Goal: Task Accomplishment & Management: Manage account settings

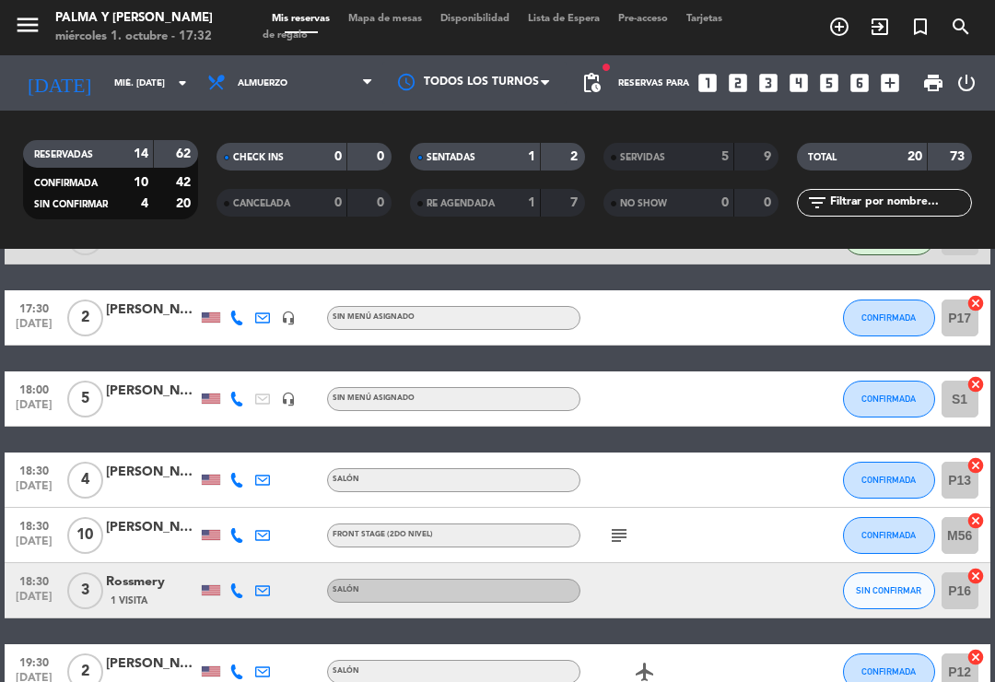
scroll to position [127, 0]
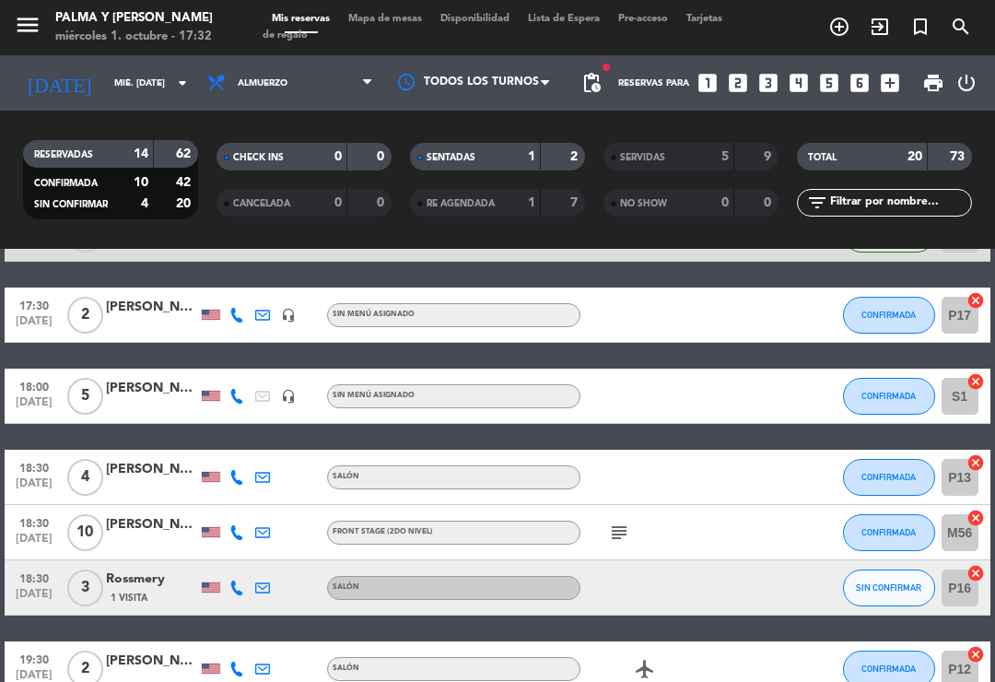
click at [237, 318] on icon at bounding box center [237, 315] width 15 height 15
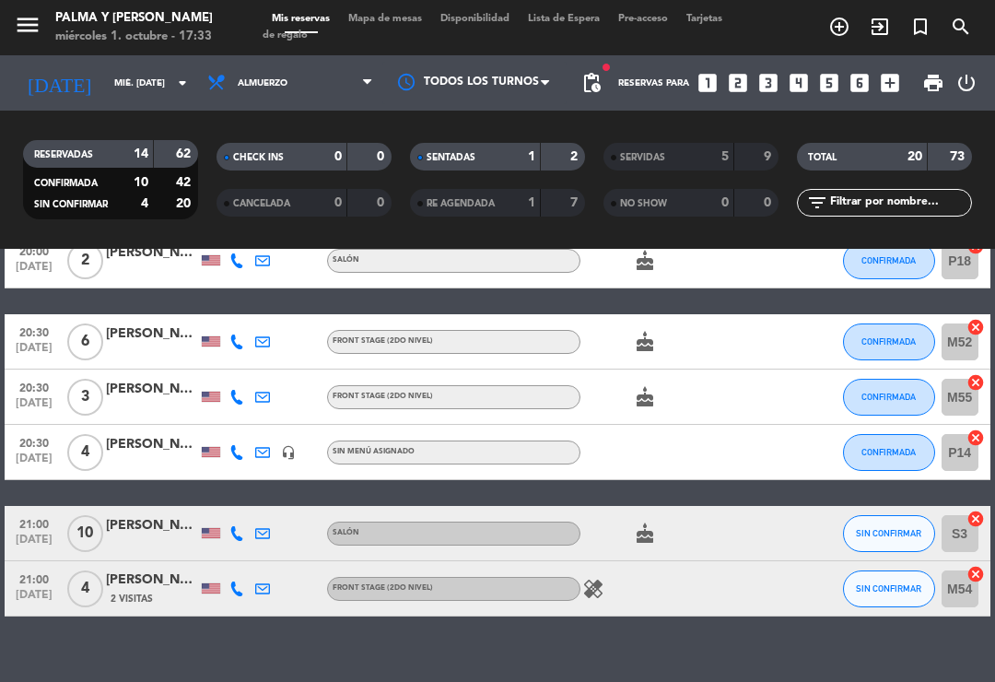
scroll to position [725, 0]
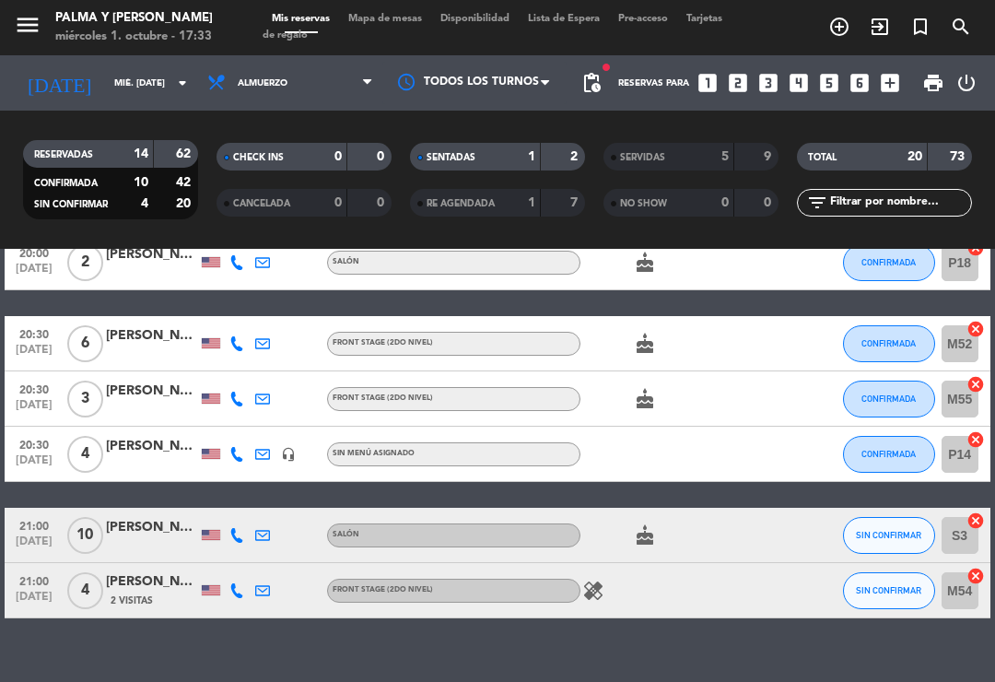
click at [367, 24] on span "Mapa de mesas" at bounding box center [385, 19] width 92 height 10
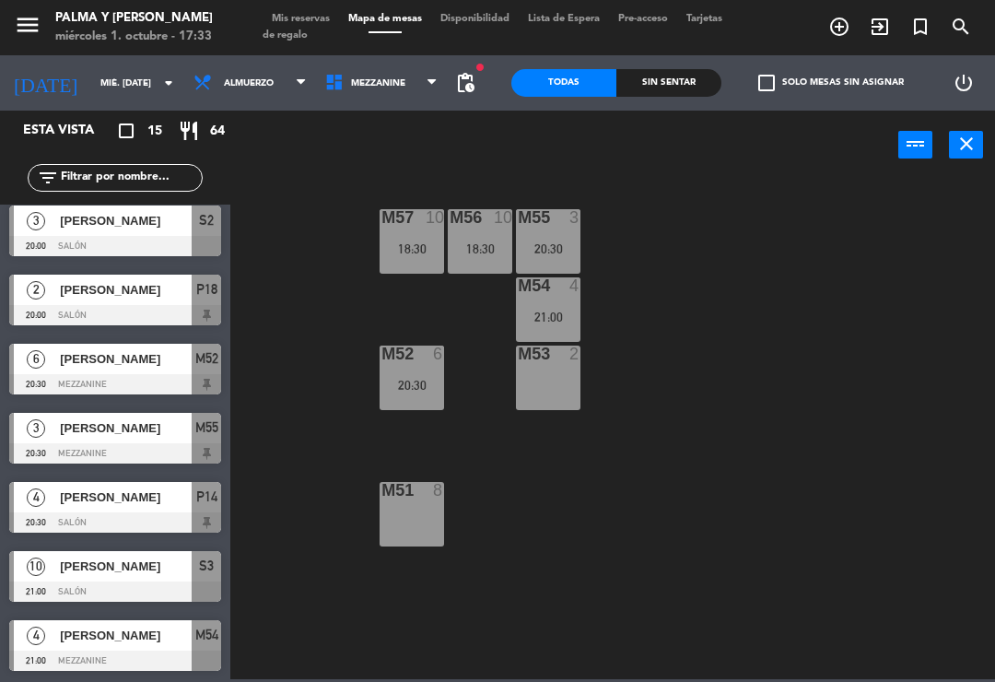
scroll to position [561, 0]
click at [107, 665] on div at bounding box center [115, 661] width 212 height 20
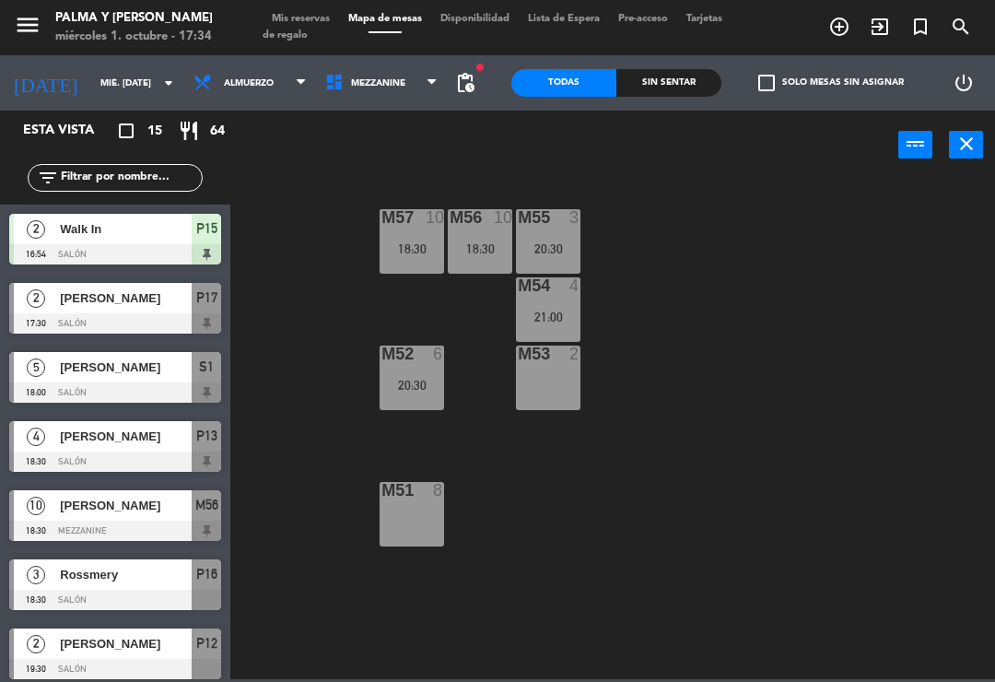
scroll to position [301, 0]
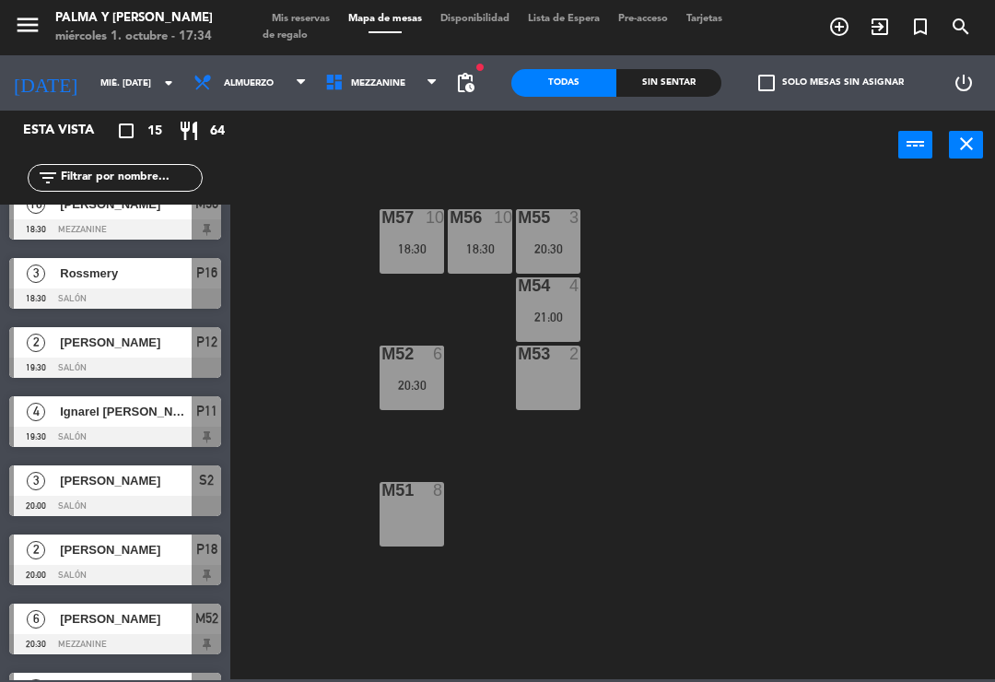
click at [422, 102] on span "Mezzanine" at bounding box center [382, 83] width 132 height 41
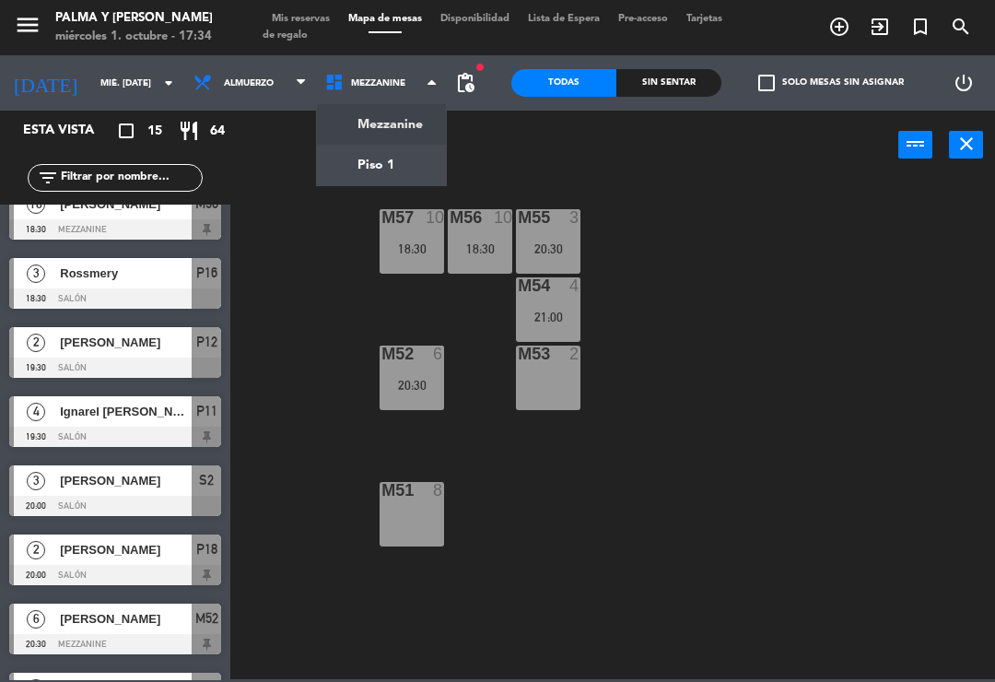
click at [432, 112] on ng-component "menu Palma y [PERSON_NAME] 1. octubre - 17:34 Mis reservas Mapa de mesas Dispon…" at bounding box center [497, 339] width 995 height 679
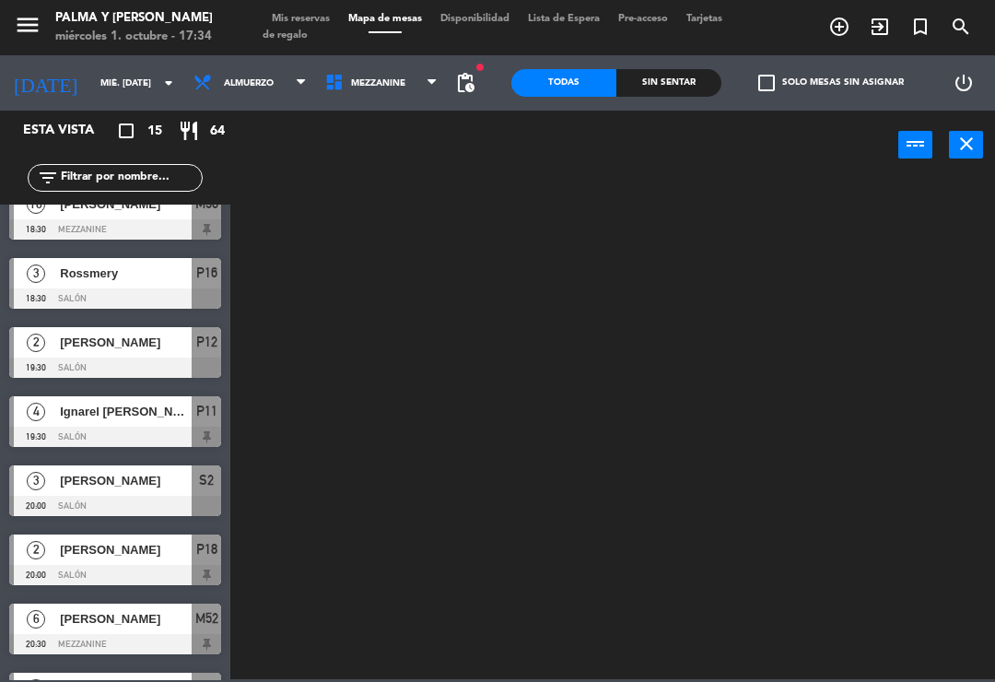
click at [421, 78] on span "Mezzanine" at bounding box center [382, 83] width 132 height 41
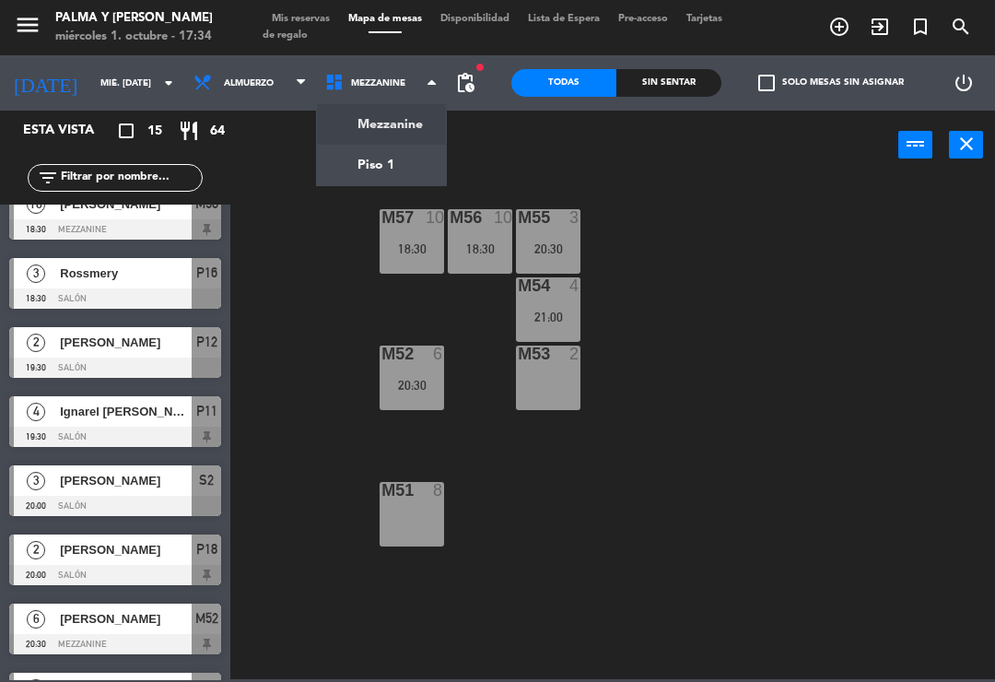
click at [430, 171] on ng-component "menu Palma y [PERSON_NAME] 1. octubre - 17:34 Mis reservas Mapa de mesas Dispon…" at bounding box center [497, 339] width 995 height 679
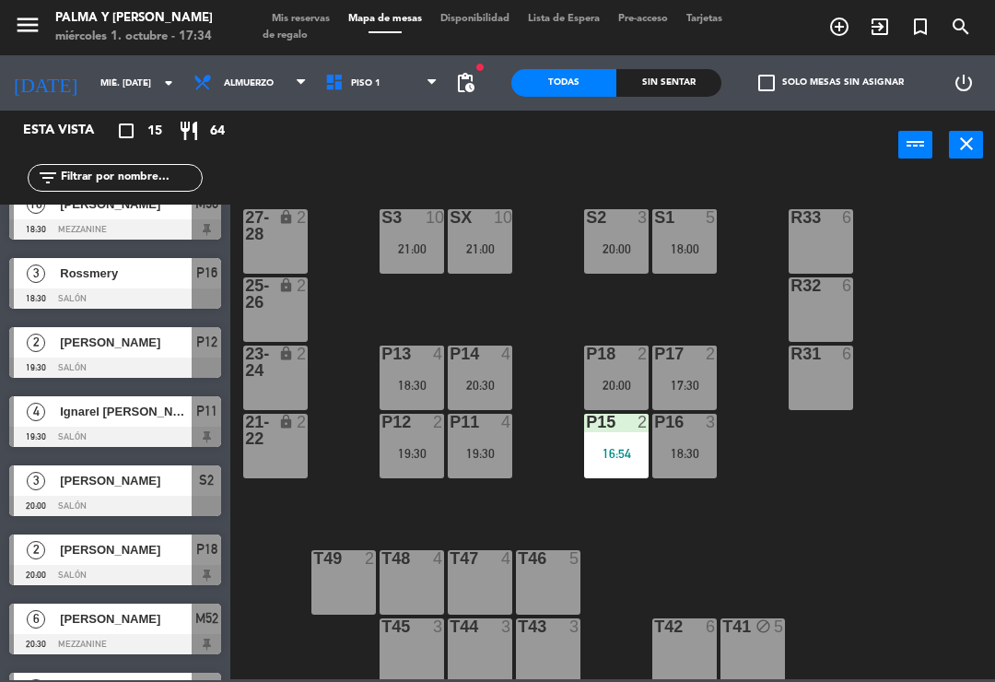
click at [718, 360] on div "2" at bounding box center [716, 354] width 30 height 17
click at [941, 489] on div "R33 6 S1 5 18:00 S2 3 20:00 S3 10 21:00 SX 10 21:00 27-28 lock 2 R32 6 25-26 lo…" at bounding box center [618, 428] width 755 height 502
click at [995, 430] on html "close × Palma y [PERSON_NAME] × chrome_reader_mode Listado de Reservas account_…" at bounding box center [497, 341] width 995 height 682
click at [311, 20] on span "Mis reservas" at bounding box center [301, 19] width 77 height 10
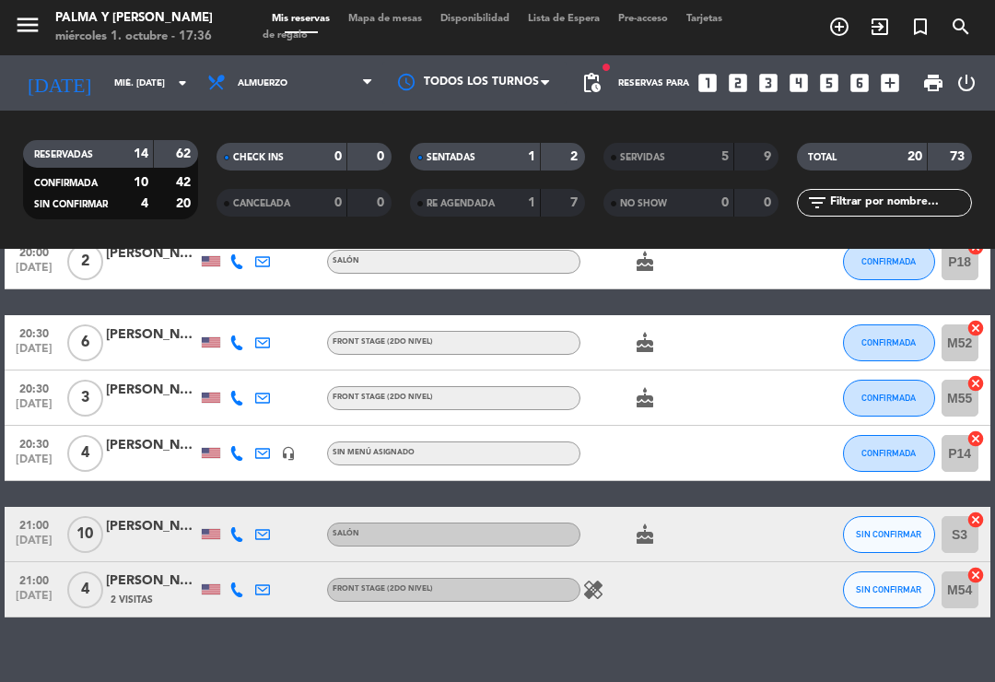
scroll to position [725, 0]
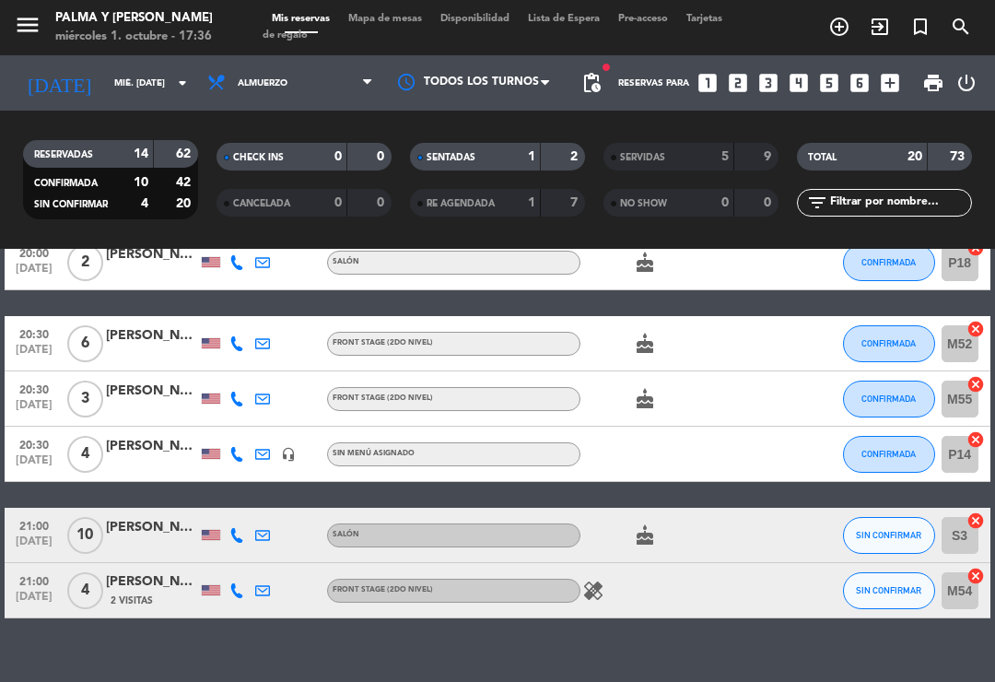
click at [241, 586] on icon at bounding box center [237, 590] width 15 height 15
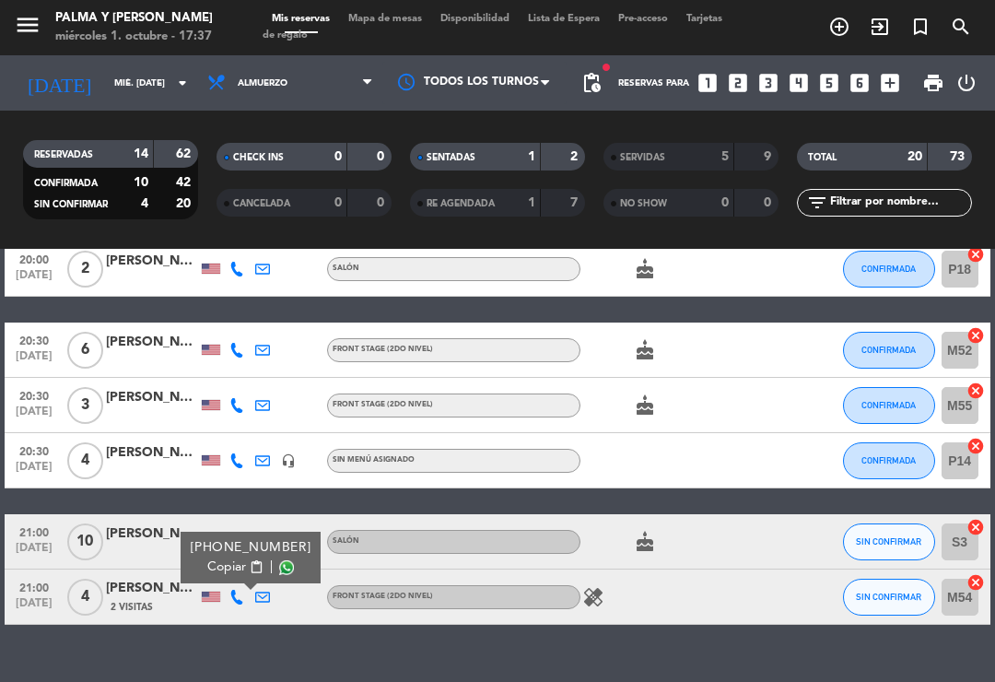
click at [694, 535] on div "cake" at bounding box center [658, 541] width 155 height 54
click at [234, 547] on icon at bounding box center [237, 542] width 15 height 15
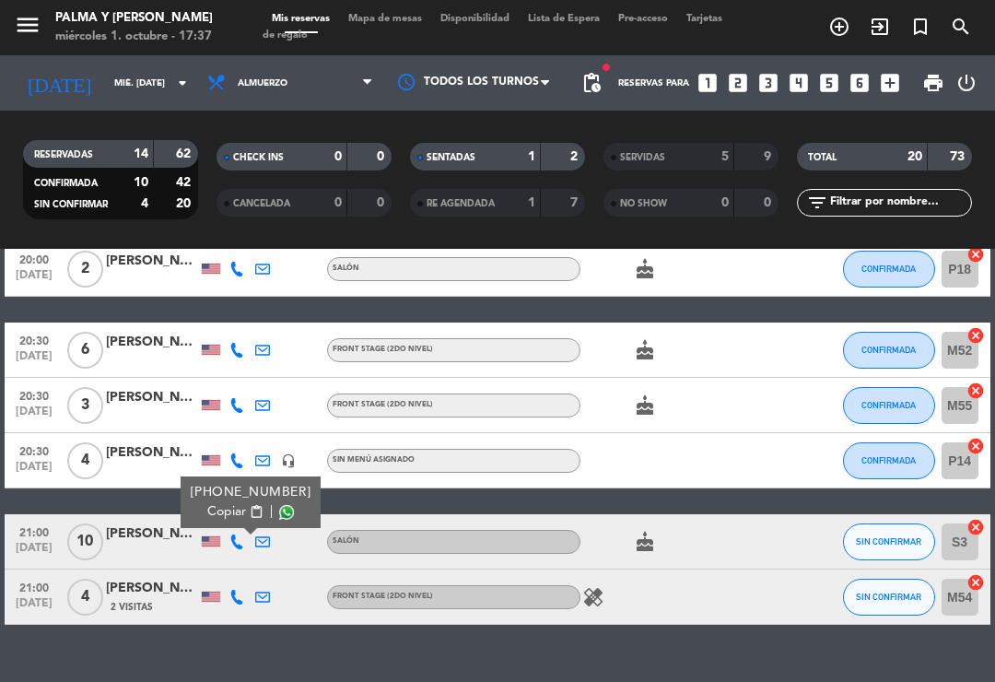
click at [867, 604] on button "SIN CONFIRMAR" at bounding box center [889, 597] width 92 height 37
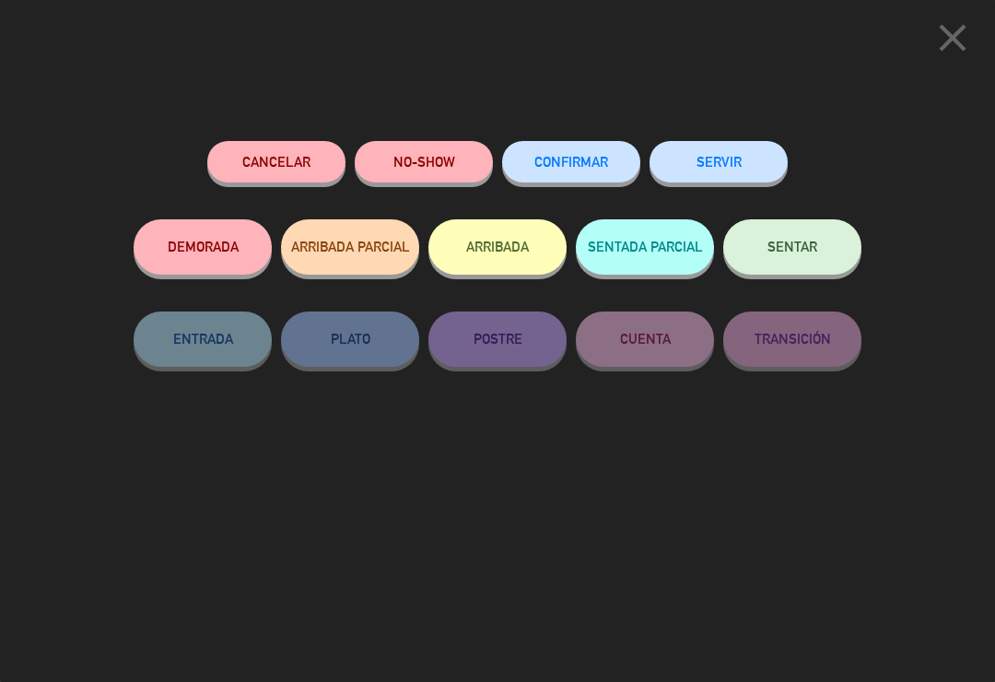
click at [567, 179] on button "CONFIRMAR" at bounding box center [571, 161] width 138 height 41
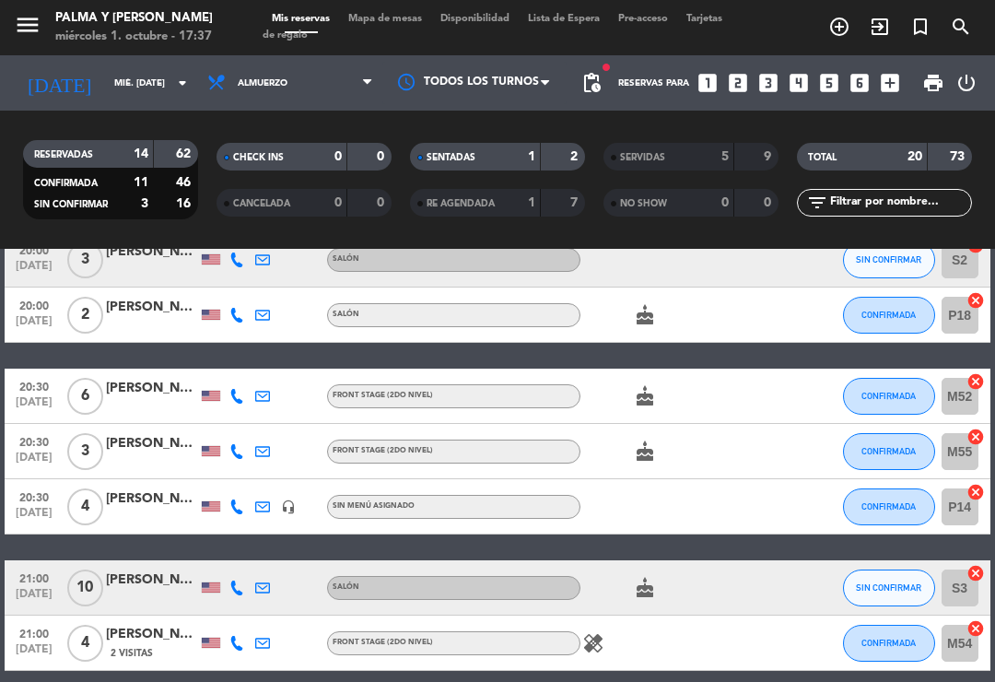
scroll to position [676, 0]
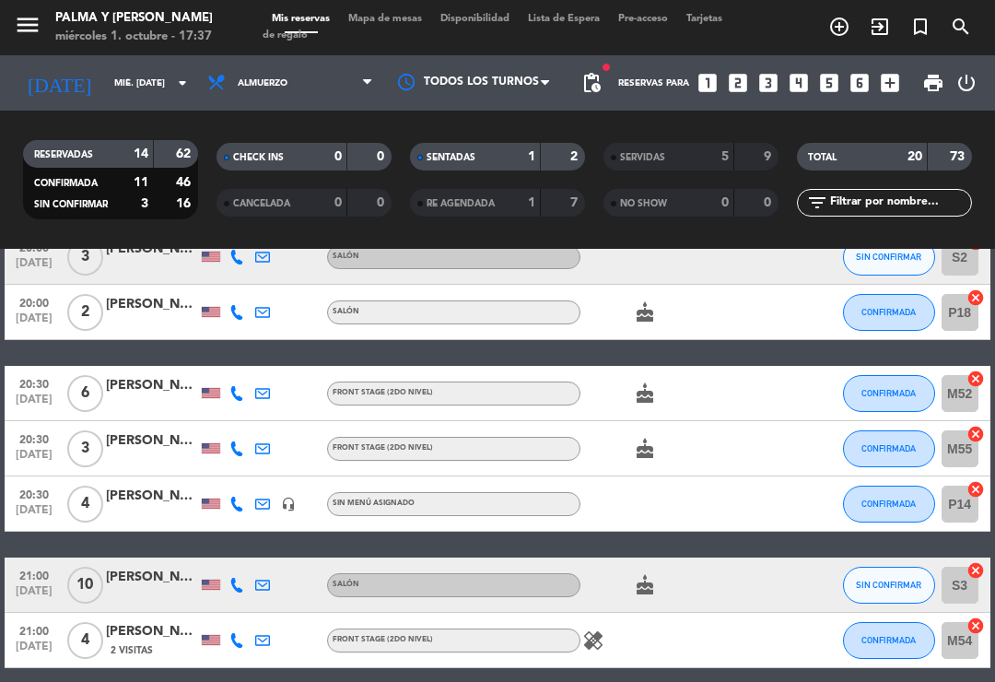
click at [241, 489] on div at bounding box center [237, 504] width 26 height 54
click at [235, 491] on div at bounding box center [237, 504] width 26 height 54
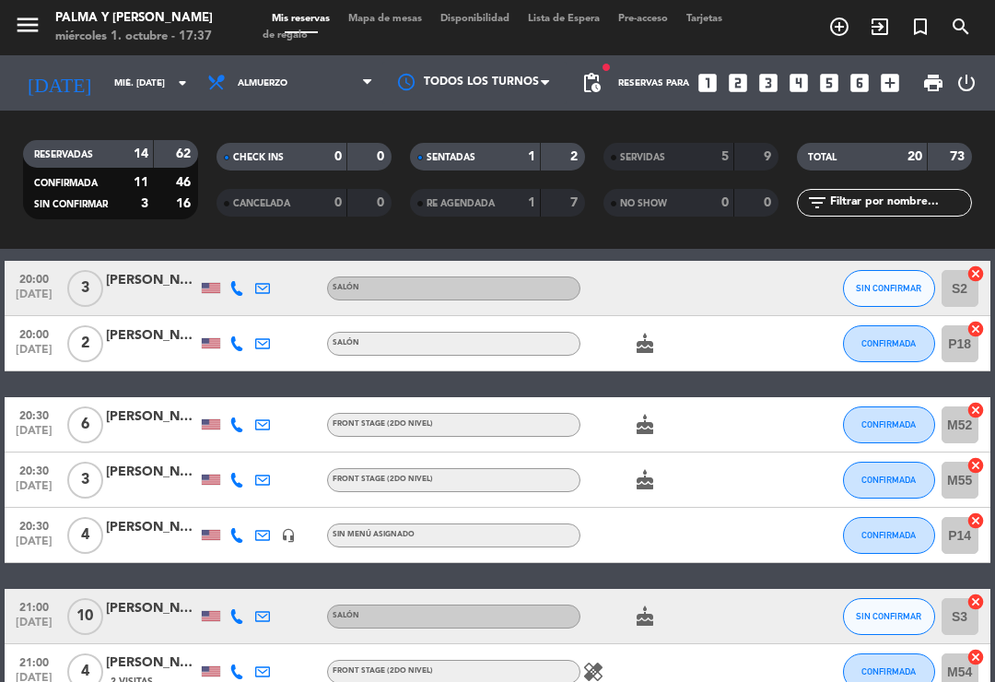
scroll to position [668, 0]
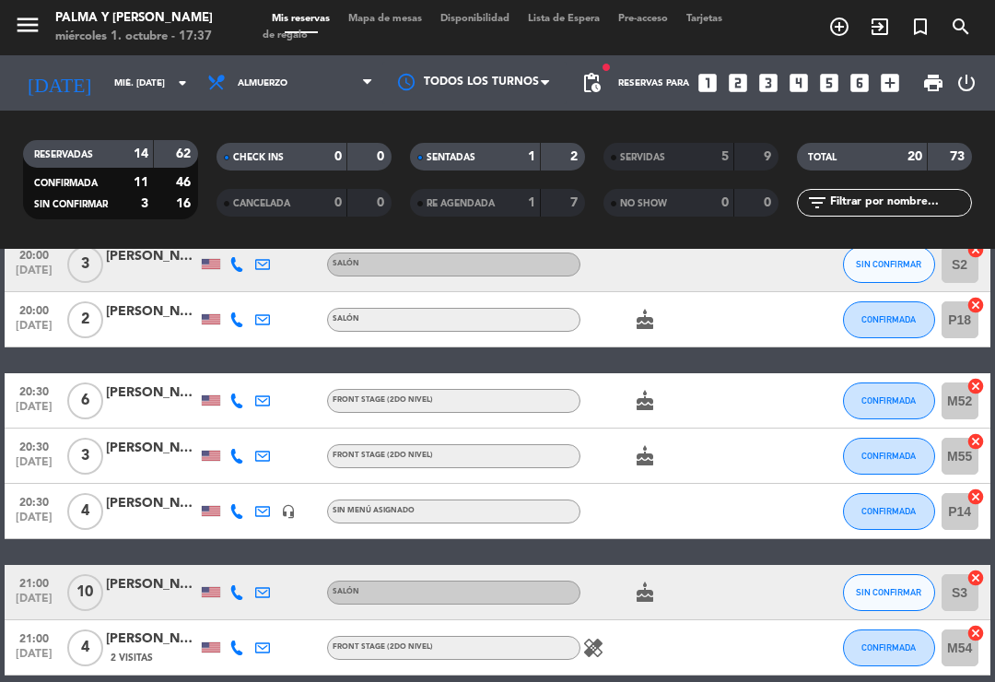
click at [233, 504] on icon at bounding box center [237, 511] width 15 height 15
click at [642, 669] on div "healing" at bounding box center [658, 647] width 155 height 54
click at [244, 450] on icon at bounding box center [237, 456] width 15 height 15
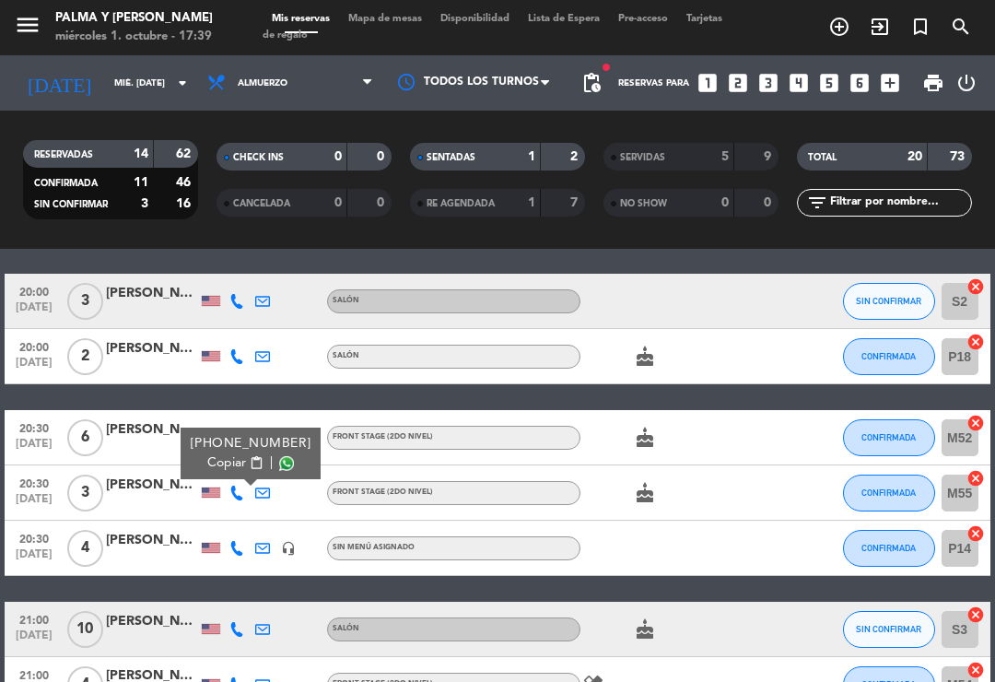
scroll to position [616, 0]
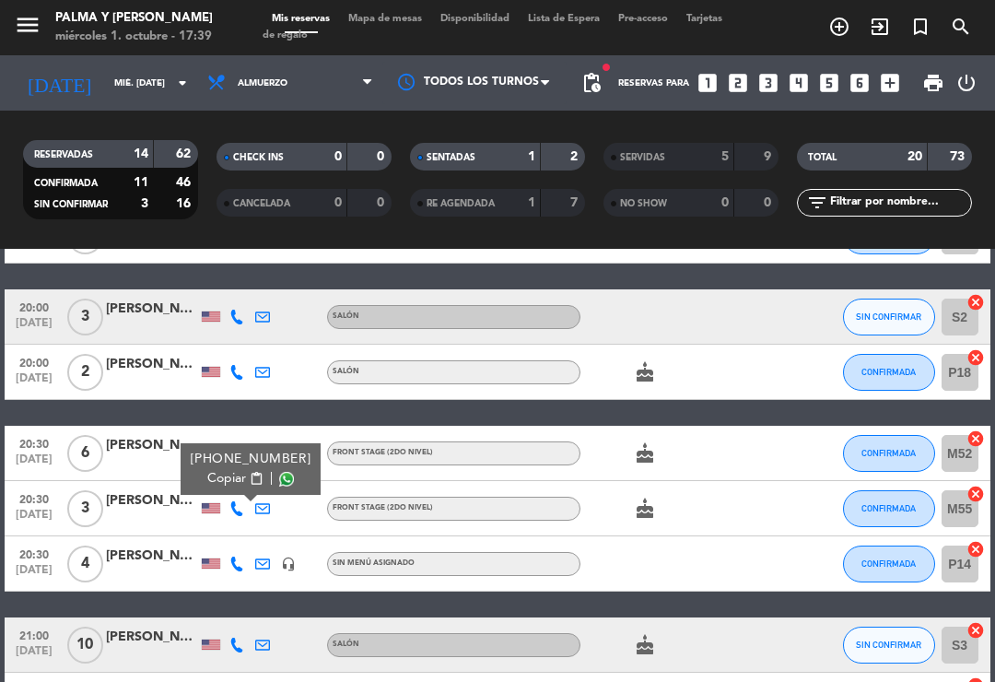
click at [164, 456] on div at bounding box center [152, 463] width 92 height 15
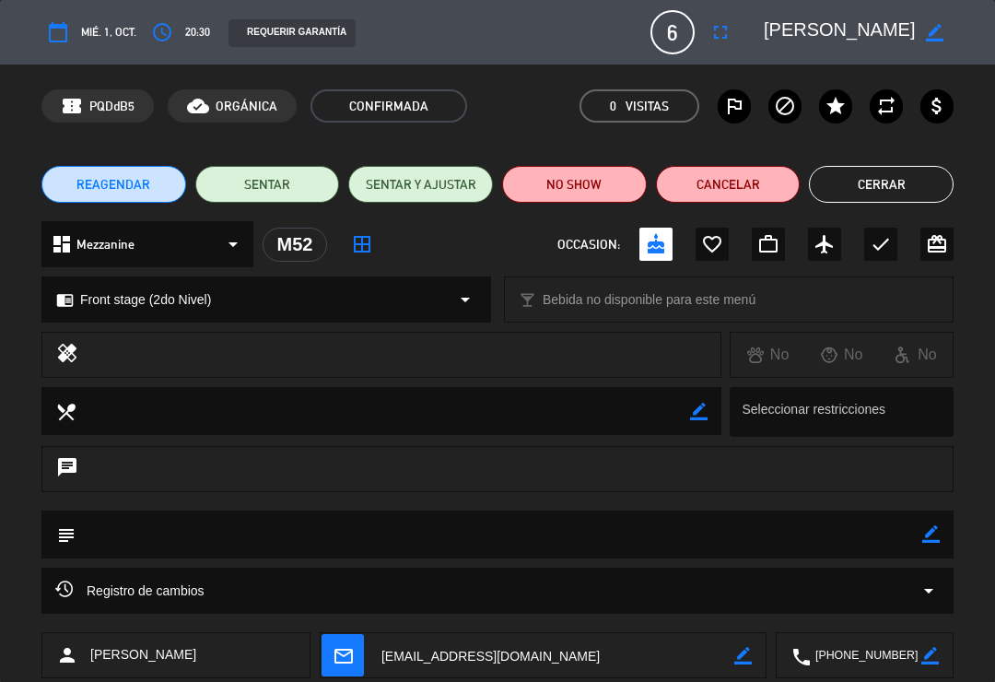
click at [864, 196] on button "Cerrar" at bounding box center [881, 184] width 145 height 37
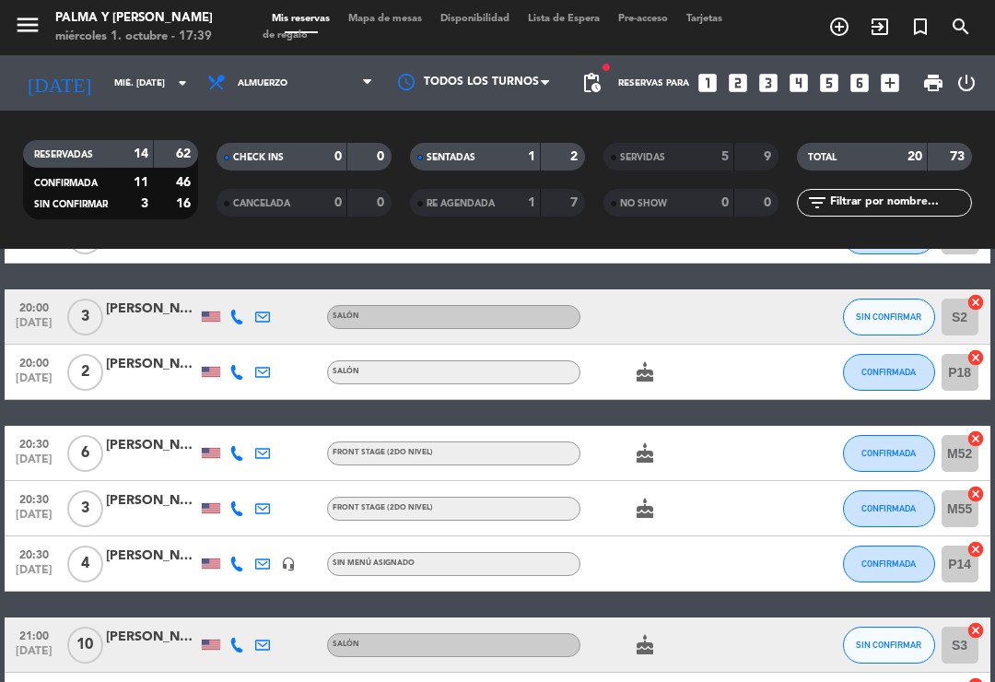
click at [245, 443] on div at bounding box center [237, 453] width 26 height 54
click at [237, 451] on icon at bounding box center [237, 453] width 15 height 15
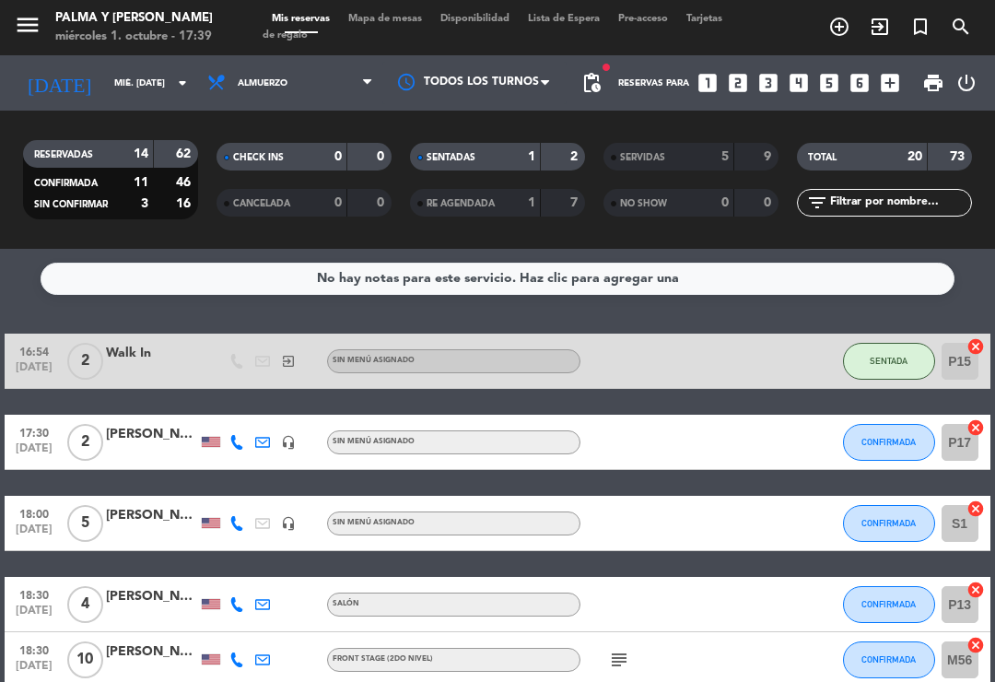
scroll to position [0, 0]
click at [235, 449] on icon at bounding box center [237, 442] width 15 height 15
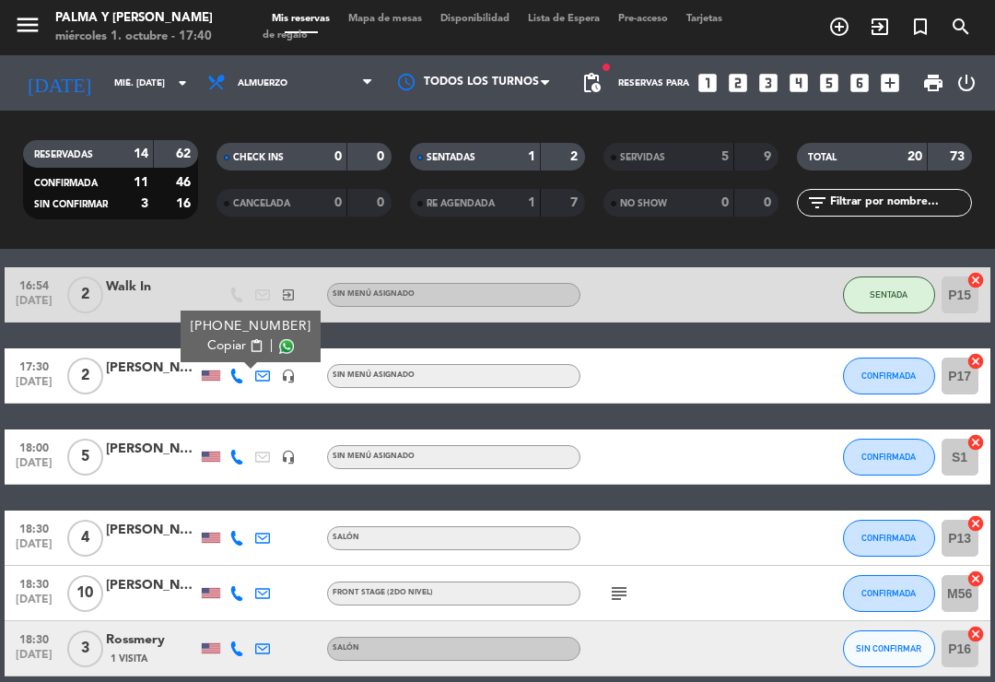
scroll to position [81, 0]
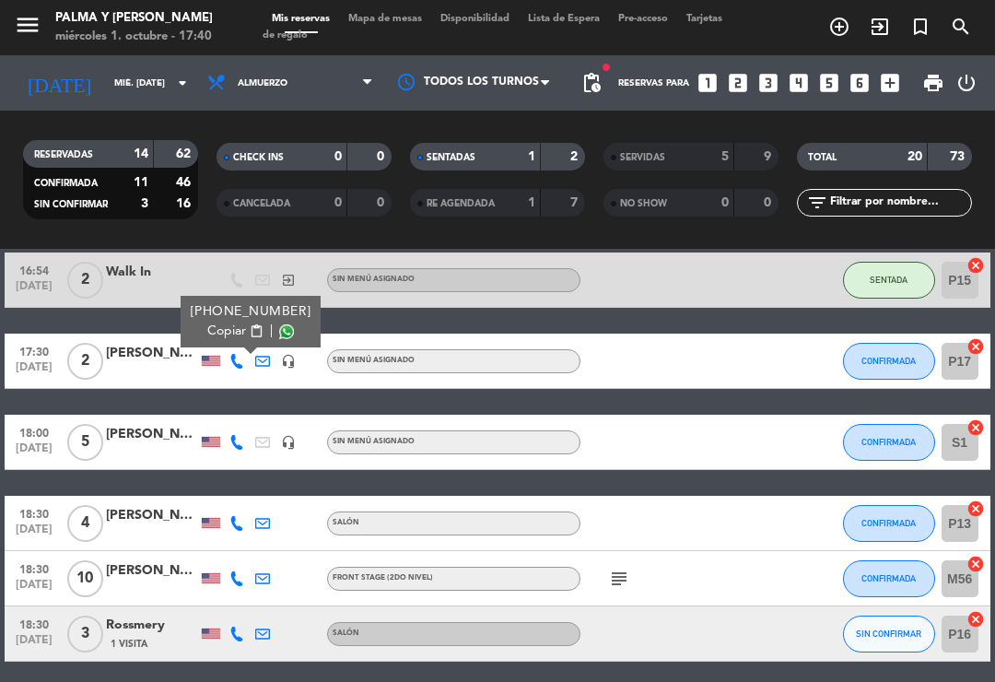
click at [241, 422] on div at bounding box center [237, 442] width 26 height 54
click at [239, 442] on icon at bounding box center [237, 442] width 15 height 15
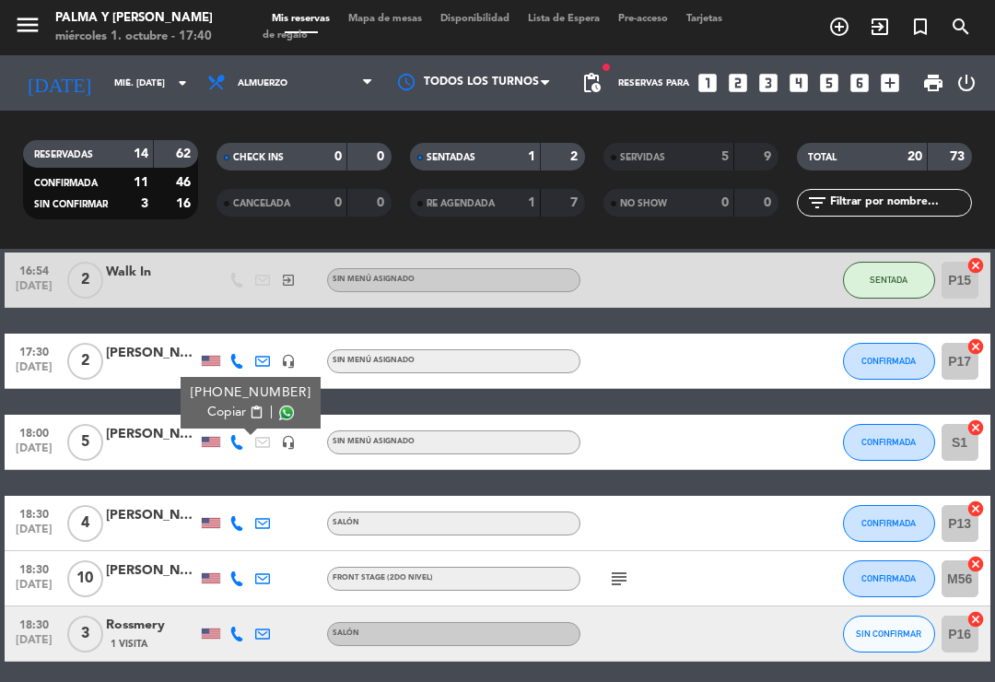
click at [229, 506] on div at bounding box center [237, 523] width 26 height 54
click at [239, 518] on icon at bounding box center [237, 523] width 15 height 15
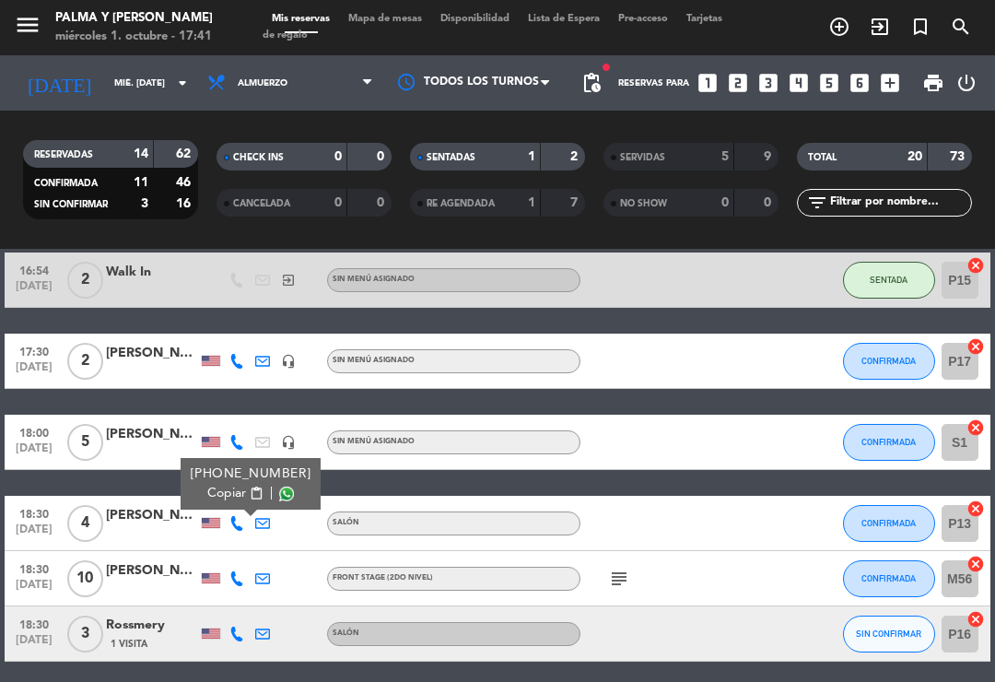
click at [244, 573] on icon at bounding box center [237, 578] width 15 height 15
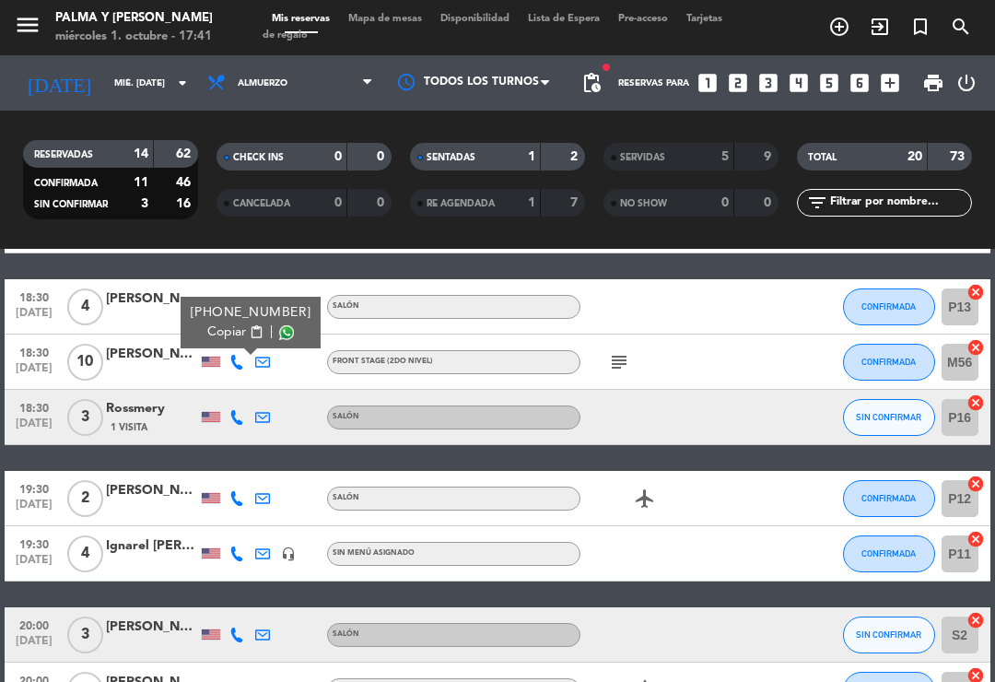
scroll to position [303, 0]
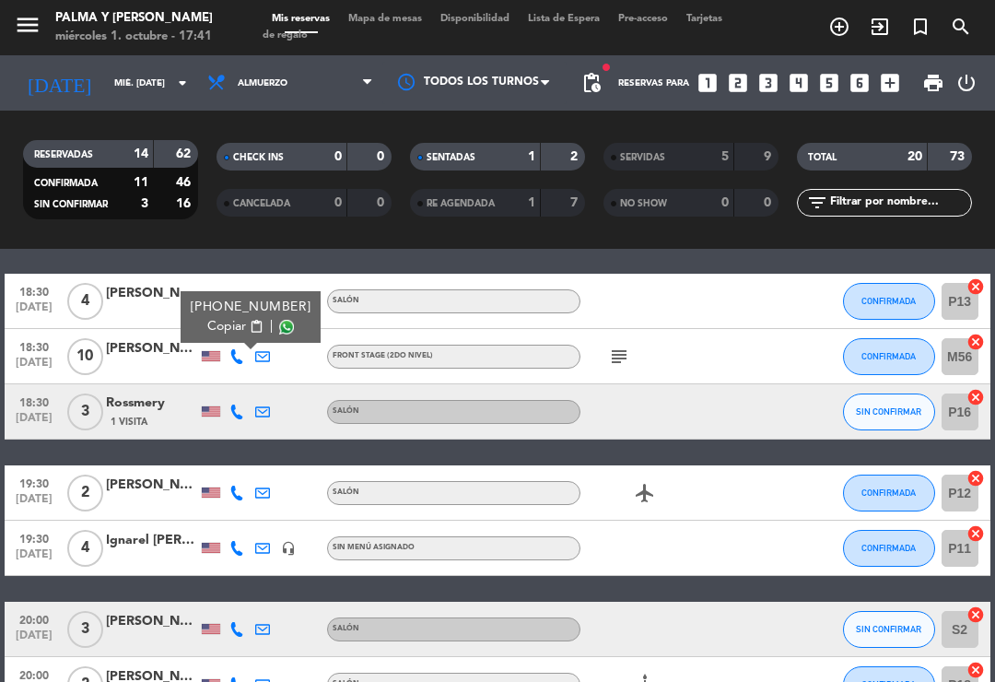
click at [242, 412] on icon at bounding box center [237, 412] width 15 height 15
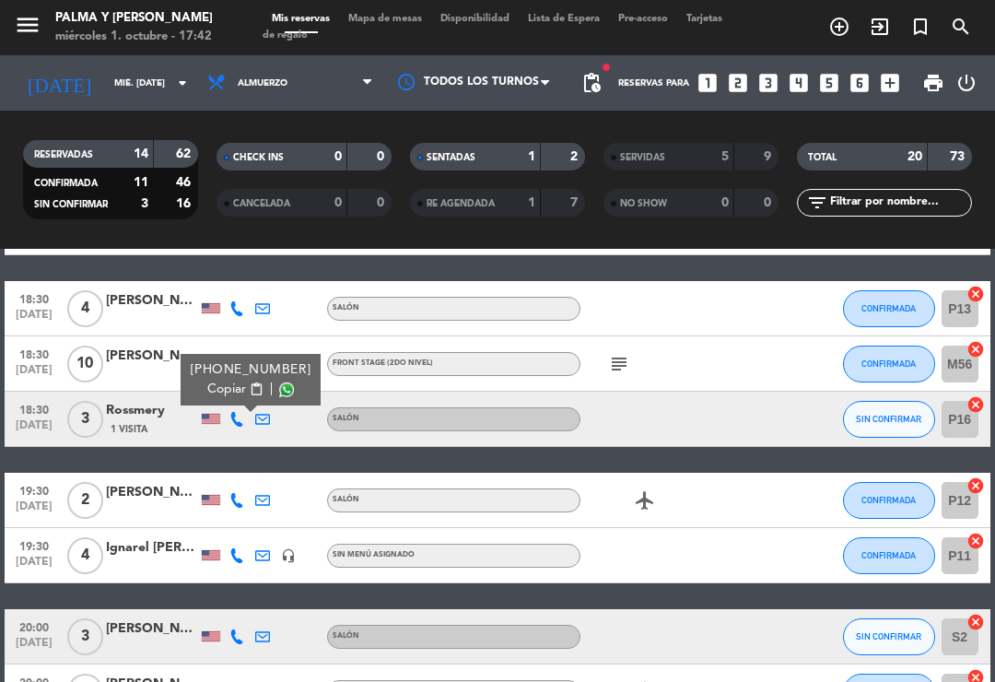
scroll to position [295, 0]
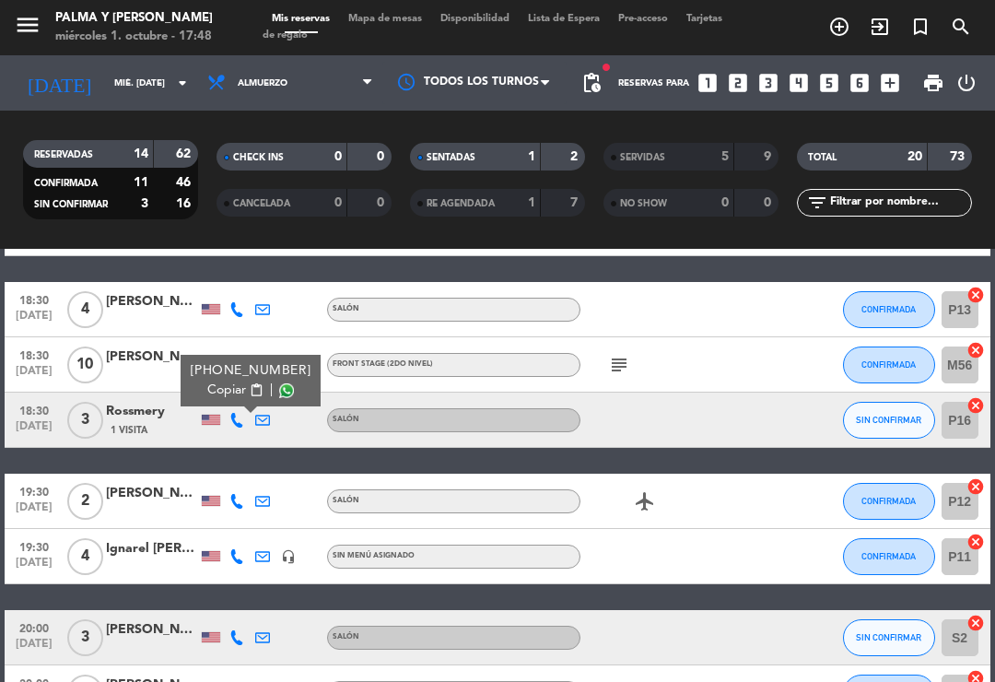
click at [236, 505] on icon at bounding box center [237, 501] width 15 height 15
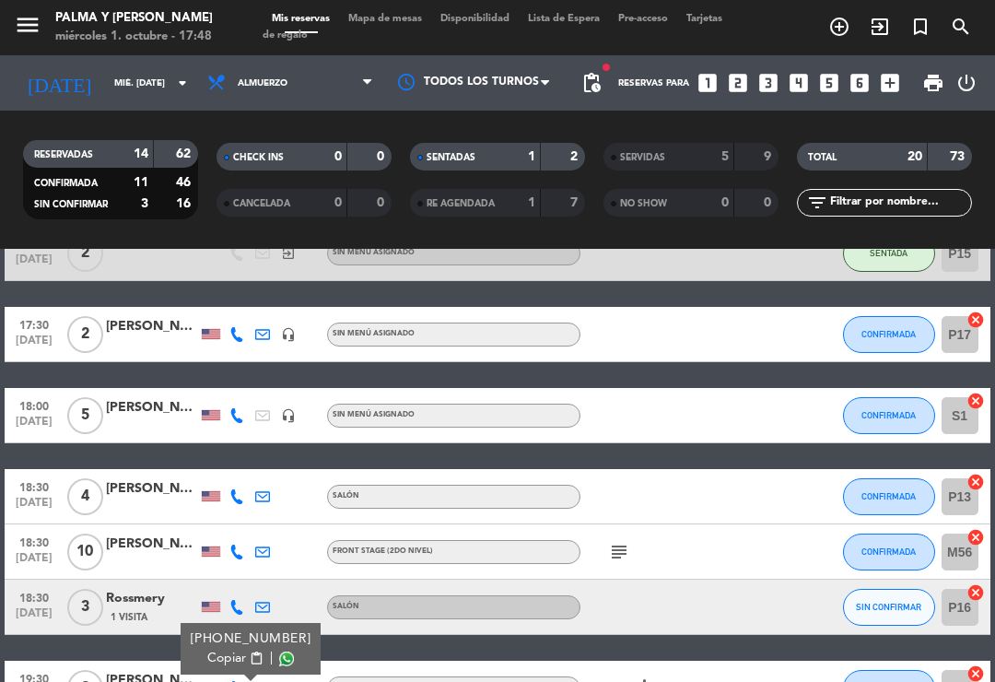
scroll to position [113, 0]
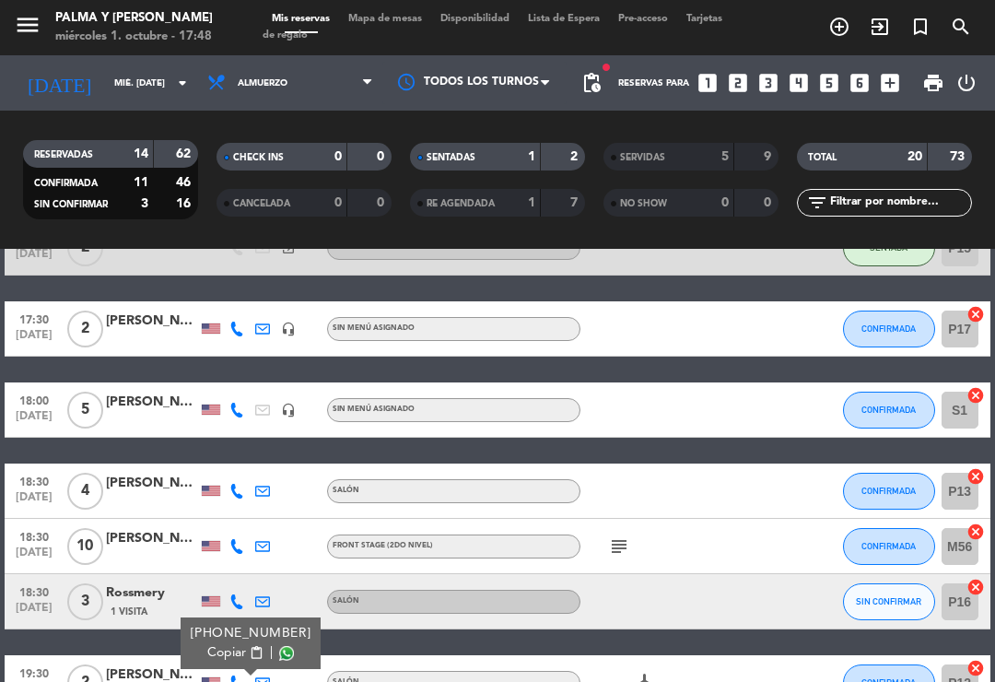
click at [564, 236] on div "RESERVADAS 14 62 CONFIRMADA 11 46 SIN CONFIRMAR 3 16 CHECK INS 0 0 CANCELADA 0 …" at bounding box center [497, 180] width 995 height 138
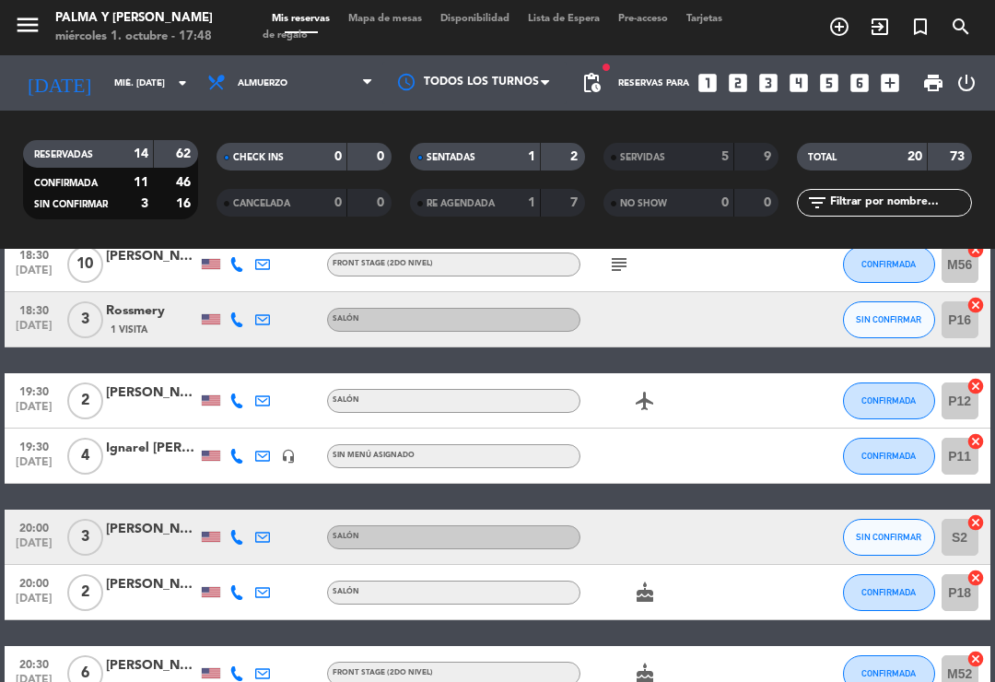
scroll to position [378, 0]
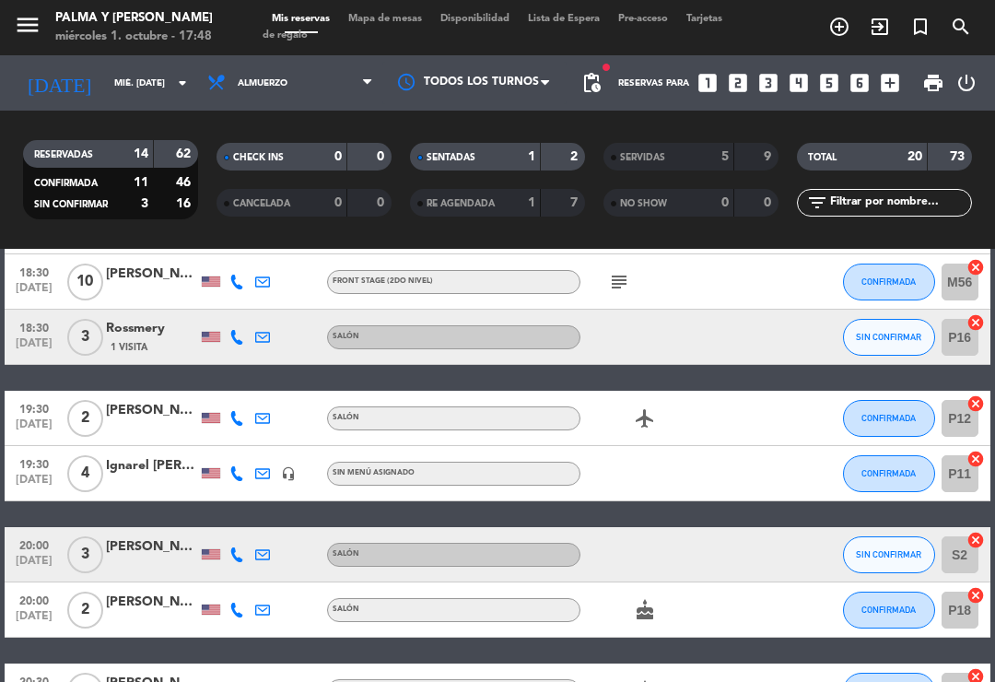
click at [394, 16] on span "Mapa de mesas" at bounding box center [385, 19] width 92 height 10
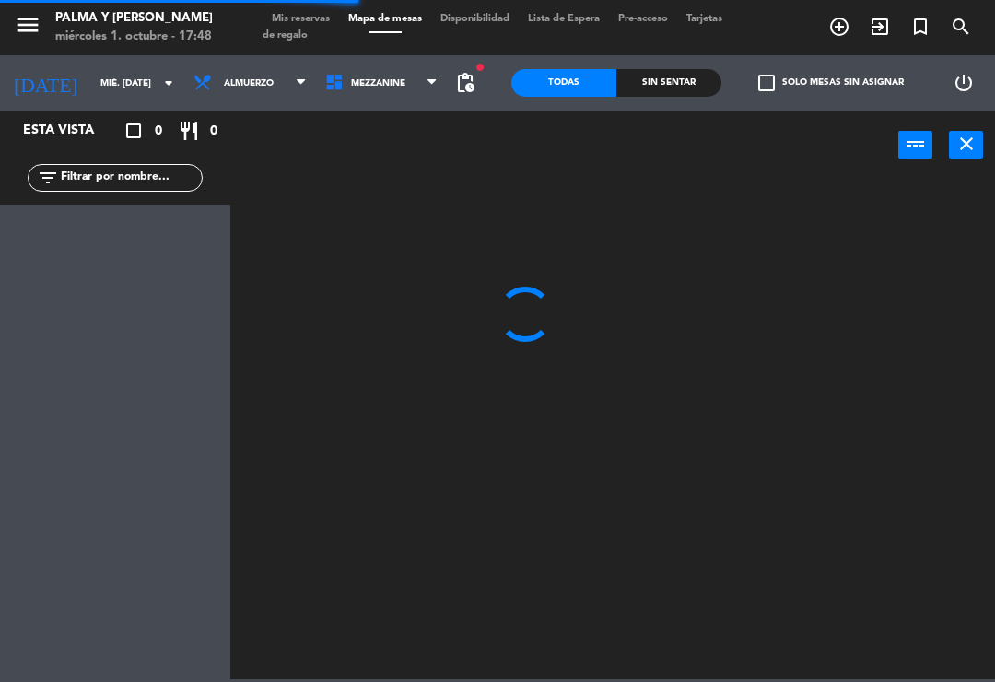
click at [128, 78] on input "mié. [DATE]" at bounding box center [154, 83] width 126 height 29
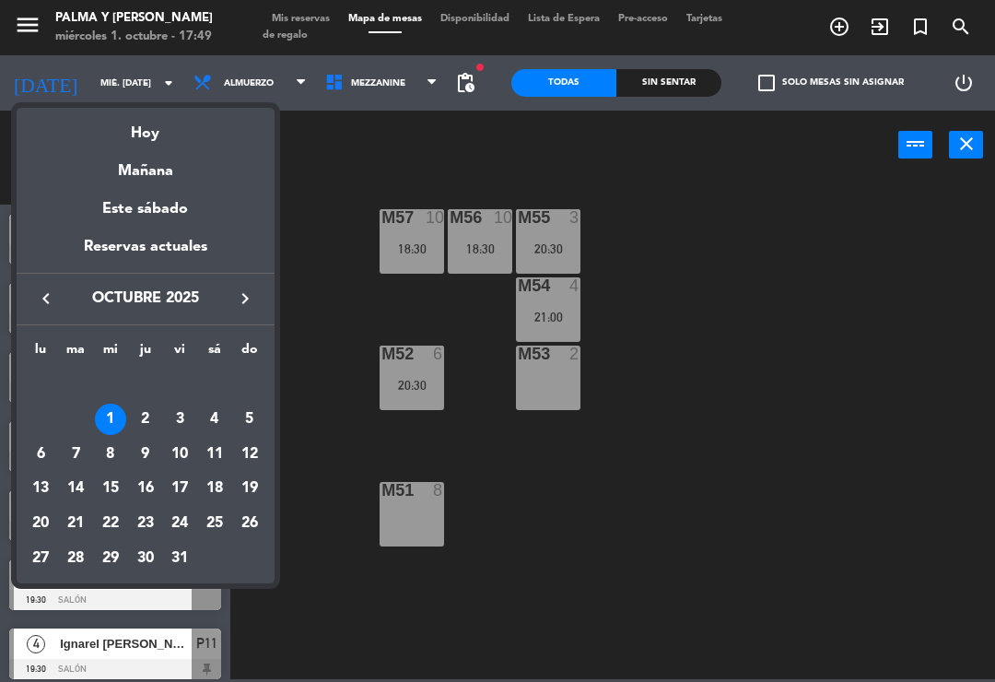
click at [251, 296] on icon "keyboard_arrow_right" at bounding box center [245, 299] width 22 height 22
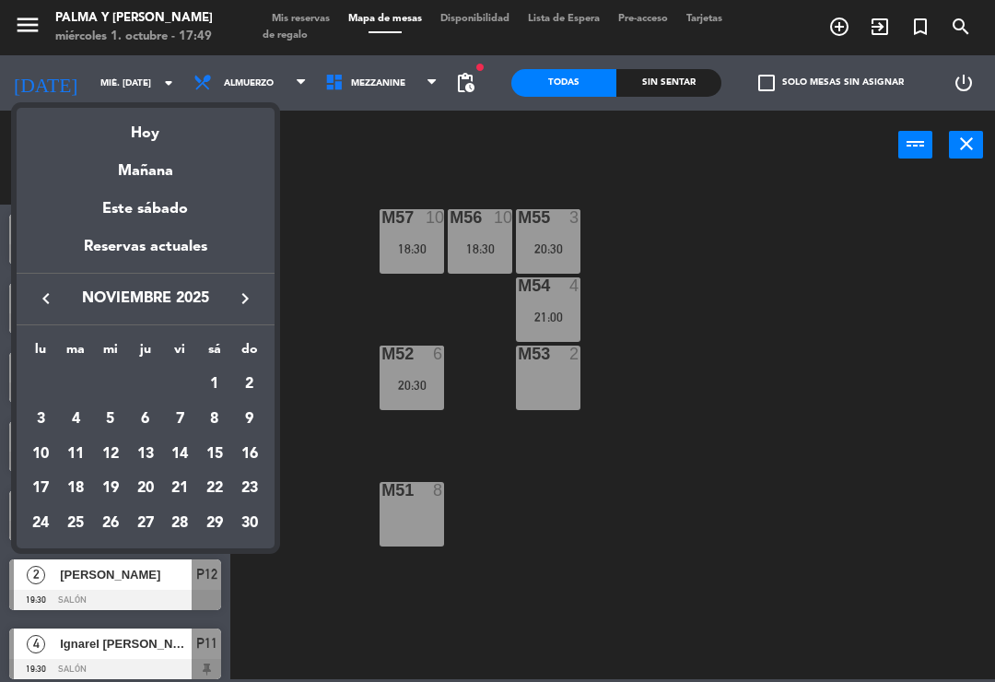
click at [253, 298] on icon "keyboard_arrow_right" at bounding box center [245, 299] width 22 height 22
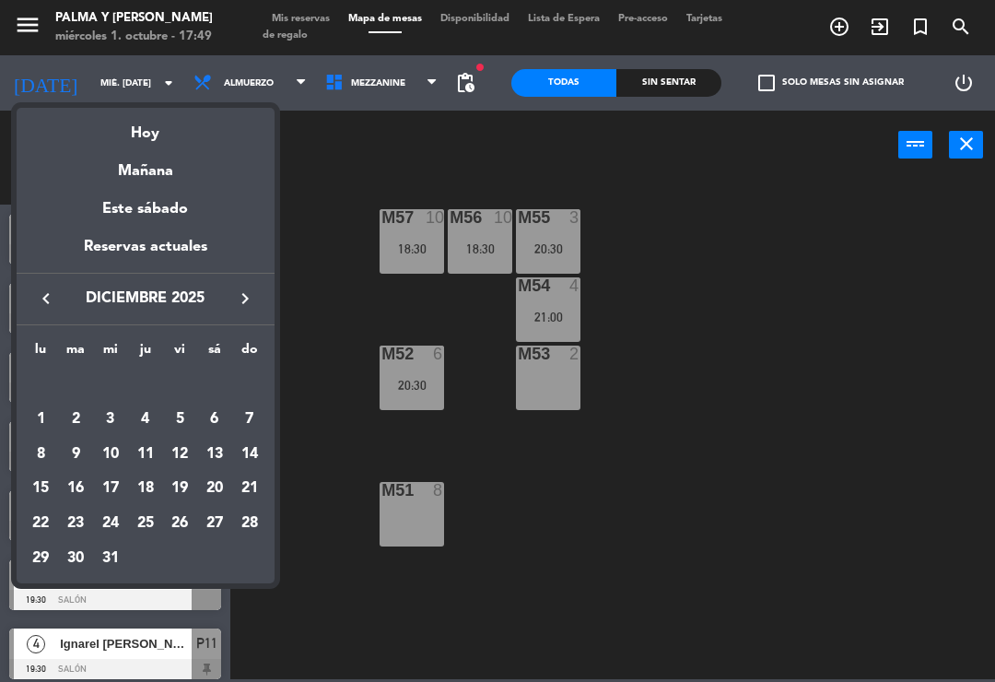
click at [122, 568] on div "31" at bounding box center [110, 558] width 31 height 31
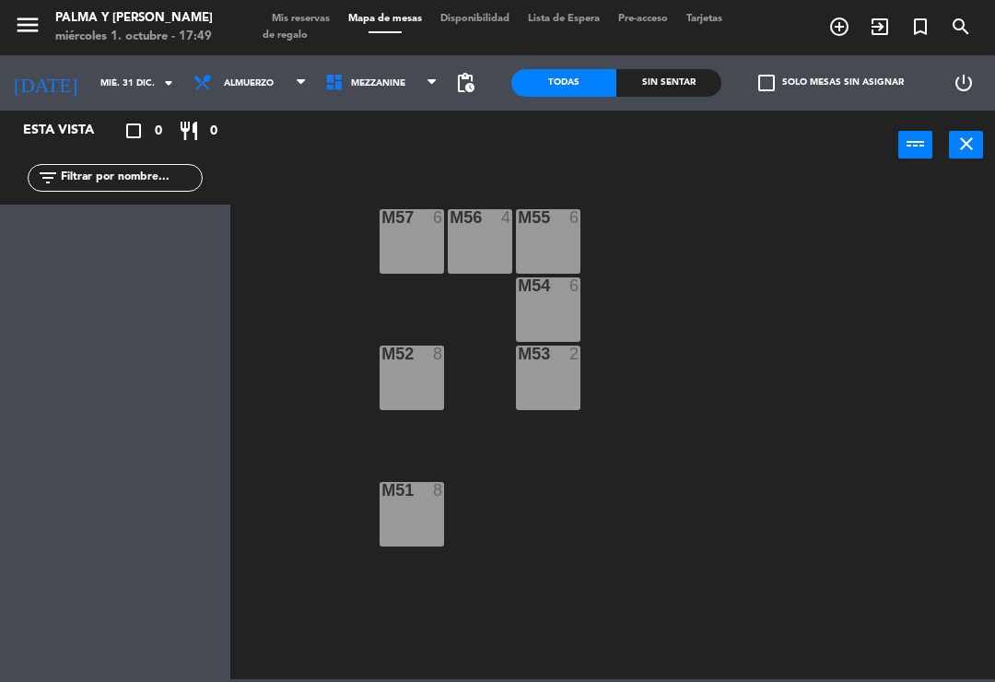
click at [139, 95] on input "mié. 31 dic." at bounding box center [154, 83] width 126 height 29
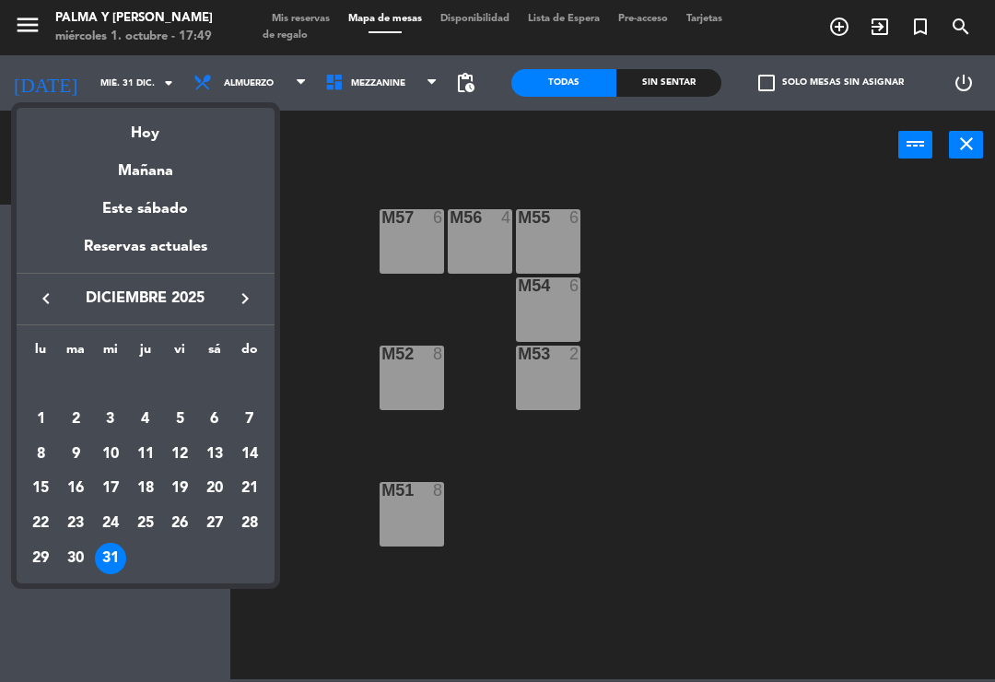
click at [158, 518] on div "25" at bounding box center [145, 523] width 31 height 31
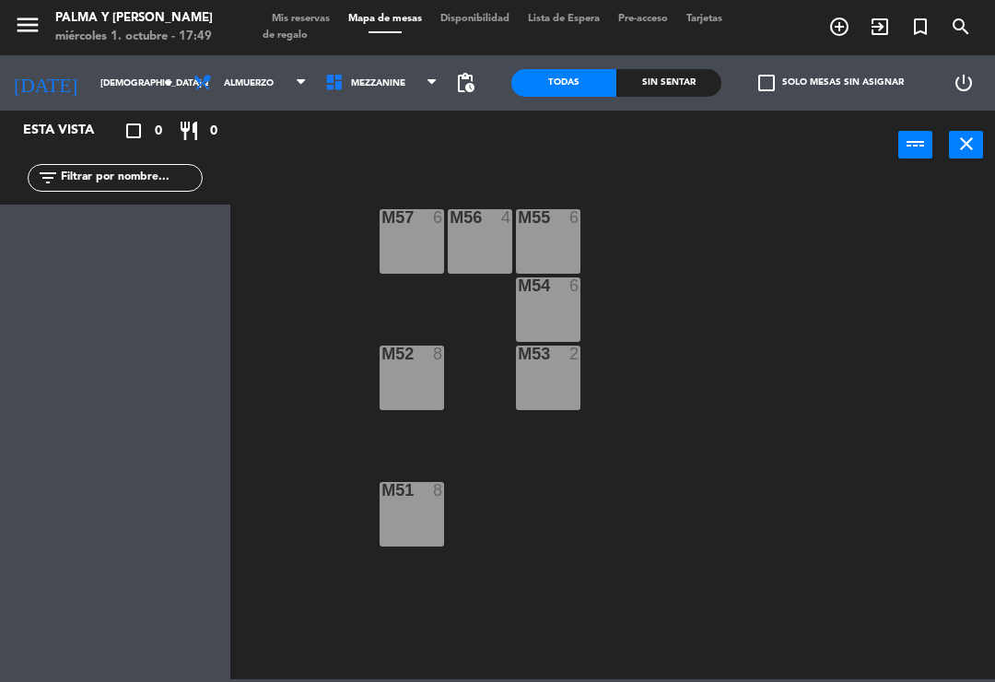
click at [122, 77] on input "[DEMOGRAPHIC_DATA] 25 dic." at bounding box center [154, 83] width 126 height 29
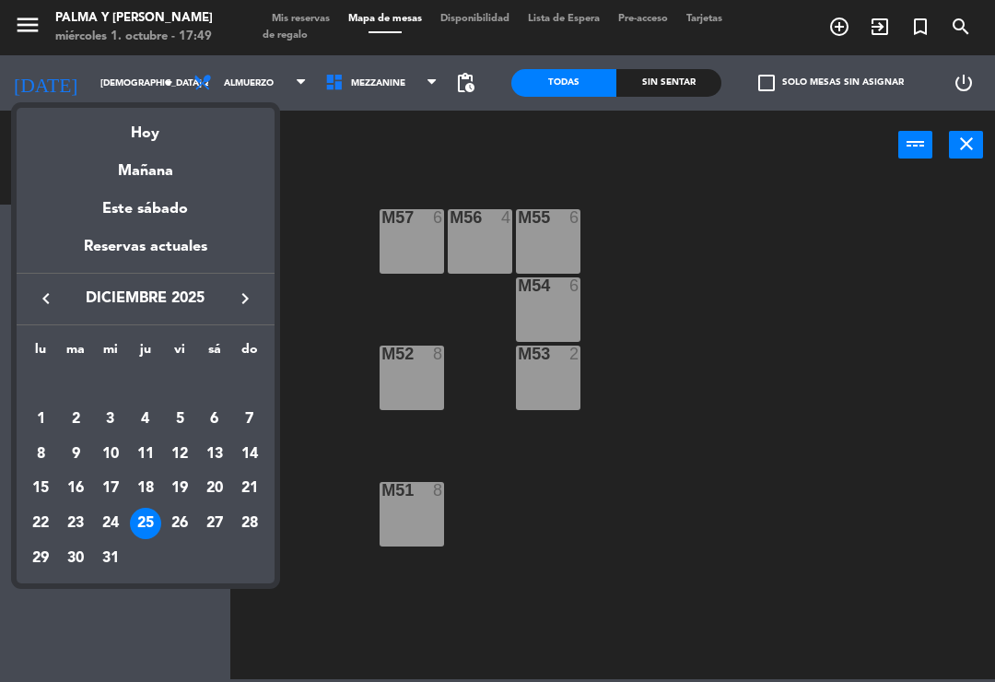
click at [116, 524] on div "24" at bounding box center [110, 523] width 31 height 31
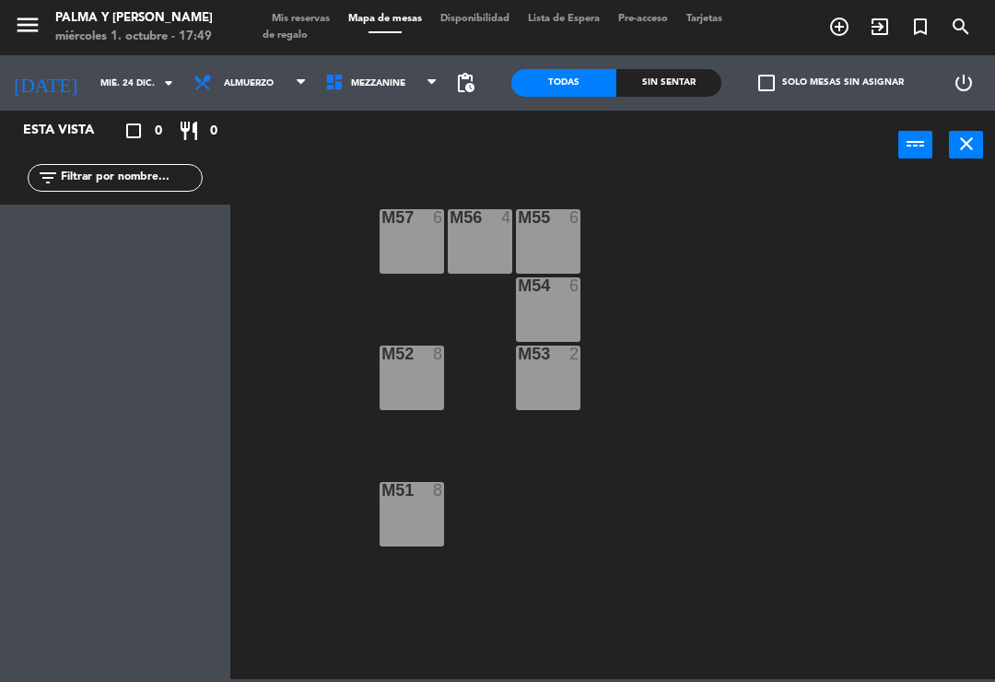
click at [148, 95] on input "mié. 24 dic." at bounding box center [154, 83] width 126 height 29
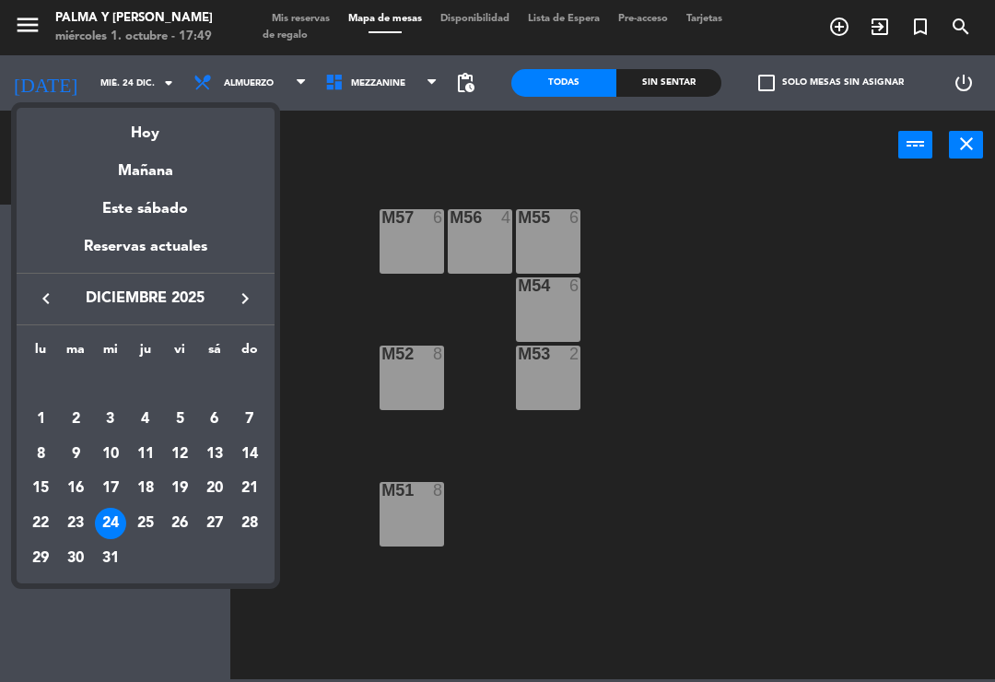
click at [49, 289] on icon "keyboard_arrow_left" at bounding box center [46, 299] width 22 height 22
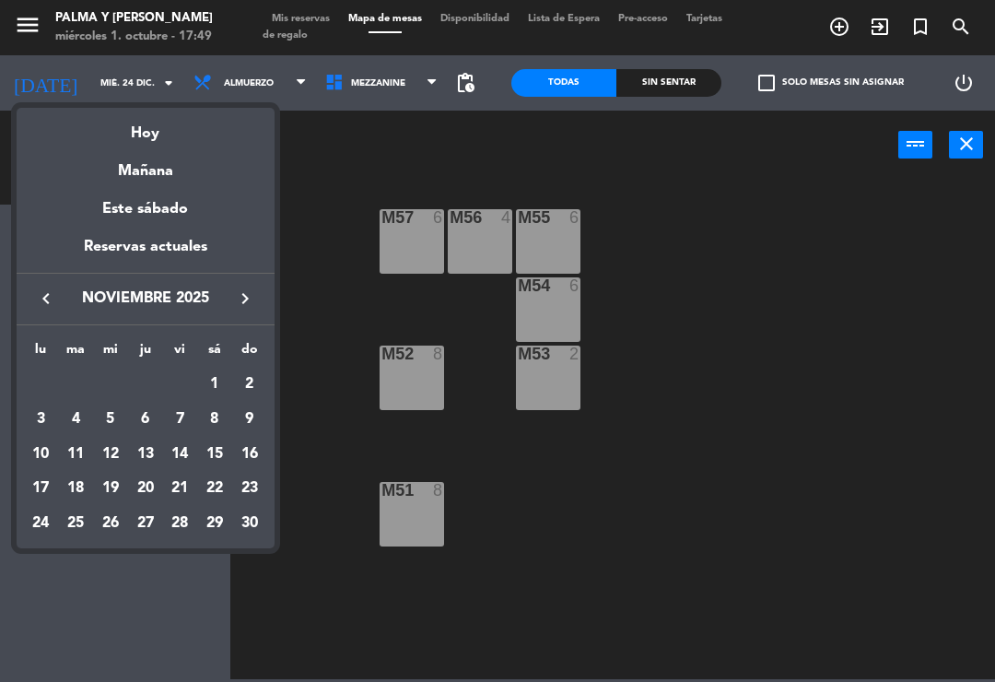
click at [46, 301] on icon "keyboard_arrow_left" at bounding box center [46, 299] width 22 height 22
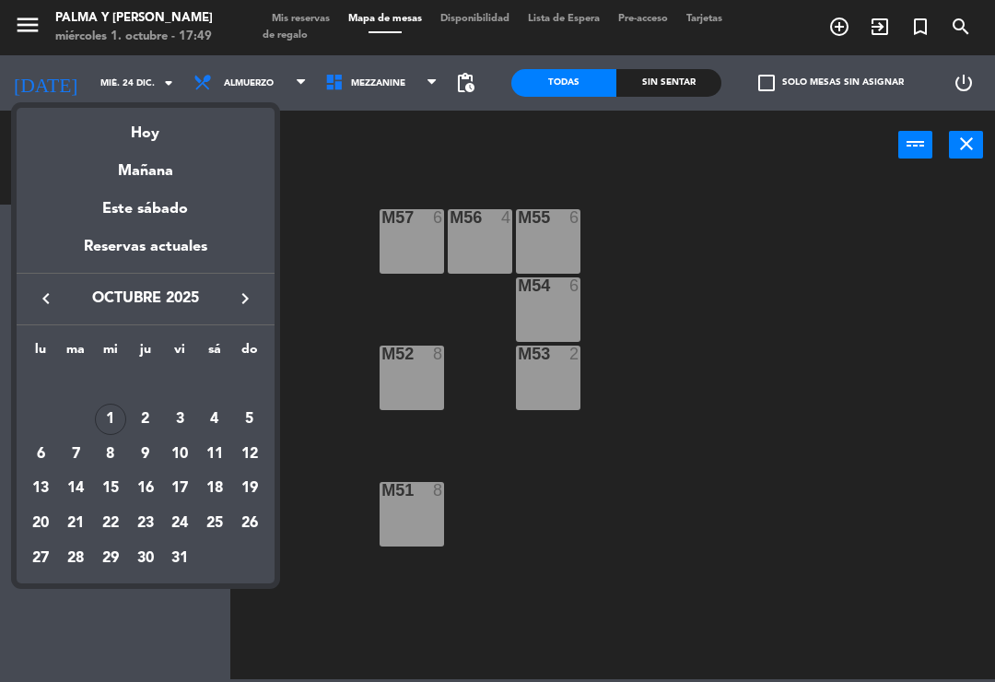
click at [124, 411] on div "1" at bounding box center [110, 419] width 31 height 31
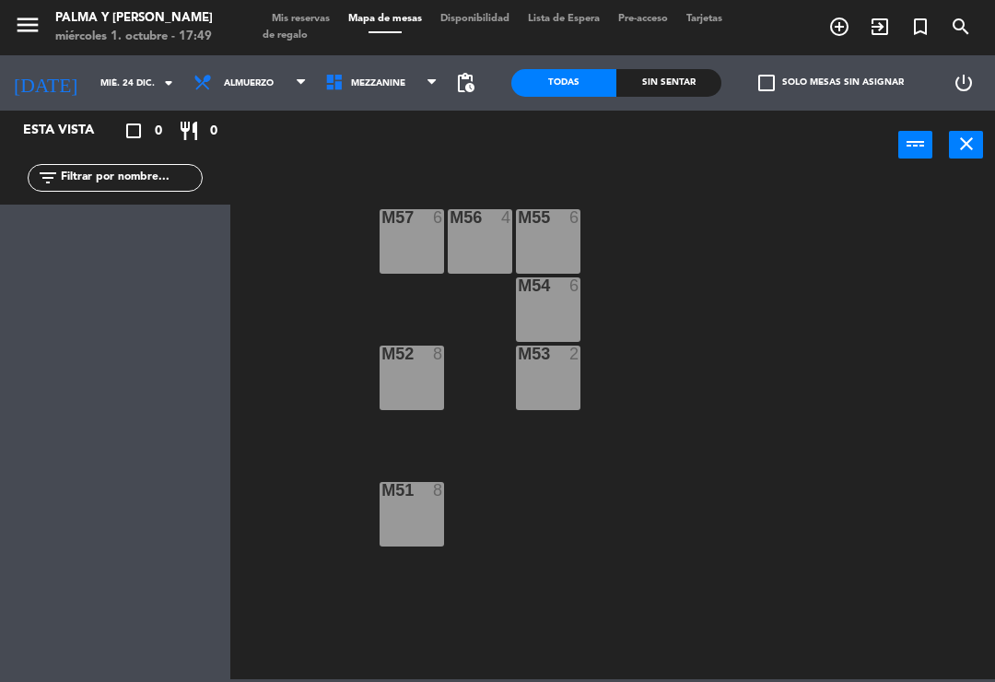
type input "mié. [DATE]"
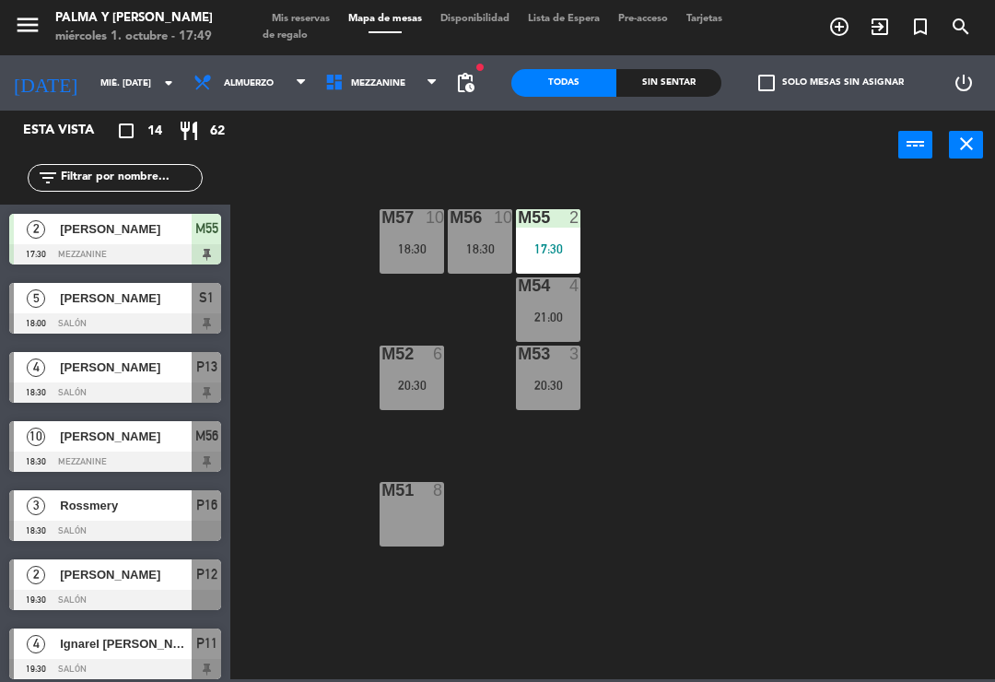
click at [563, 258] on div "M55 2 17:30" at bounding box center [548, 241] width 65 height 65
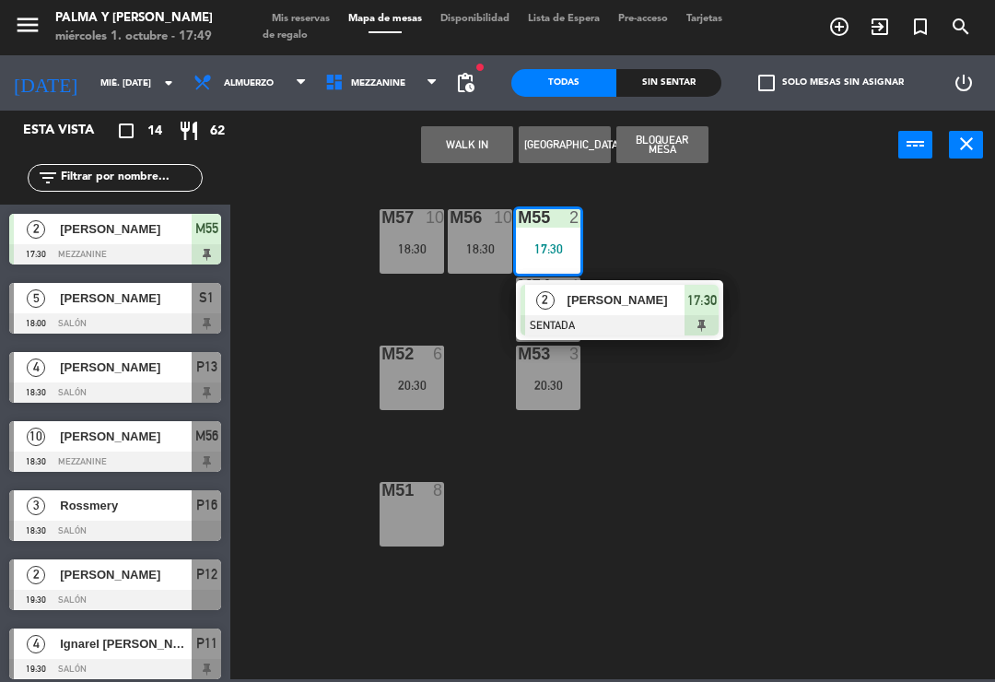
click at [646, 302] on span "[PERSON_NAME]" at bounding box center [627, 299] width 118 height 19
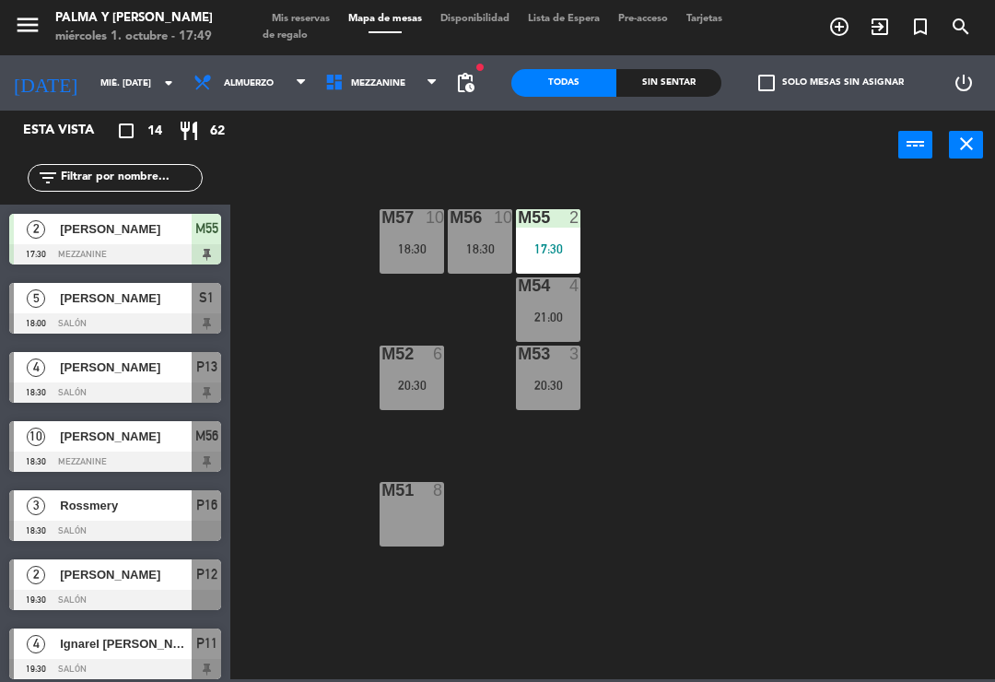
click at [400, 49] on div "menu Palma y [PERSON_NAME] 1. octubre - 17:49 Mis reservas Mapa de mesas Dispon…" at bounding box center [497, 27] width 995 height 55
click at [406, 120] on div "power_input close" at bounding box center [564, 146] width 668 height 70
click at [395, 126] on div "power_input close" at bounding box center [564, 146] width 668 height 70
click at [426, 90] on span "Mezzanine" at bounding box center [382, 83] width 132 height 41
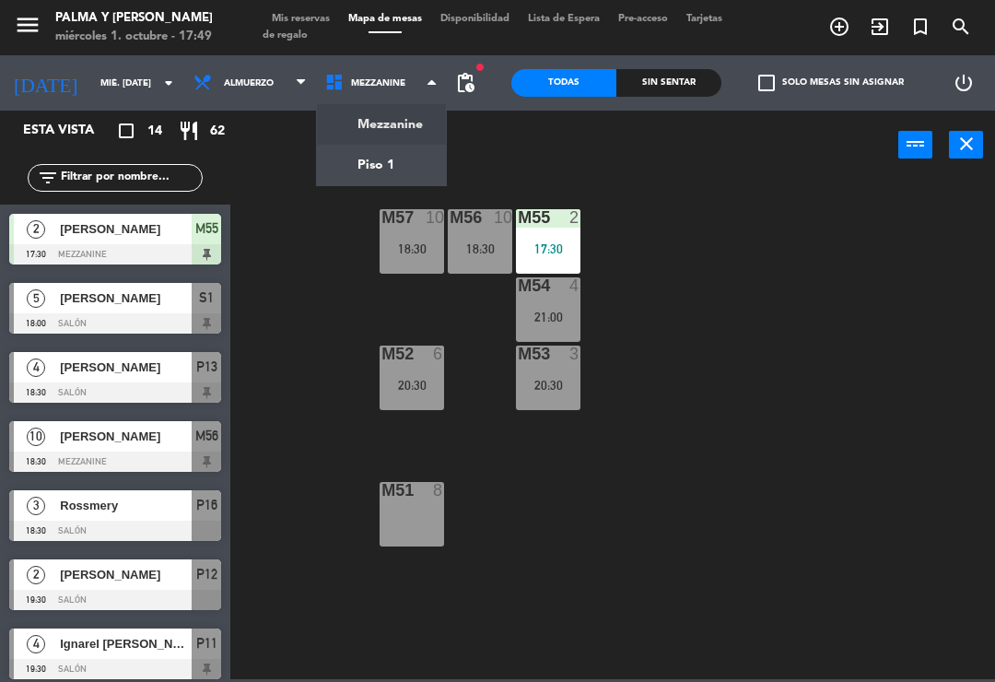
click at [726, 260] on div "M57 10 18:30 M56 10 18:30 M55 2 17:30 M54 4 21:00 M52 6 20:30 M53 3 20:30 M51 8" at bounding box center [618, 428] width 755 height 502
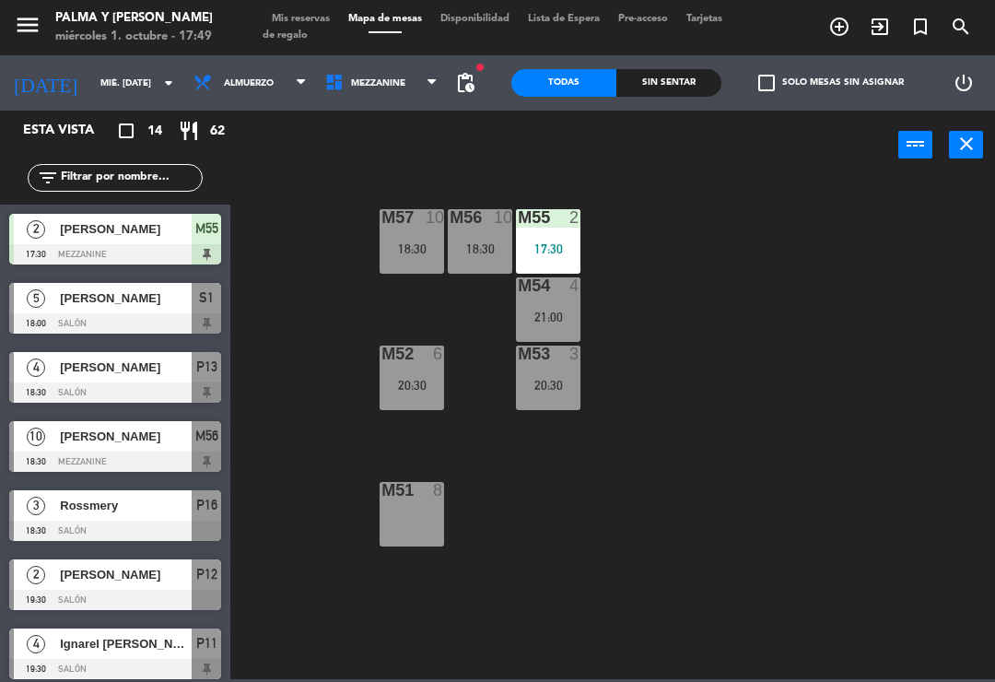
click at [386, 102] on span "Mezzanine" at bounding box center [382, 83] width 132 height 41
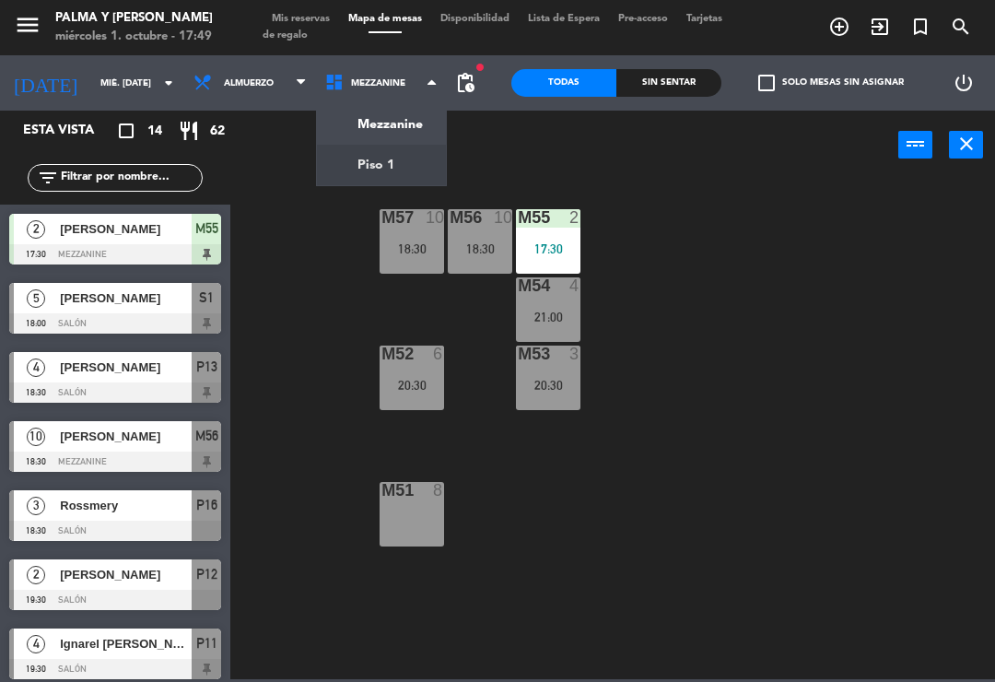
click at [439, 164] on ng-component "menu Palma y [PERSON_NAME] 1. octubre - 17:49 Mis reservas Mapa de mesas Dispon…" at bounding box center [497, 339] width 995 height 679
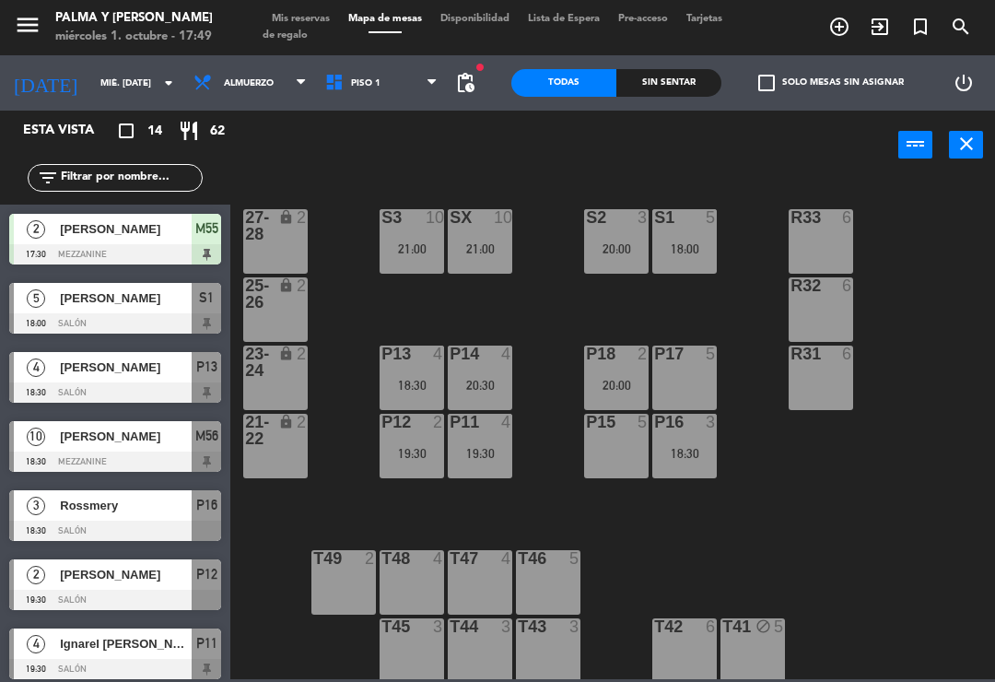
click at [677, 527] on div "R33 6 S1 5 18:00 S2 3 20:00 S3 10 21:00 SX 10 21:00 27-28 lock 2 R32 6 25-26 lo…" at bounding box center [618, 428] width 755 height 502
click at [329, 7] on div "menu Palma y [PERSON_NAME] 1. octubre - 17:51 Mis reservas Mapa de mesas Dispon…" at bounding box center [497, 27] width 995 height 55
click at [324, 18] on span "Mis reservas" at bounding box center [301, 19] width 77 height 10
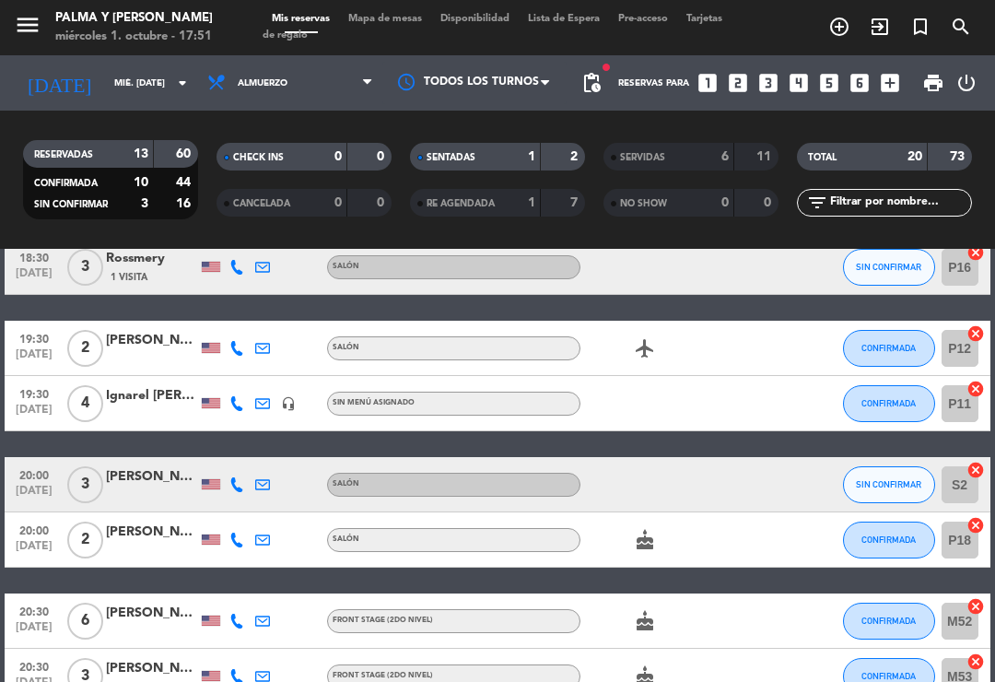
scroll to position [354, 0]
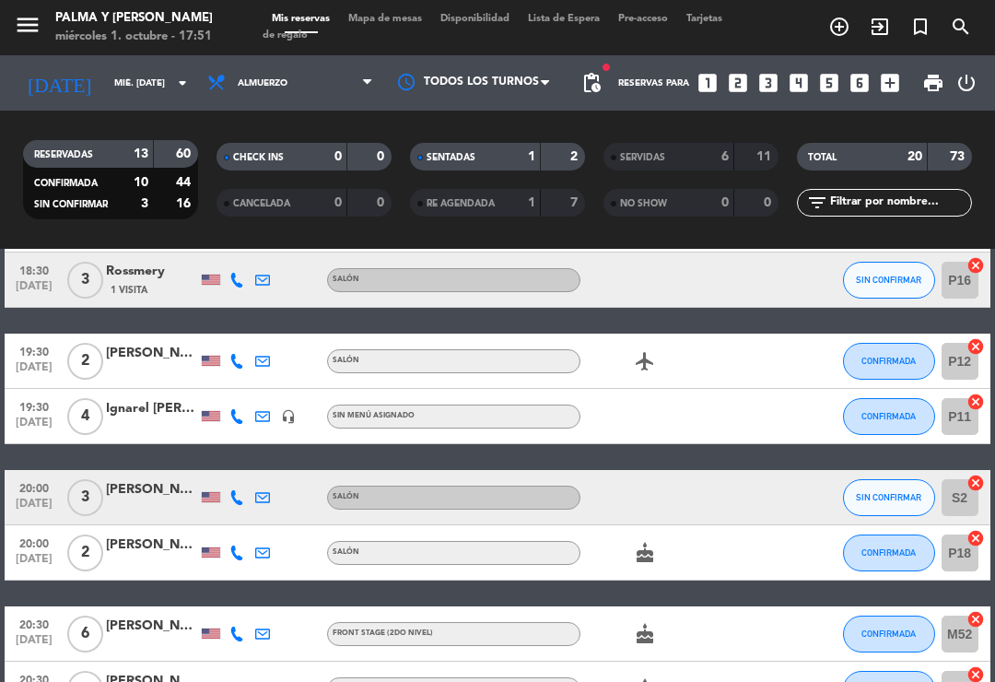
click at [240, 355] on icon at bounding box center [237, 361] width 15 height 15
click at [243, 411] on icon at bounding box center [237, 416] width 15 height 15
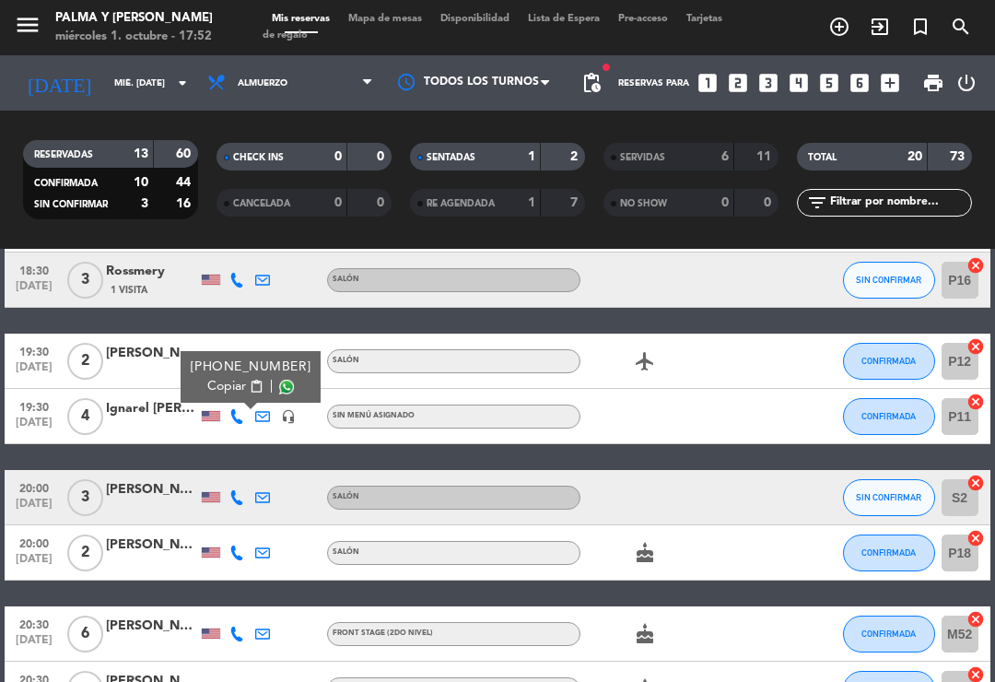
click at [243, 493] on icon at bounding box center [237, 497] width 15 height 15
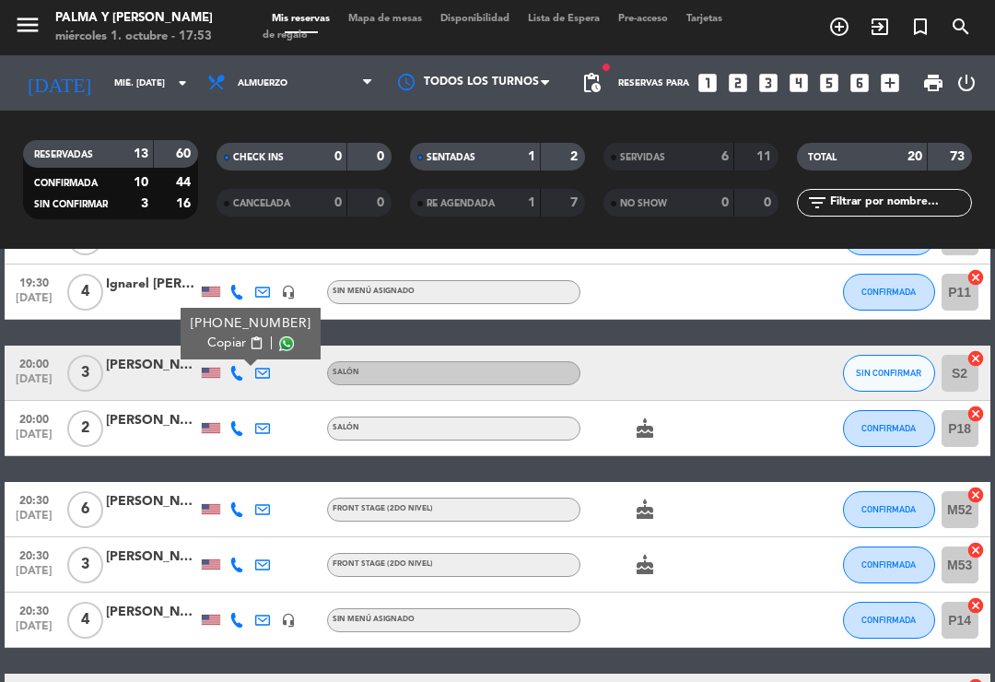
scroll to position [481, 0]
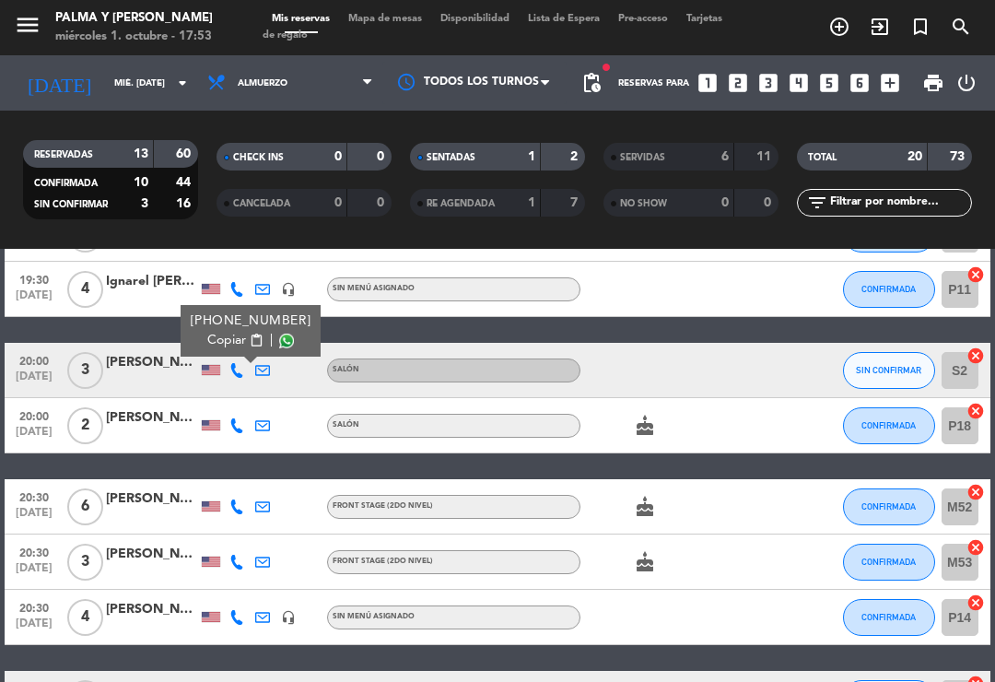
click at [244, 432] on icon at bounding box center [237, 425] width 15 height 15
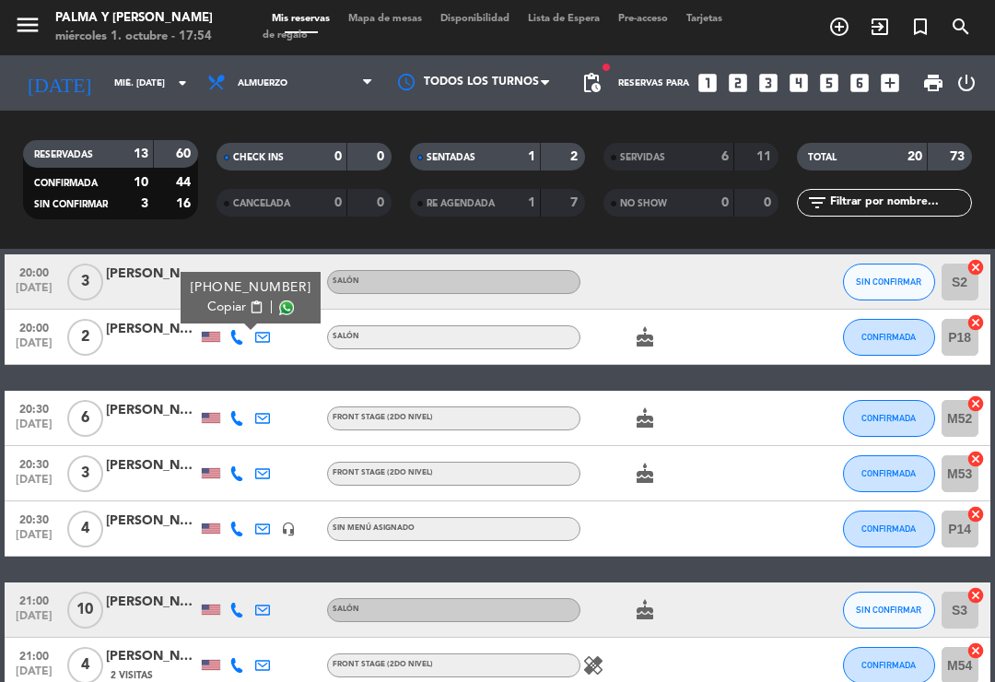
scroll to position [573, 0]
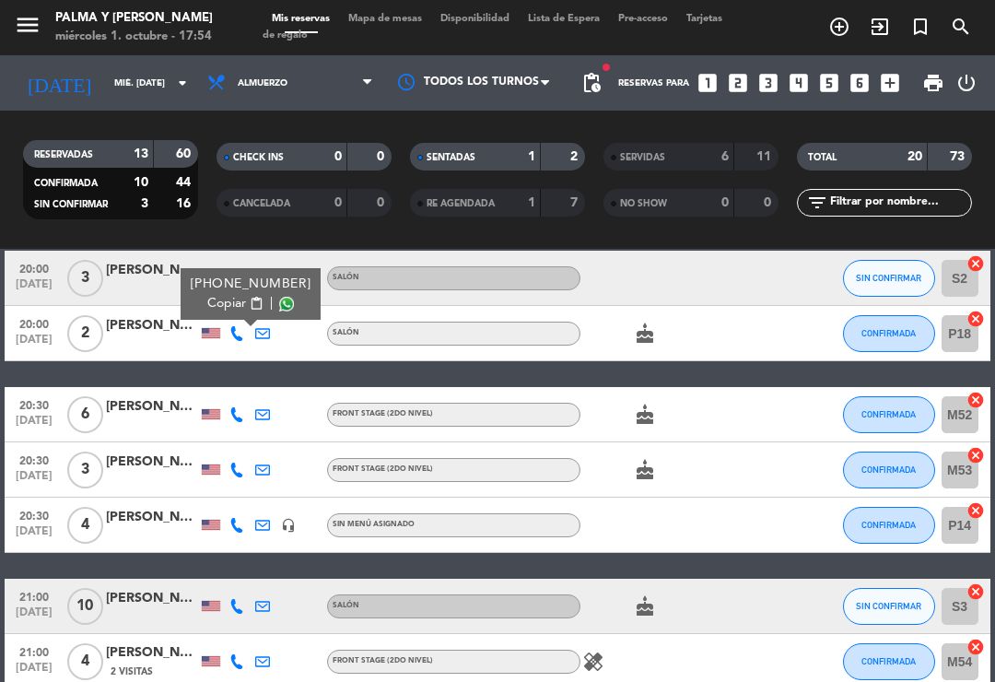
click at [231, 421] on icon at bounding box center [237, 414] width 15 height 15
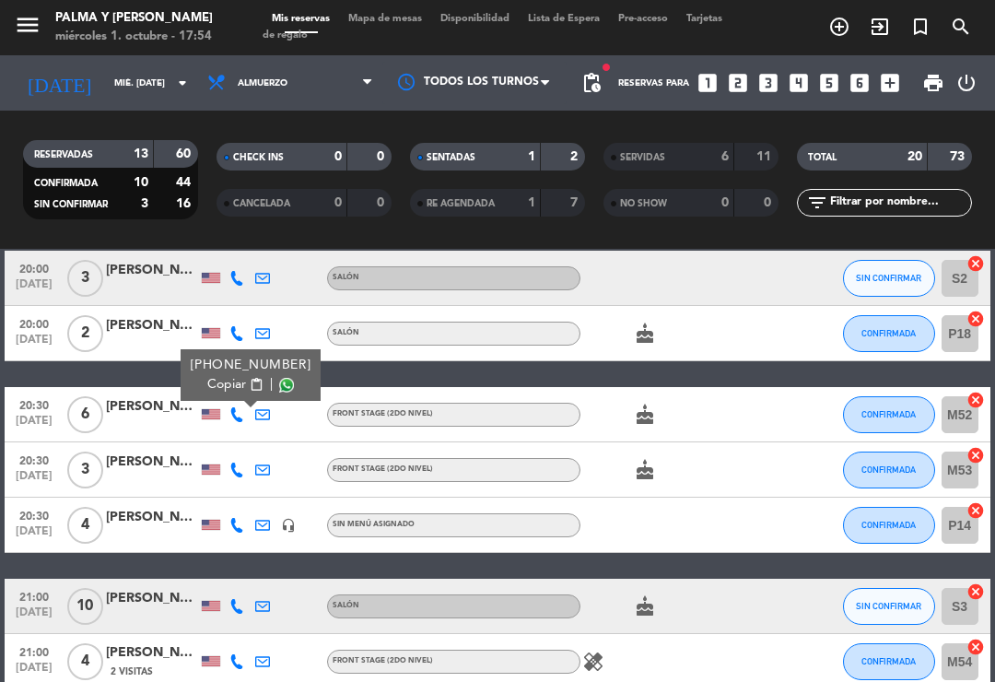
click at [243, 472] on icon at bounding box center [237, 470] width 15 height 15
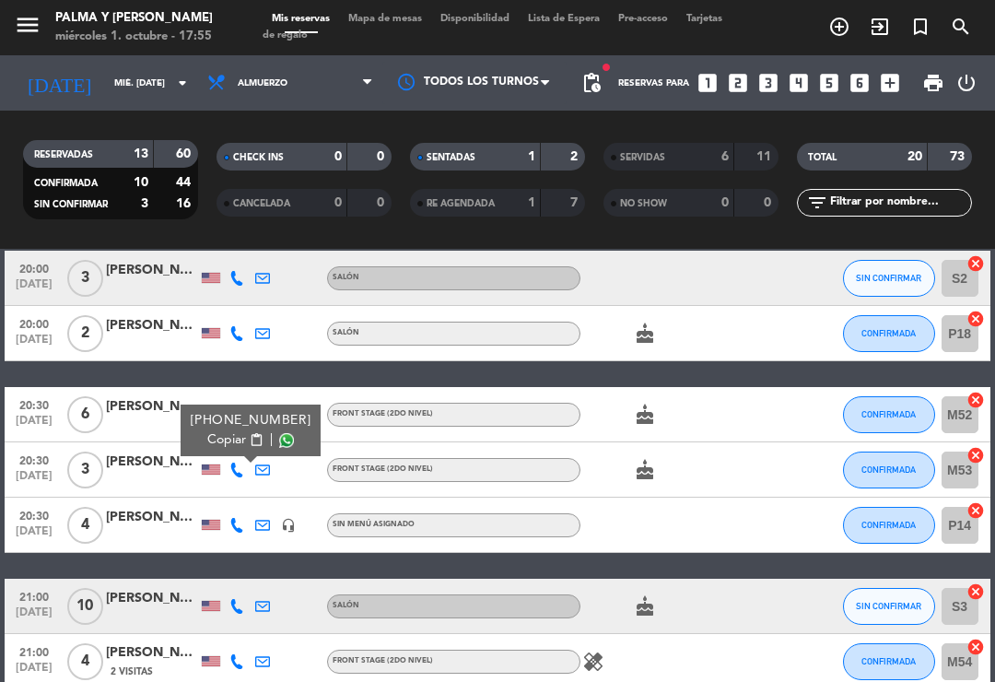
click at [217, 593] on div at bounding box center [211, 606] width 26 height 54
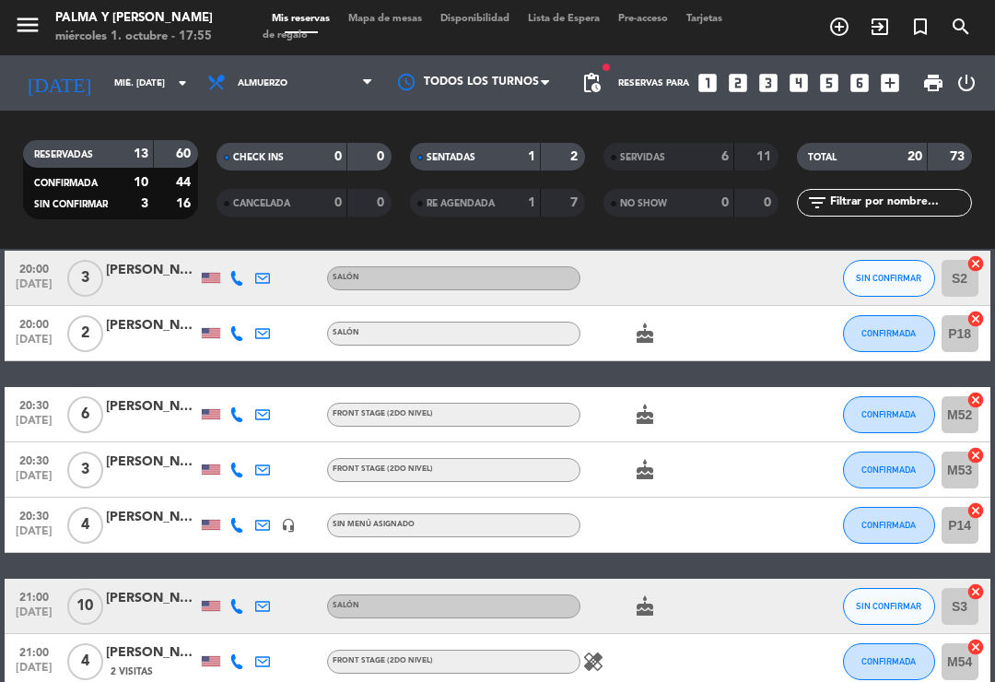
click at [241, 526] on icon at bounding box center [237, 525] width 15 height 15
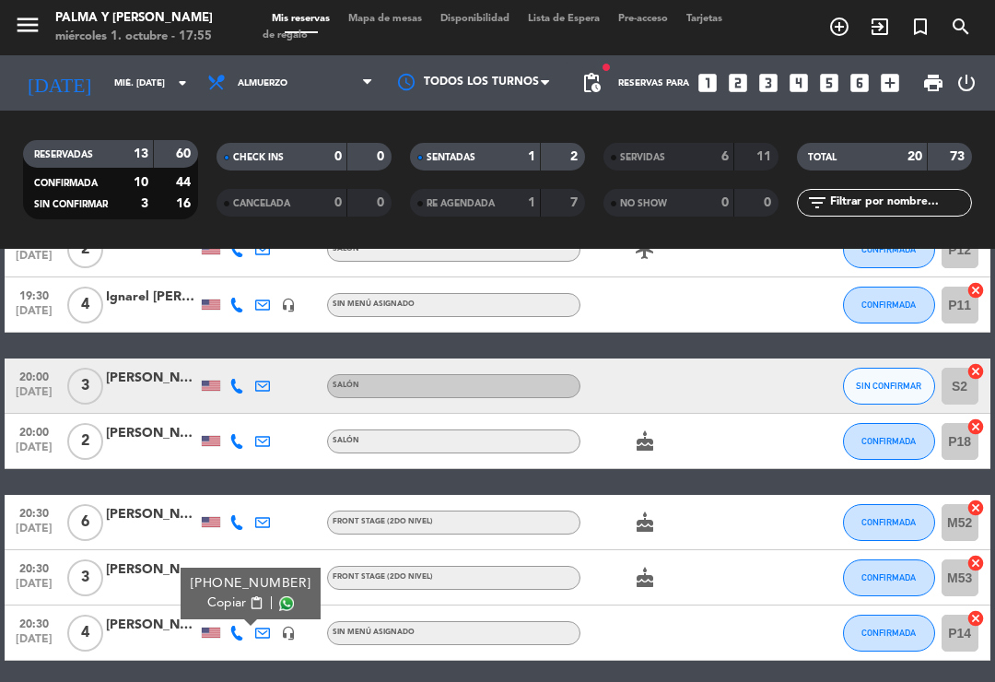
scroll to position [467, 0]
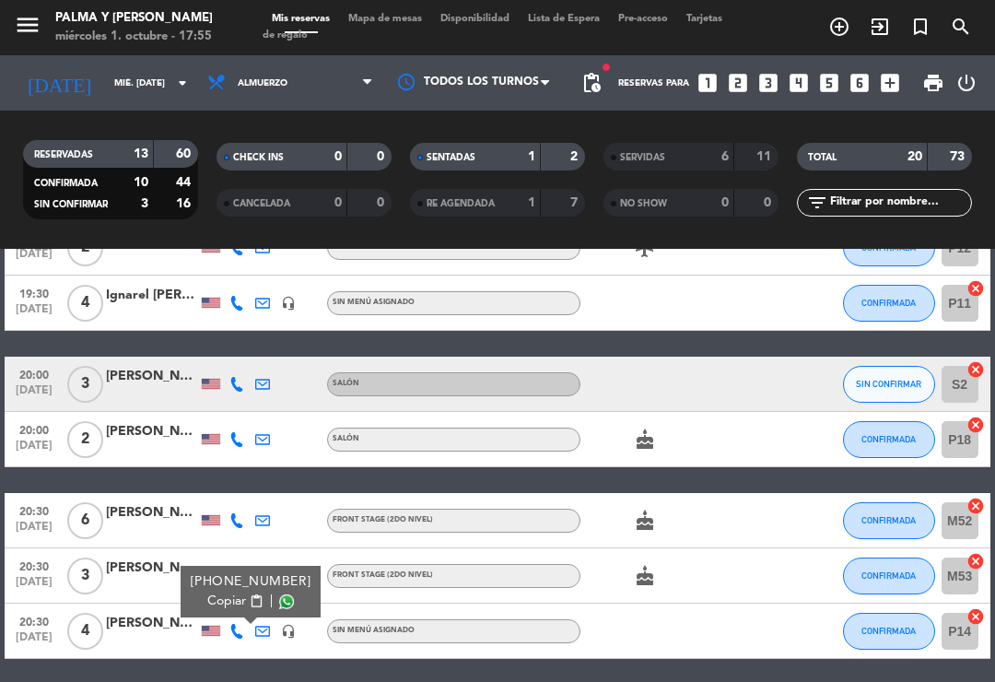
click at [877, 393] on button "SIN CONFIRMAR" at bounding box center [889, 384] width 92 height 37
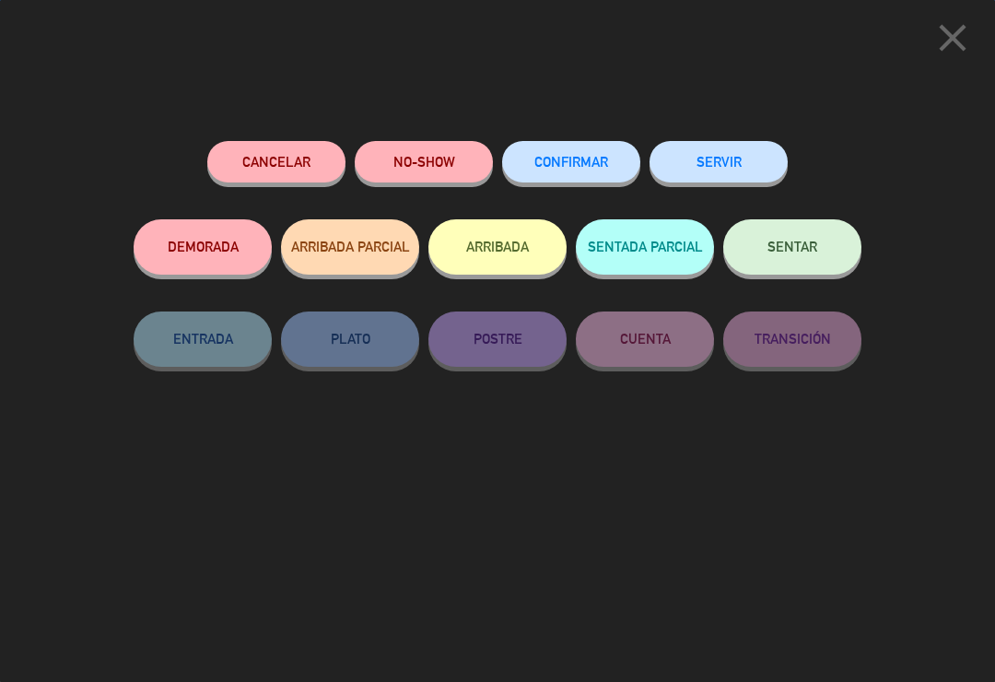
click at [548, 142] on button "CONFIRMAR" at bounding box center [571, 161] width 138 height 41
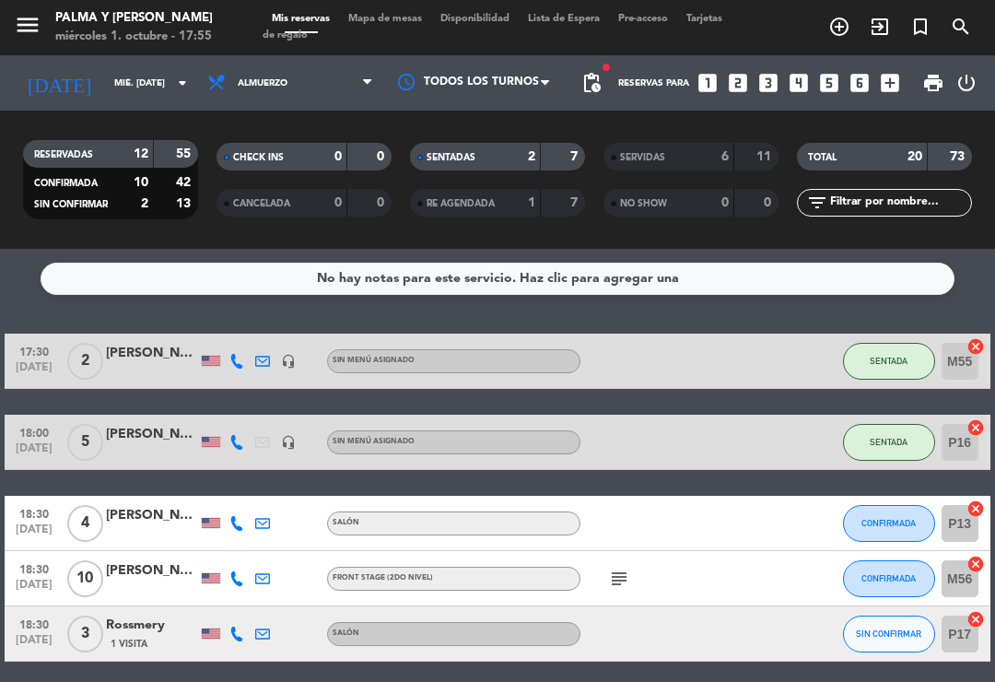
scroll to position [0, 0]
click at [413, 19] on span "Mapa de mesas" at bounding box center [385, 19] width 92 height 10
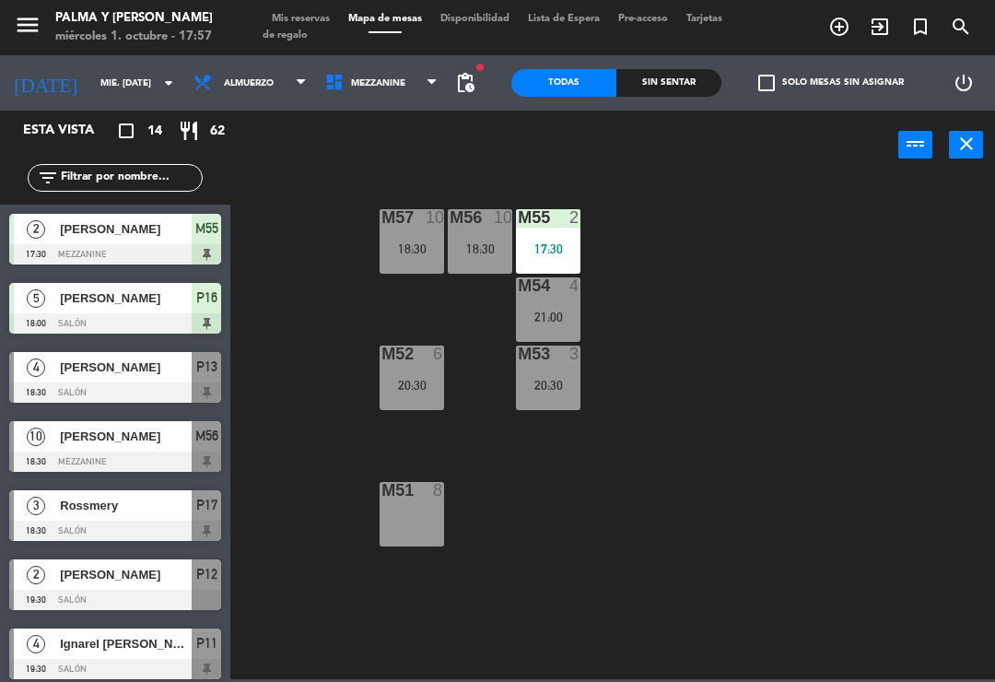
click at [380, 76] on span "Mezzanine" at bounding box center [382, 83] width 132 height 41
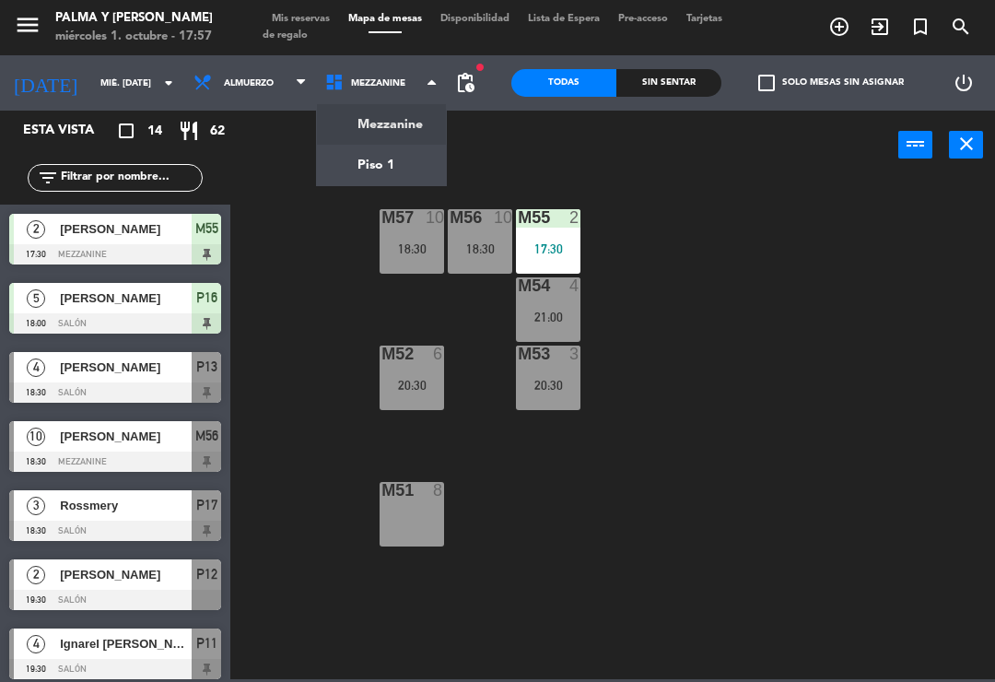
click at [404, 173] on ng-component "menu Palma y [PERSON_NAME] 1. octubre - 17:57 Mis reservas Mapa de mesas Dispon…" at bounding box center [497, 339] width 995 height 679
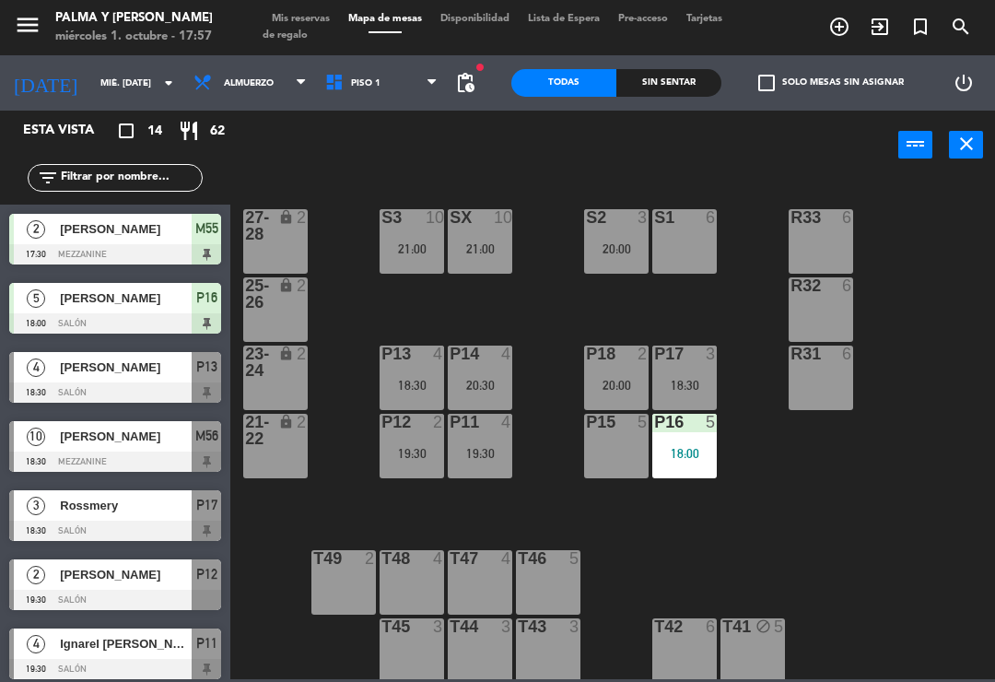
click at [612, 442] on div "P15 5" at bounding box center [616, 446] width 65 height 65
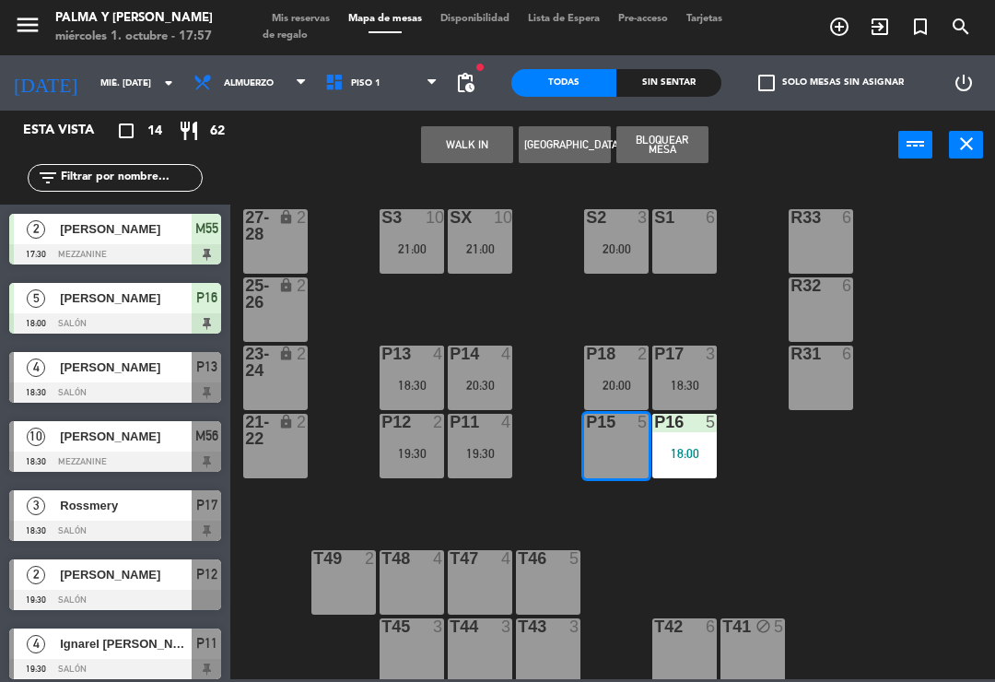
click at [583, 140] on button "[GEOGRAPHIC_DATA]" at bounding box center [565, 144] width 92 height 37
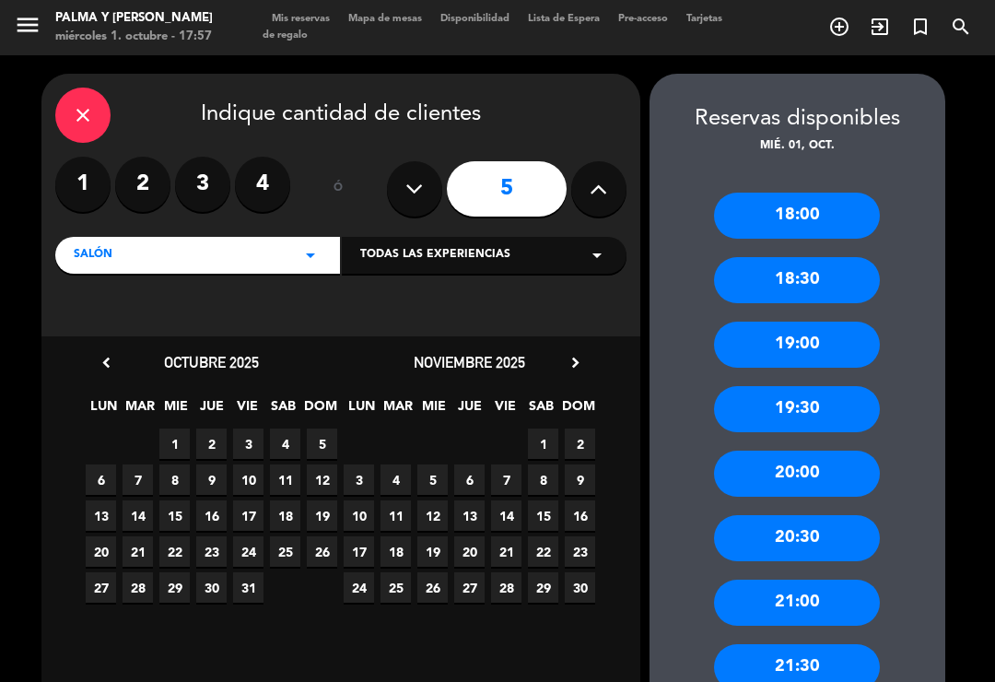
click at [269, 187] on label "4" at bounding box center [262, 184] width 55 height 55
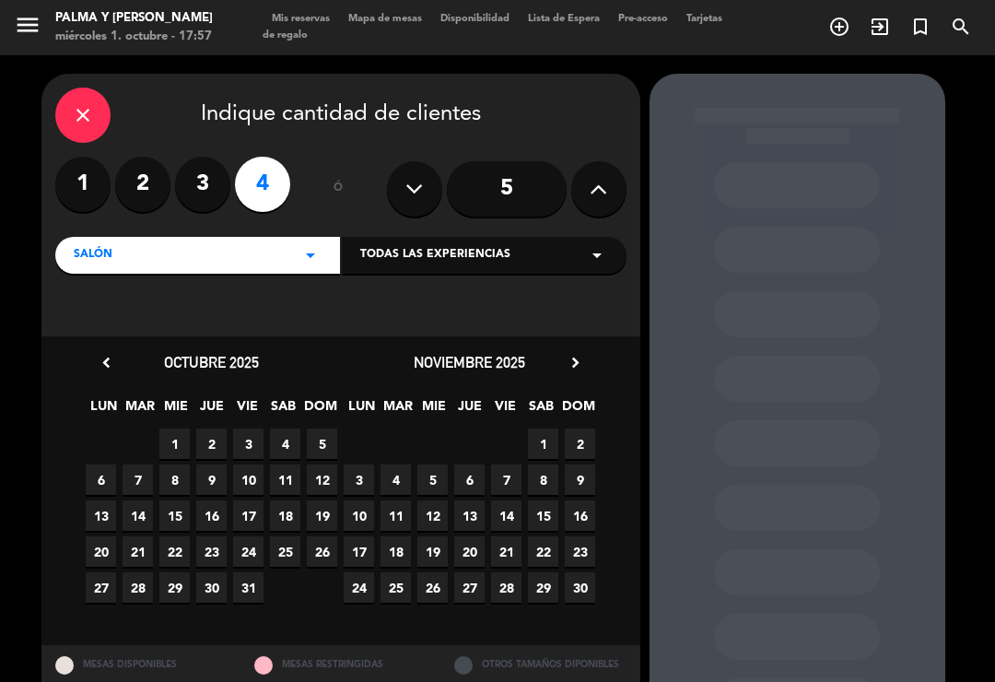
click at [179, 438] on span "1" at bounding box center [174, 444] width 30 height 30
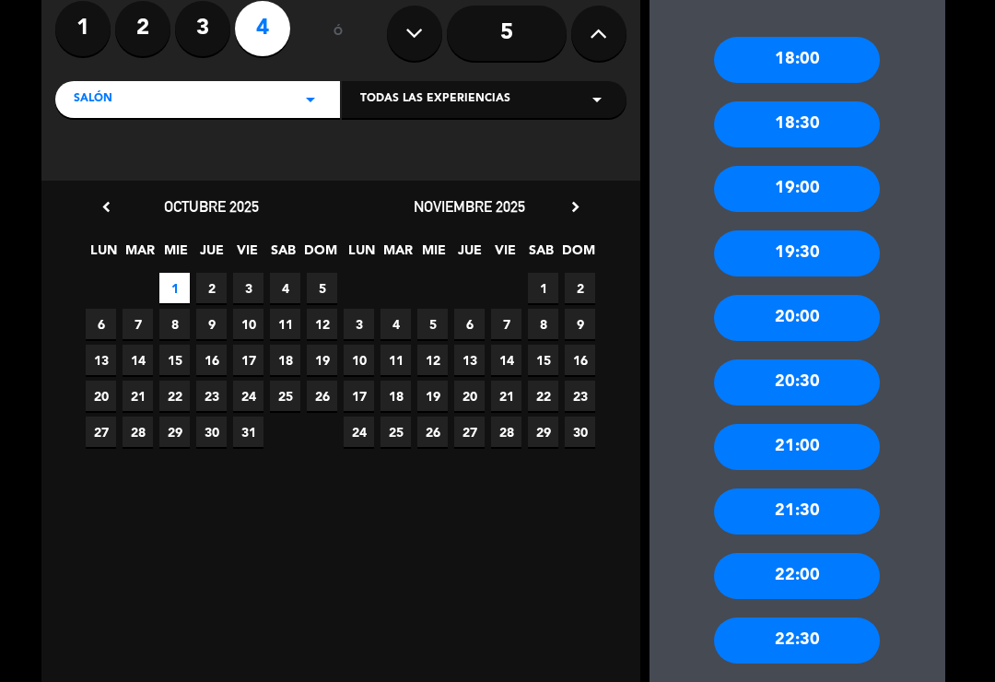
scroll to position [156, 0]
click at [809, 230] on div "19:30" at bounding box center [797, 253] width 166 height 46
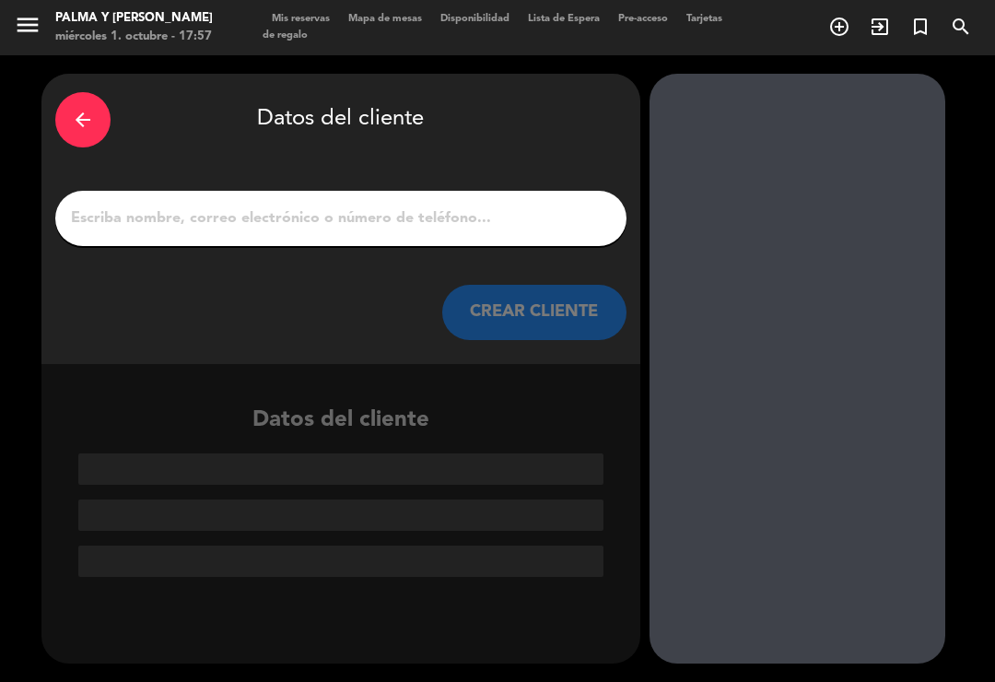
scroll to position [0, 0]
click at [442, 206] on input "1" at bounding box center [341, 219] width 544 height 26
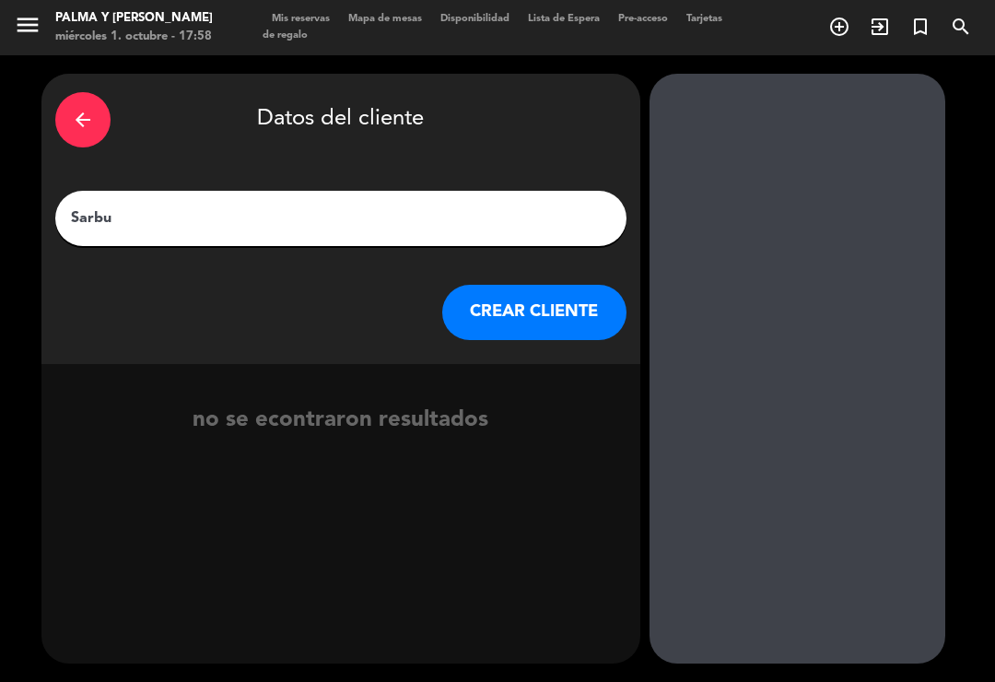
type input "Sarbu"
click at [530, 287] on button "CREAR CLIENTE" at bounding box center [534, 312] width 184 height 55
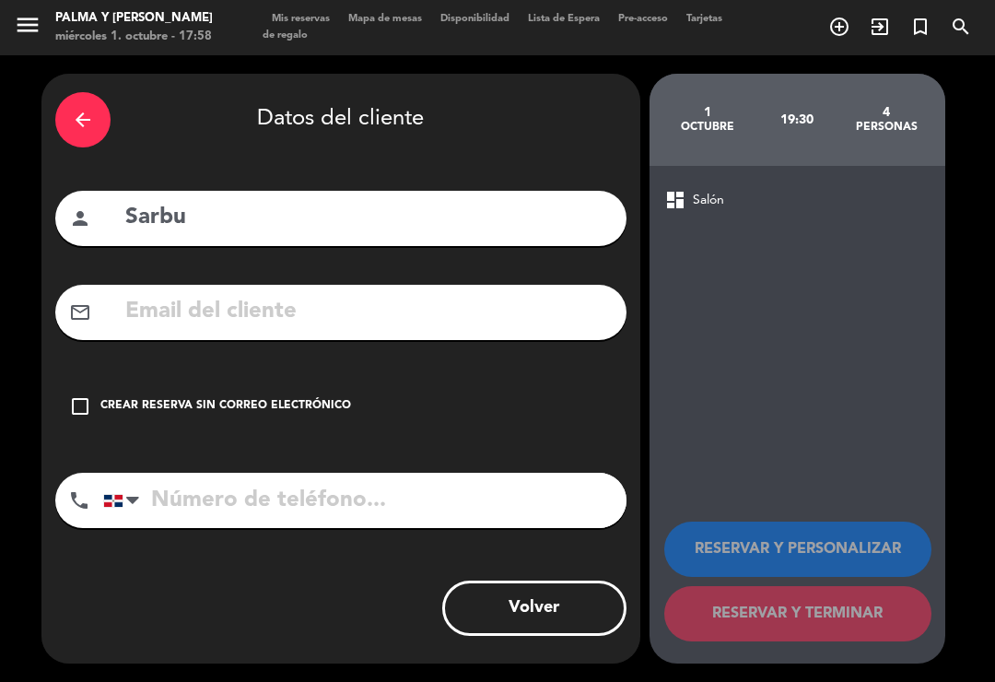
click at [424, 484] on input "tel" at bounding box center [365, 500] width 524 height 55
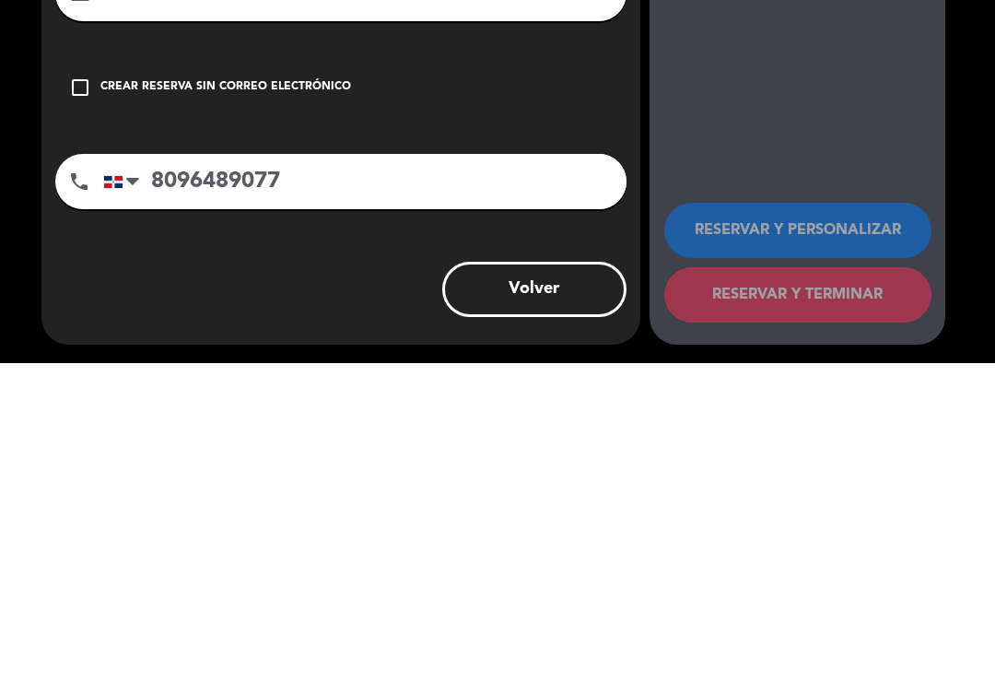
type input "8096489077"
click at [309, 397] on div "Crear reserva sin correo electrónico" at bounding box center [225, 406] width 251 height 18
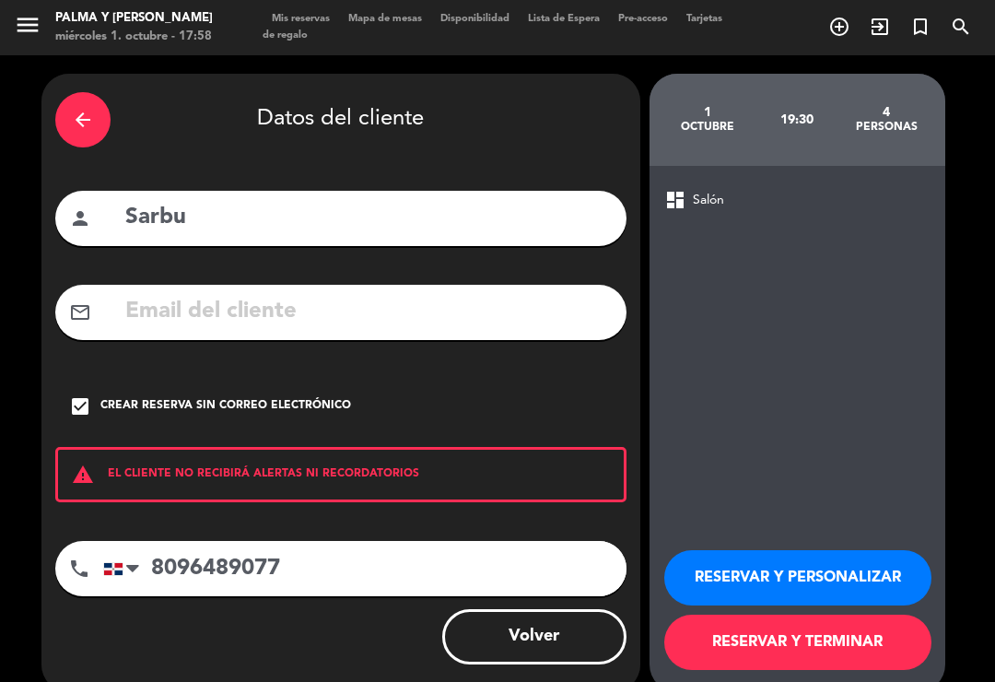
click at [783, 615] on button "RESERVAR Y TERMINAR" at bounding box center [798, 642] width 267 height 55
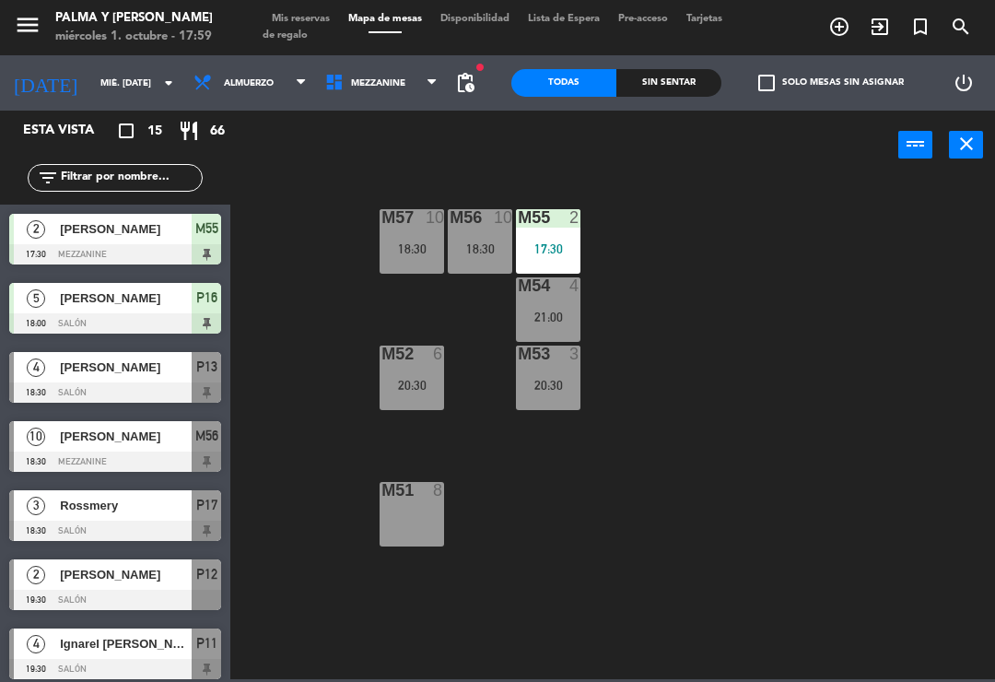
click at [665, 81] on div "Sin sentar" at bounding box center [669, 83] width 105 height 28
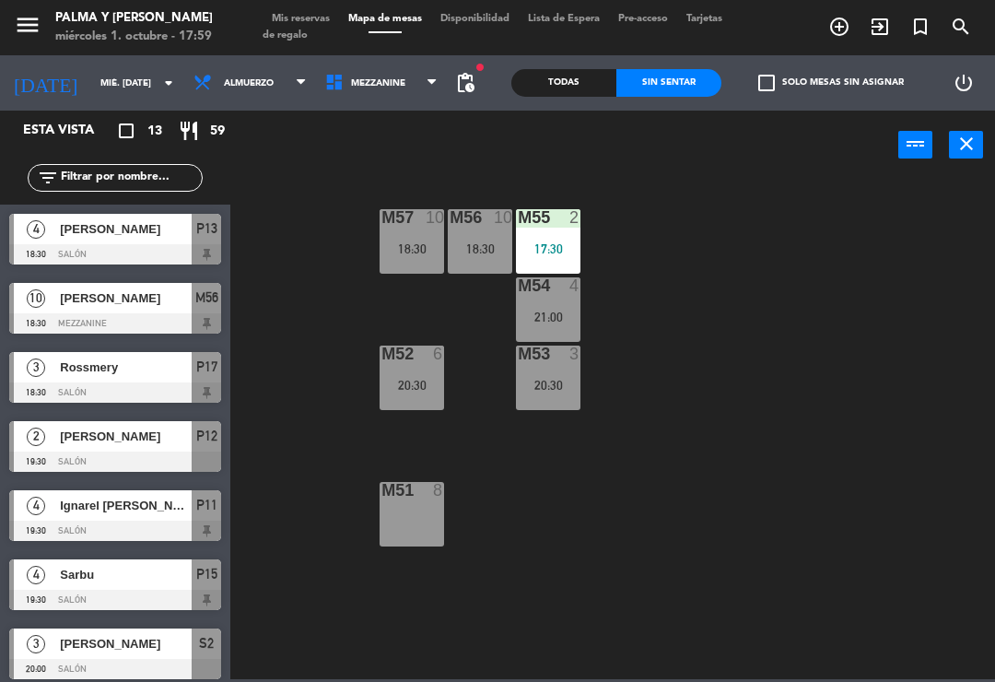
click at [554, 53] on div "menu Palma y [PERSON_NAME] 1. octubre - 17:59 Mis reservas Mapa de mesas Dispon…" at bounding box center [497, 27] width 995 height 55
click at [564, 78] on div "Todas" at bounding box center [564, 83] width 105 height 28
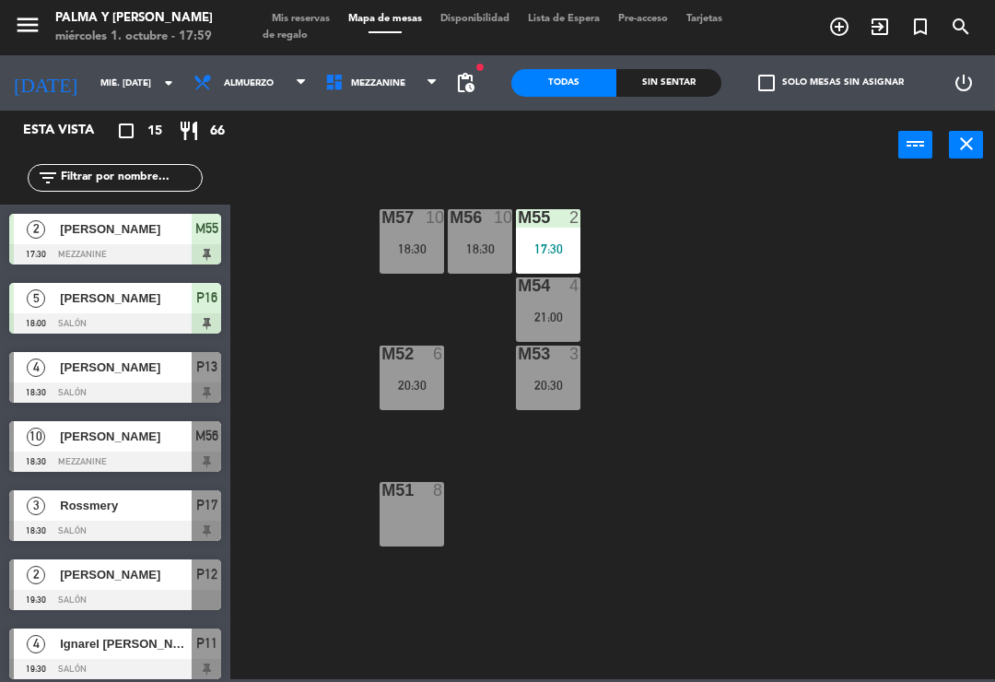
click at [734, 204] on div "M57 10 18:30 M56 10 18:30 M55 2 17:30 M54 4 21:00 M52 6 20:30 M53 3 20:30 M51 8" at bounding box center [618, 428] width 755 height 502
click at [154, 302] on span "[PERSON_NAME]" at bounding box center [126, 298] width 132 height 19
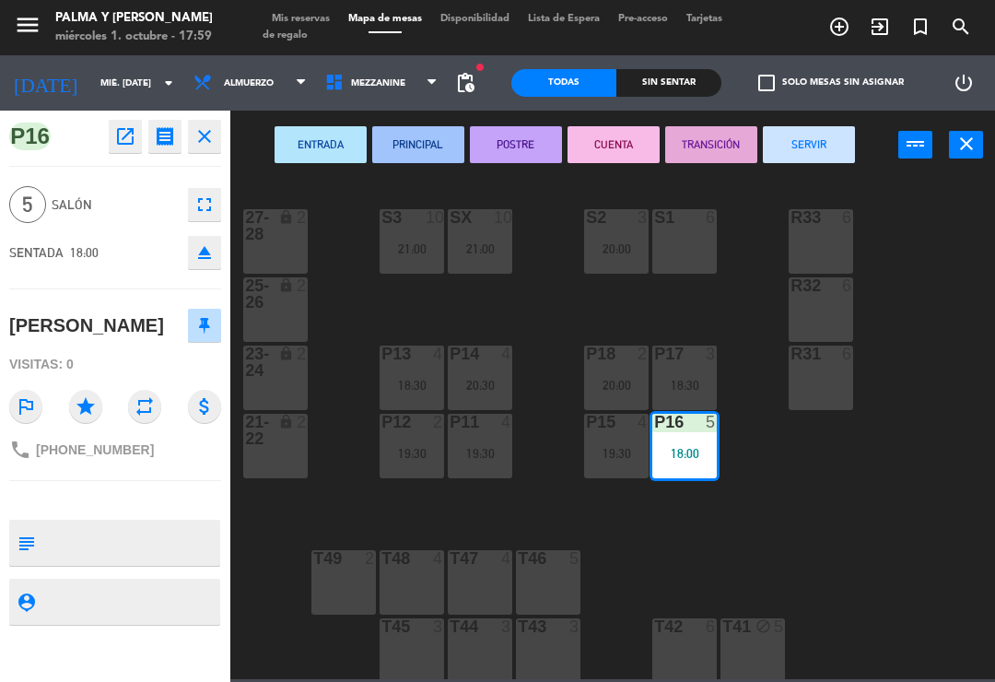
click at [844, 325] on div "R32 6" at bounding box center [821, 309] width 65 height 65
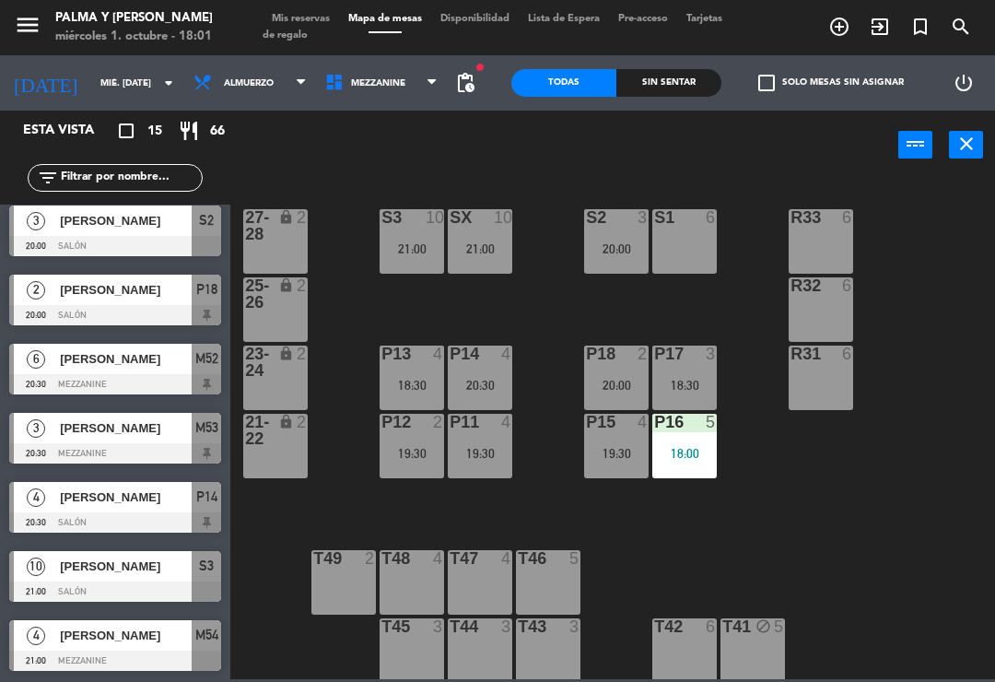
scroll to position [561, 0]
click at [929, 530] on div "R33 6 S1 6 S2 3 20:00 S3 10 21:00 SX 10 21:00 27-28 lock 2 R32 6 25-26 lock 2 P…" at bounding box center [618, 428] width 755 height 502
click at [924, 493] on div "R33 6 S1 6 S2 3 20:00 S3 10 21:00 SX 10 21:00 27-28 lock 2 R32 6 25-26 lock 2 P…" at bounding box center [618, 428] width 755 height 502
click at [319, 19] on span "Mis reservas" at bounding box center [301, 19] width 77 height 10
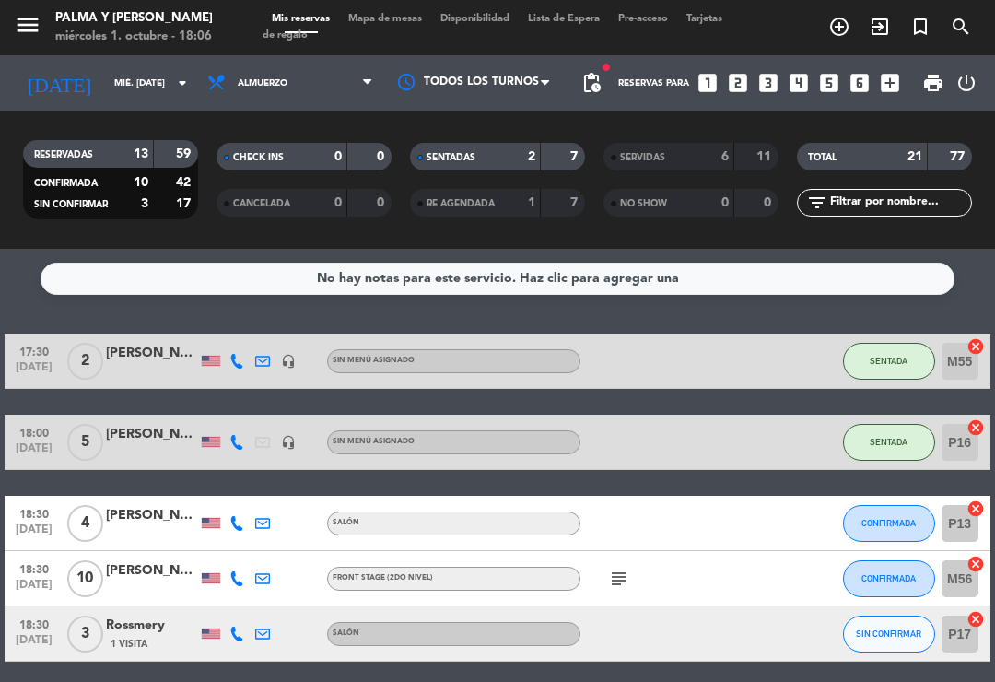
click at [173, 69] on input "mié. [DATE]" at bounding box center [168, 83] width 126 height 29
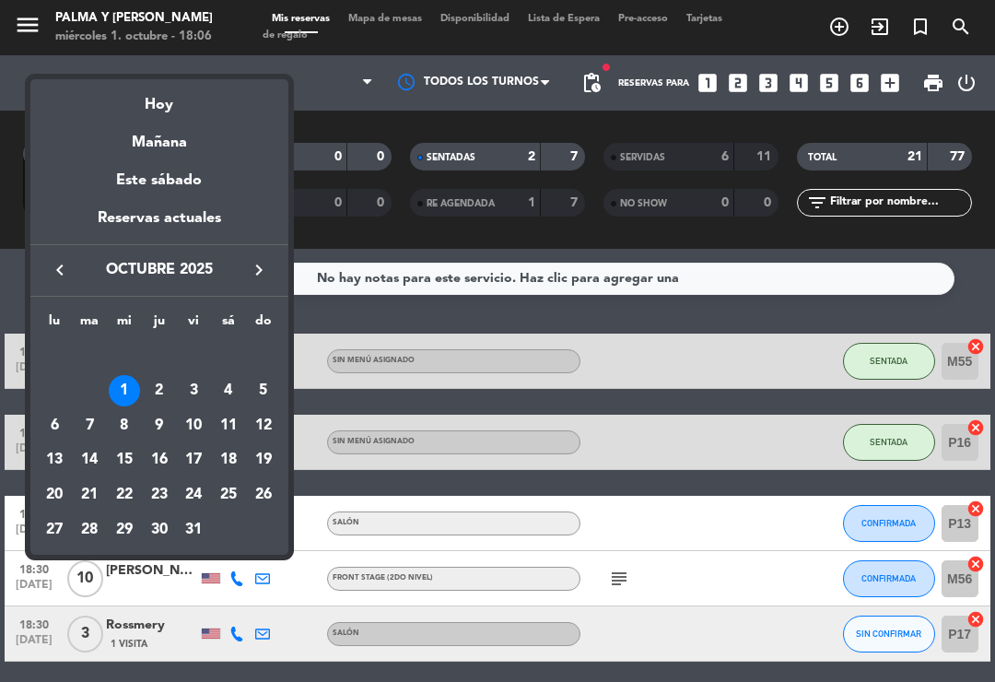
click at [53, 265] on icon "keyboard_arrow_left" at bounding box center [60, 270] width 22 height 22
click at [277, 478] on td "28" at bounding box center [263, 494] width 35 height 35
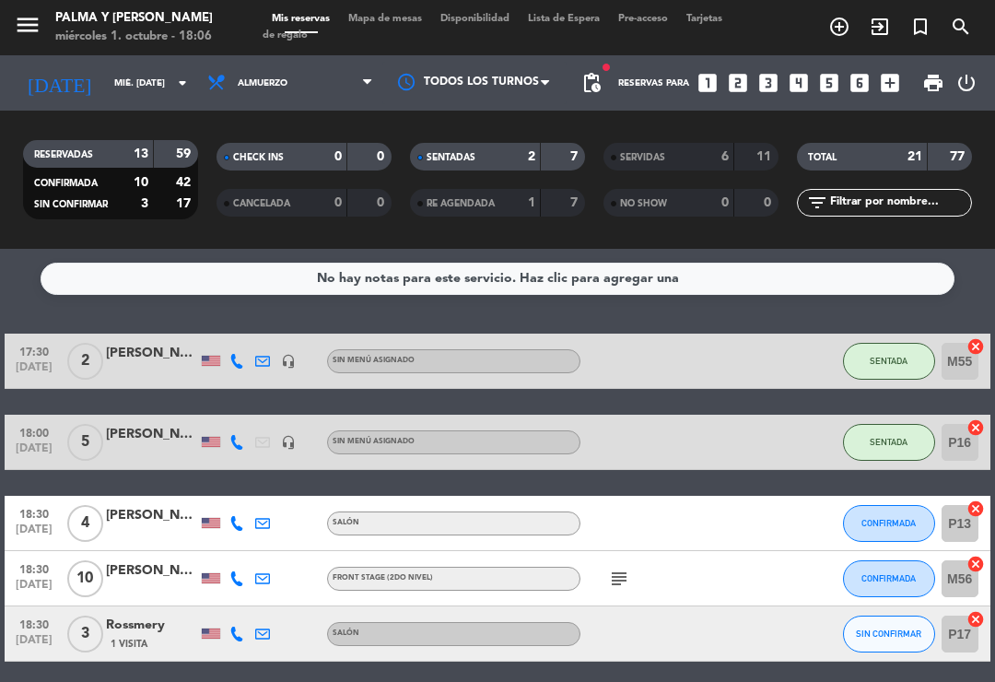
type input "dom. [DATE]"
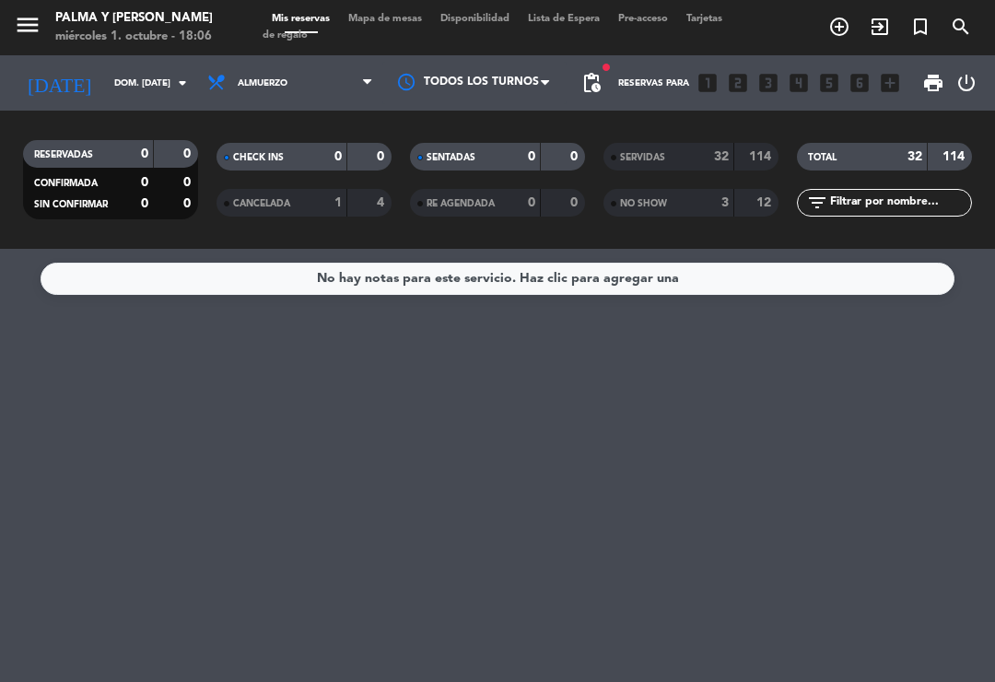
click at [632, 153] on span "SERVIDAS" at bounding box center [642, 157] width 45 height 9
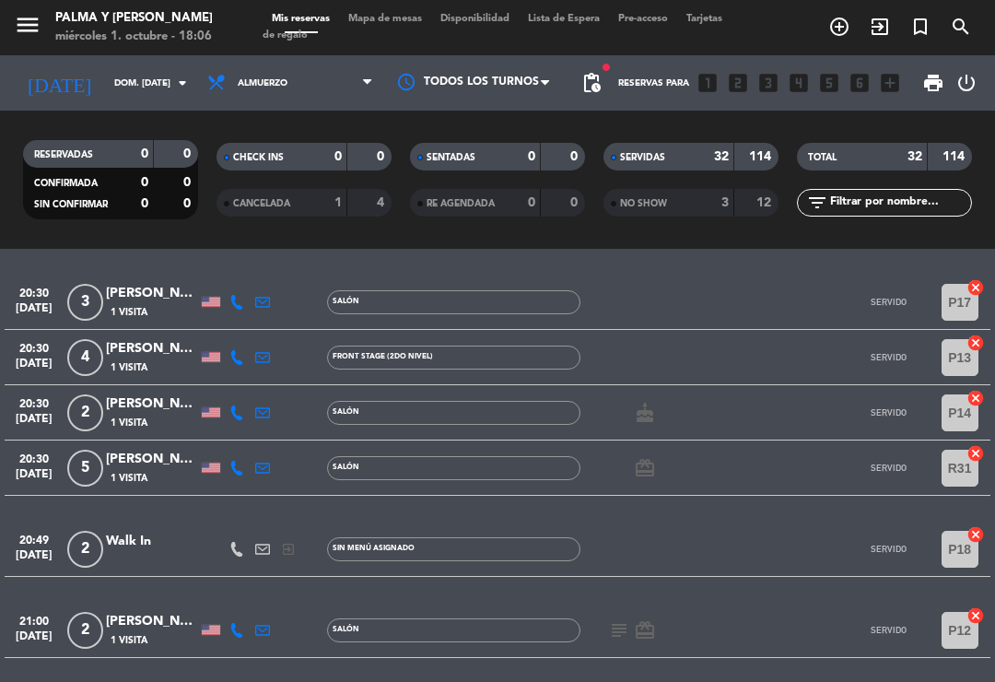
scroll to position [1804, 0]
click at [148, 469] on div "1 Visita" at bounding box center [152, 477] width 92 height 16
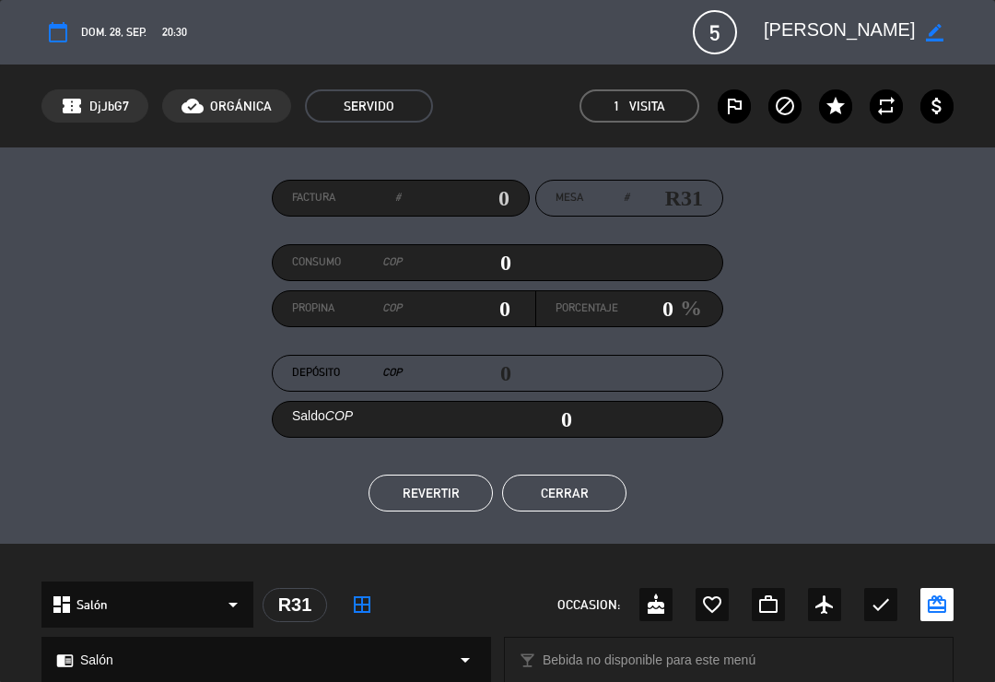
click at [591, 494] on button "Cerrar" at bounding box center [564, 493] width 124 height 37
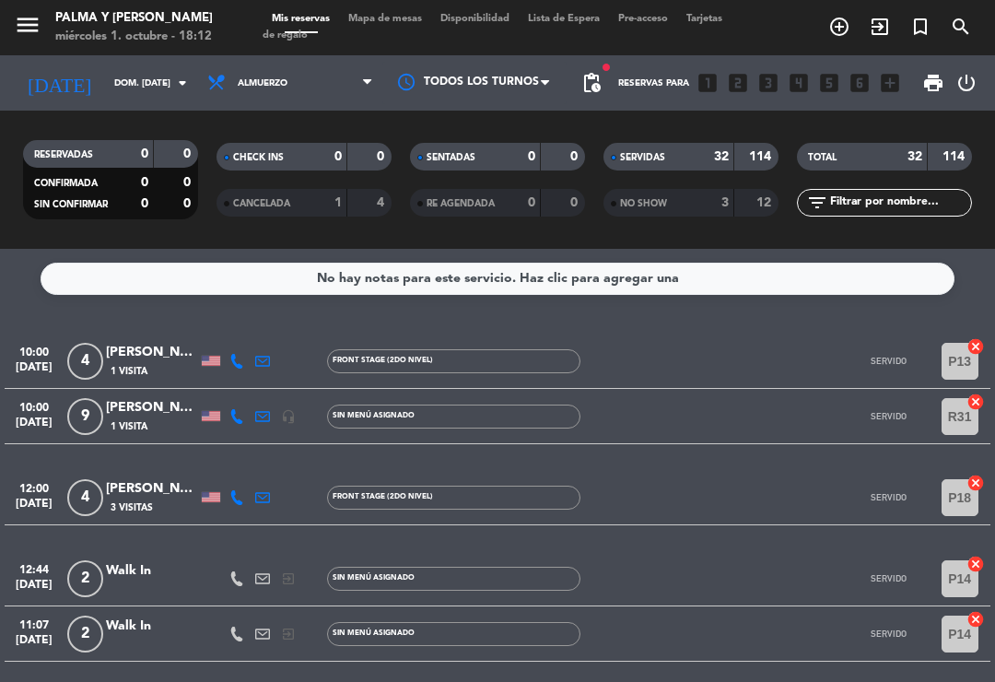
scroll to position [0, 0]
click at [667, 470] on div at bounding box center [658, 497] width 155 height 54
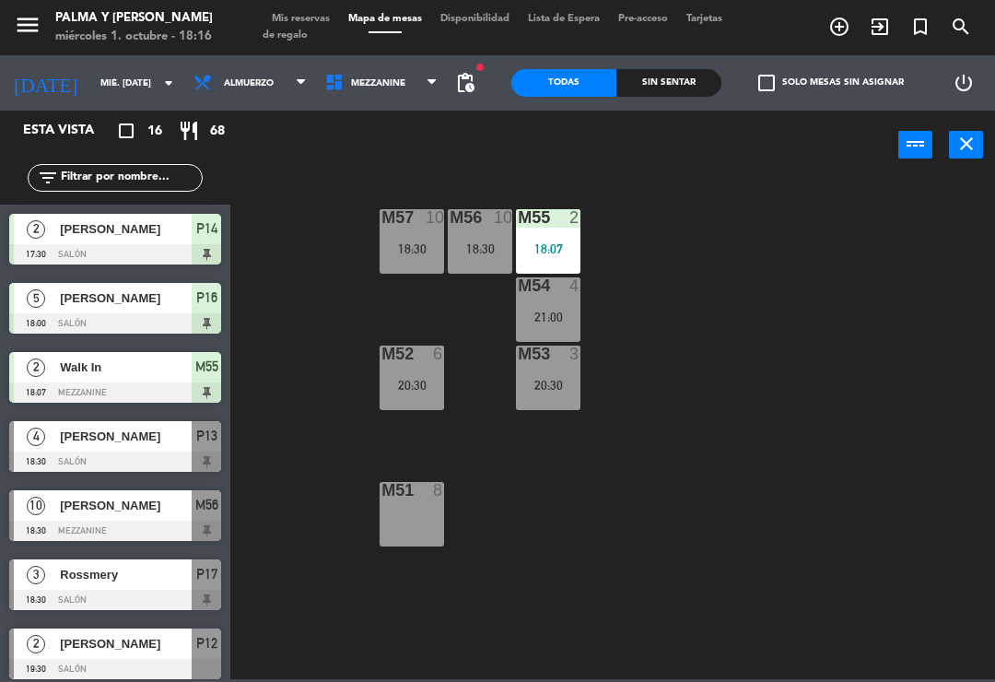
click at [406, 89] on span "Mezzanine" at bounding box center [382, 83] width 132 height 41
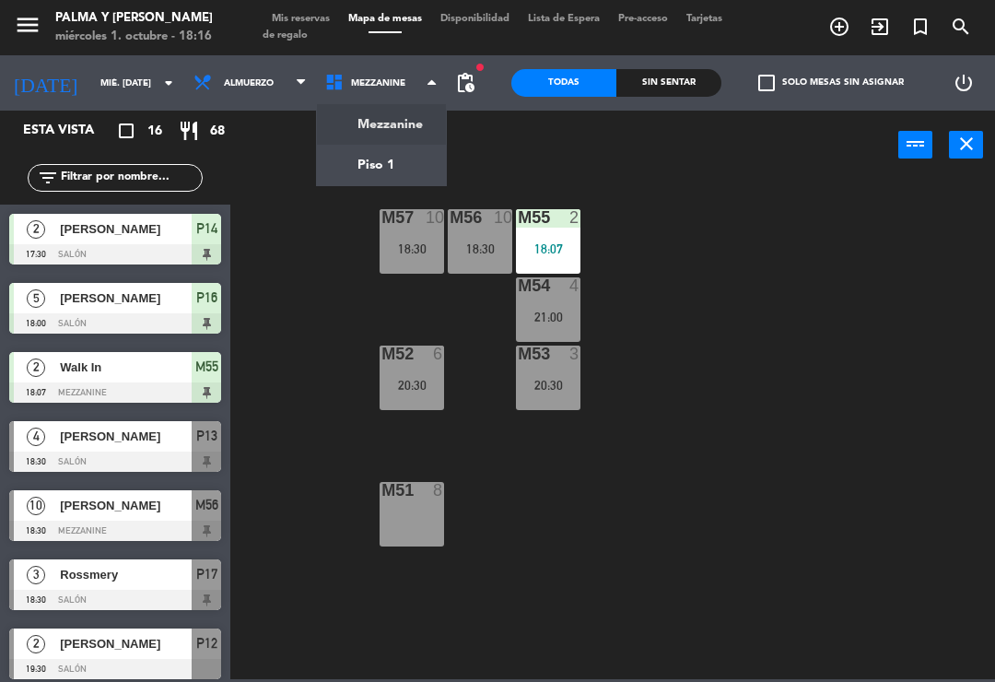
click at [713, 249] on div "M57 10 18:30 M56 10 18:30 M55 2 18:07 M54 4 21:00 M52 6 20:30 M53 3 20:30 M51 8" at bounding box center [618, 428] width 755 height 502
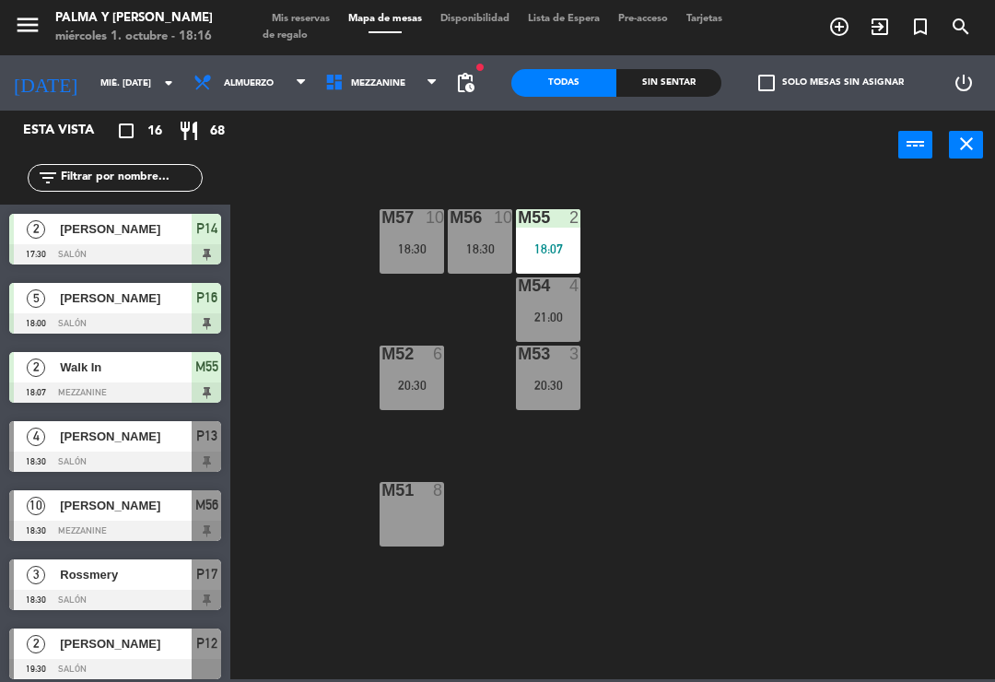
click at [577, 233] on div "M55 2 18:07" at bounding box center [548, 241] width 65 height 65
click at [823, 261] on div "M57 10 18:30 M56 10 18:30 M55 2 18:07 M54 4 21:00 M52 6 20:30 M53 3 20:30 M51 8" at bounding box center [618, 428] width 755 height 502
click at [409, 74] on span "Mezzanine" at bounding box center [382, 83] width 132 height 41
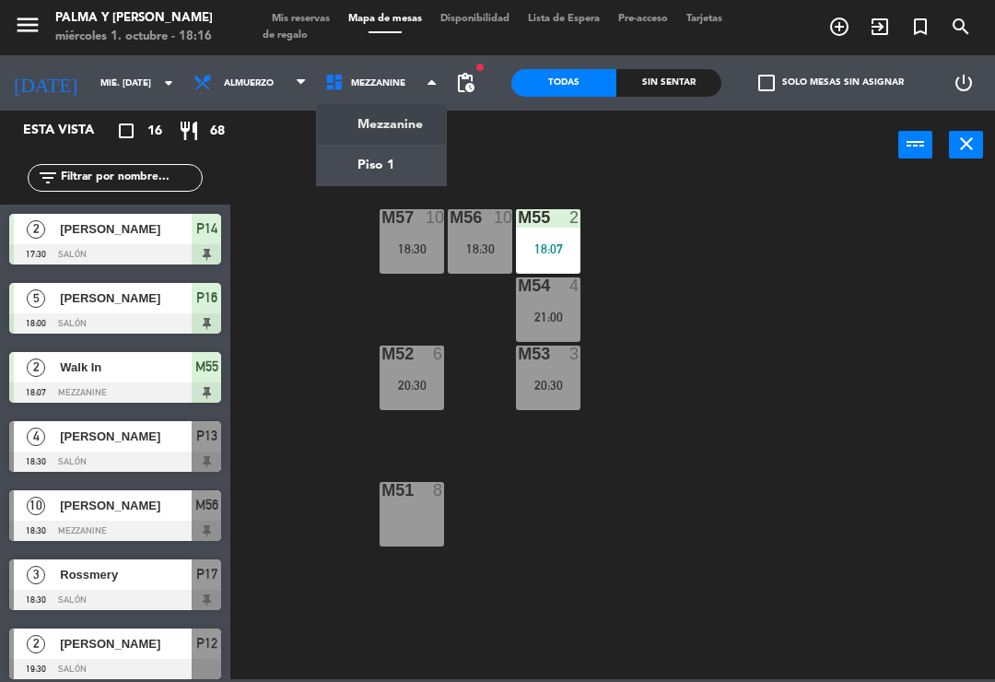
click at [405, 168] on ng-component "menu Palma y [PERSON_NAME] 1. octubre - 18:16 Mis reservas Mapa de mesas Dispon…" at bounding box center [497, 339] width 995 height 679
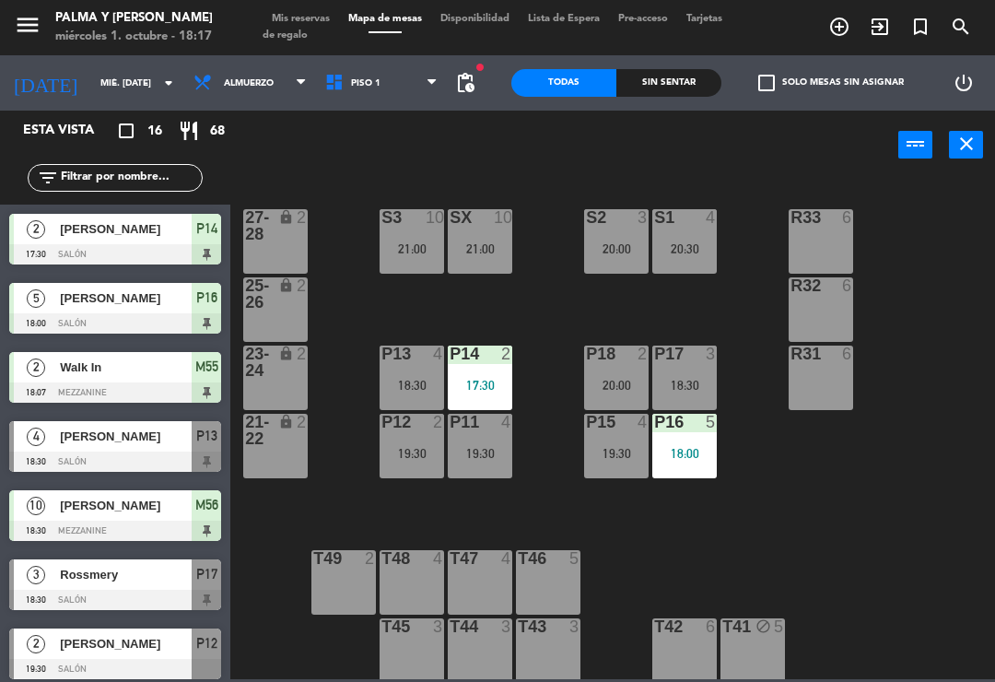
click at [484, 392] on div "17:30" at bounding box center [480, 385] width 65 height 13
click at [623, 577] on div "R33 6 S1 4 20:30 S2 3 20:00 S3 10 21:00 SX 10 21:00 27-28 lock 2 R32 6 25-26 lo…" at bounding box center [618, 428] width 755 height 502
click at [481, 381] on div "17:30" at bounding box center [480, 385] width 65 height 13
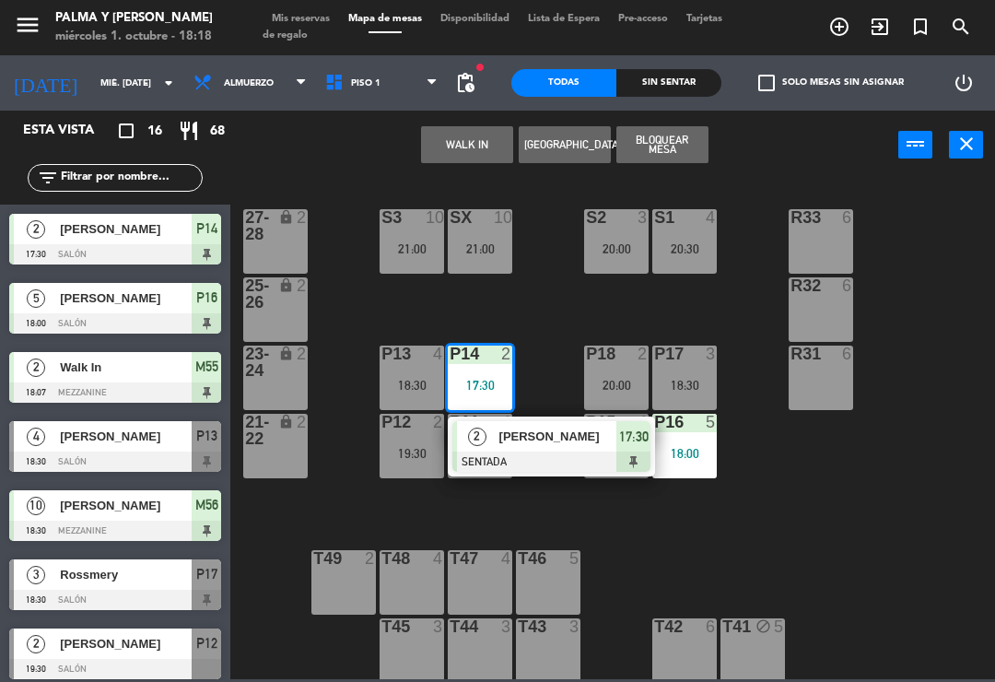
click at [618, 370] on div "P18 2 20:00" at bounding box center [616, 378] width 65 height 65
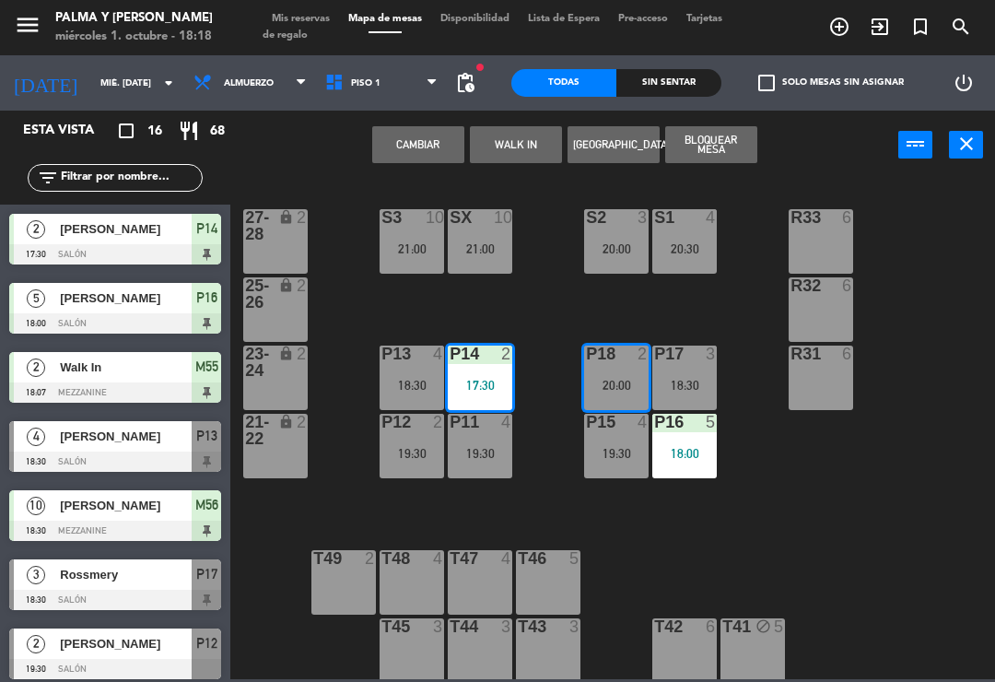
click at [406, 133] on button "Cambiar" at bounding box center [418, 144] width 92 height 37
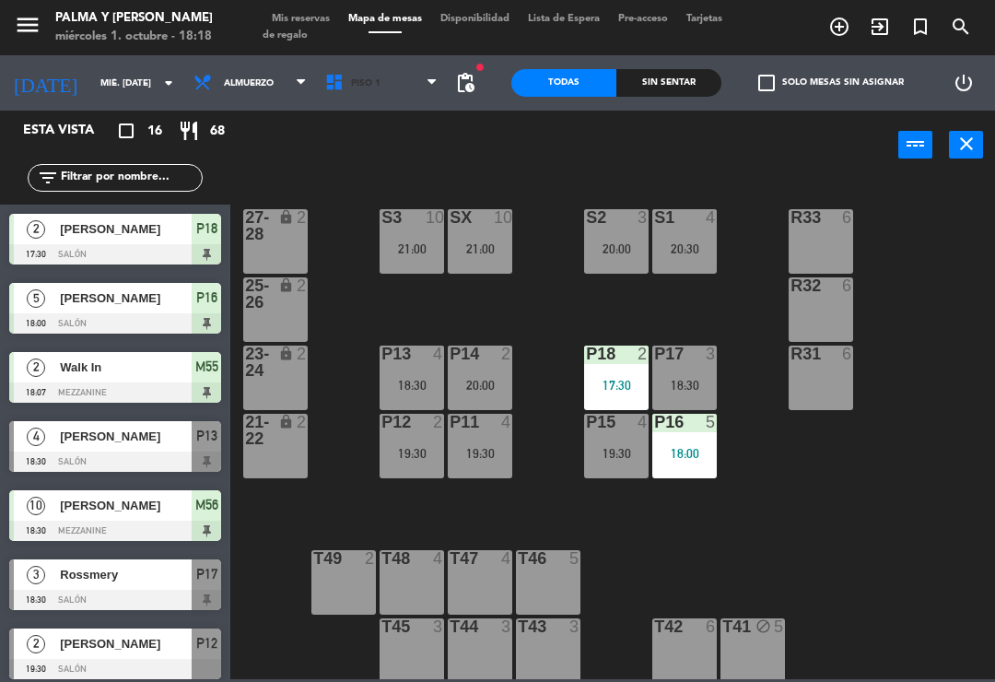
click at [316, 97] on span "Piso 1" at bounding box center [382, 83] width 132 height 41
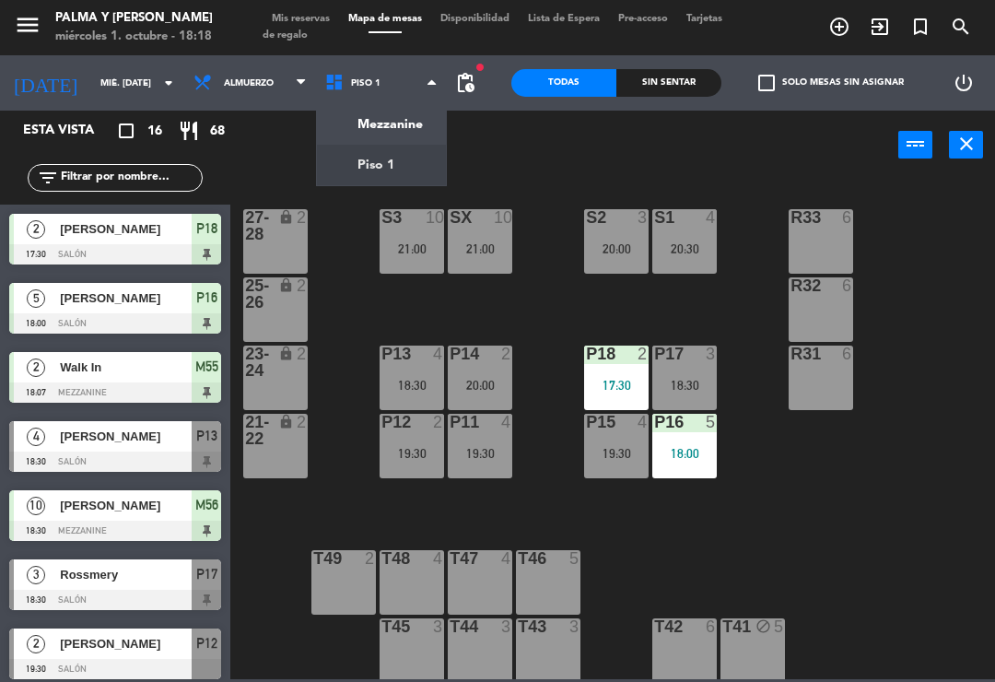
click at [366, 131] on ng-component "menu Palma y Celia miércoles 1. octubre - 18:18 Mis reservas Mapa de mesas Disp…" at bounding box center [497, 339] width 995 height 679
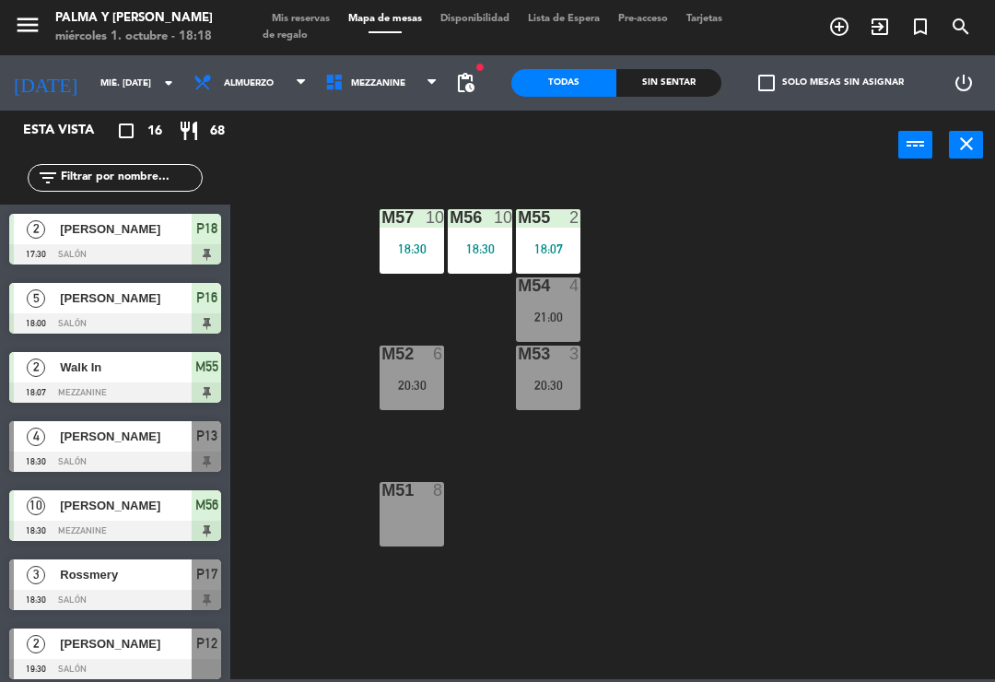
click at [406, 223] on div at bounding box center [412, 217] width 30 height 17
click at [889, 406] on div "M57 10 18:30 M56 10 18:30 M55 2 18:07 M54 4 21:00 M52 6 20:30 M53 3 20:30 M51 8" at bounding box center [618, 428] width 755 height 502
click at [389, 95] on span "Mezzanine" at bounding box center [382, 83] width 132 height 41
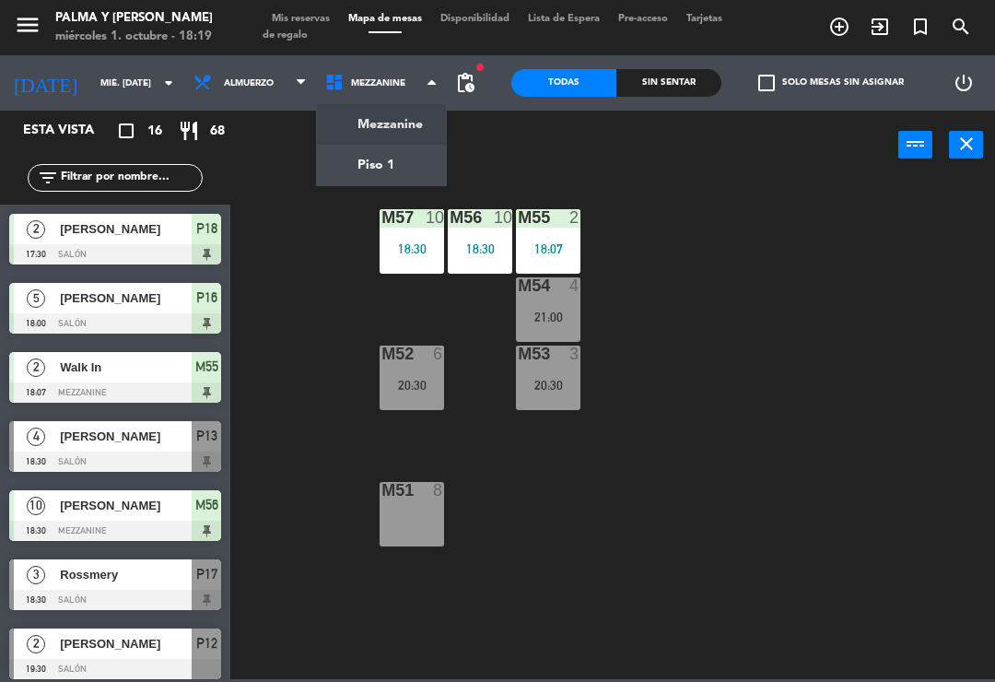
click at [393, 175] on ng-component "menu Palma y Celia miércoles 1. octubre - 18:19 Mis reservas Mapa de mesas Disp…" at bounding box center [497, 339] width 995 height 679
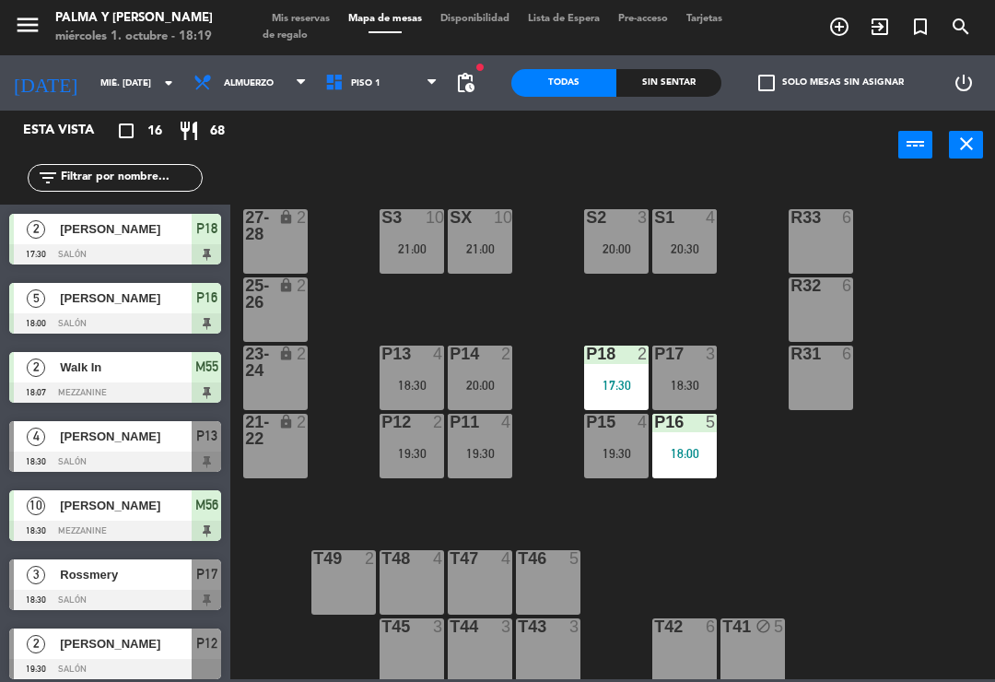
click at [480, 460] on div "19:30" at bounding box center [480, 453] width 65 height 13
click at [813, 583] on div "R33 6 S1 4 20:30 S2 3 20:00 S3 10 21:00 SX 10 21:00 27-28 lock 2 R32 6 25-26 lo…" at bounding box center [618, 428] width 755 height 502
click at [614, 449] on div "19:30" at bounding box center [616, 453] width 65 height 13
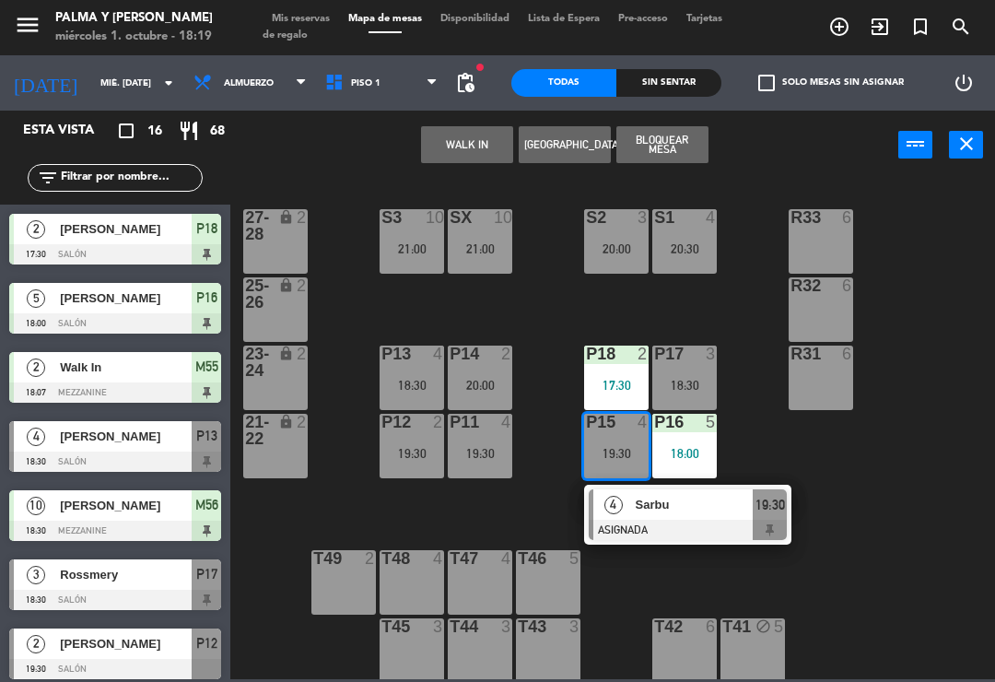
click at [707, 524] on div at bounding box center [688, 530] width 198 height 20
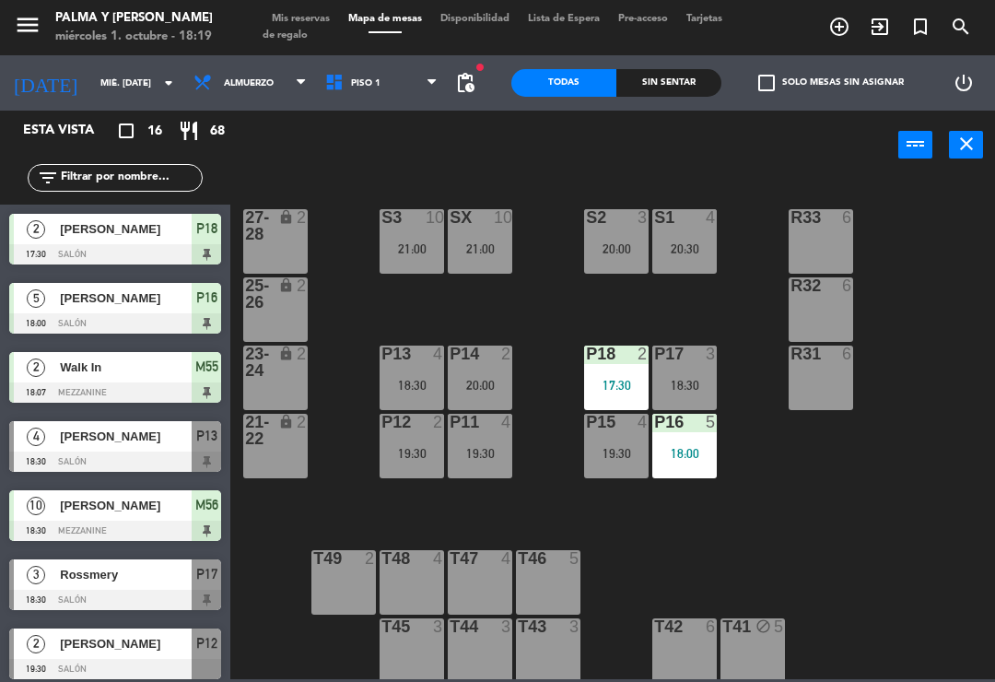
click at [231, 78] on span "Almuerzo" at bounding box center [249, 83] width 50 height 10
click at [383, 156] on div "power_input close" at bounding box center [564, 146] width 668 height 70
click at [102, 88] on input "mié. [DATE]" at bounding box center [154, 83] width 126 height 29
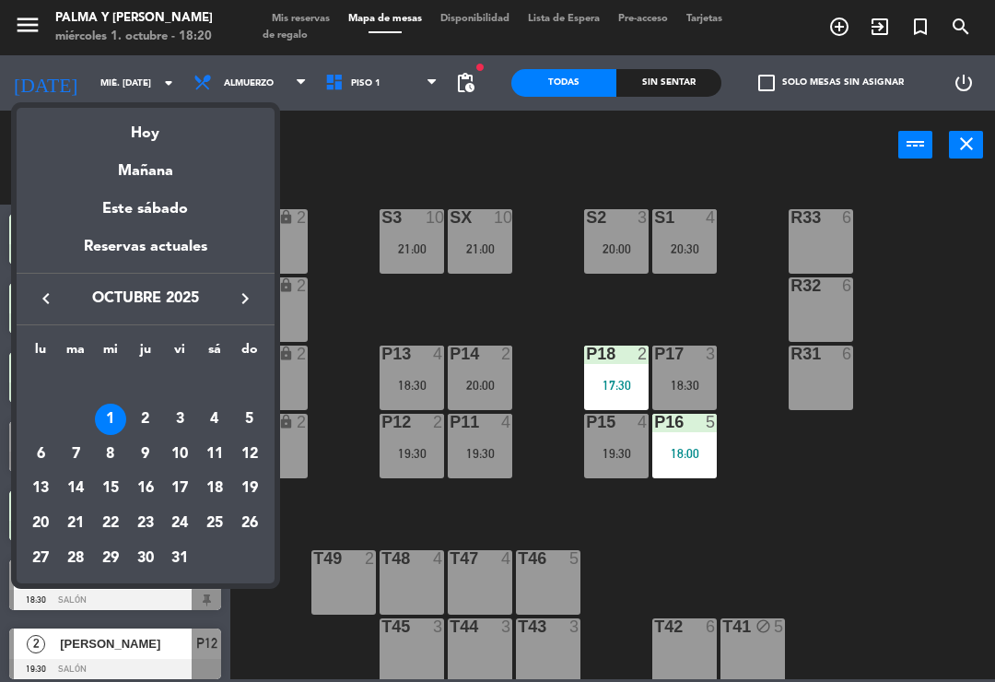
click at [148, 418] on div "2" at bounding box center [145, 419] width 31 height 31
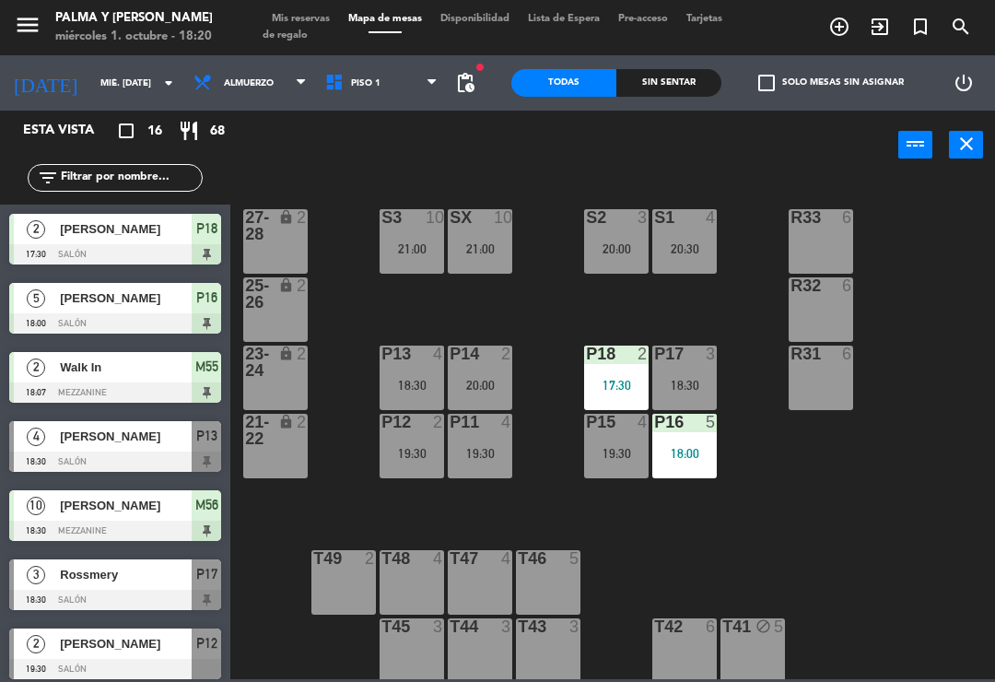
type input "jue. 2 oct."
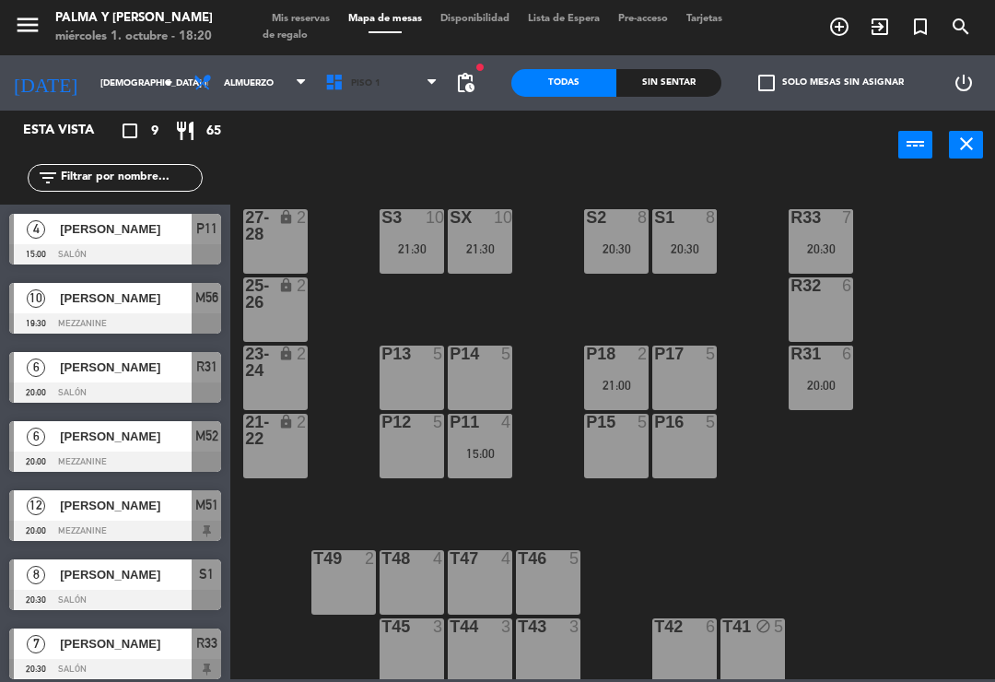
click at [349, 93] on span "Piso 1" at bounding box center [382, 83] width 132 height 41
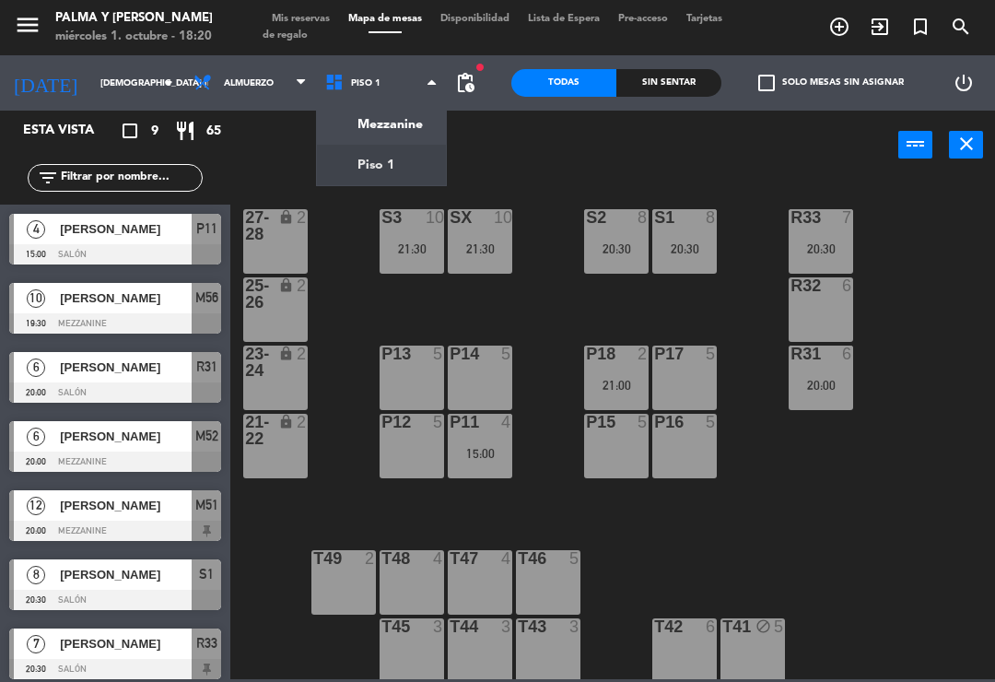
click at [394, 131] on ng-component "menu Palma y Celia miércoles 1. octubre - 18:20 Mis reservas Mapa de mesas Disp…" at bounding box center [497, 339] width 995 height 679
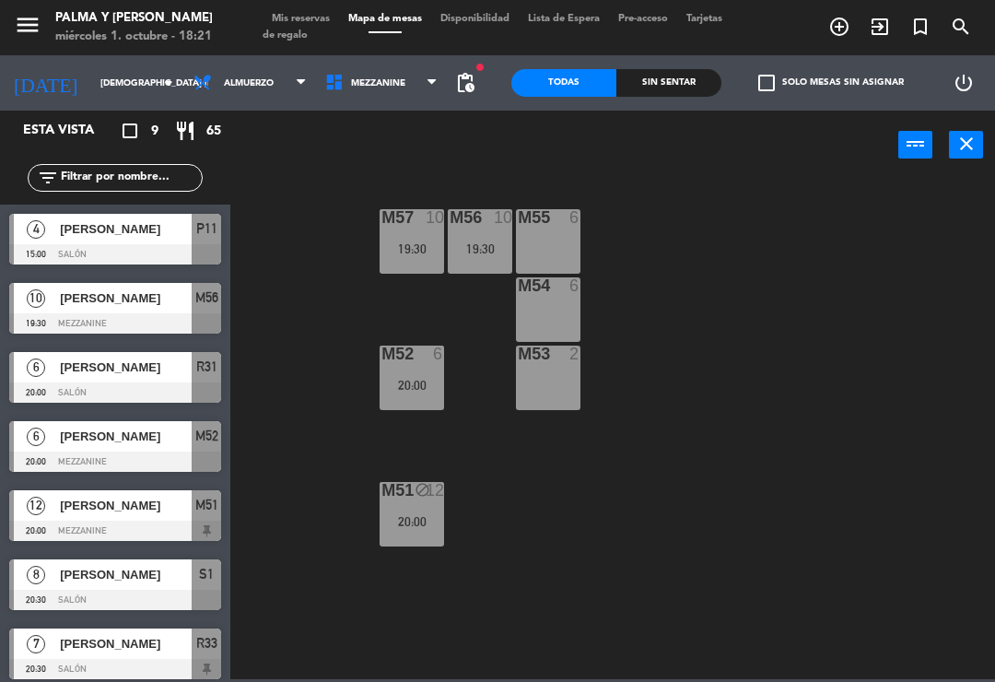
click at [375, 86] on span "Mezzanine" at bounding box center [378, 83] width 54 height 10
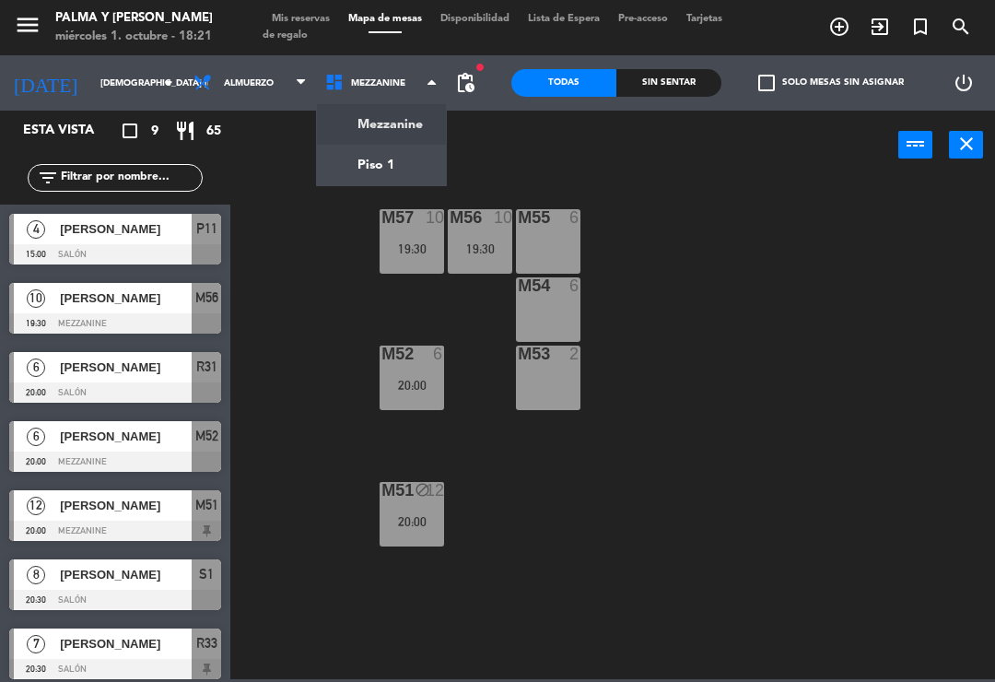
click at [371, 175] on ng-component "menu Palma y Celia miércoles 1. octubre - 18:21 Mis reservas Mapa de mesas Disp…" at bounding box center [497, 339] width 995 height 679
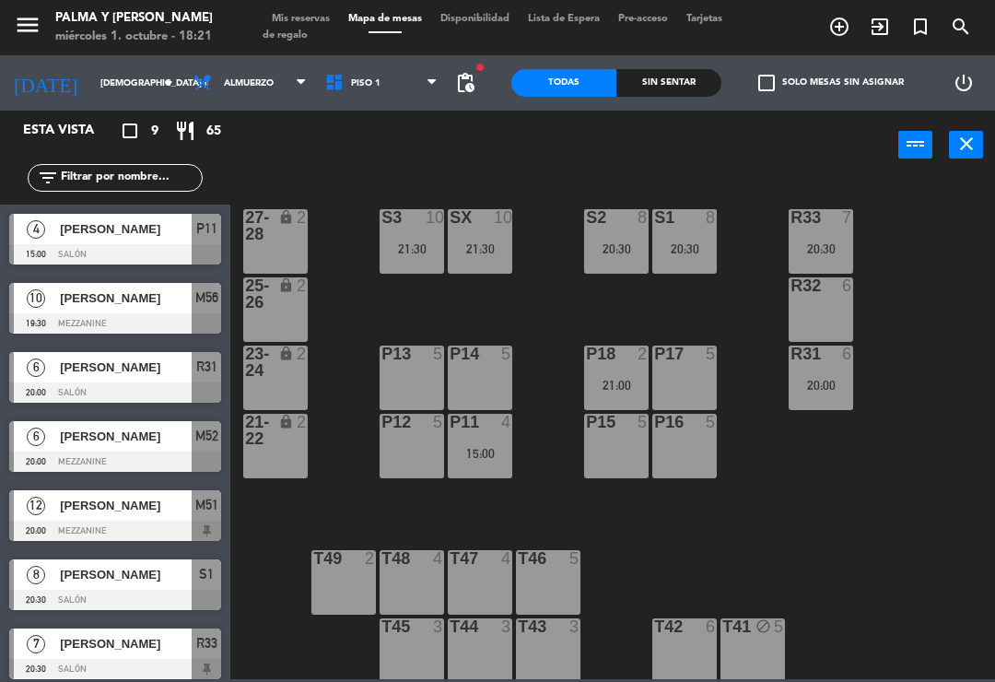
click at [690, 383] on div "P17 5" at bounding box center [685, 378] width 65 height 65
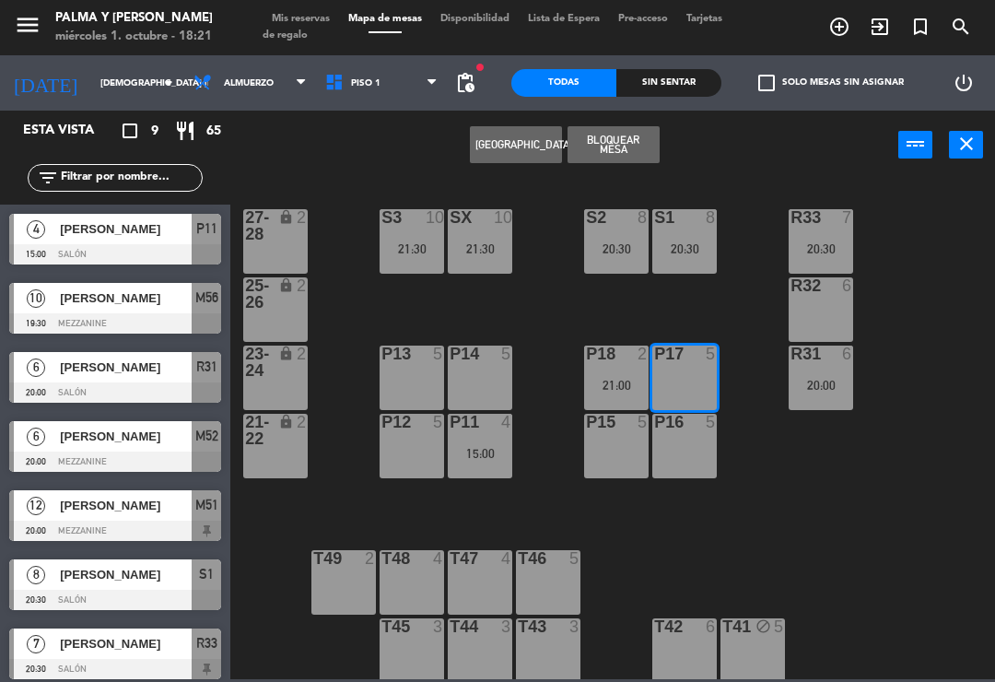
click at [514, 154] on button "[GEOGRAPHIC_DATA]" at bounding box center [516, 144] width 92 height 37
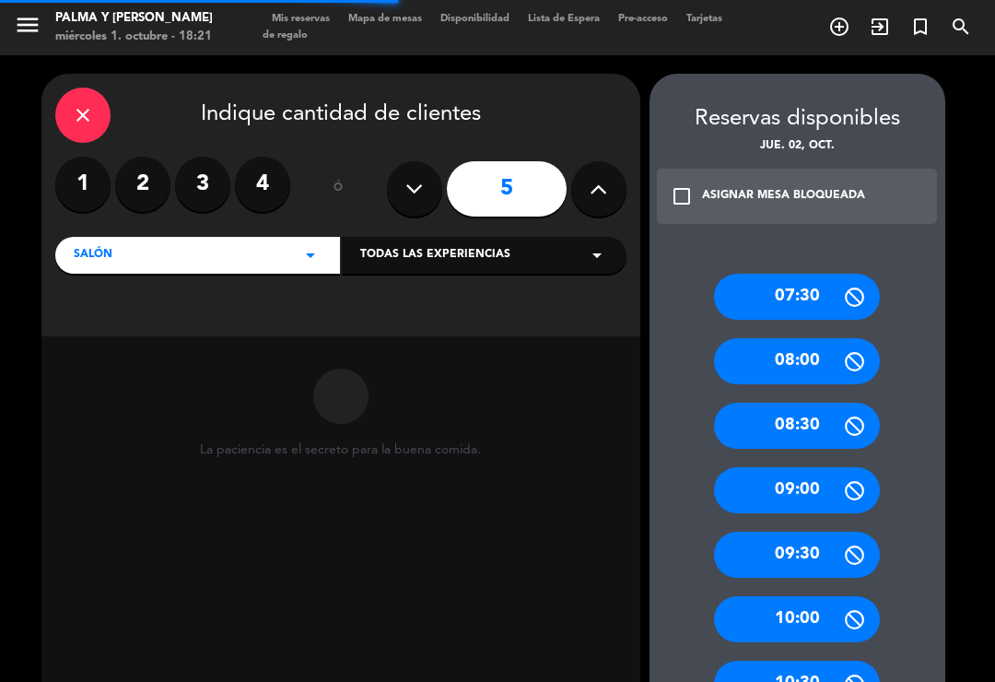
click at [145, 181] on label "2" at bounding box center [142, 184] width 55 height 55
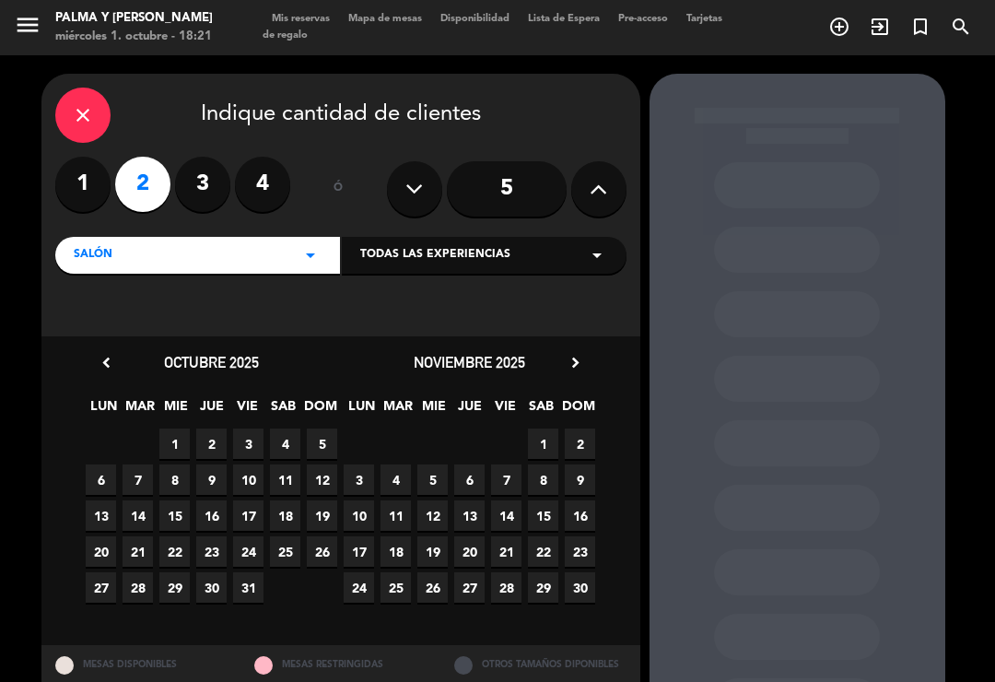
click at [208, 436] on span "2" at bounding box center [211, 444] width 30 height 30
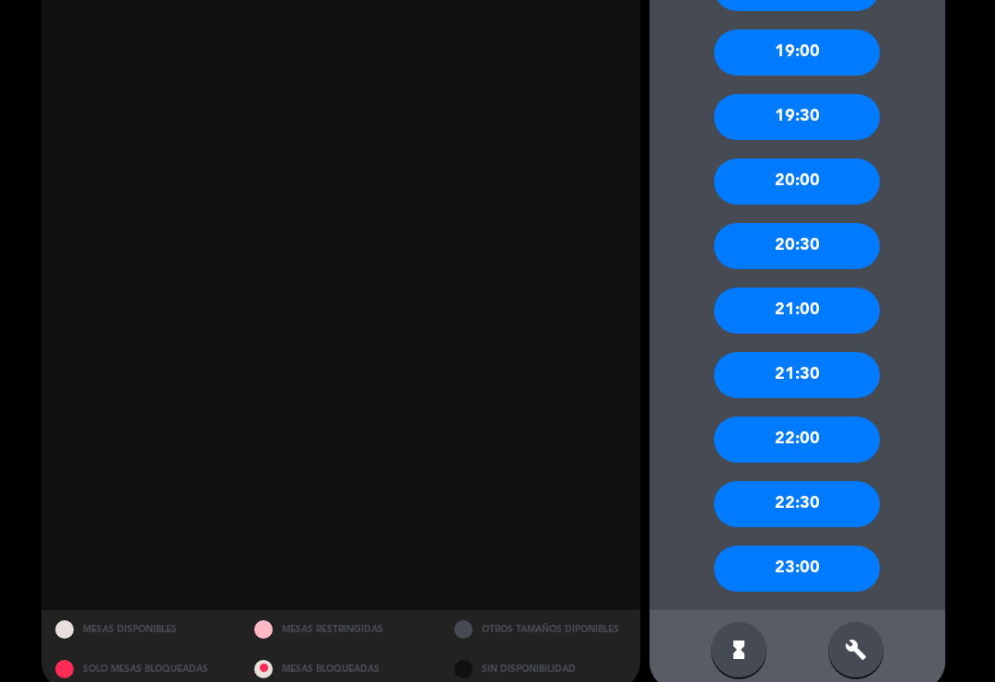
scroll to position [1643, 0]
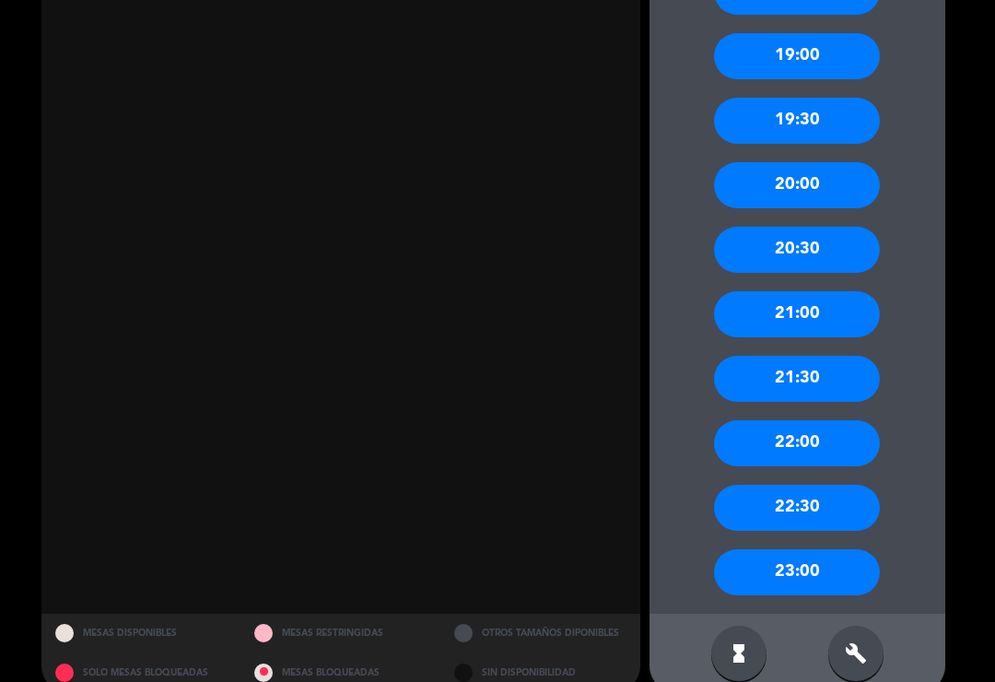
click at [851, 642] on icon "build" at bounding box center [856, 653] width 22 height 22
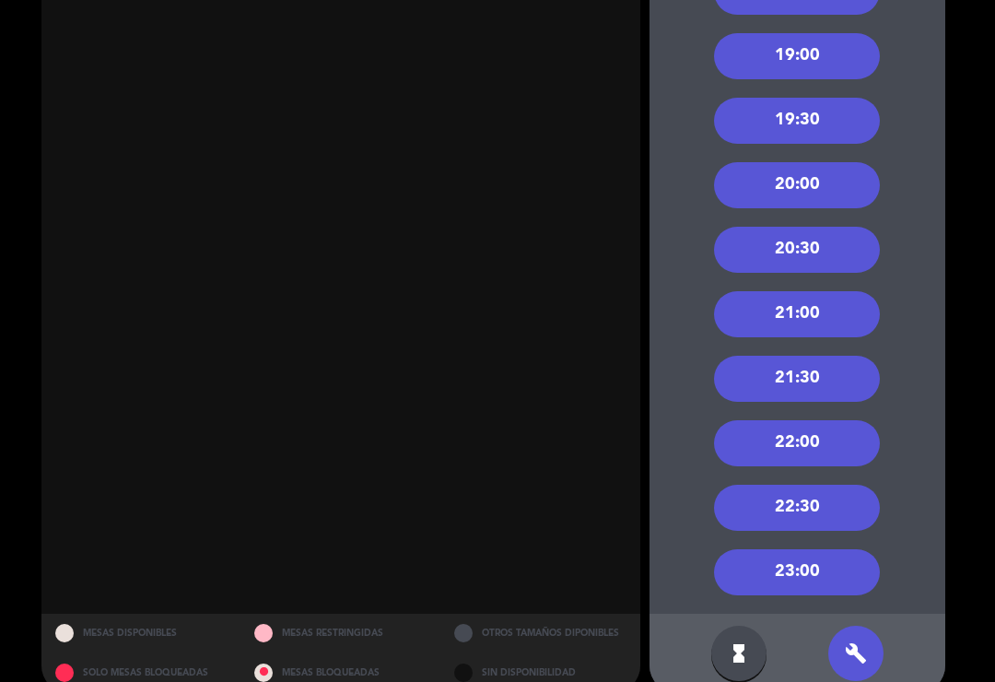
click at [819, 229] on div "20:30" at bounding box center [797, 250] width 166 height 46
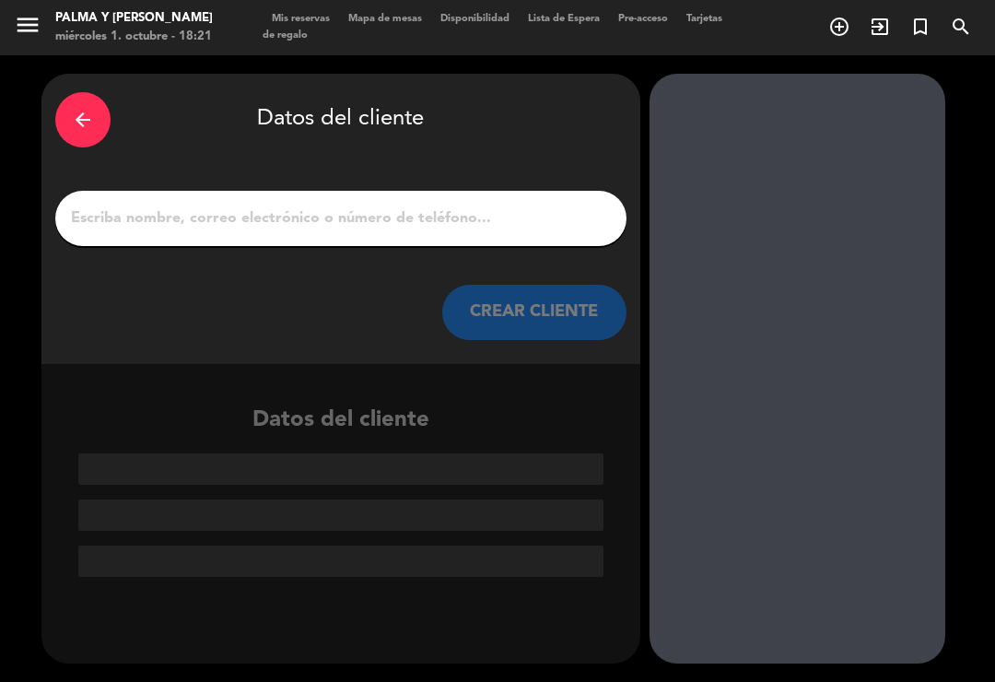
scroll to position [0, 0]
click at [84, 130] on icon "arrow_back" at bounding box center [83, 120] width 22 height 22
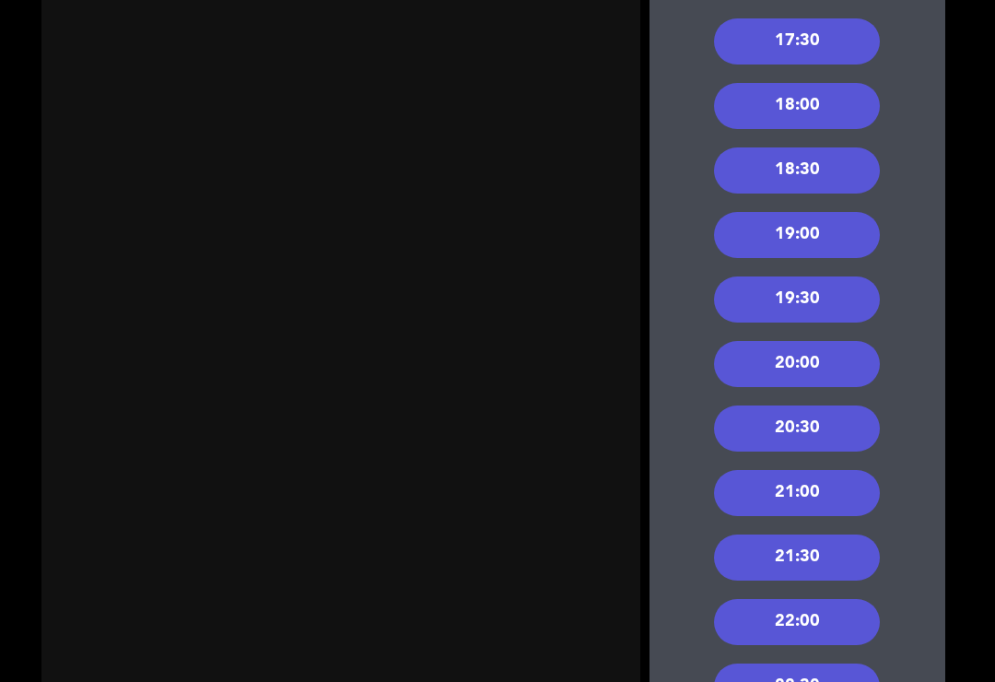
scroll to position [1466, 0]
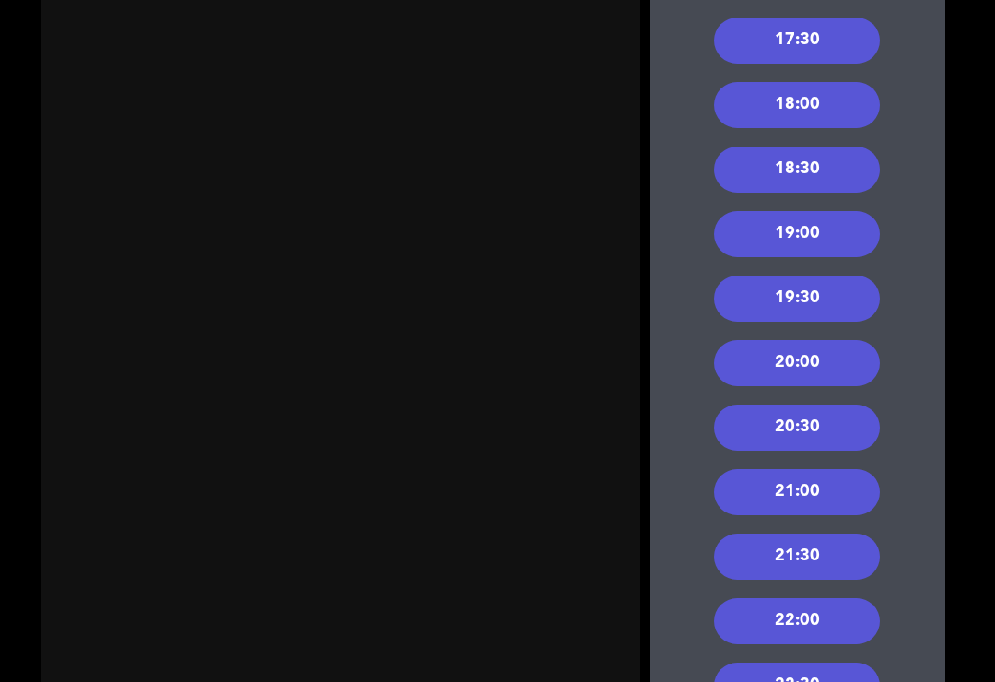
click at [844, 362] on div "20:00" at bounding box center [797, 363] width 166 height 46
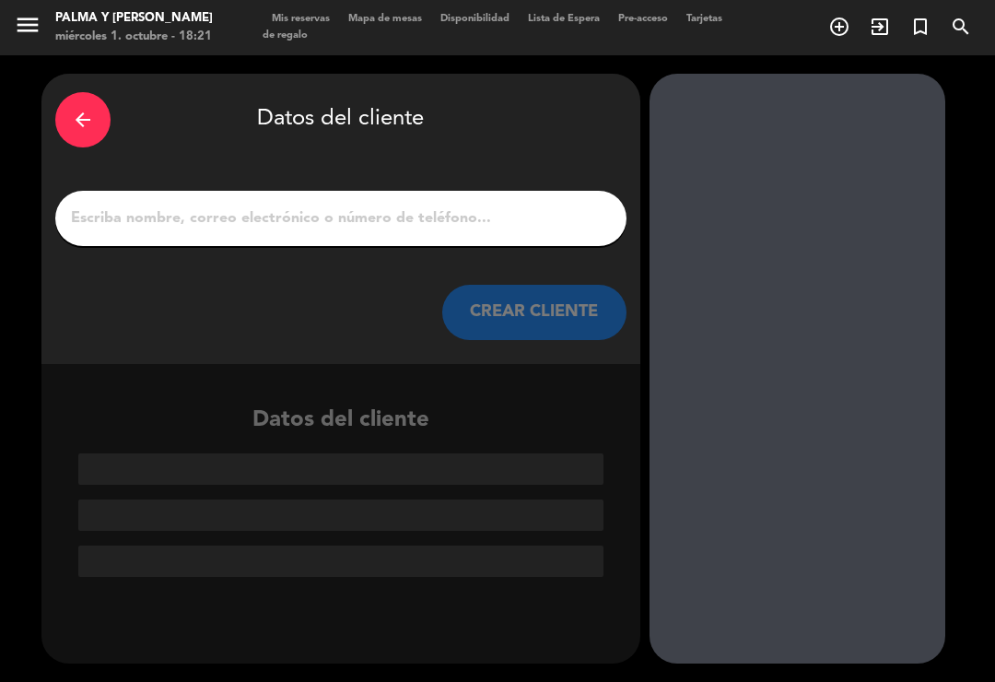
scroll to position [0, 0]
click at [302, 220] on input "1" at bounding box center [341, 219] width 544 height 26
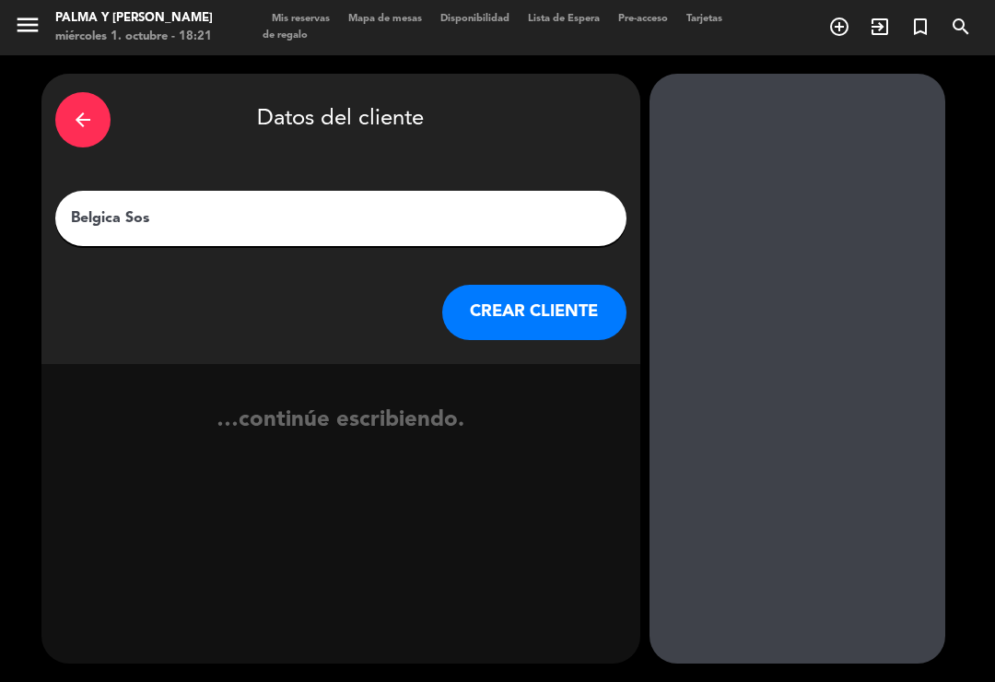
type input "Belgica Sosa"
click at [566, 287] on button "CREAR CLIENTE" at bounding box center [534, 312] width 184 height 55
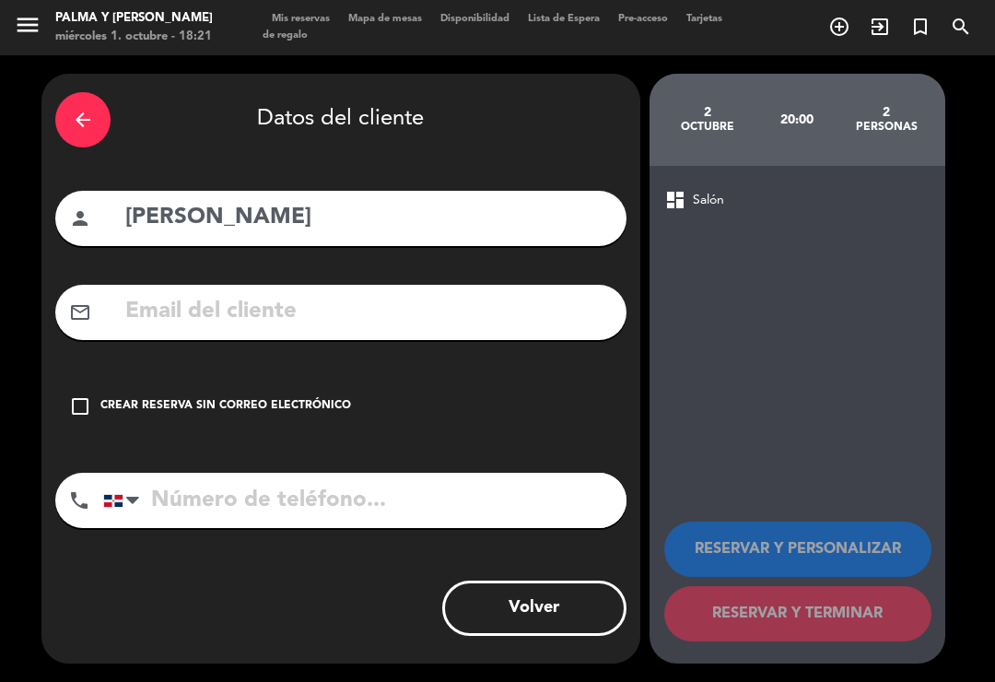
click at [78, 414] on icon "check_box_outline_blank" at bounding box center [80, 406] width 22 height 22
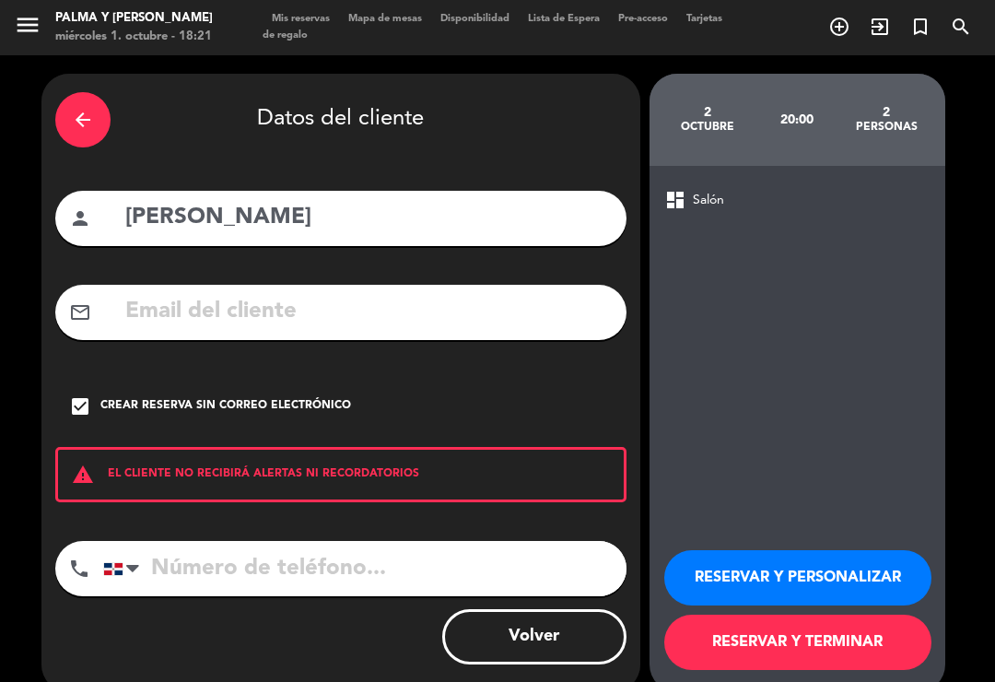
click at [300, 505] on div "arrow_back Datos del cliente person Belgica Sosa mail_outline check_box Crear r…" at bounding box center [340, 383] width 599 height 618
click at [363, 588] on input "tel" at bounding box center [365, 568] width 524 height 55
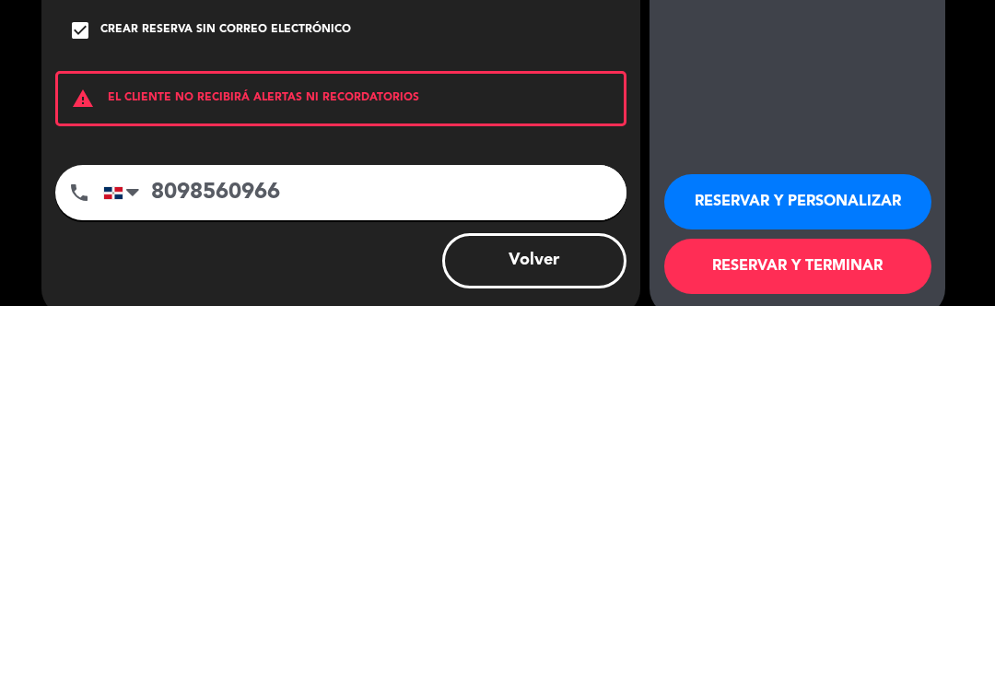
type input "8098560966"
click at [851, 615] on button "RESERVAR Y TERMINAR" at bounding box center [798, 642] width 267 height 55
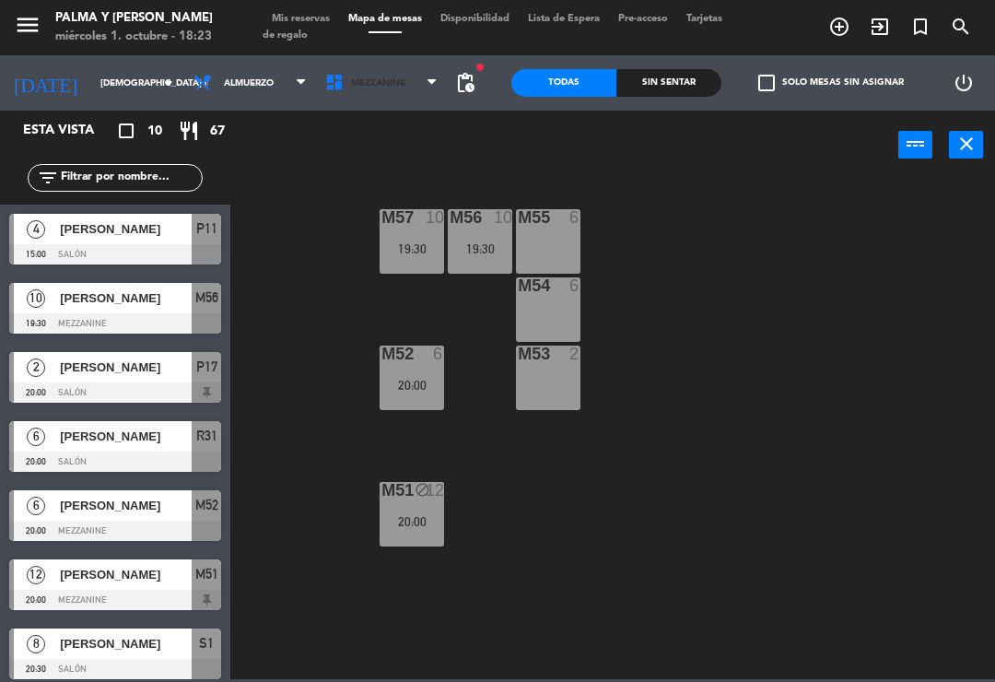
click at [328, 77] on icon at bounding box center [337, 83] width 27 height 20
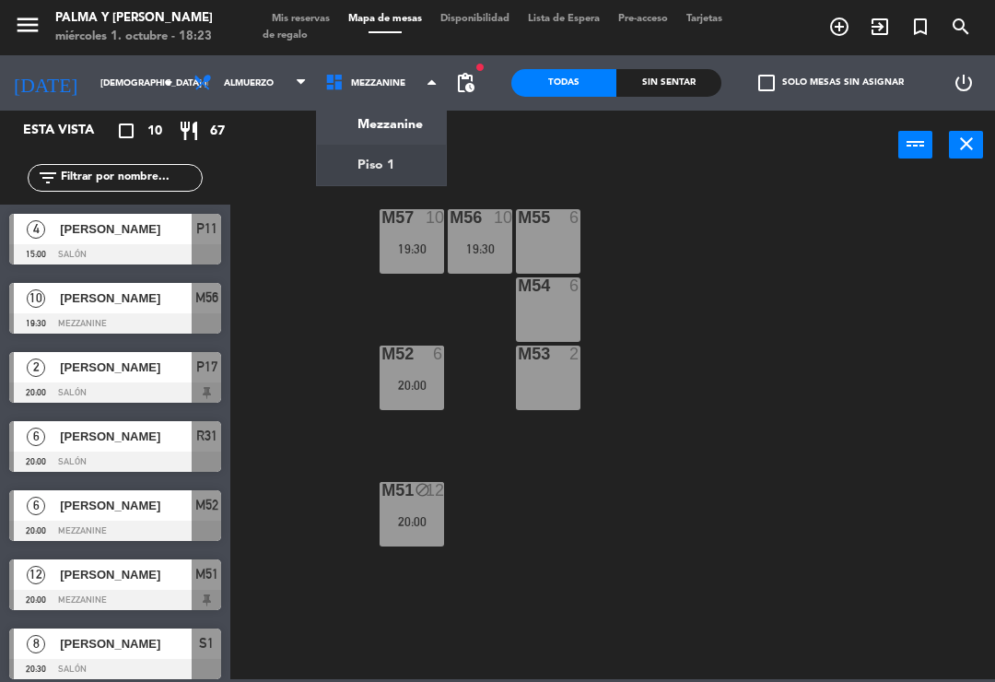
click at [368, 173] on ng-component "menu Palma y Celia miércoles 1. octubre - 18:23 Mis reservas Mapa de mesas Disp…" at bounding box center [497, 339] width 995 height 679
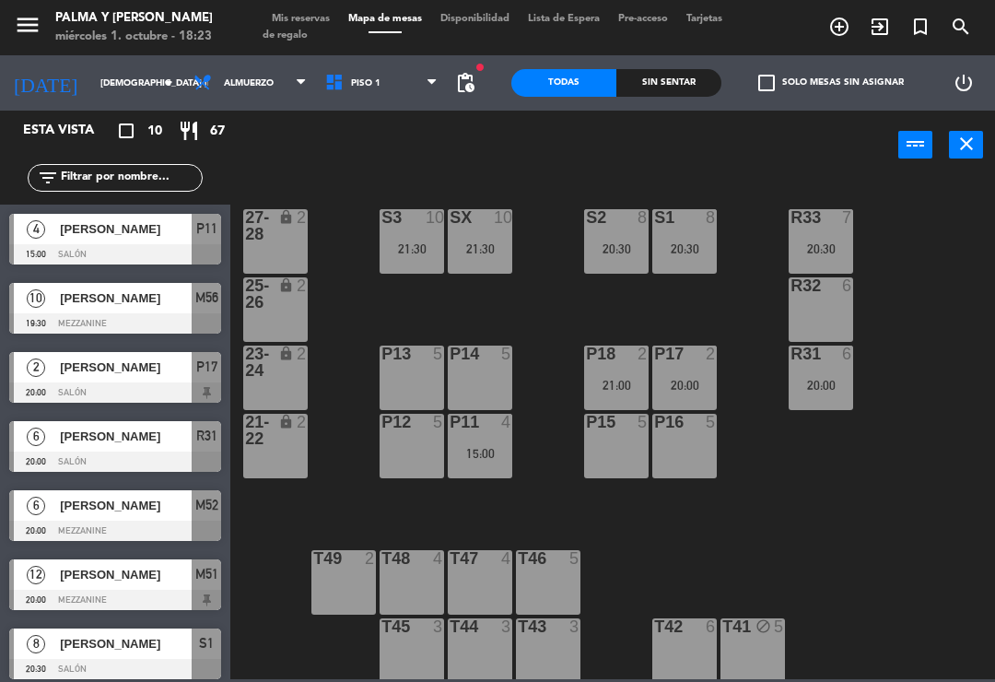
click at [699, 371] on div "P17 2 20:00" at bounding box center [685, 378] width 65 height 65
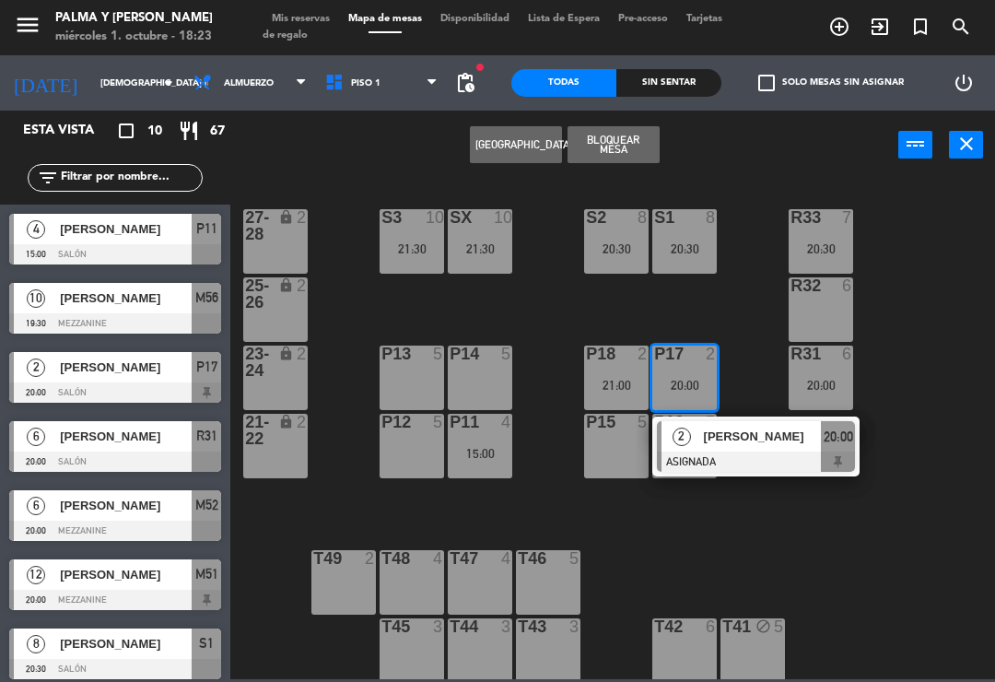
click at [752, 439] on span "Belgica Sosa" at bounding box center [763, 436] width 118 height 19
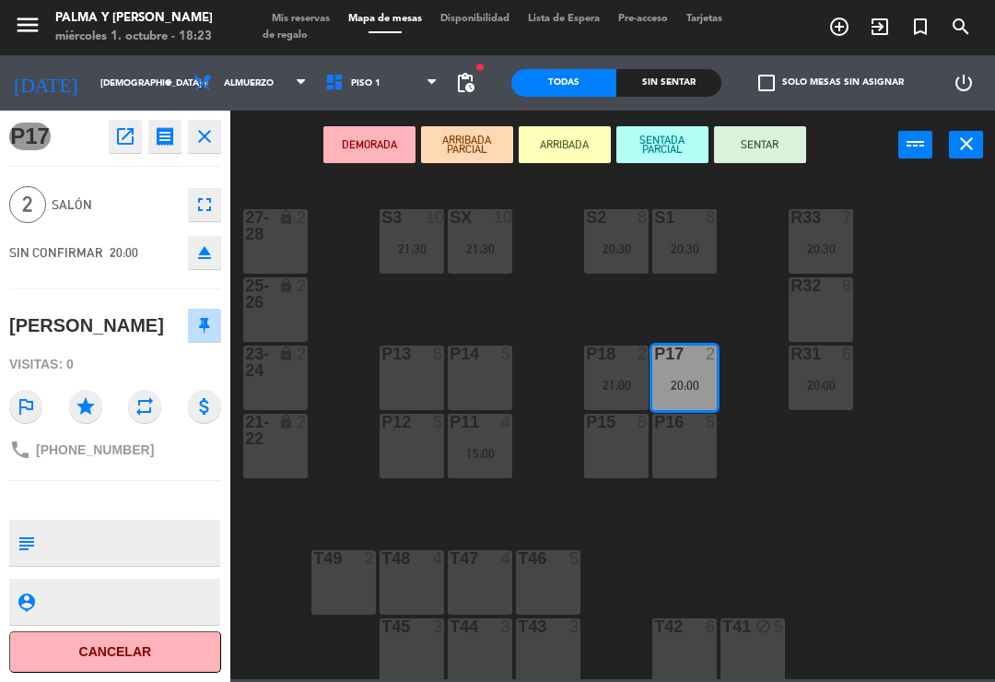
click at [145, 532] on textarea at bounding box center [130, 543] width 176 height 39
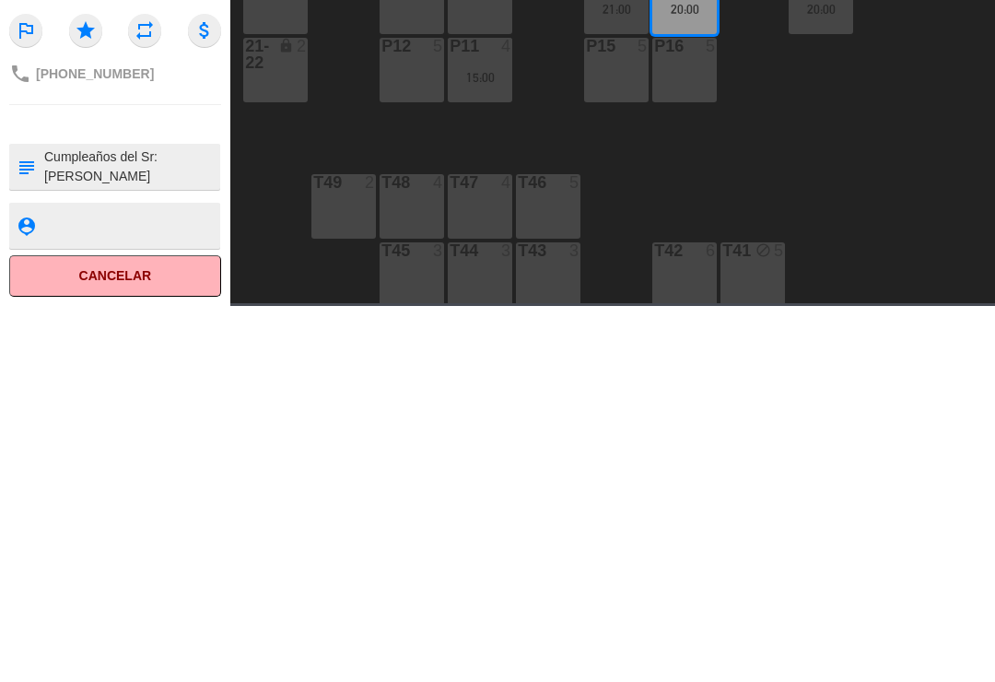
type textarea "Cumpleaños del Sr:Aquiles"
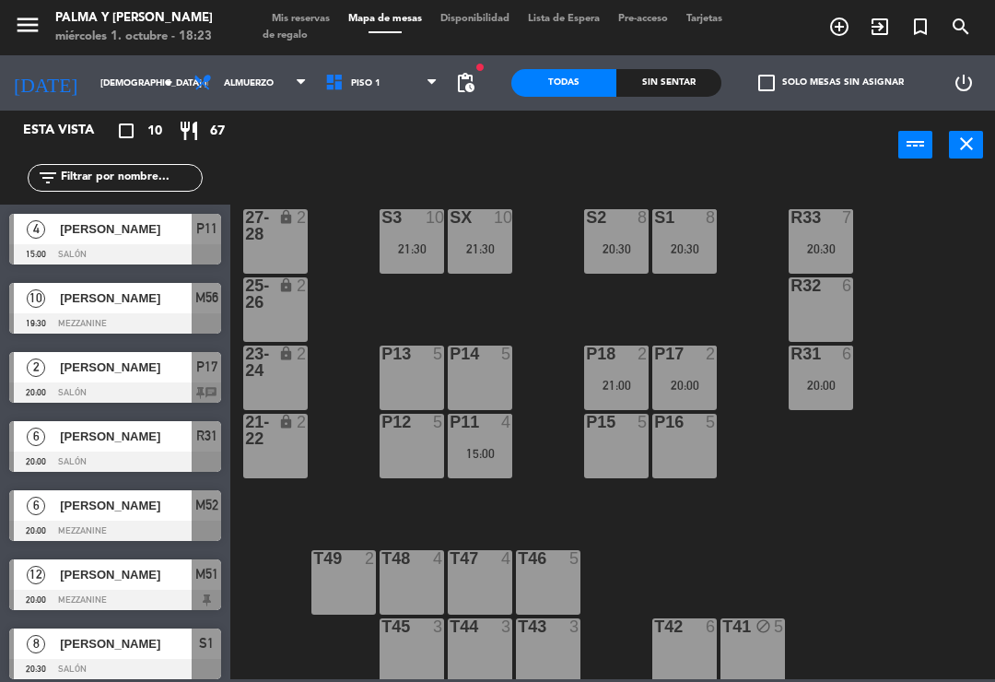
click at [196, 376] on span "P17" at bounding box center [206, 367] width 21 height 22
click at [676, 93] on div "Sin sentar" at bounding box center [669, 83] width 105 height 28
click at [568, 87] on div "Todas" at bounding box center [564, 83] width 105 height 28
click at [677, 71] on div "Sin sentar" at bounding box center [669, 83] width 105 height 28
click at [91, 84] on input "jue. 2 oct." at bounding box center [154, 83] width 126 height 29
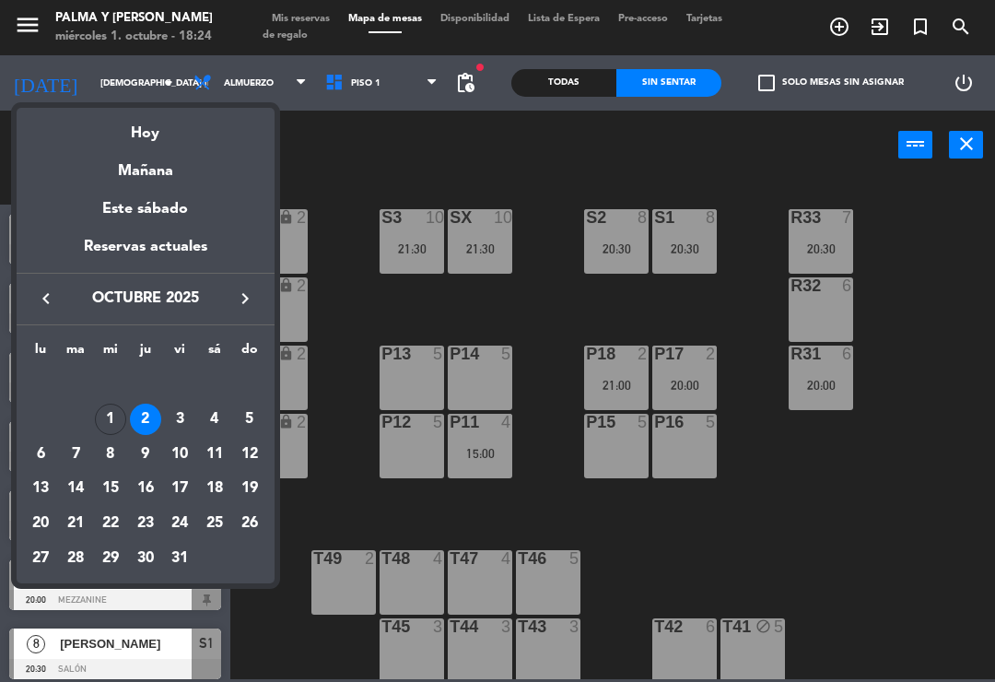
click at [137, 149] on div "Mañana" at bounding box center [146, 165] width 258 height 38
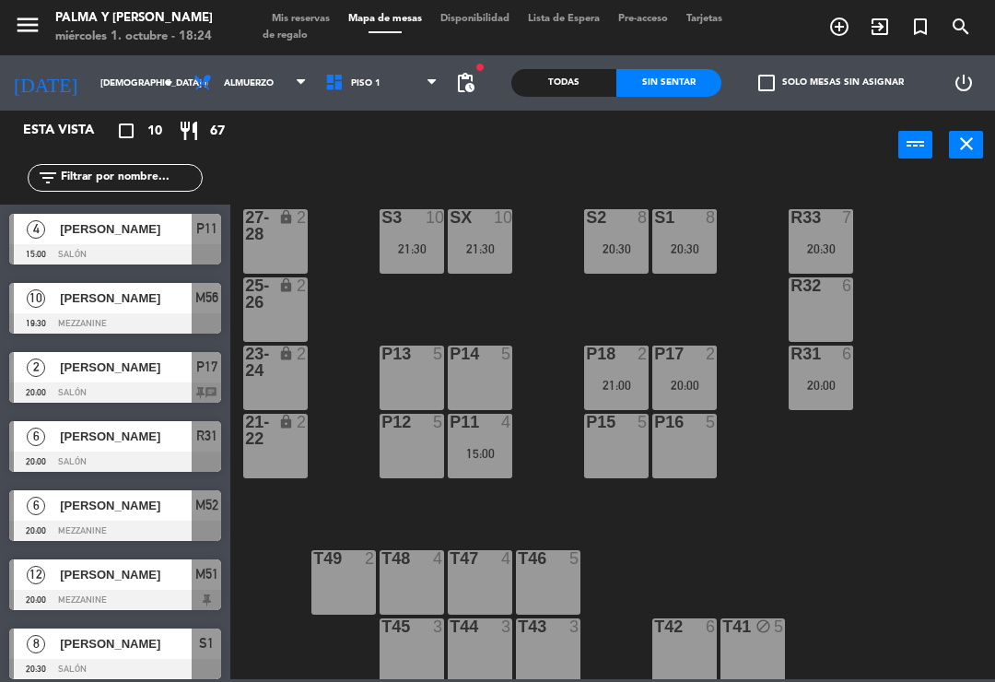
click at [94, 84] on input "jue. 2 oct." at bounding box center [154, 83] width 126 height 29
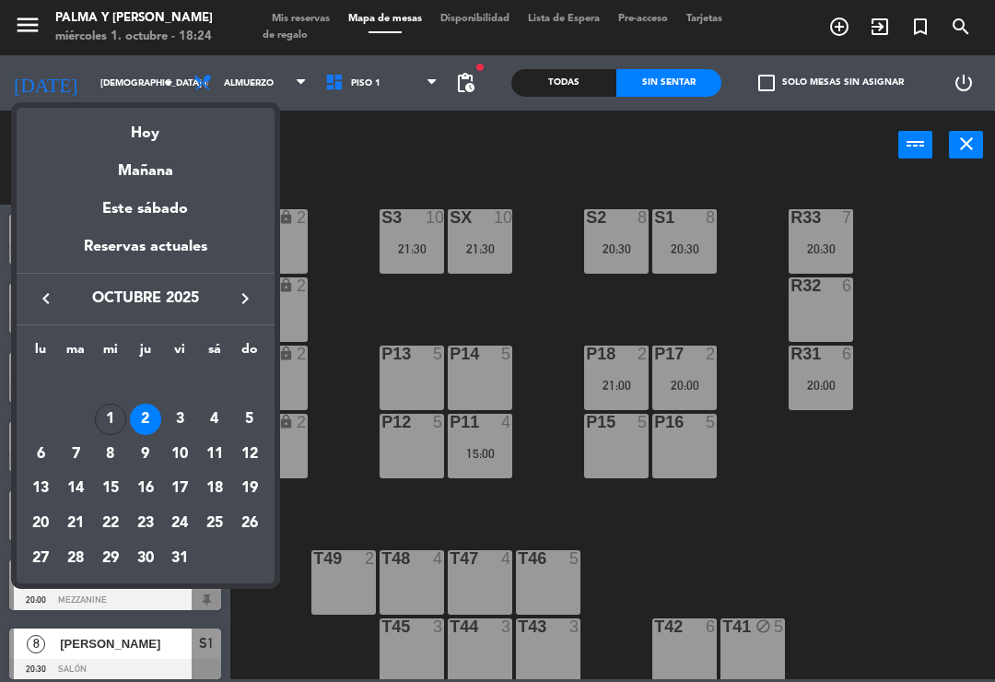
click at [145, 131] on div "Hoy" at bounding box center [146, 127] width 258 height 38
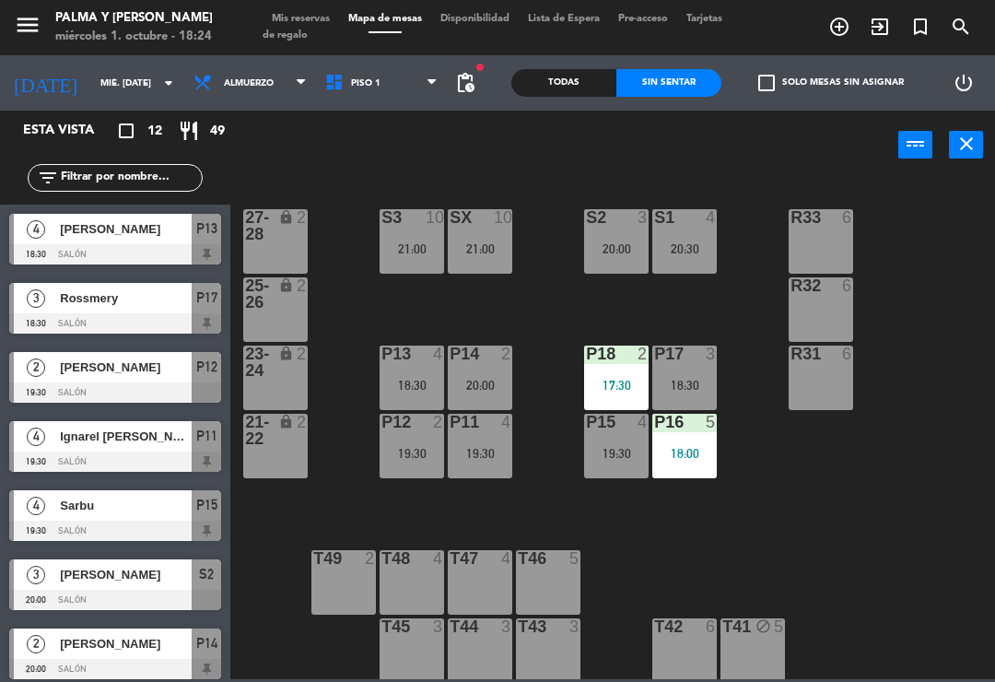
click at [560, 71] on div "Todas" at bounding box center [564, 83] width 105 height 28
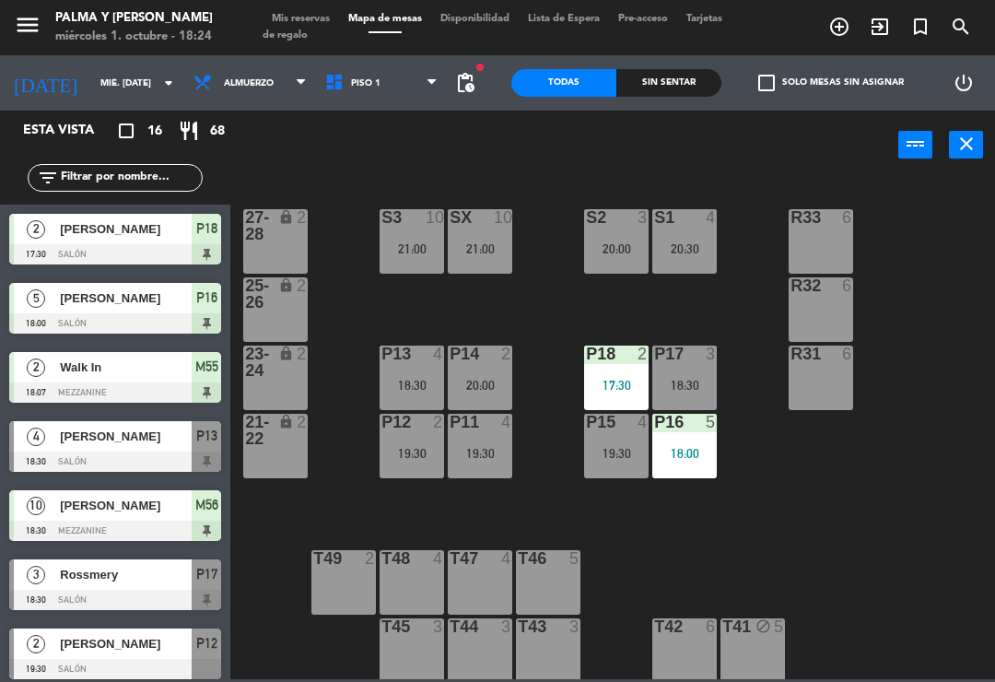
click at [674, 77] on div "Sin sentar" at bounding box center [669, 83] width 105 height 28
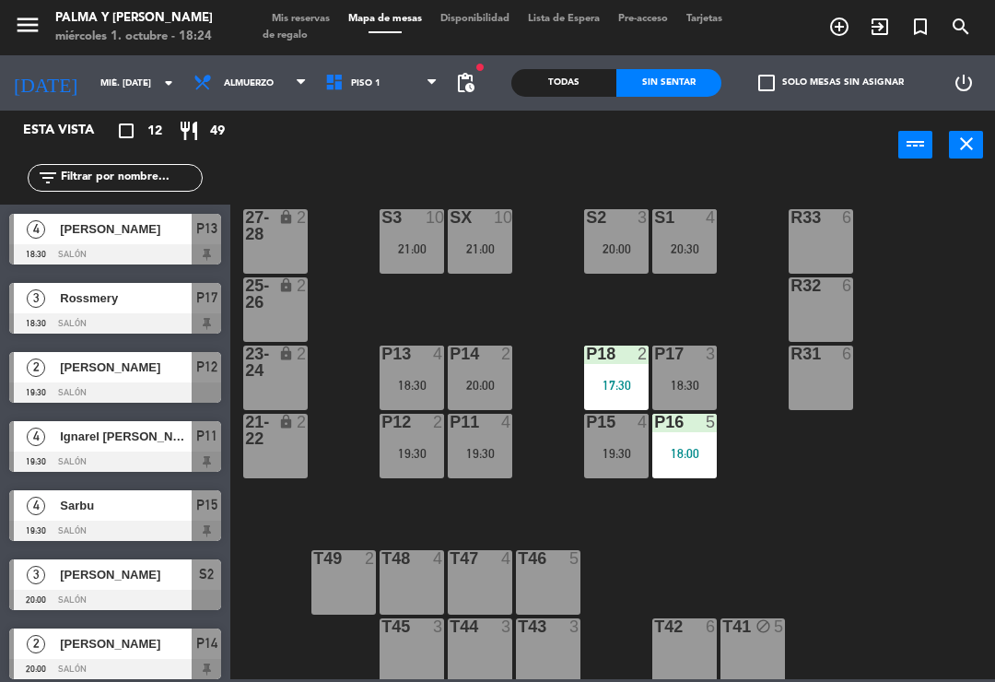
click at [135, 249] on div at bounding box center [115, 254] width 212 height 20
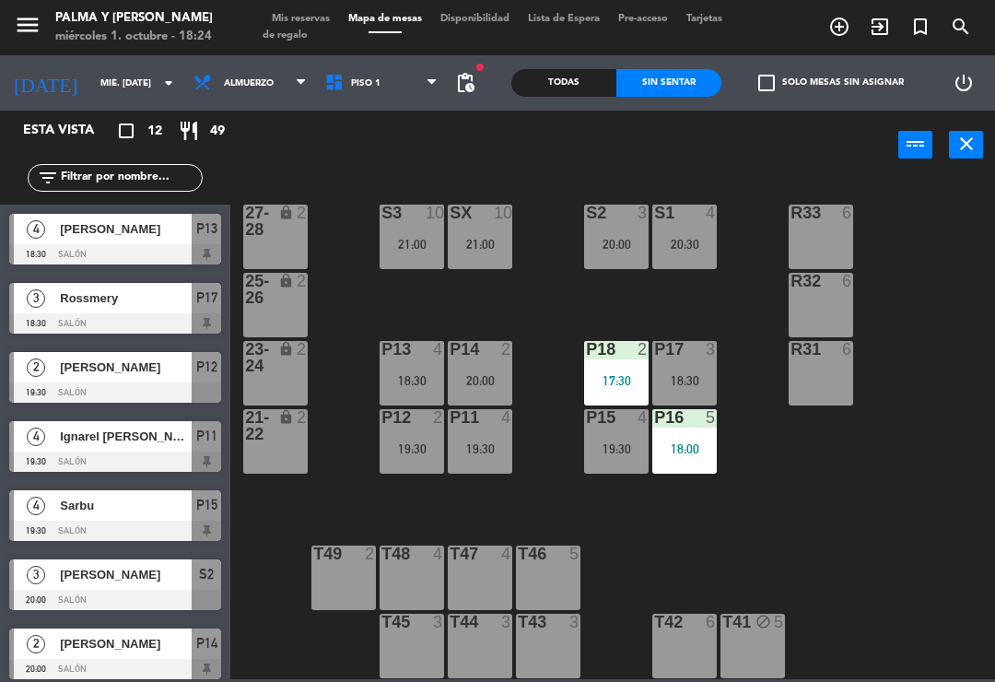
scroll to position [5, 0]
click at [379, 77] on span "Piso 1" at bounding box center [382, 83] width 132 height 41
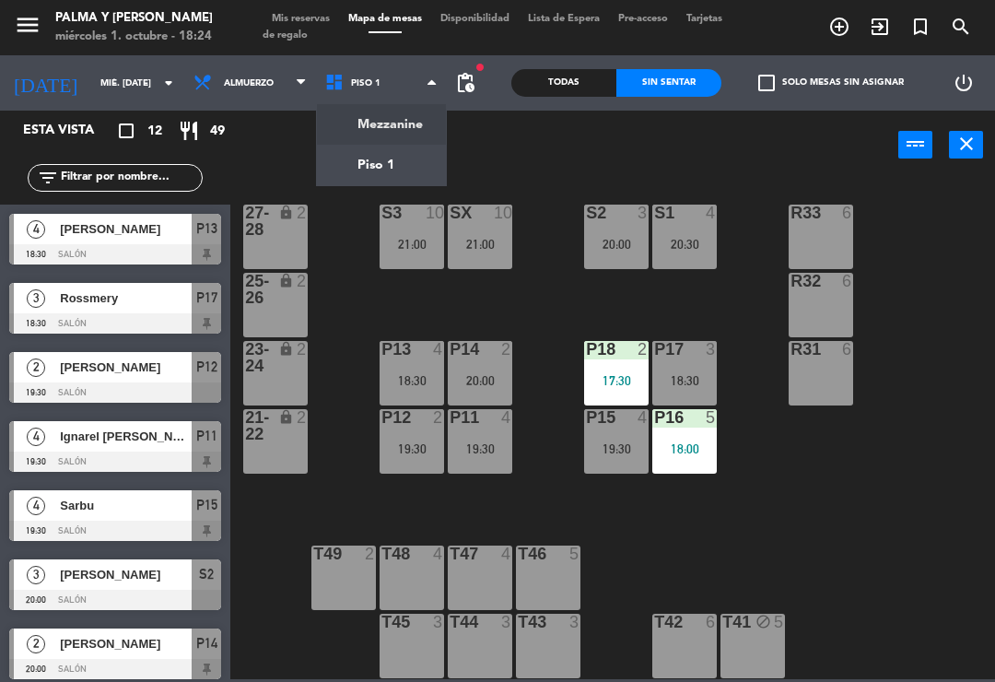
click at [389, 130] on ng-component "menu Palma y Celia miércoles 1. octubre - 18:24 Mis reservas Mapa de mesas Disp…" at bounding box center [497, 339] width 995 height 679
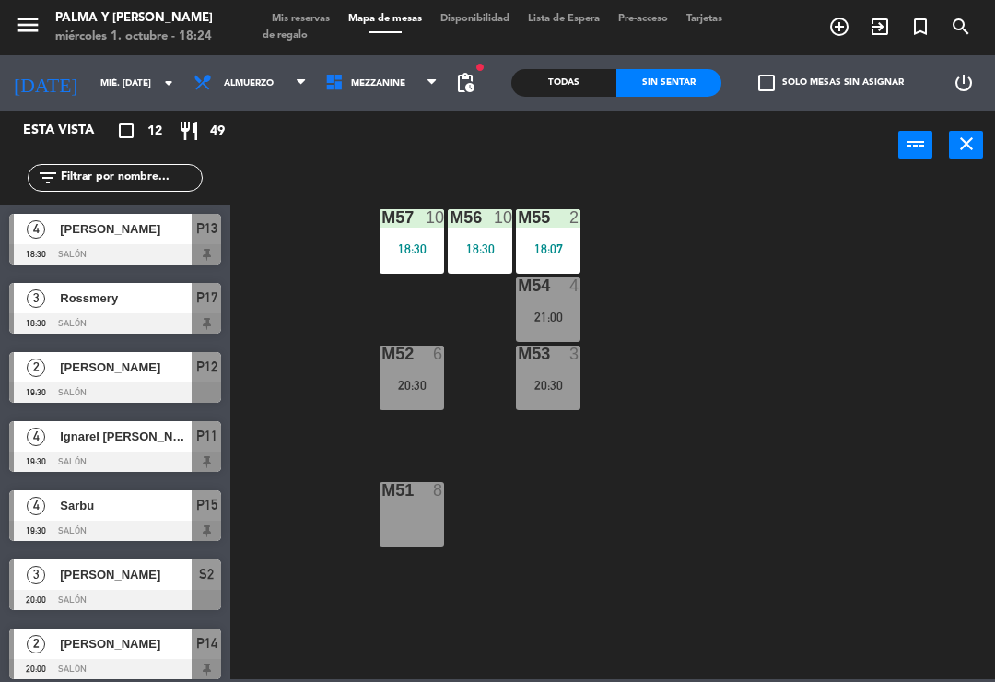
click at [372, 97] on span "Mezzanine" at bounding box center [382, 83] width 132 height 41
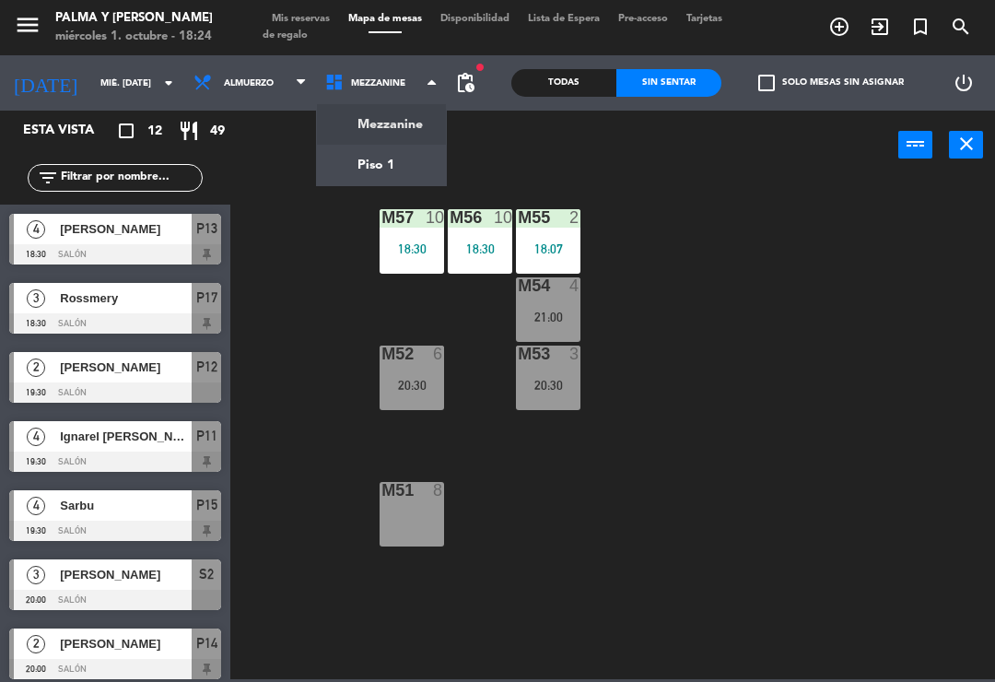
click at [394, 169] on ng-component "menu Palma y Celia miércoles 1. octubre - 18:24 Mis reservas Mapa de mesas Disp…" at bounding box center [497, 339] width 995 height 679
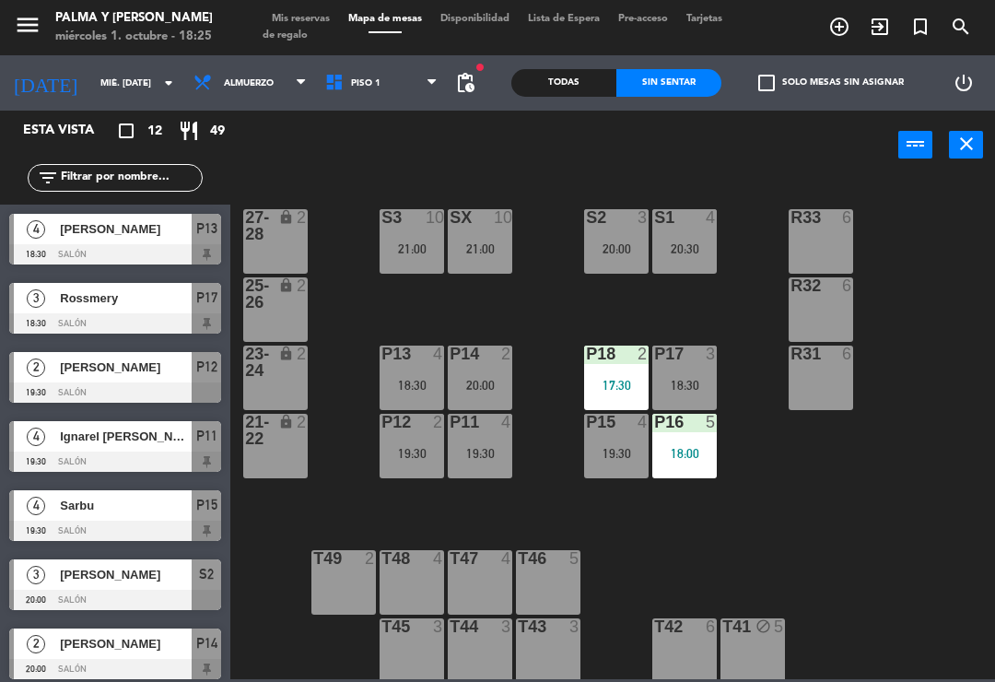
click at [988, 471] on div "R33 6 S1 4 20:30 S2 3 20:00 S3 10 21:00 SX 10 21:00 27-28 lock 2 R32 6 25-26 lo…" at bounding box center [618, 428] width 755 height 502
click at [591, 375] on div "P18 2 17:30" at bounding box center [616, 378] width 65 height 65
click at [913, 510] on div "R33 6 S1 4 20:30 S2 3 20:00 S3 10 21:00 SX 10 21:00 27-28 lock 2 R32 6 25-26 lo…" at bounding box center [618, 428] width 755 height 502
click at [424, 354] on div at bounding box center [412, 354] width 30 height 17
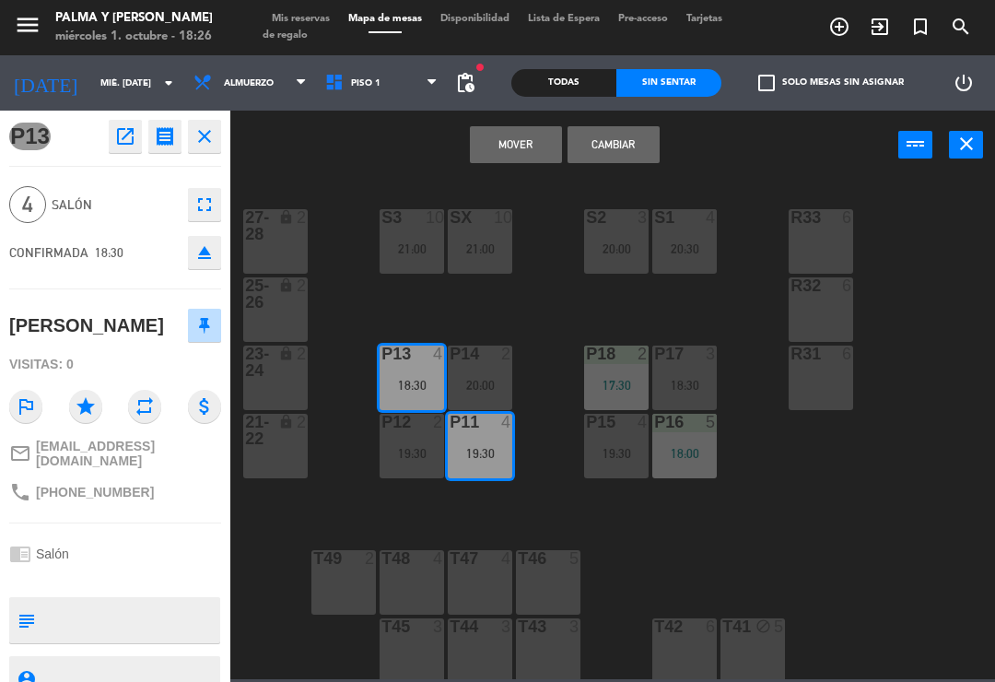
click at [825, 348] on div at bounding box center [822, 354] width 30 height 17
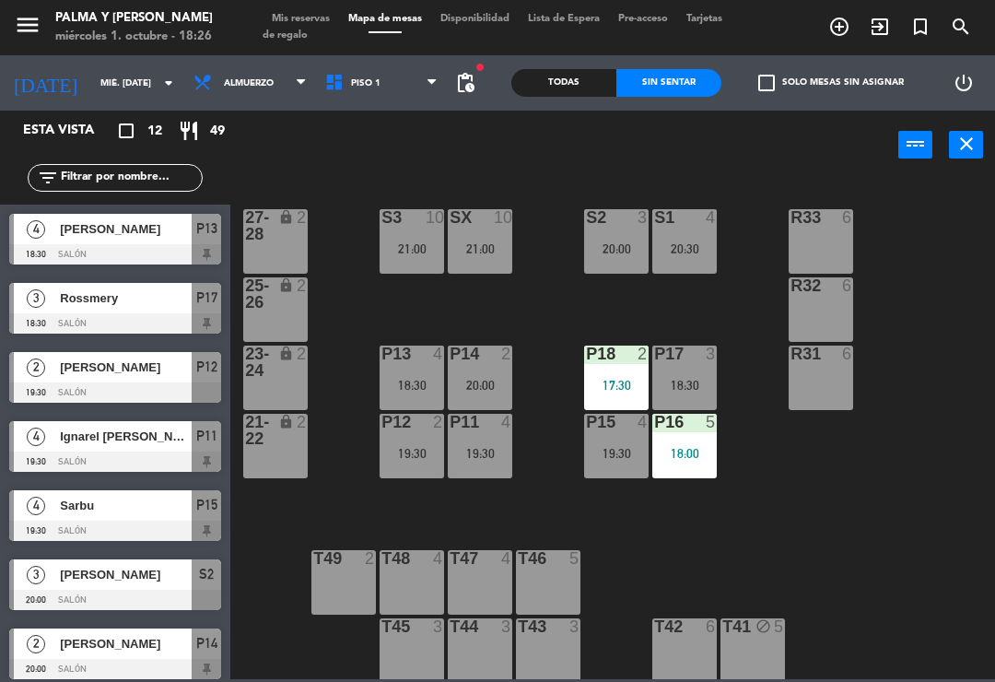
click at [428, 388] on div "18:30" at bounding box center [412, 385] width 65 height 13
click at [756, 538] on div "R33 6 S1 4 20:30 S2 3 20:00 S3 10 21:00 SX 10 21:00 27-28 lock 2 R32 6 25-26 lo…" at bounding box center [618, 428] width 755 height 502
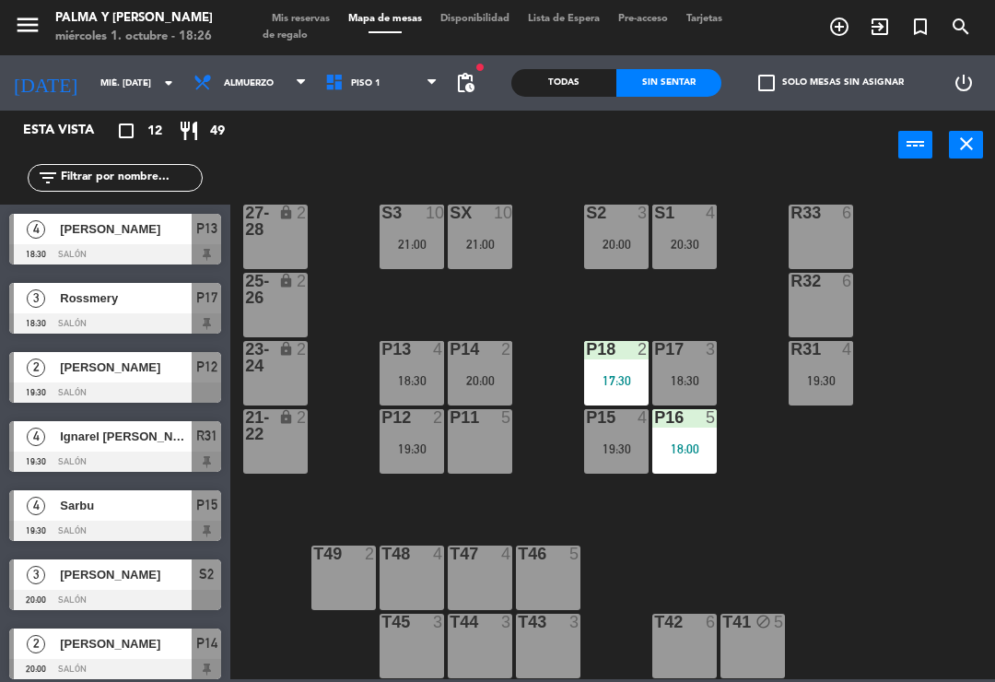
click at [479, 457] on div "P11 5" at bounding box center [480, 441] width 65 height 65
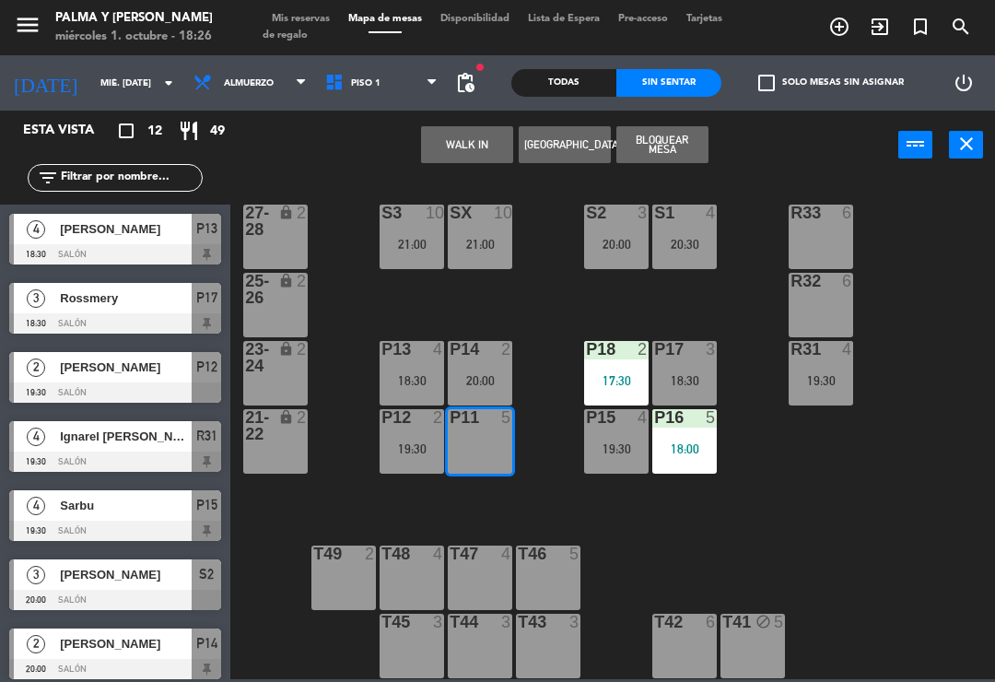
click at [680, 147] on button "Bloquear Mesa" at bounding box center [663, 144] width 92 height 37
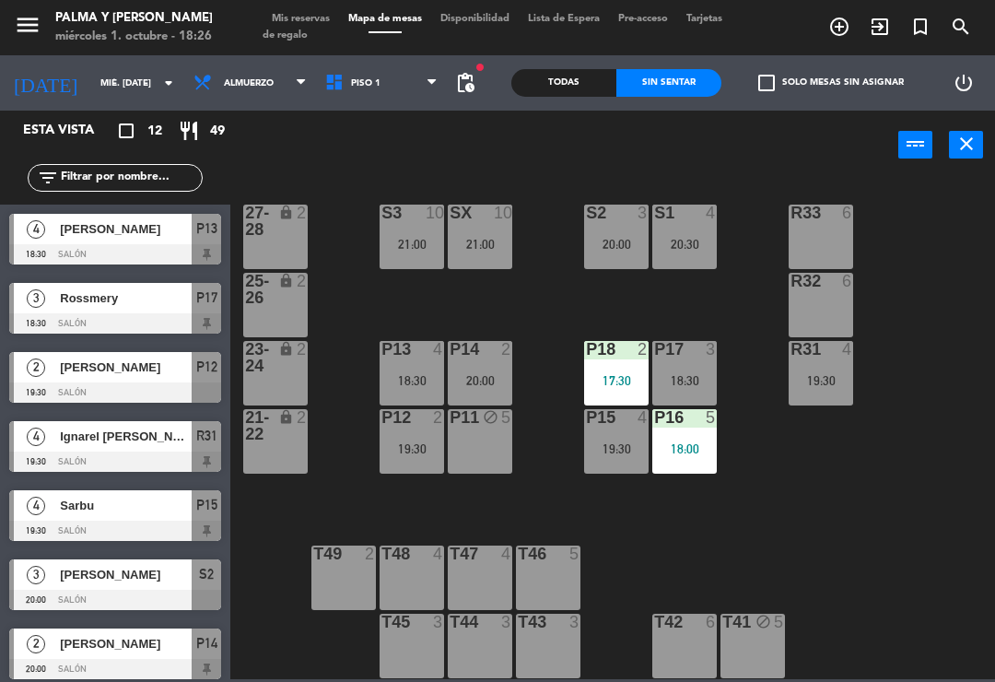
click at [479, 444] on div "P11 block 5" at bounding box center [480, 441] width 65 height 65
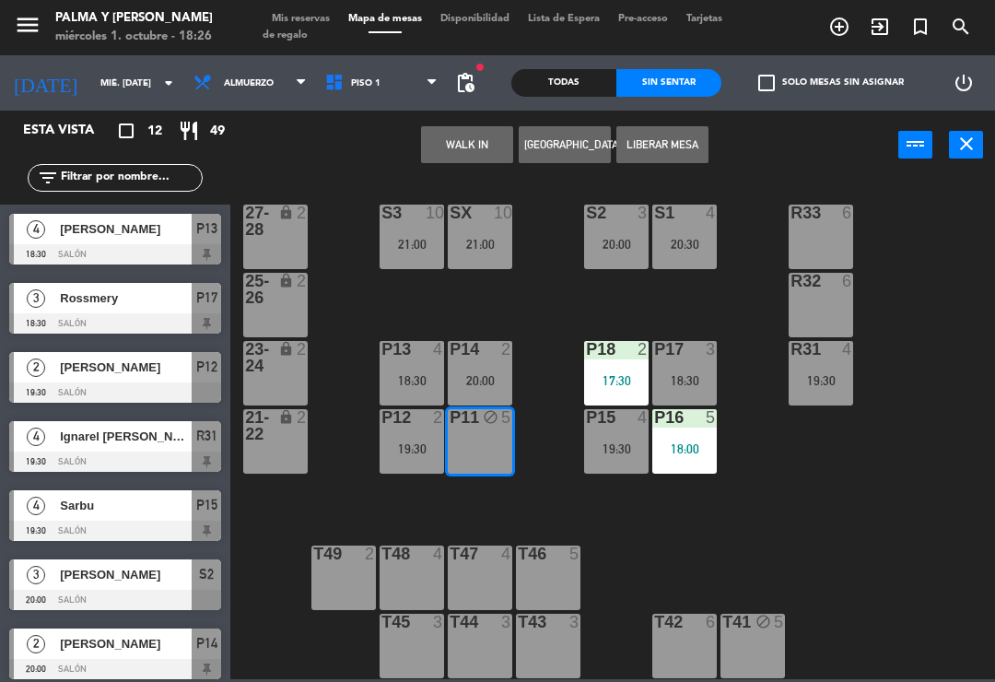
click at [487, 148] on button "WALK IN" at bounding box center [467, 144] width 92 height 37
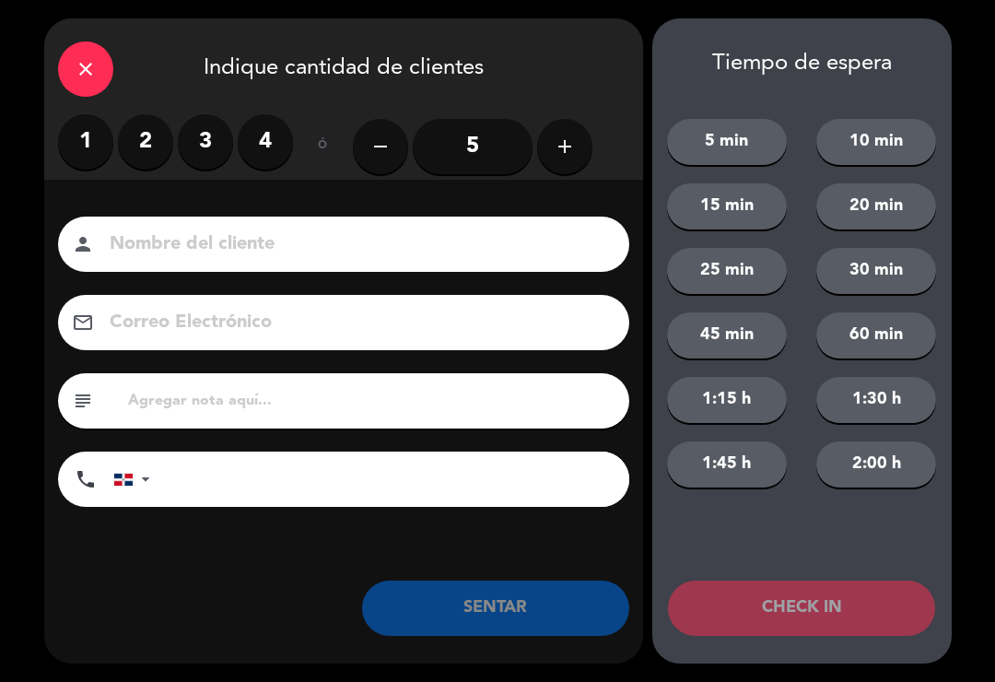
click at [211, 141] on label "3" at bounding box center [205, 141] width 55 height 55
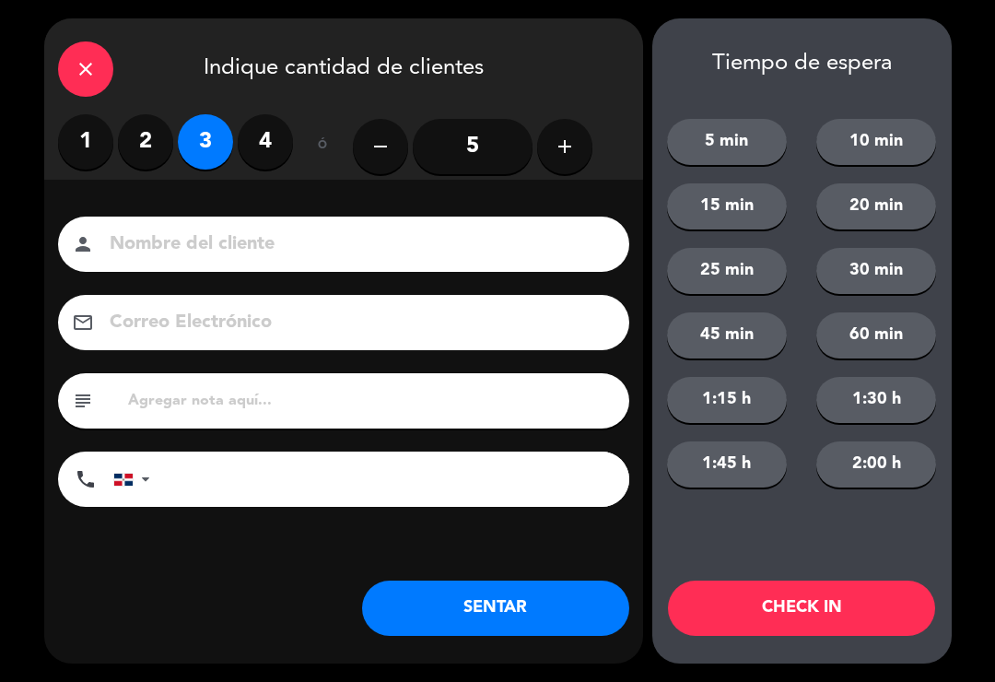
click at [541, 625] on button "SENTAR" at bounding box center [495, 608] width 267 height 55
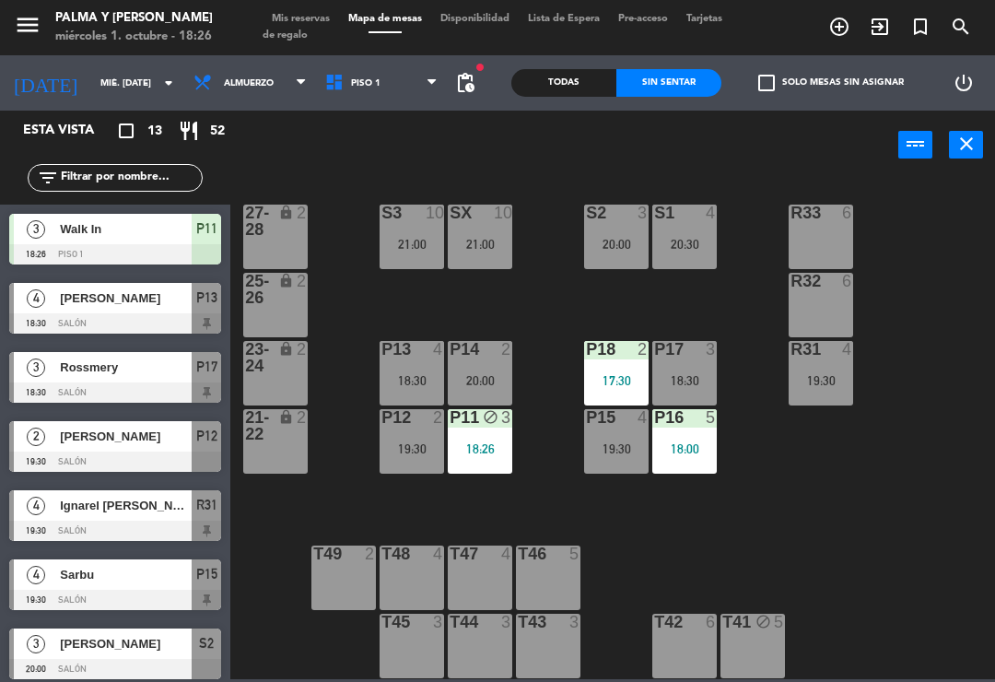
click at [477, 459] on div "P11 block 3 18:26" at bounding box center [480, 441] width 65 height 65
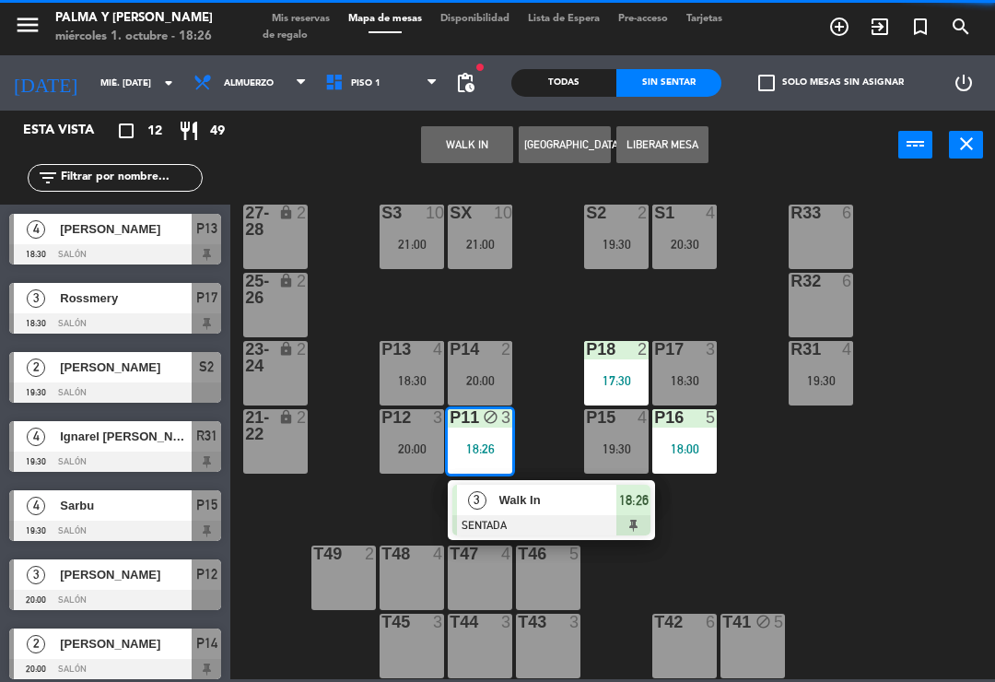
click at [673, 144] on button "Liberar Mesa" at bounding box center [663, 144] width 92 height 37
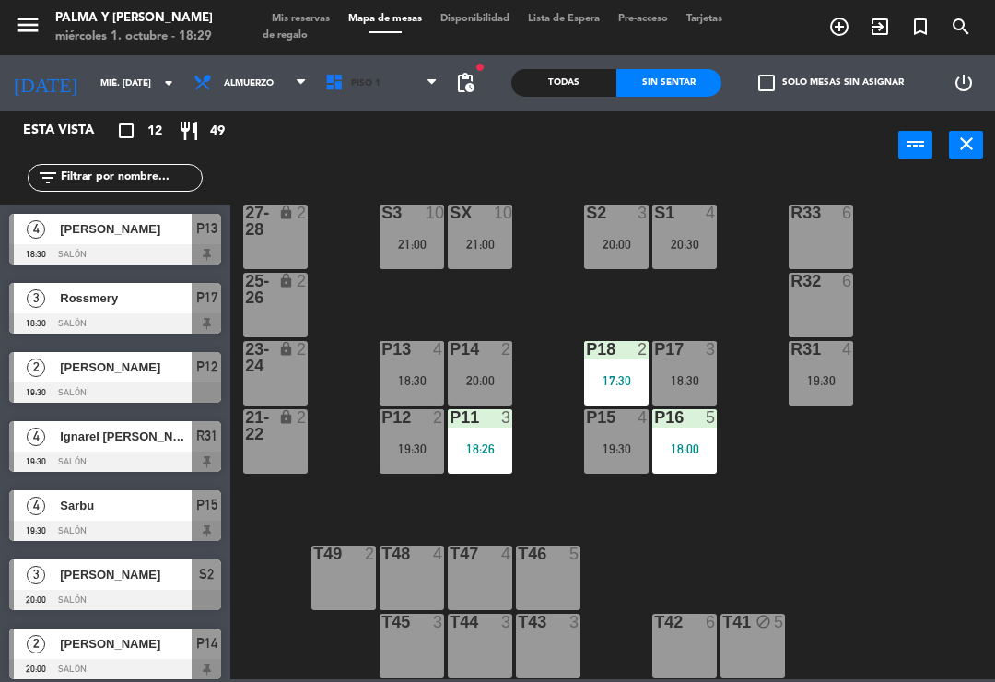
click at [324, 80] on icon at bounding box center [337, 83] width 27 height 20
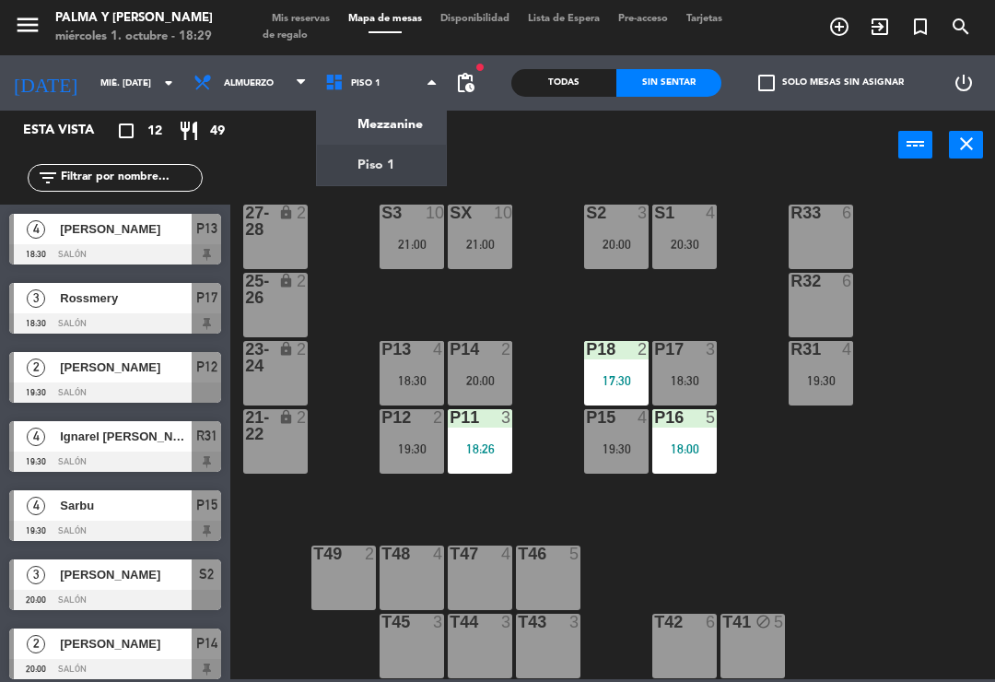
click at [356, 113] on ng-component "menu Palma y Celia miércoles 1. octubre - 18:29 Mis reservas Mapa de mesas Disp…" at bounding box center [497, 339] width 995 height 679
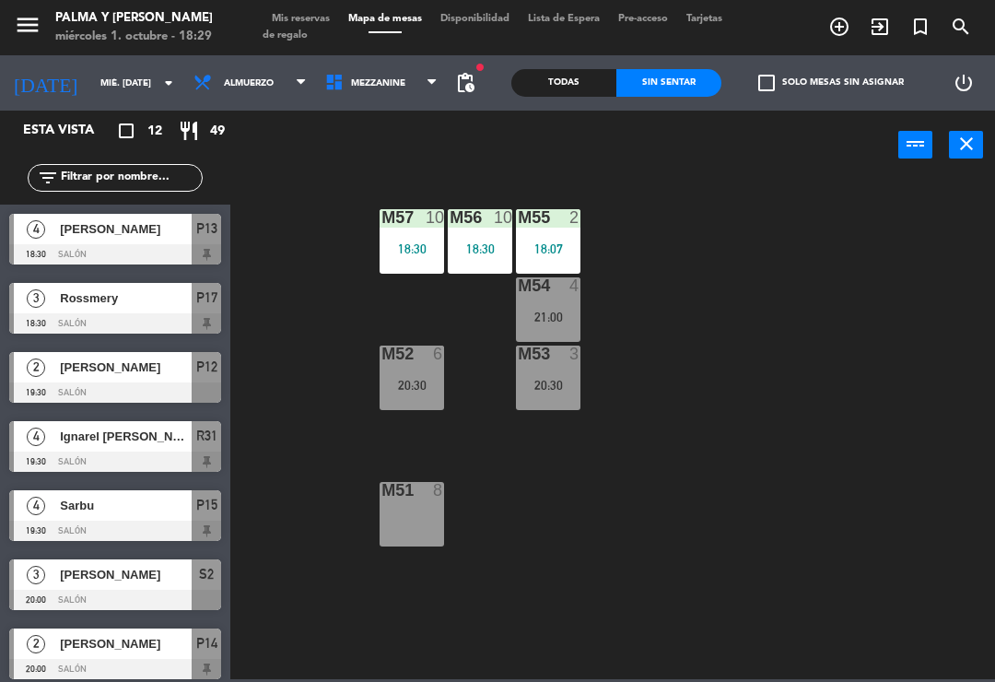
click at [568, 227] on div "M55 2" at bounding box center [548, 218] width 65 height 18
click at [621, 487] on div "M57 10 18:30 M56 10 18:30 M55 2 18:07 M54 4 21:00 M52 6 20:30 M53 3 20:30 M51 8" at bounding box center [618, 428] width 755 height 502
click at [464, 247] on div "18:30" at bounding box center [480, 248] width 65 height 13
click at [609, 523] on div "M57 10 18:30 M56 10 18:30 M55 2 18:07 M54 4 21:00 M52 6 20:30 M53 3 20:30 M51 8" at bounding box center [618, 428] width 755 height 502
click at [417, 265] on div "M57 10 18:30" at bounding box center [412, 241] width 65 height 65
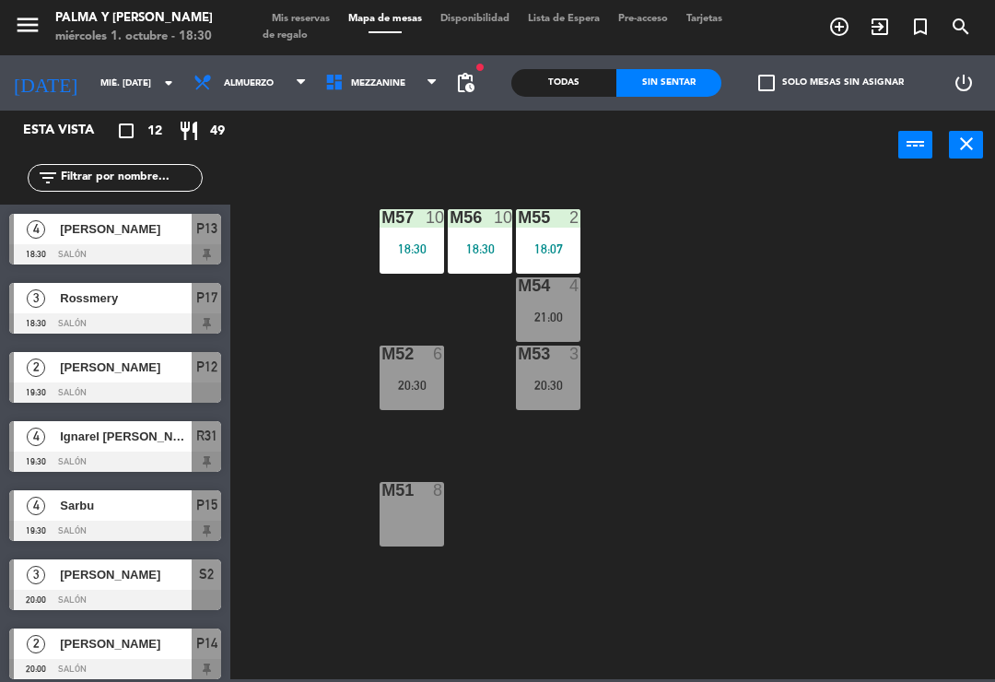
click at [654, 471] on div "M57 10 18:30 M56 10 18:30 M55 2 18:07 M54 4 21:00 M52 6 20:30 M53 3 20:30 M51 8" at bounding box center [618, 428] width 755 height 502
click at [564, 79] on div "Todas" at bounding box center [564, 83] width 105 height 28
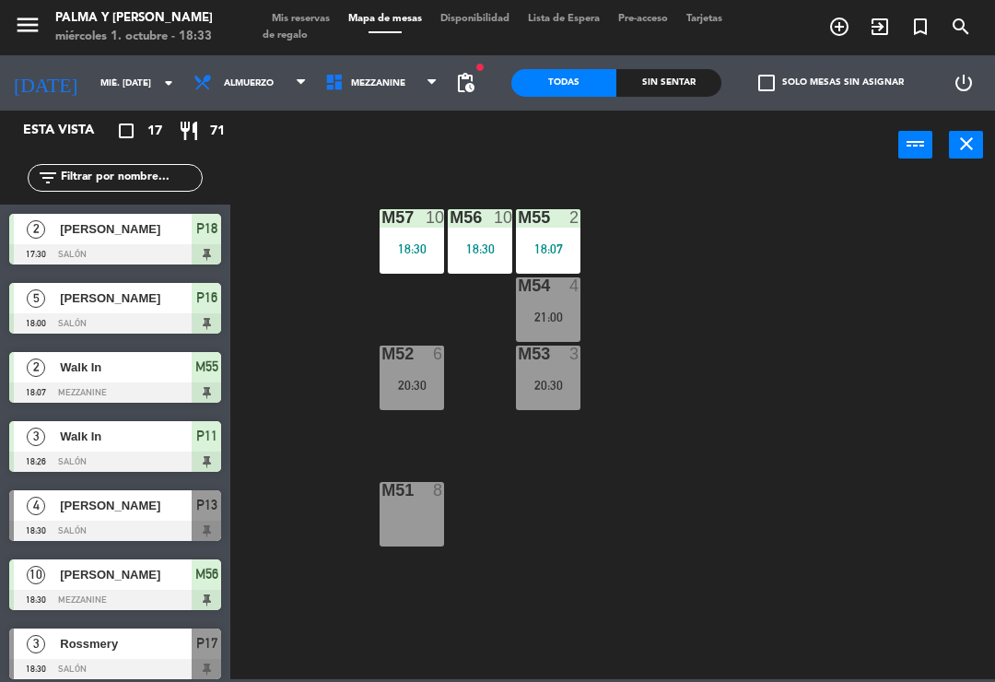
click at [639, 281] on div "M57 10 18:30 M56 10 18:30 M55 2 18:07 M54 4 21:00 M52 6 20:30 M53 3 20:30 M51 8" at bounding box center [618, 428] width 755 height 502
click at [409, 235] on div "M57 10 18:30" at bounding box center [412, 241] width 65 height 65
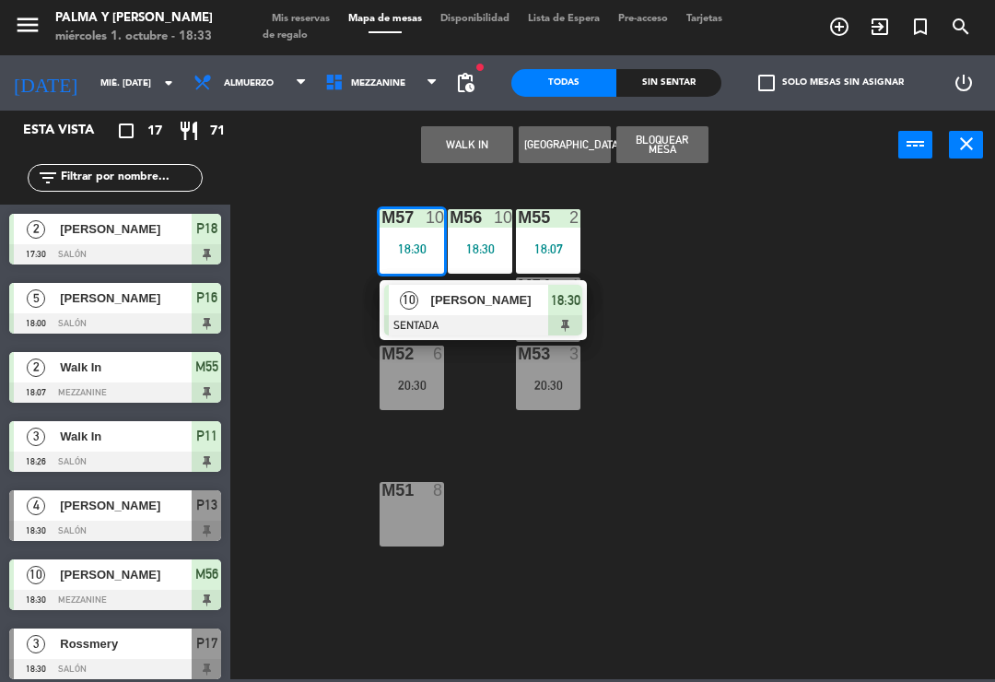
click at [484, 242] on div "18:30" at bounding box center [480, 248] width 65 height 13
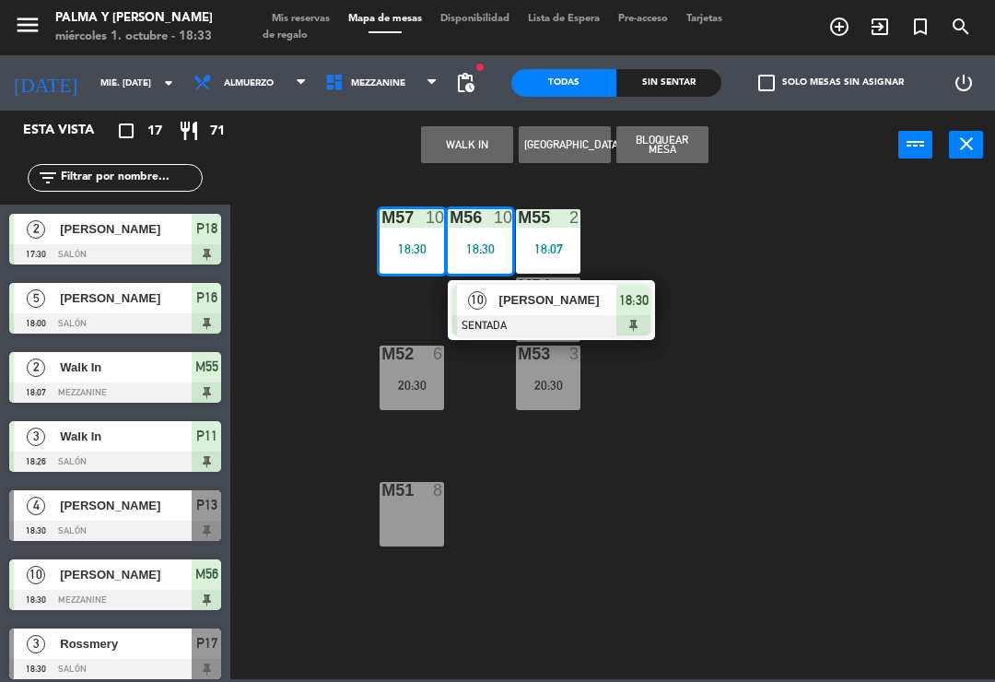
click at [408, 517] on div "M51 8" at bounding box center [412, 514] width 65 height 65
click at [437, 499] on div "8" at bounding box center [438, 490] width 11 height 17
click at [550, 295] on span "[PERSON_NAME]" at bounding box center [559, 299] width 118 height 19
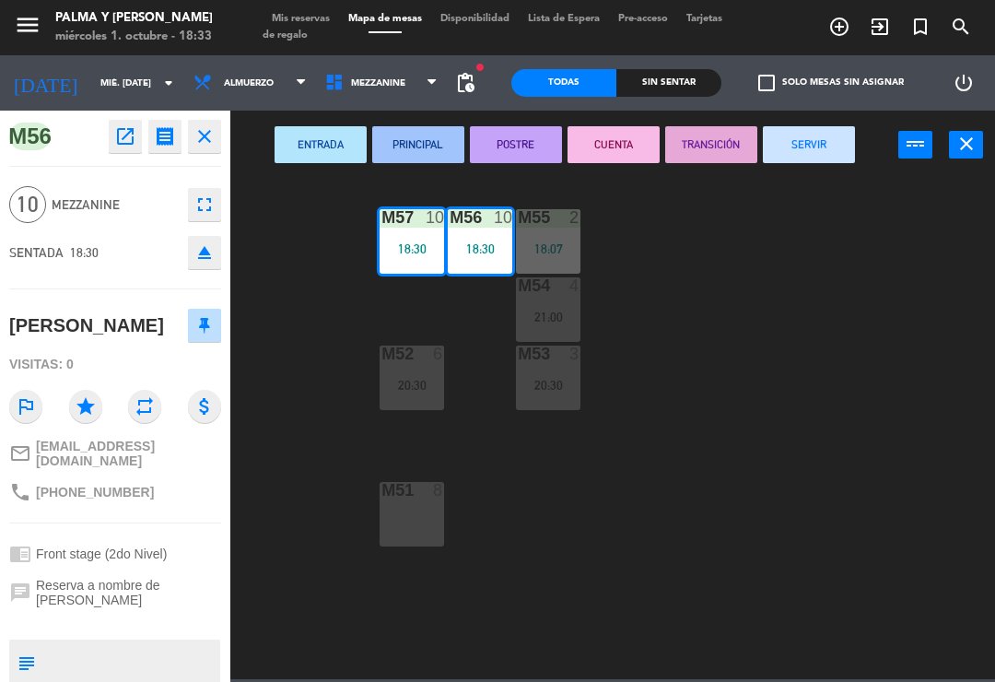
click at [412, 518] on div "M51 8" at bounding box center [412, 514] width 65 height 65
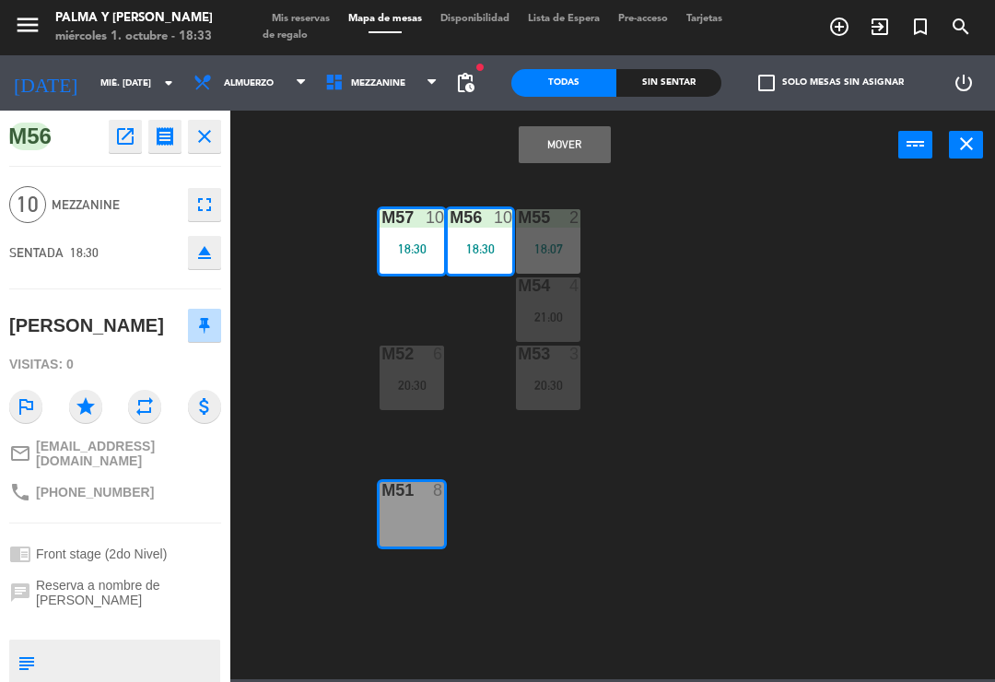
click at [582, 130] on button "Mover" at bounding box center [565, 144] width 92 height 37
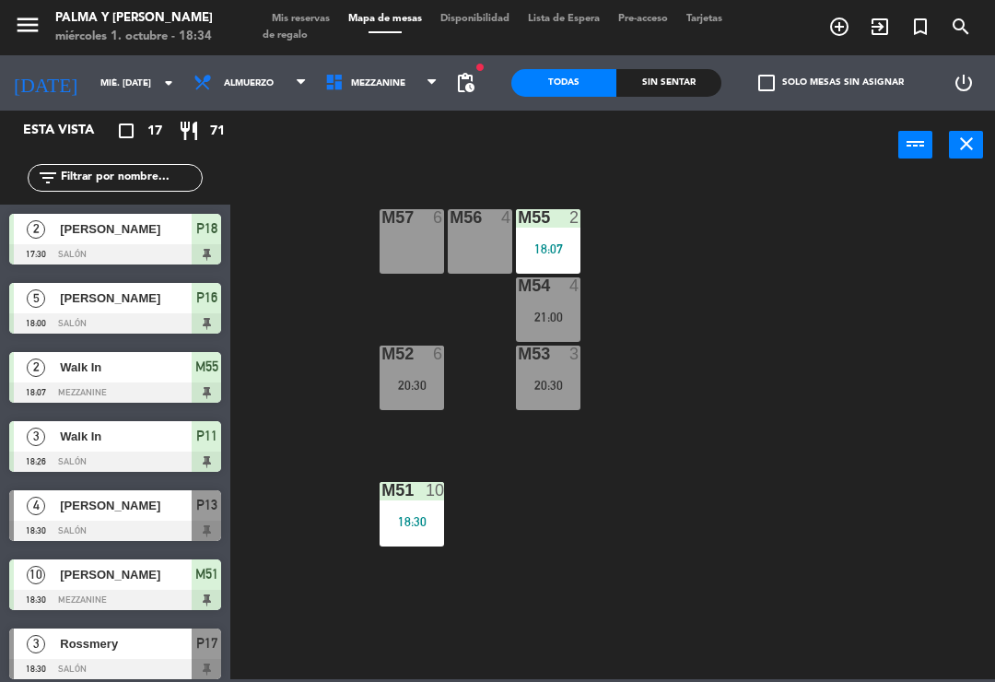
click at [139, 514] on span "[PERSON_NAME]" at bounding box center [126, 505] width 132 height 19
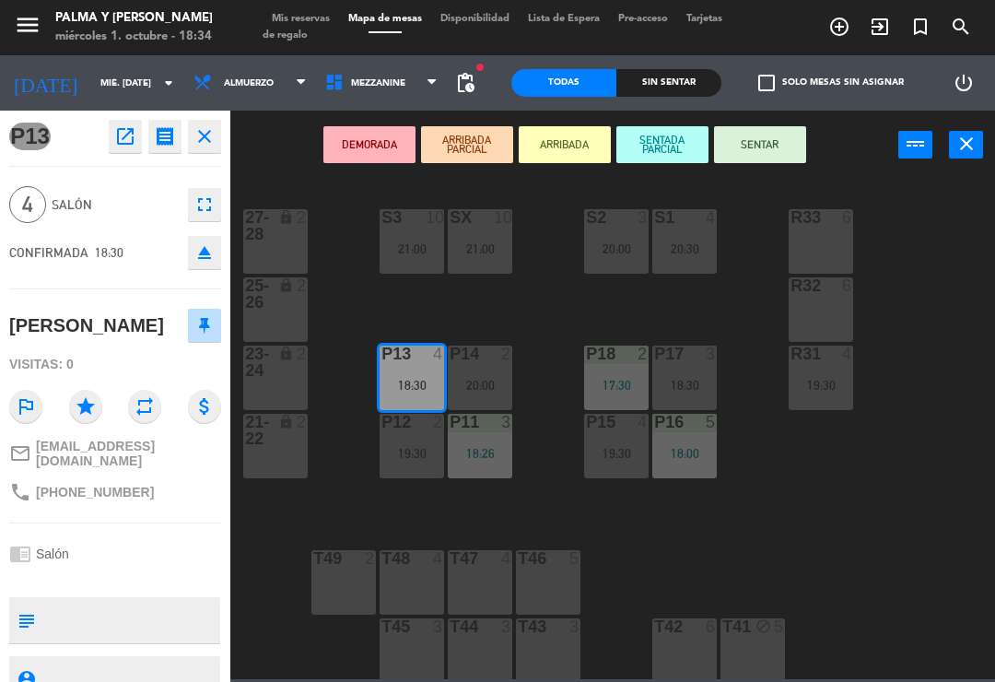
click at [764, 141] on button "SENTAR" at bounding box center [760, 144] width 92 height 37
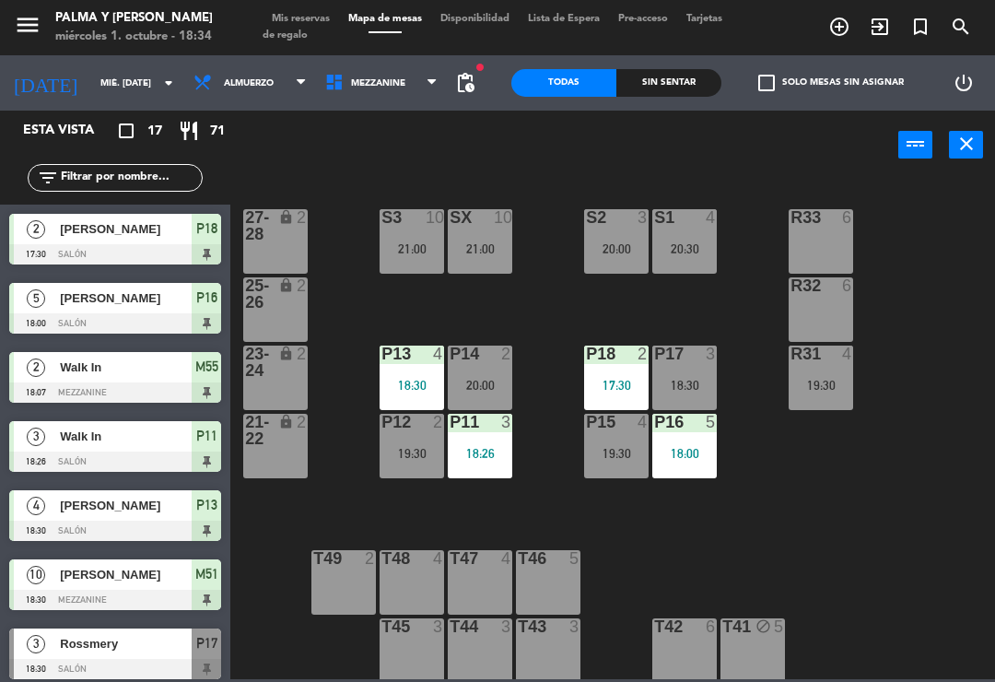
click at [380, 123] on div "power_input close" at bounding box center [564, 146] width 668 height 70
click at [384, 71] on span "Mezzanine" at bounding box center [382, 83] width 132 height 41
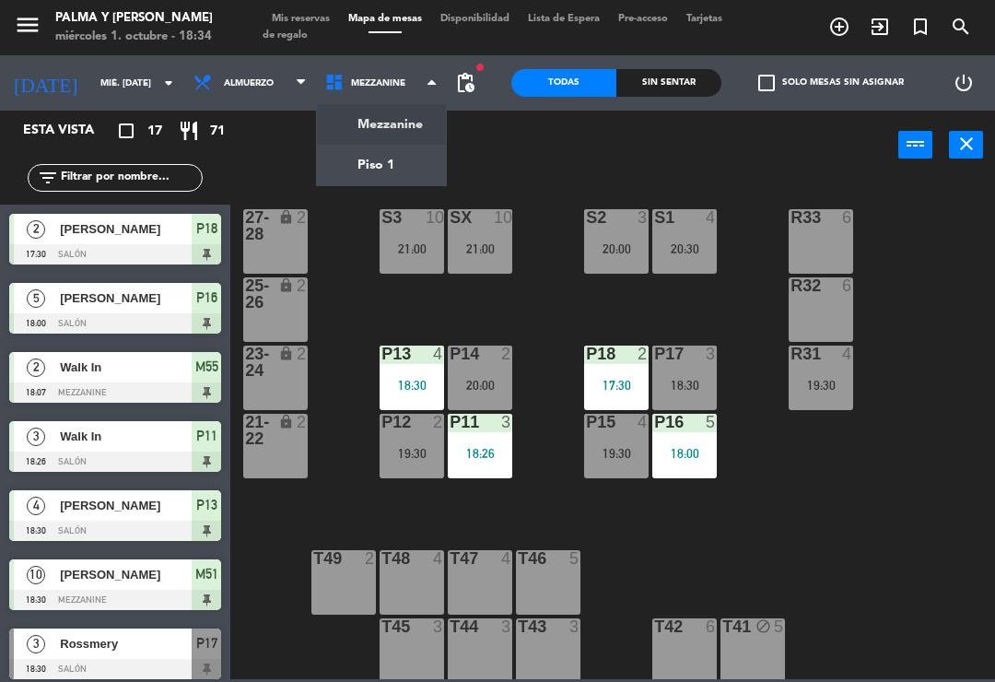
click at [378, 170] on ng-component "menu Palma y Celia miércoles 1. octubre - 18:34 Mis reservas Mapa de mesas Disp…" at bounding box center [497, 339] width 995 height 679
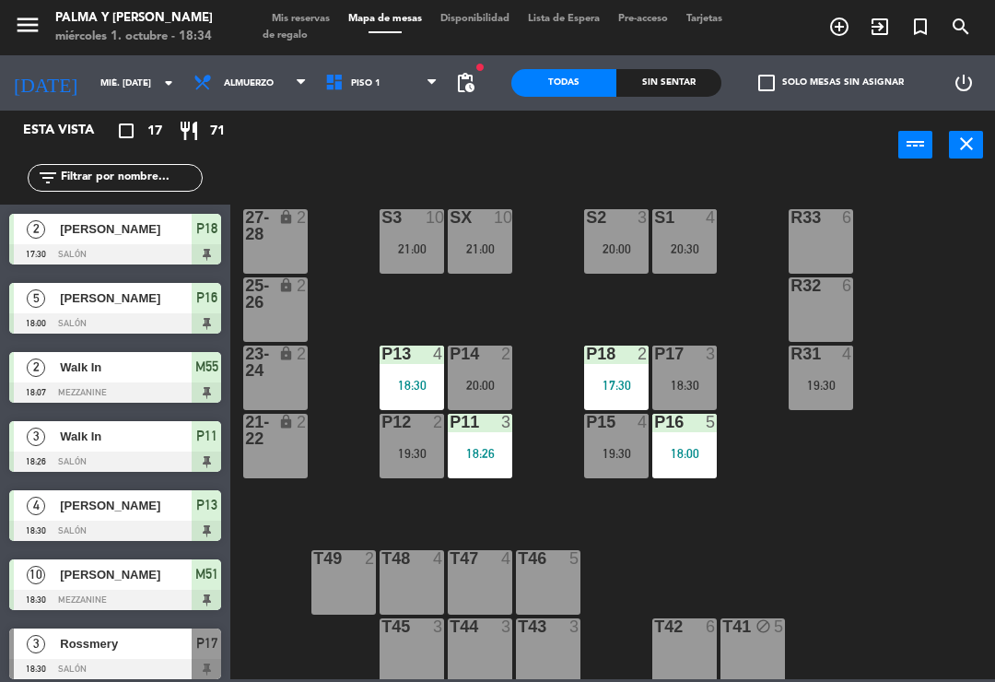
click at [239, 63] on span "Almuerzo" at bounding box center [250, 83] width 132 height 41
click at [360, 78] on span "Piso 1" at bounding box center [365, 83] width 29 height 10
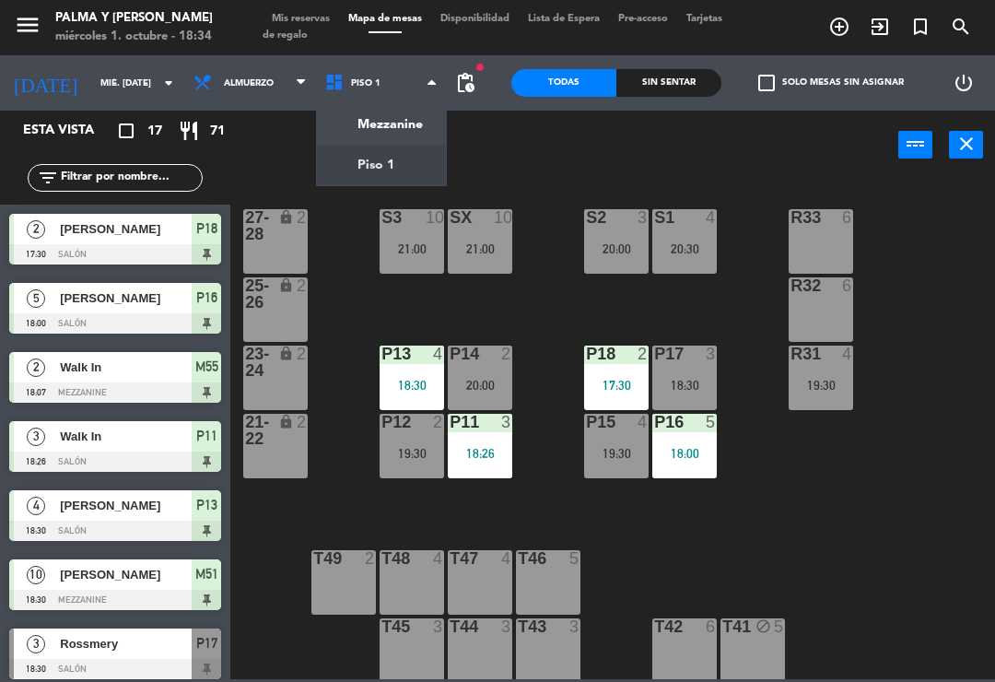
click at [388, 117] on ng-component "menu Palma y Celia miércoles 1. octubre - 18:34 Mis reservas Mapa de mesas Disp…" at bounding box center [497, 339] width 995 height 679
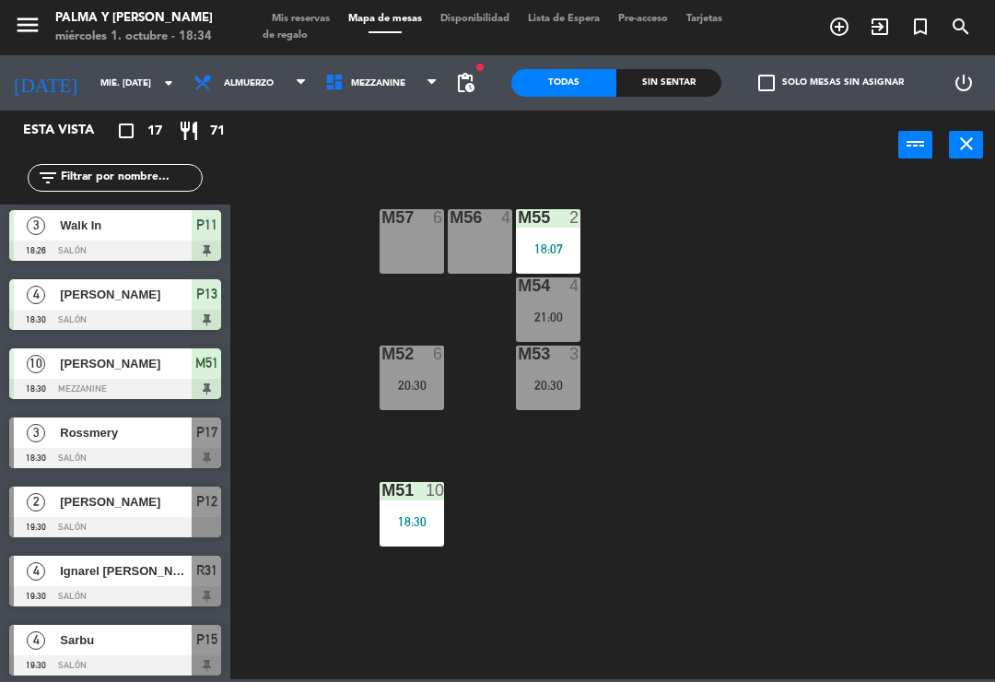
click at [681, 79] on div "Sin sentar" at bounding box center [669, 83] width 105 height 28
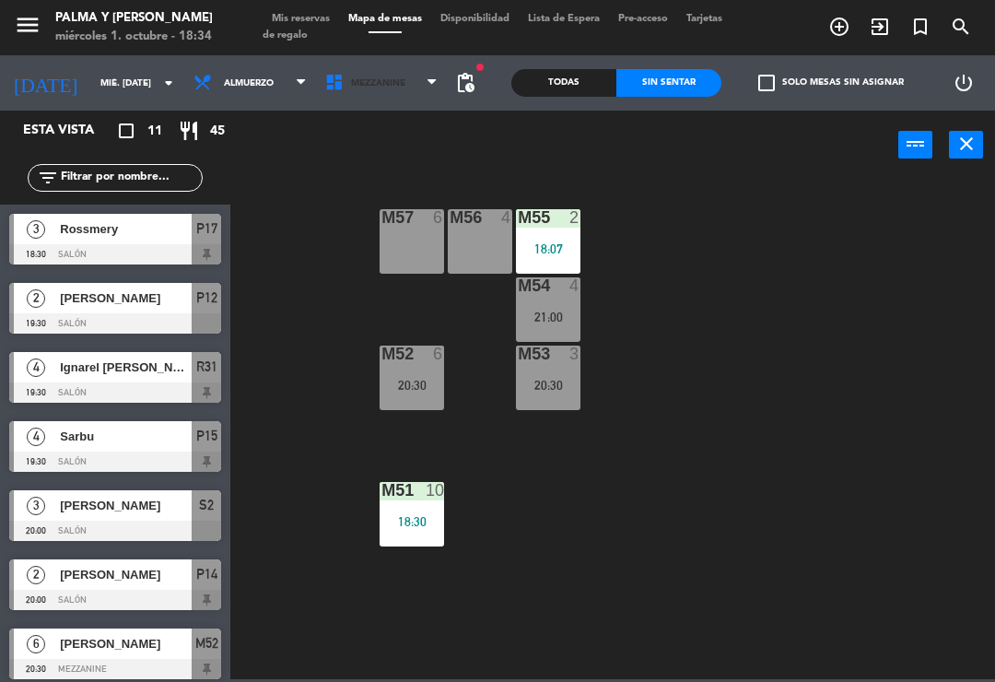
click at [382, 69] on span "Mezzanine" at bounding box center [382, 83] width 132 height 41
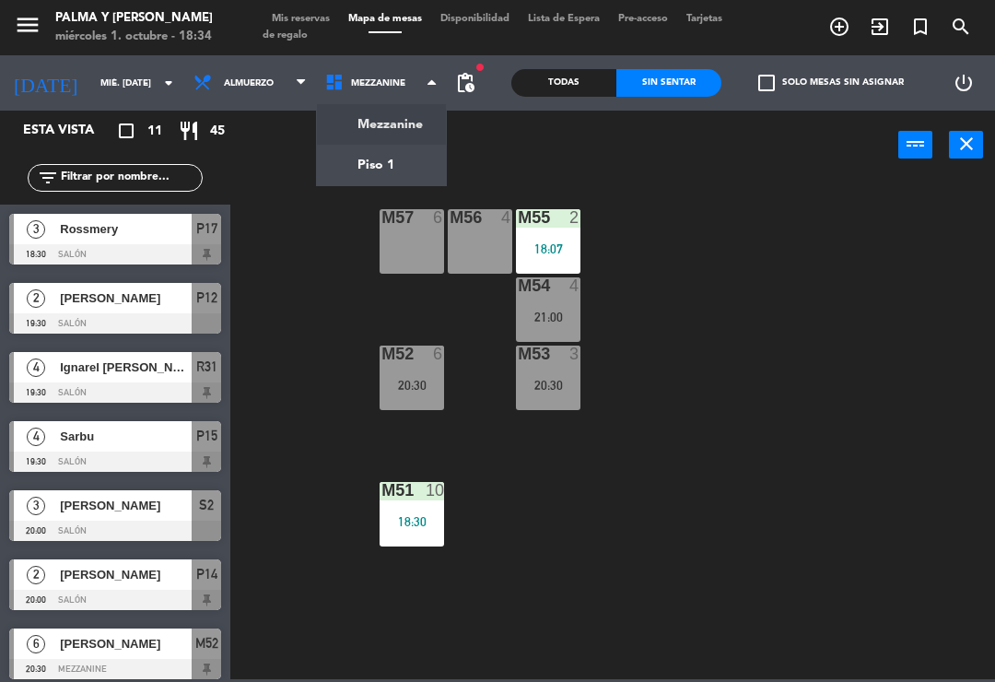
click at [369, 168] on ng-component "menu Palma y Celia miércoles 1. octubre - 18:34 Mis reservas Mapa de mesas Disp…" at bounding box center [497, 339] width 995 height 679
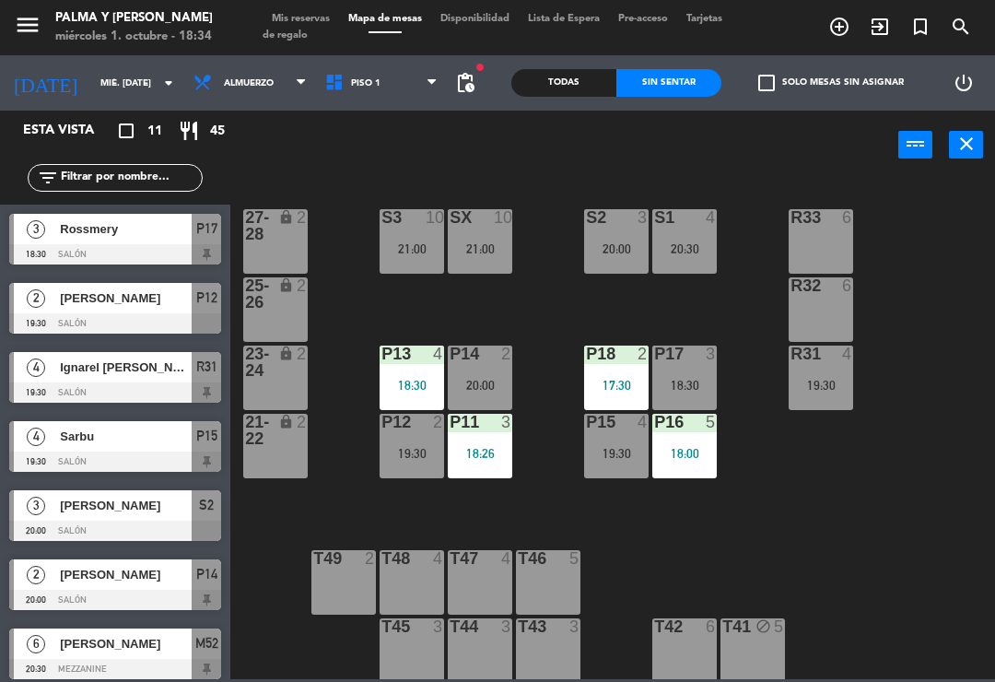
click at [831, 382] on div "19:30" at bounding box center [821, 385] width 65 height 13
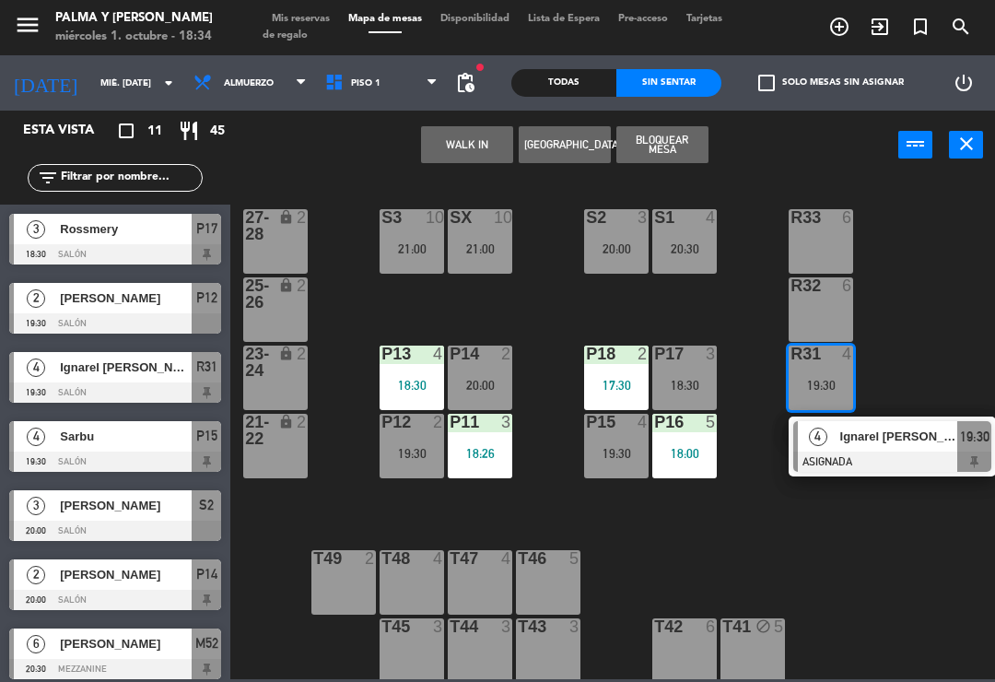
click at [883, 440] on span "Ignarel [PERSON_NAME]" at bounding box center [900, 436] width 118 height 19
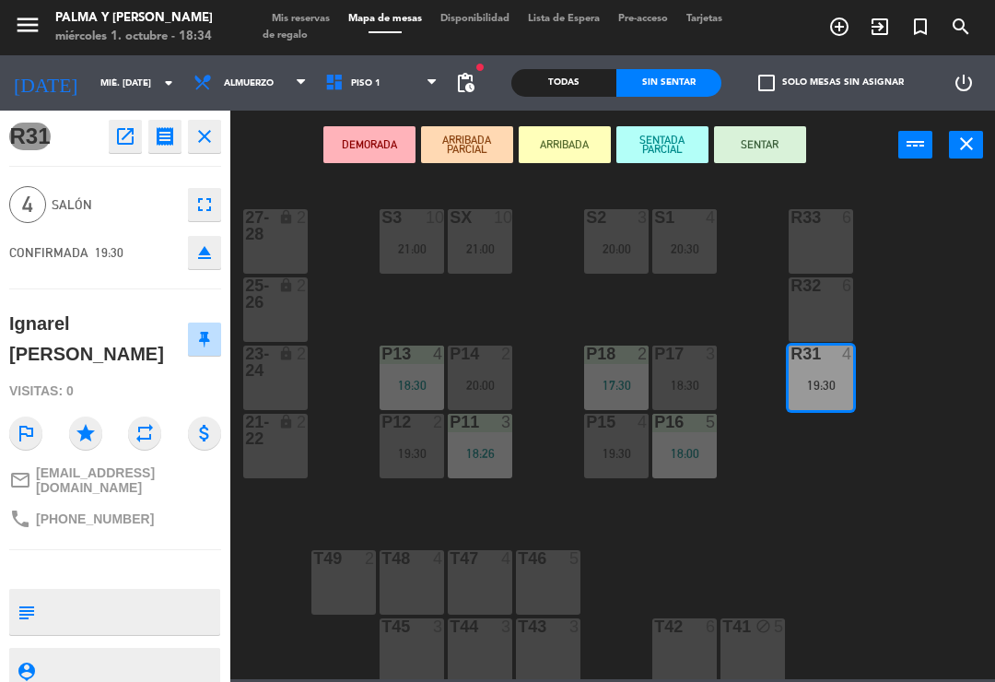
click at [316, 95] on span "Piso 1" at bounding box center [382, 83] width 132 height 41
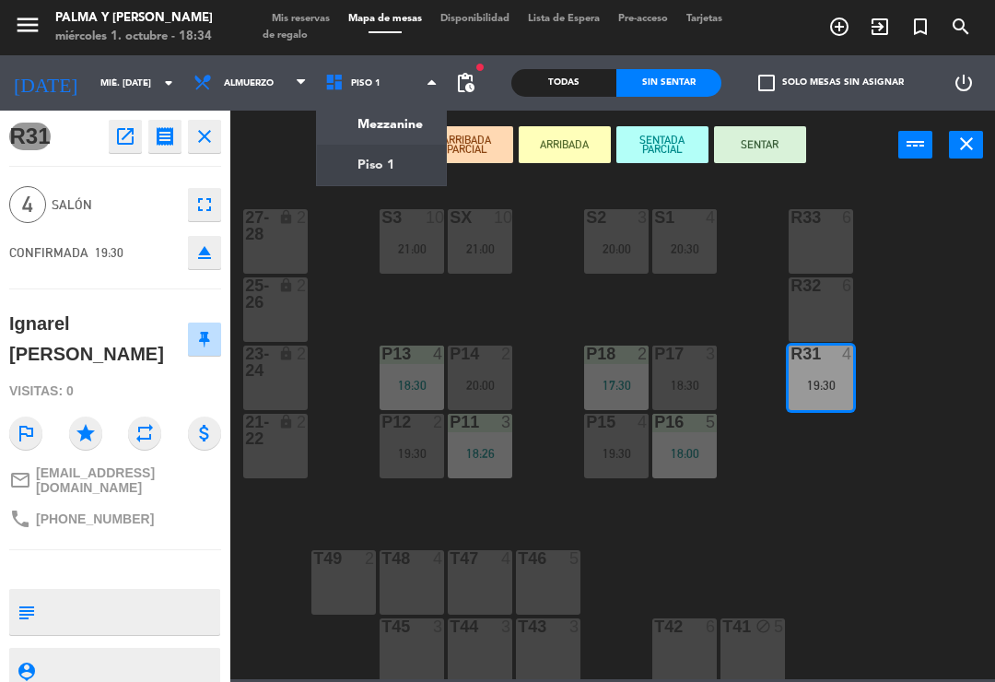
click at [410, 126] on ng-component "menu Palma y Celia miércoles 1. octubre - 18:34 Mis reservas Mapa de mesas Disp…" at bounding box center [497, 339] width 995 height 679
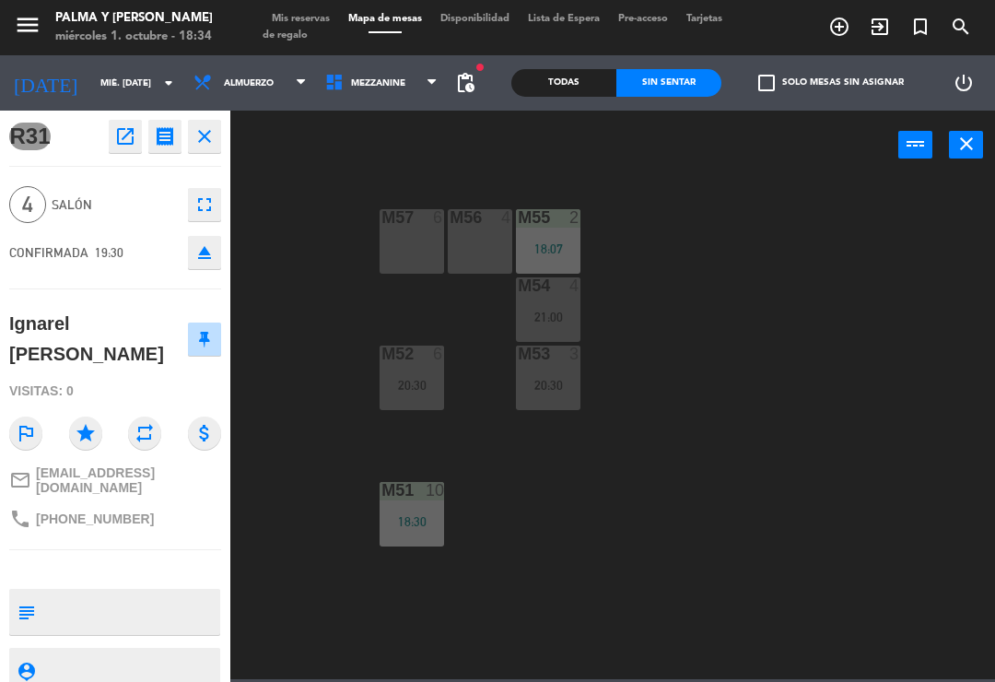
click at [455, 249] on div "M56 4" at bounding box center [480, 241] width 65 height 65
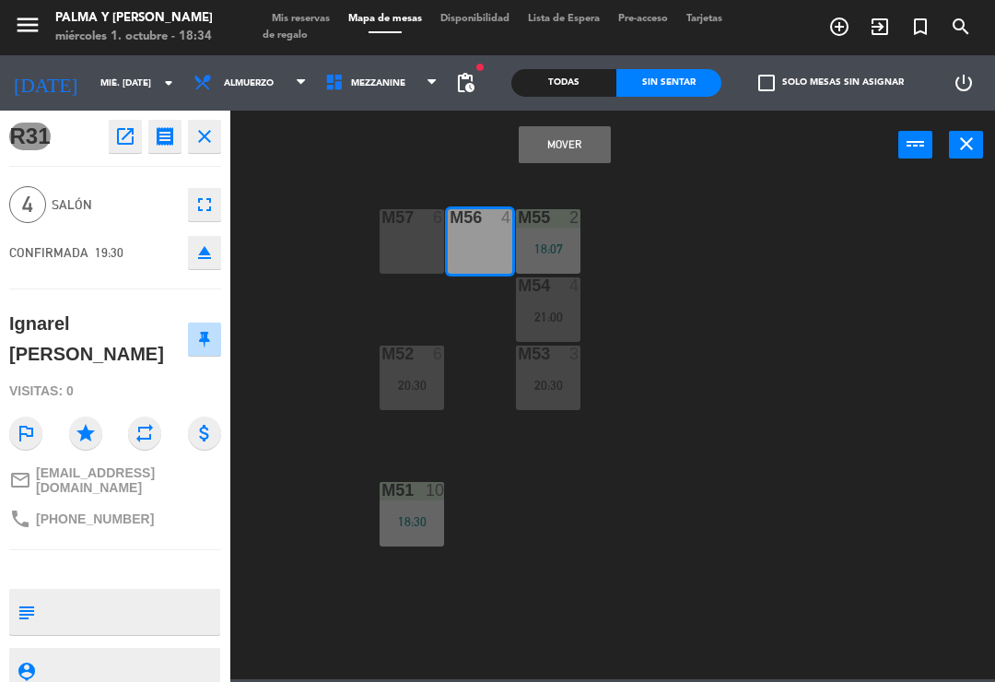
click at [574, 143] on button "Mover" at bounding box center [565, 144] width 92 height 37
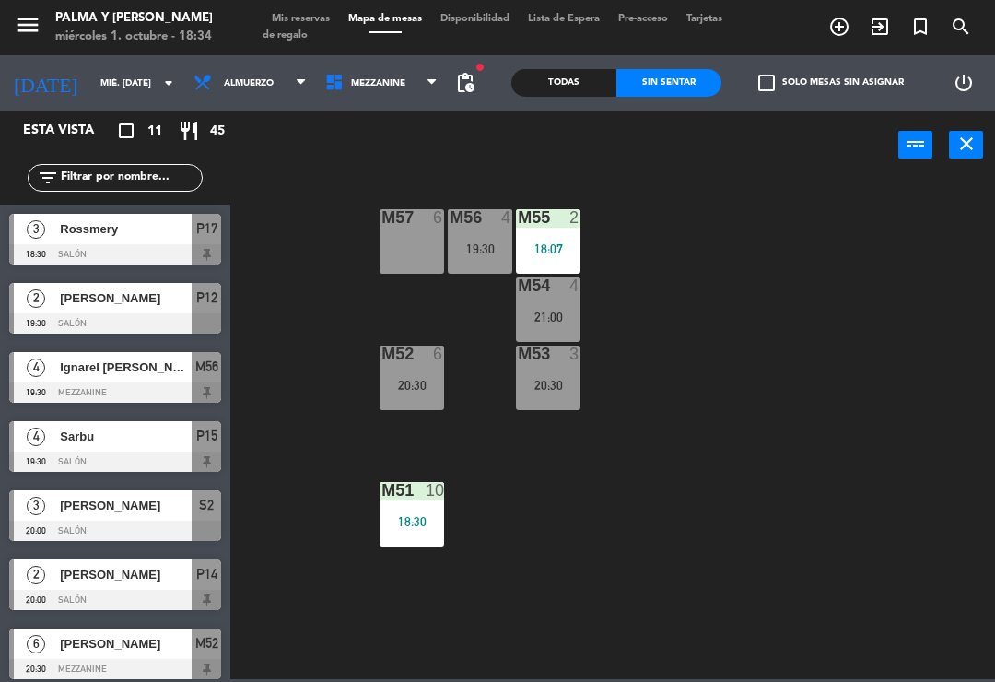
click at [366, 86] on span "Mezzanine" at bounding box center [378, 83] width 54 height 10
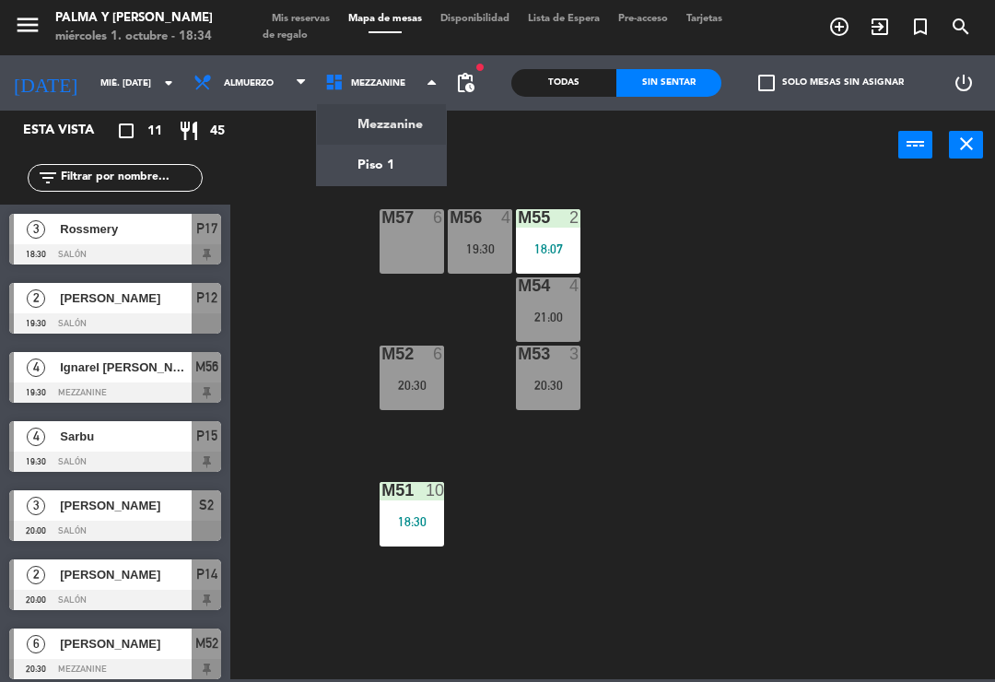
click at [361, 169] on ng-component "menu Palma y Celia miércoles 1. octubre - 18:34 Mis reservas Mapa de mesas Disp…" at bounding box center [497, 339] width 995 height 679
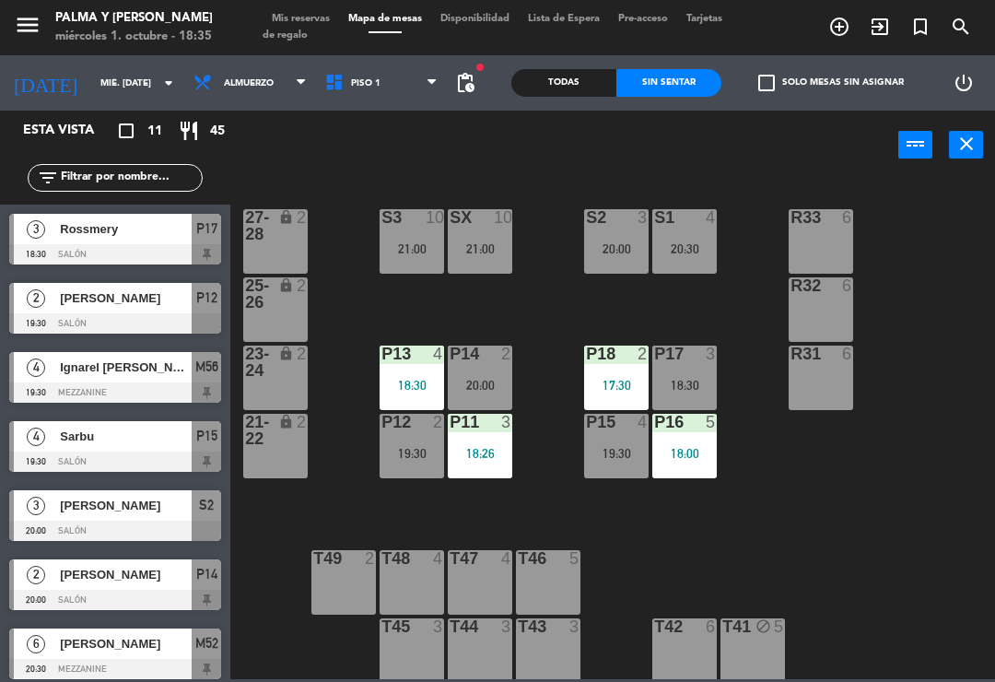
click at [917, 510] on div "R33 6 S1 4 20:30 S2 3 20:00 S3 10 21:00 SX 10 21:00 27-28 lock 2 R32 6 25-26 lo…" at bounding box center [618, 428] width 755 height 502
click at [114, 85] on input "mié. [DATE]" at bounding box center [154, 83] width 126 height 29
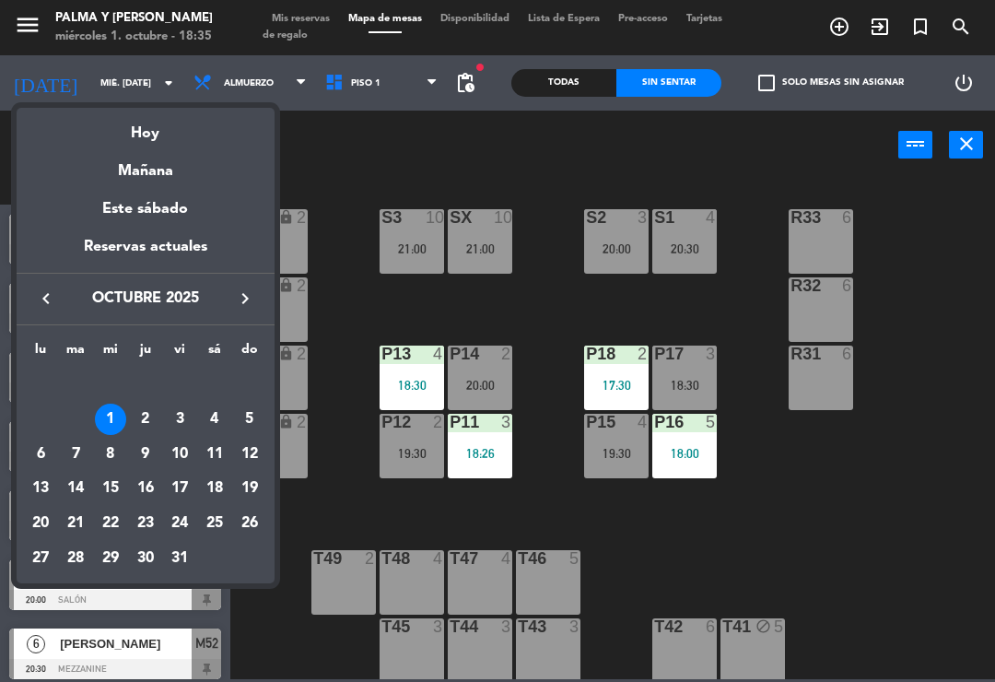
click at [88, 489] on div "14" at bounding box center [75, 488] width 31 height 31
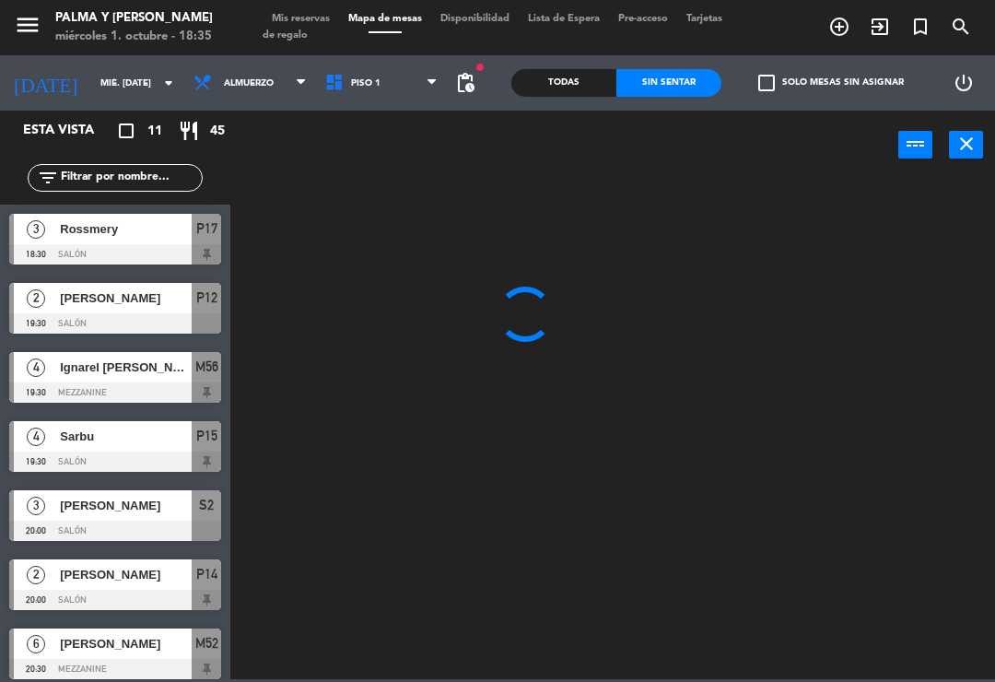
type input "mar. 14 oct."
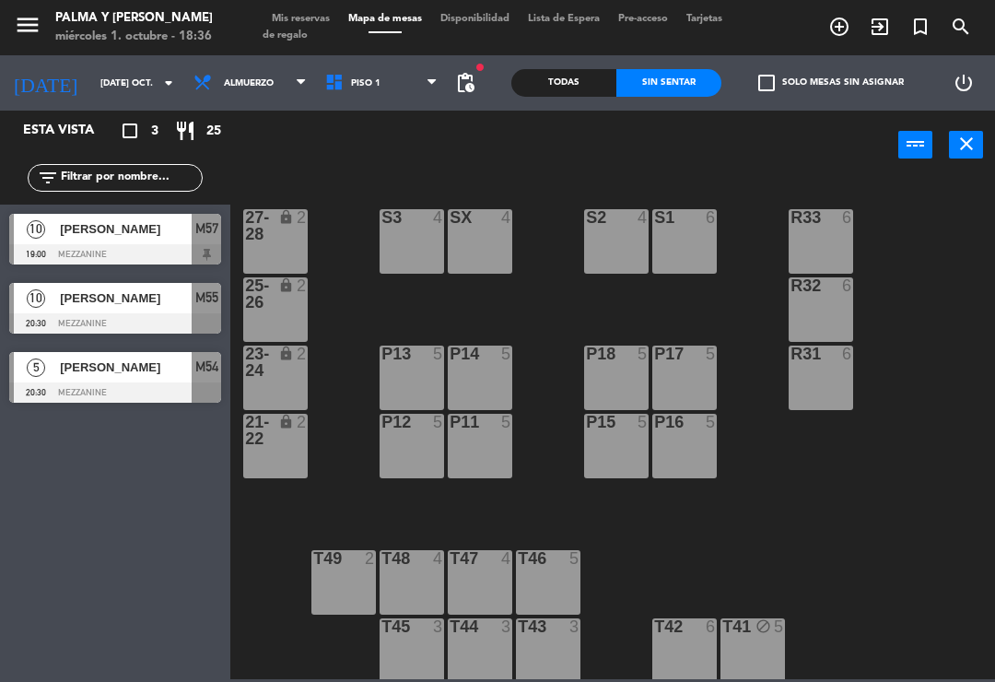
click at [615, 256] on div "S2 4" at bounding box center [616, 241] width 65 height 65
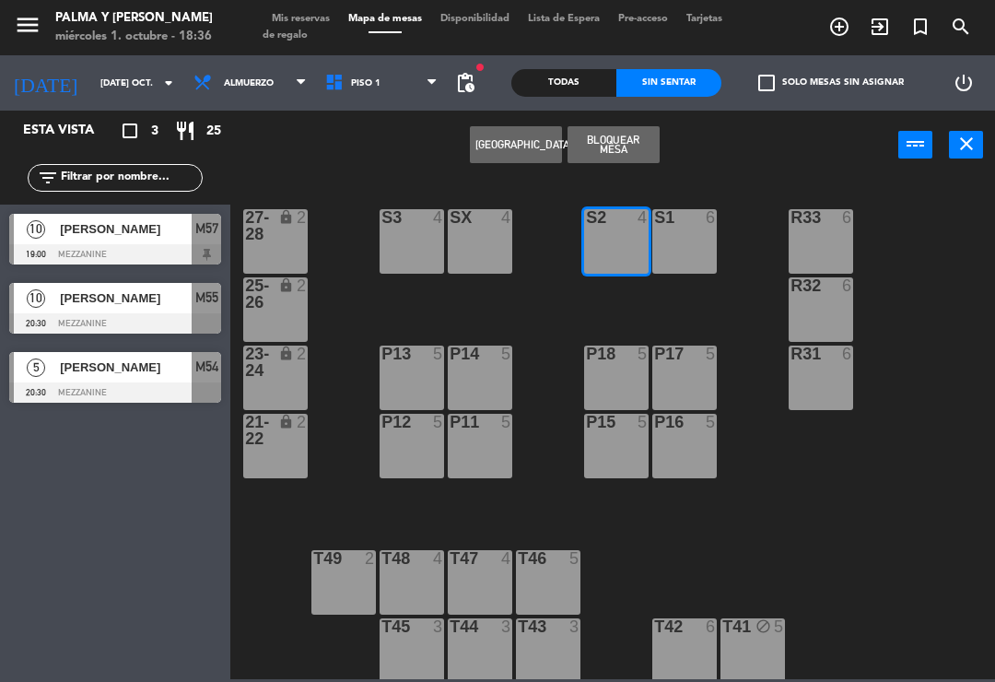
click at [700, 227] on div "S1 6" at bounding box center [685, 218] width 65 height 18
click at [524, 132] on button "[GEOGRAPHIC_DATA]" at bounding box center [516, 144] width 92 height 37
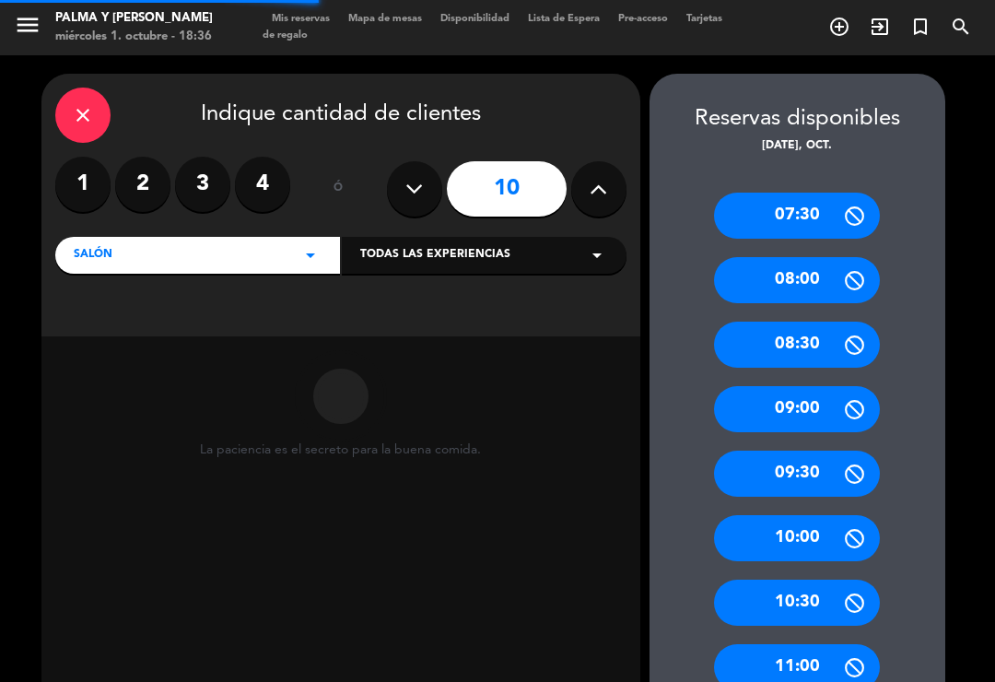
click at [597, 175] on icon at bounding box center [599, 189] width 18 height 28
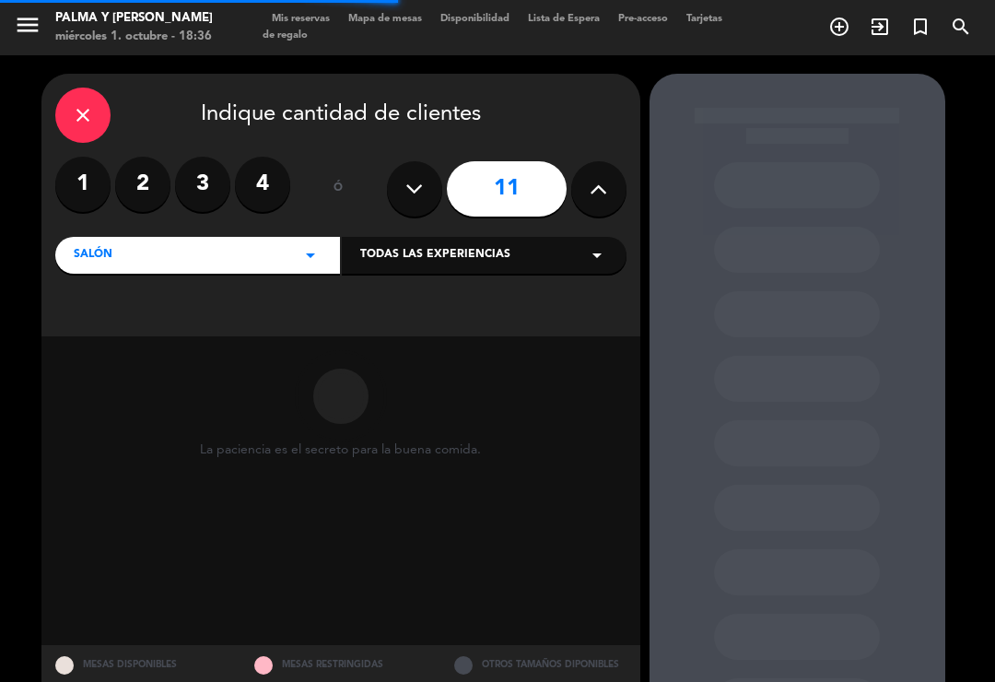
click at [582, 187] on button at bounding box center [598, 188] width 55 height 55
click at [595, 194] on icon at bounding box center [599, 189] width 18 height 28
click at [598, 194] on icon at bounding box center [599, 189] width 18 height 28
click at [593, 199] on icon at bounding box center [599, 189] width 18 height 28
type input "15"
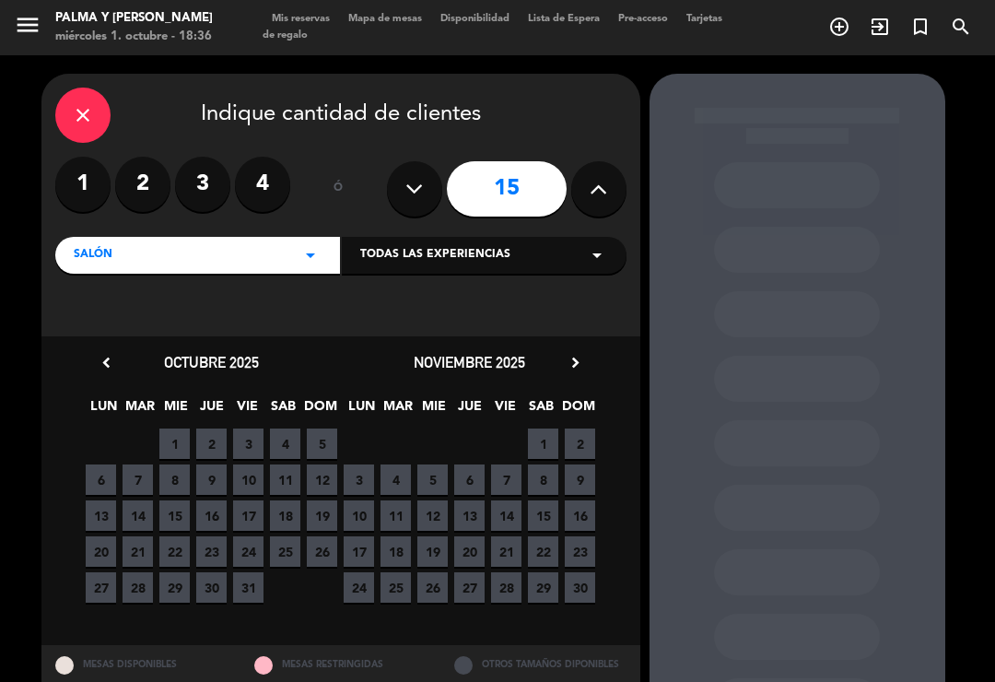
click at [142, 521] on span "14" at bounding box center [138, 516] width 30 height 30
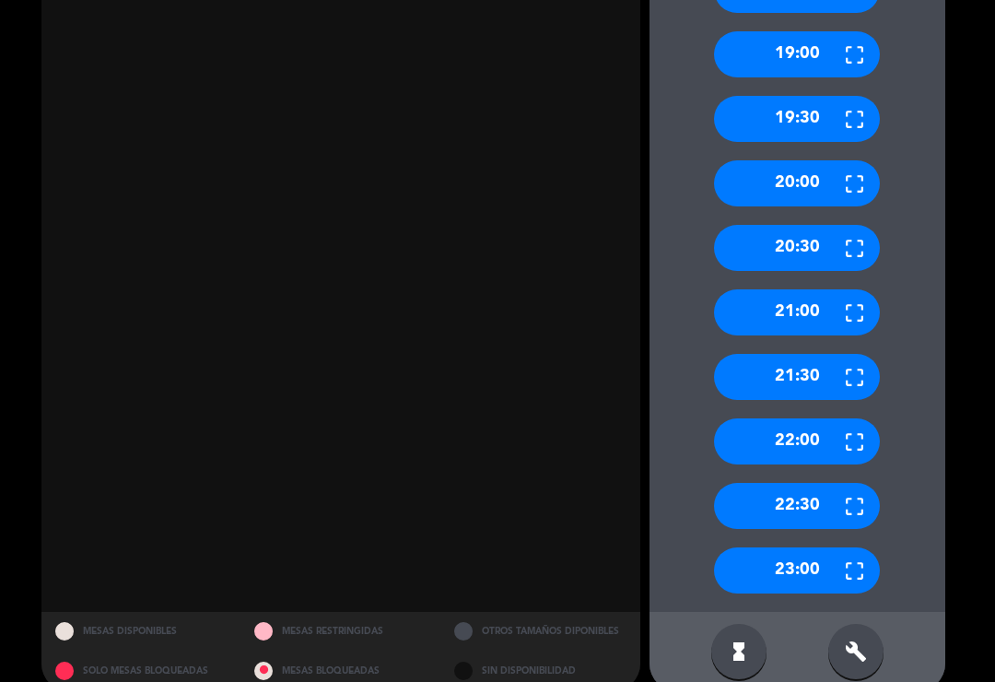
scroll to position [1713, 0]
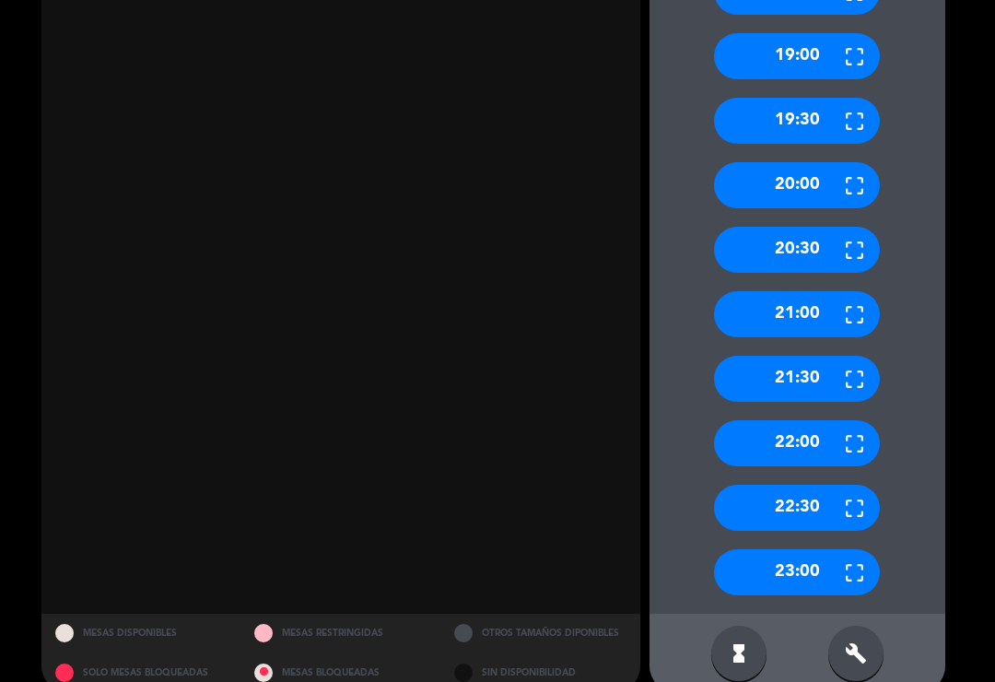
click at [872, 632] on div "build" at bounding box center [856, 653] width 55 height 55
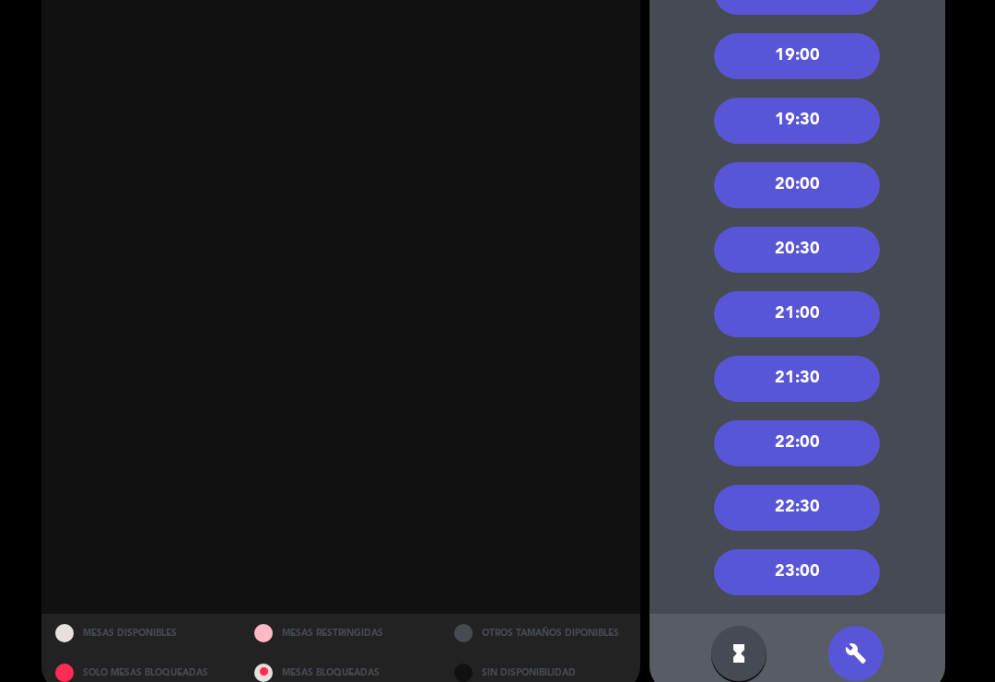
click at [874, 162] on div "20:00" at bounding box center [797, 185] width 166 height 46
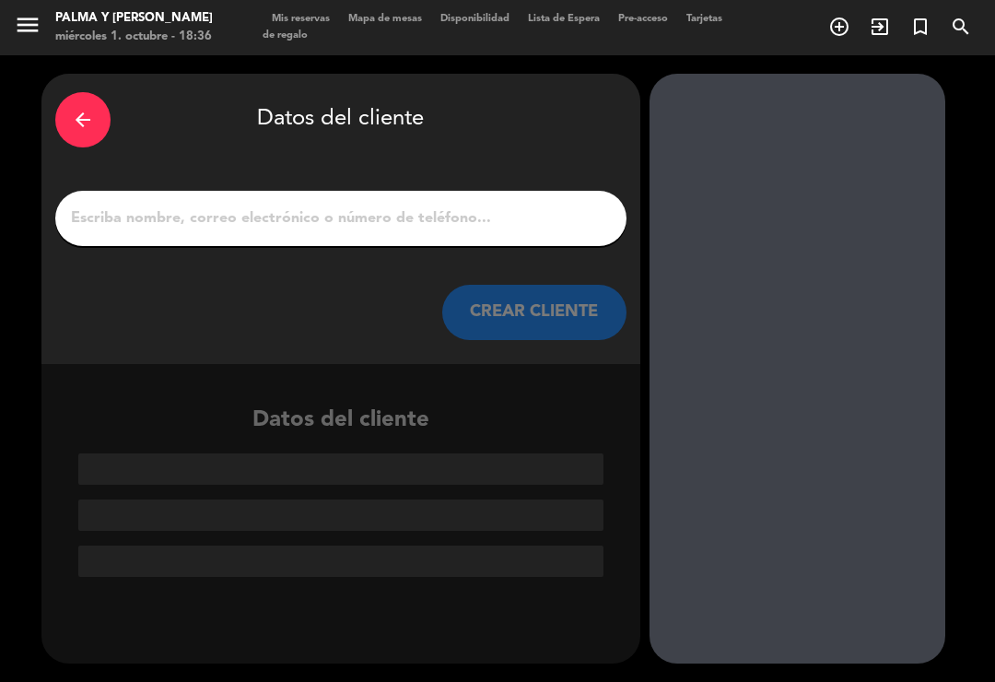
click at [460, 206] on input "1" at bounding box center [341, 219] width 544 height 26
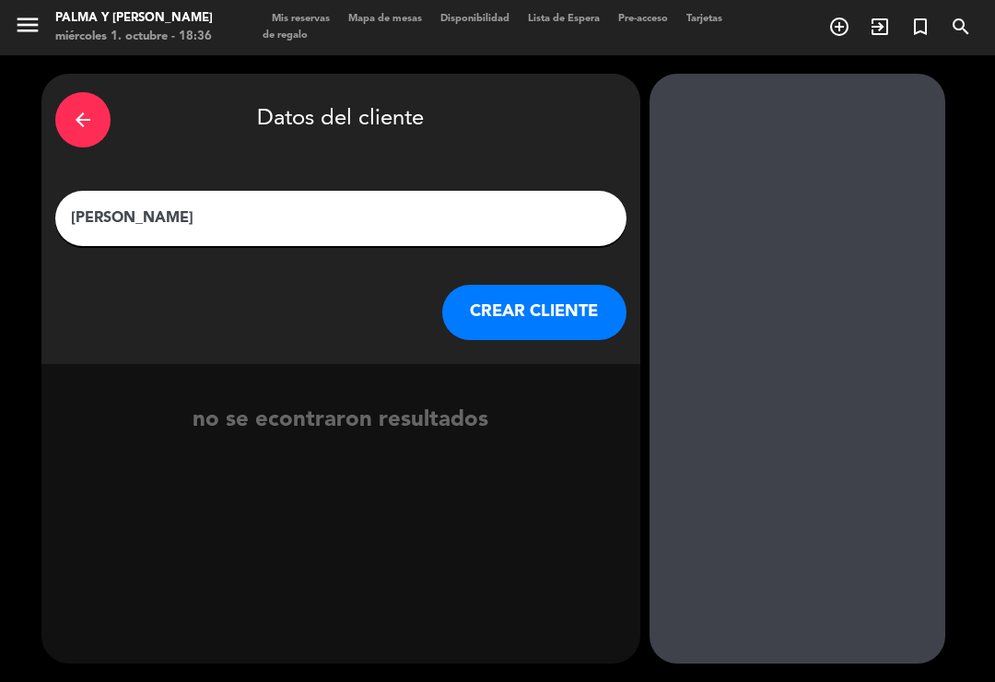
type input "Jatna Berrido"
click at [548, 285] on button "CREAR CLIENTE" at bounding box center [534, 312] width 184 height 55
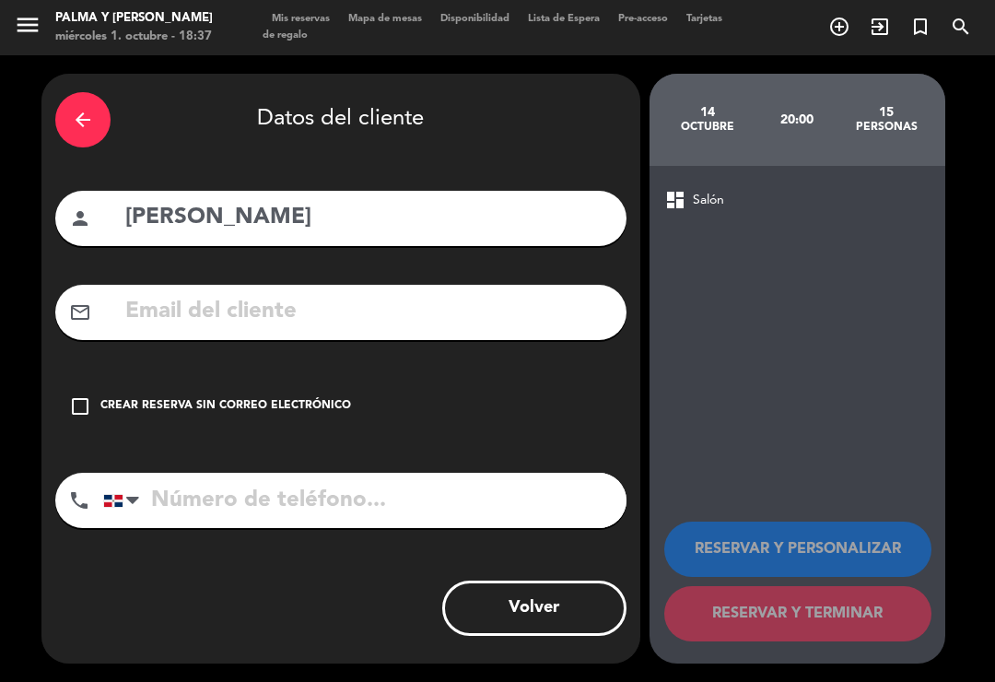
click at [486, 293] on input "text" at bounding box center [368, 312] width 489 height 38
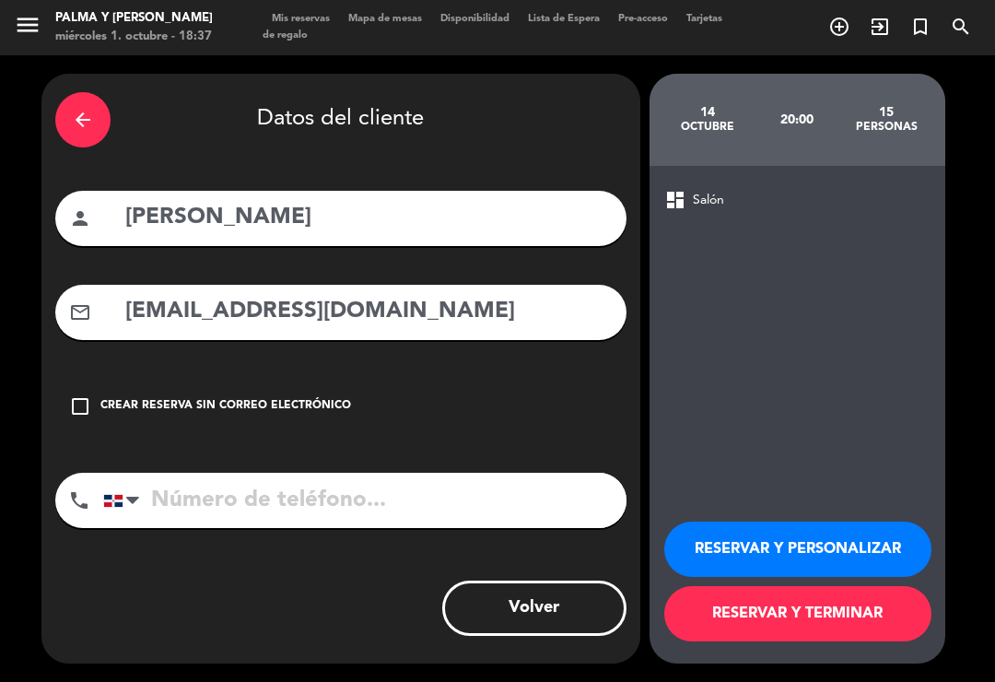
type input "Jat.berrido@gmail.com"
click at [482, 474] on input "tel" at bounding box center [365, 500] width 524 height 55
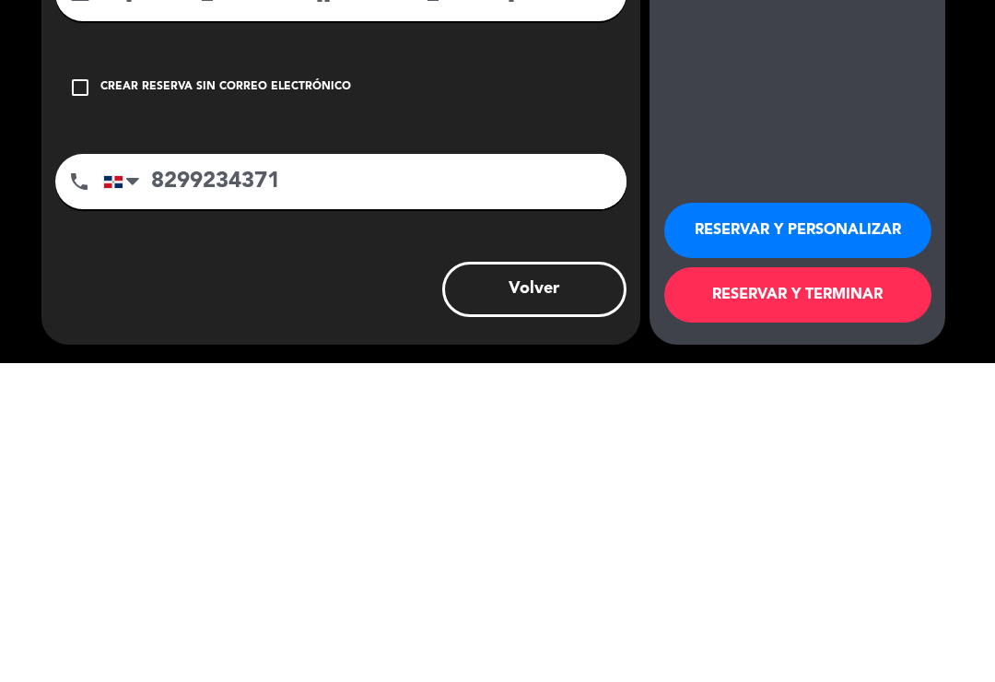
type input "8299234371"
click at [833, 586] on button "RESERVAR Y TERMINAR" at bounding box center [798, 613] width 267 height 55
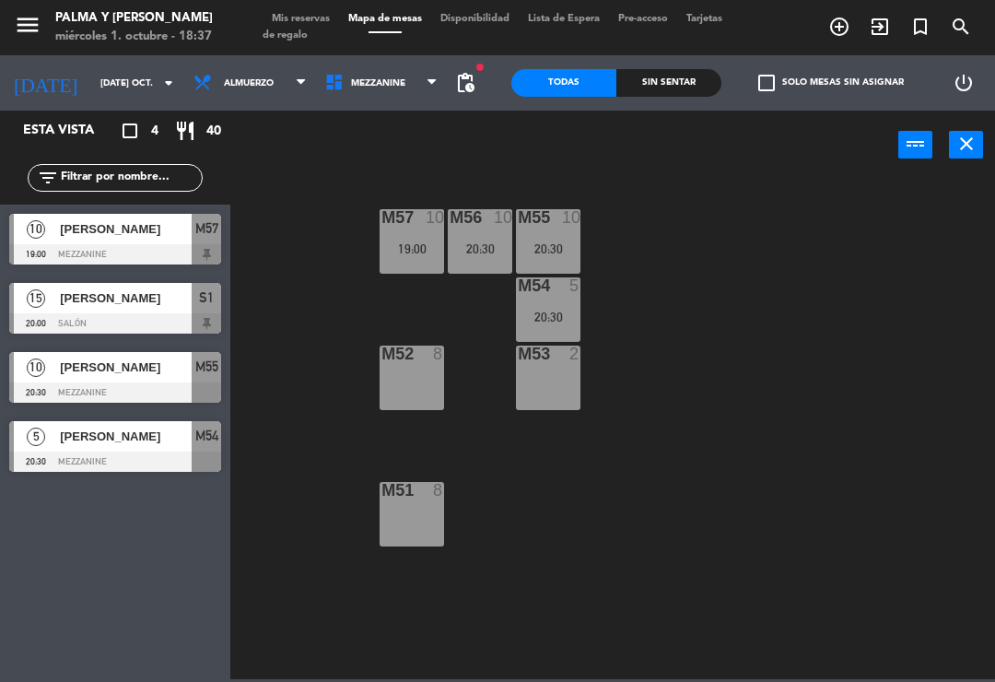
click at [639, 199] on div "M57 10 19:00 M56 10 20:30 M55 10 20:30 M54 5 20:30 M52 8 M53 2 M51 8" at bounding box center [618, 428] width 755 height 502
click at [379, 84] on span "Mezzanine" at bounding box center [378, 83] width 54 height 10
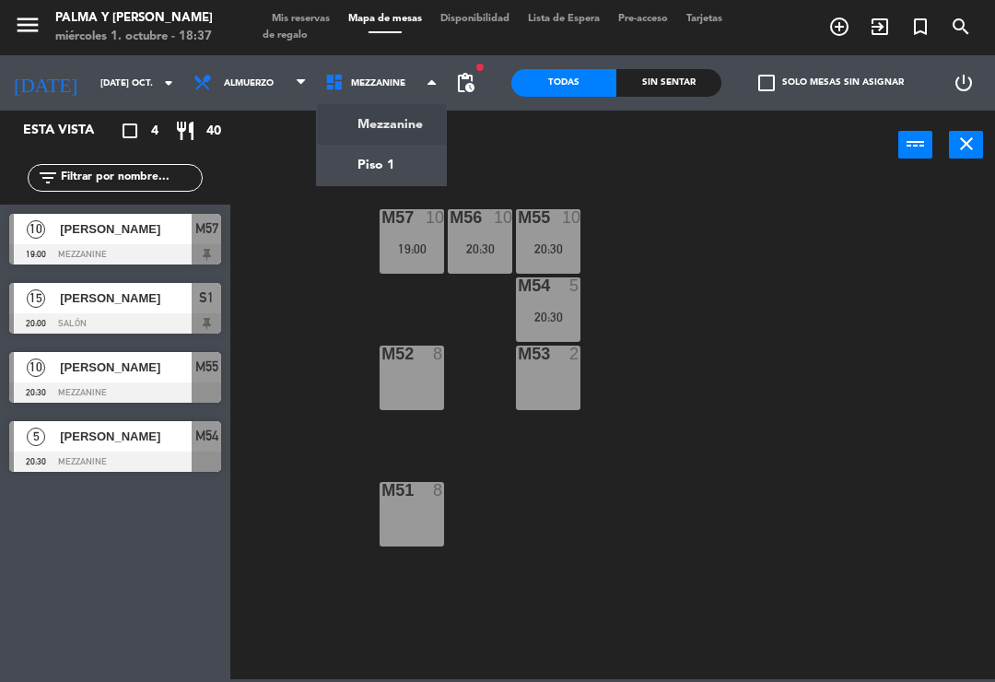
click at [389, 174] on ng-component "menu Palma y Celia miércoles 1. octubre - 18:37 Mis reservas Mapa de mesas Disp…" at bounding box center [497, 339] width 995 height 679
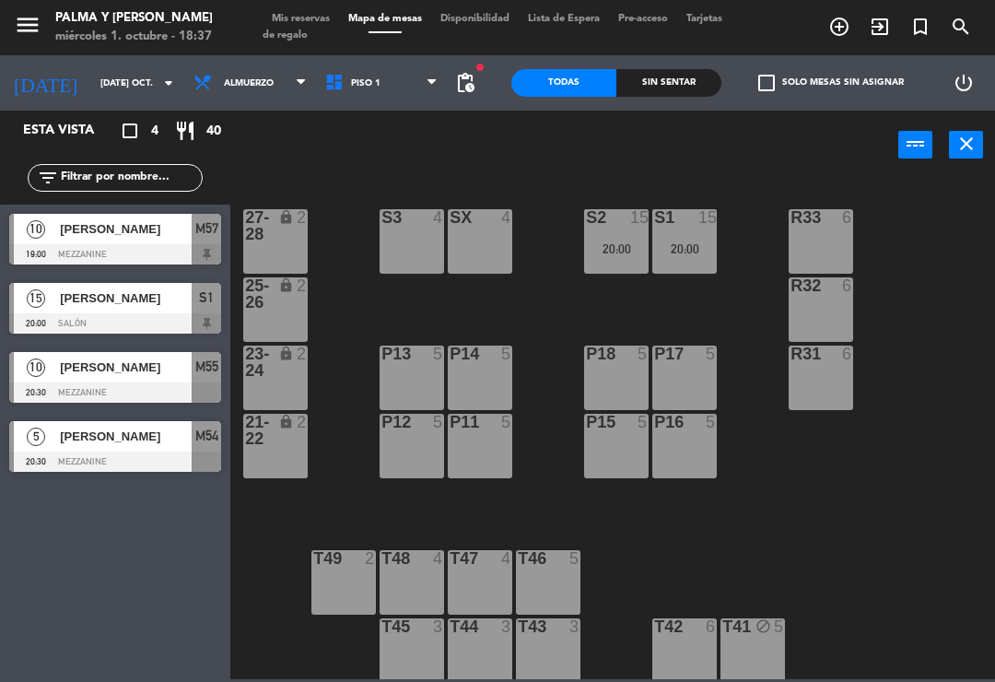
click at [695, 227] on div "S1 15" at bounding box center [685, 218] width 65 height 18
click at [906, 436] on div "R33 6 S1 15 20:00 S2 15 20:00 S3 4 SX 4 27-28 lock 2 R32 6 25-26 lock 2 P13 5 P…" at bounding box center [618, 428] width 755 height 502
click at [868, 525] on div "R33 6 S1 15 20:00 S2 15 20:00 S3 4 SX 4 27-28 lock 2 R32 6 25-26 lock 2 P13 5 P…" at bounding box center [618, 428] width 755 height 502
click at [91, 82] on input "mar. 14 oct." at bounding box center [154, 83] width 126 height 29
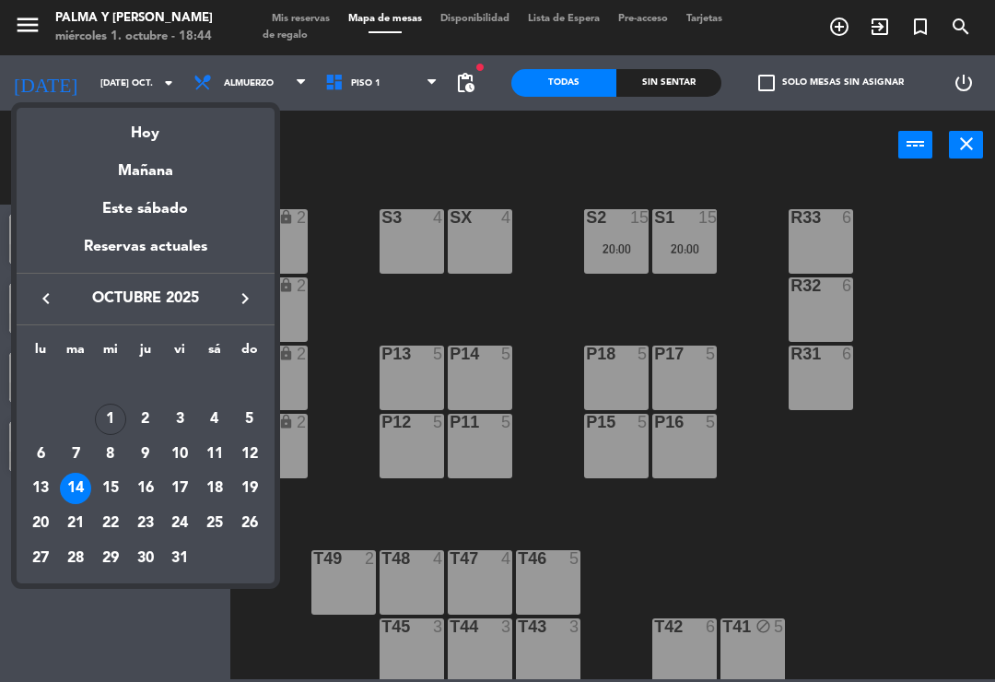
click at [188, 418] on div "3" at bounding box center [179, 419] width 31 height 31
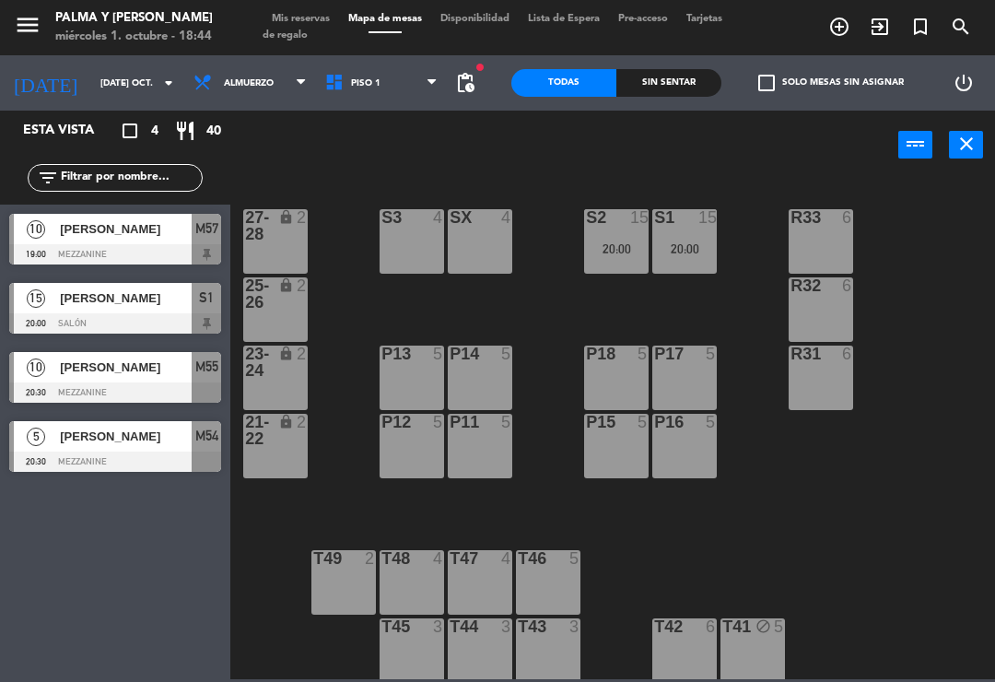
type input "vie. 3 oct."
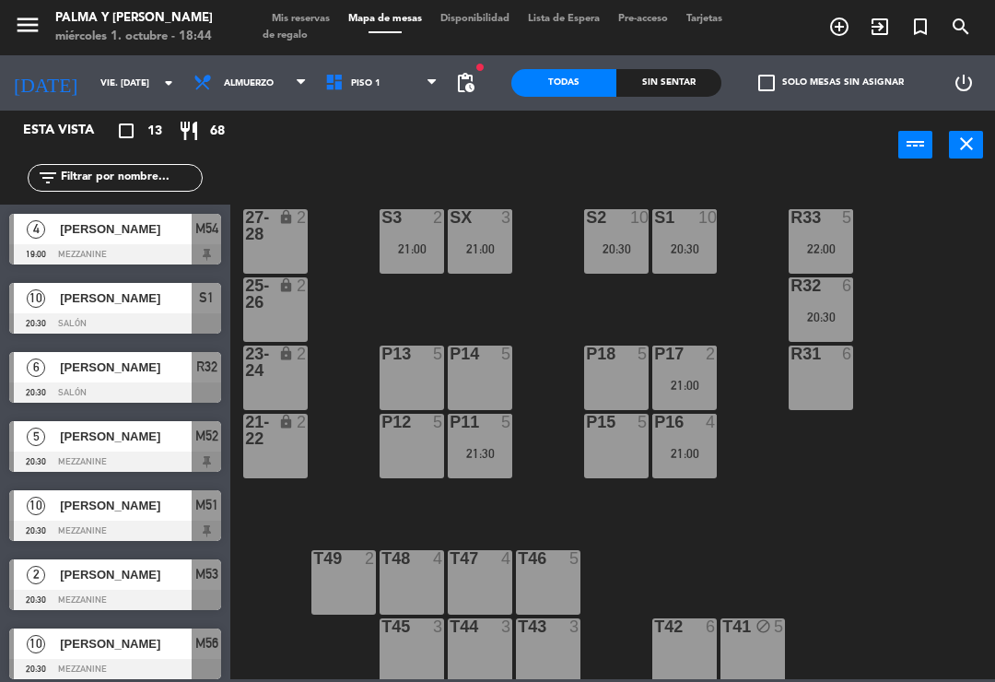
click at [361, 101] on span "Piso 1" at bounding box center [382, 83] width 132 height 41
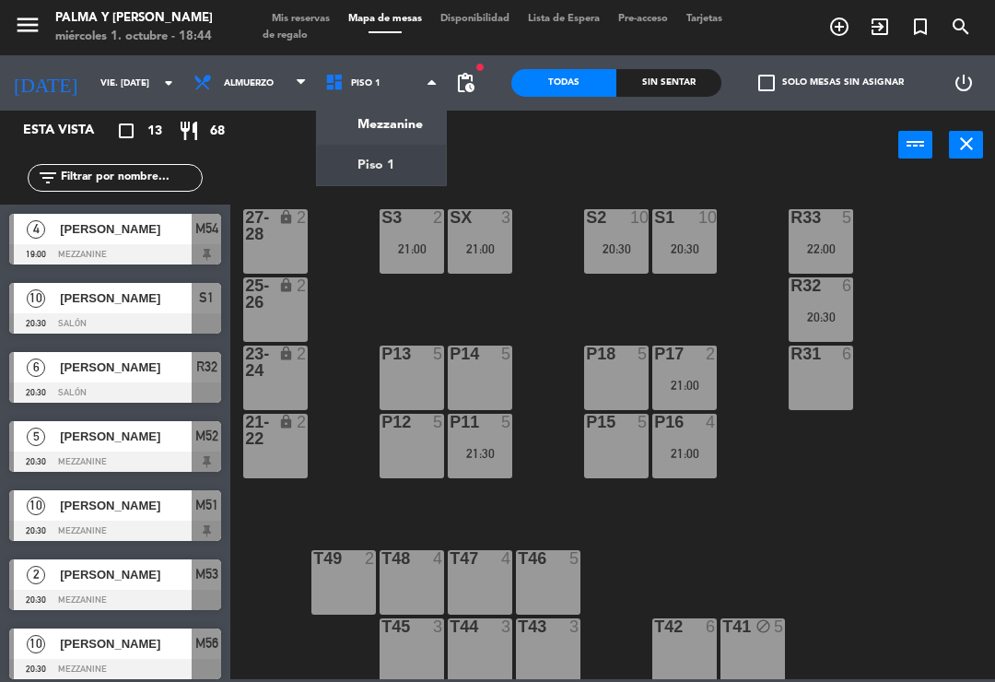
click at [382, 119] on ng-component "menu Palma y Celia miércoles 1. octubre - 18:44 Mis reservas Mapa de mesas Disp…" at bounding box center [497, 339] width 995 height 679
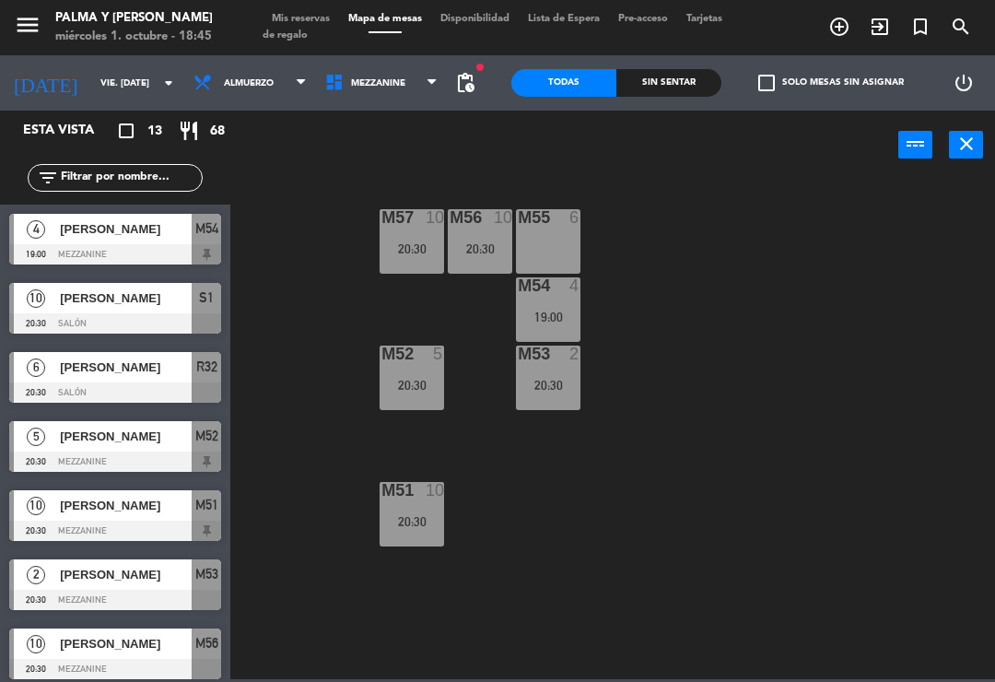
click at [894, 419] on div "M57 10 20:30 M56 10 20:30 M55 6 M54 4 19:00 M52 5 20:30 M53 2 20:30 M51 10 20:30" at bounding box center [618, 428] width 755 height 502
click at [875, 358] on div "M57 10 20:30 M56 10 20:30 M55 6 M54 4 19:00 M52 5 20:30 M53 2 20:30 M51 10 20:30" at bounding box center [618, 428] width 755 height 502
click at [431, 76] on icon at bounding box center [432, 83] width 8 height 15
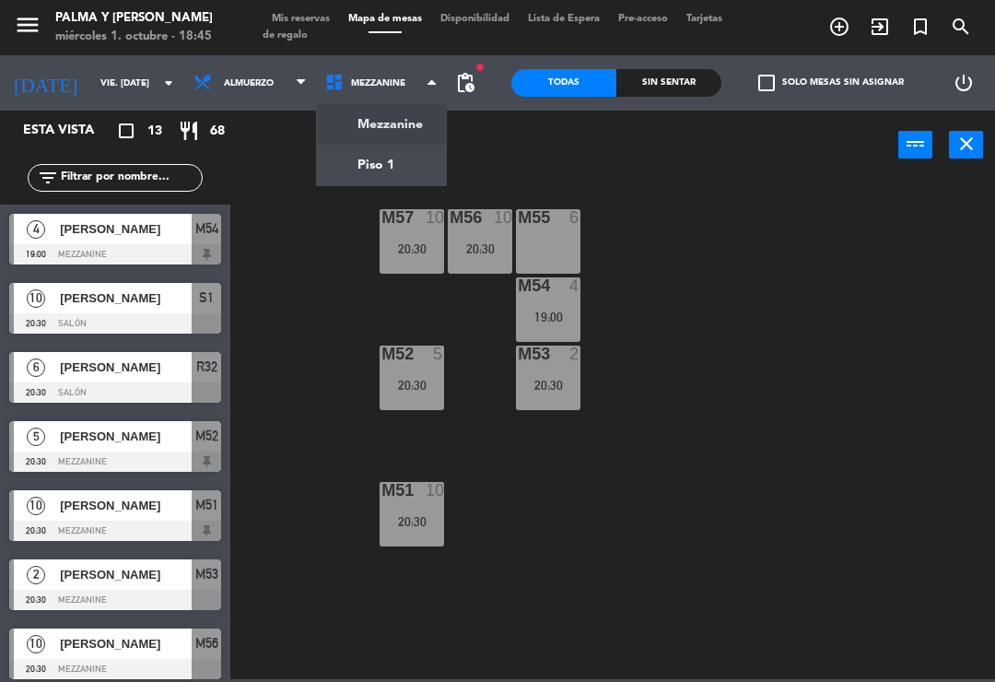
click at [784, 272] on div "M57 10 20:30 M56 10 20:30 M55 6 M54 4 19:00 M52 5 20:30 M53 2 20:30 M51 10 20:30" at bounding box center [618, 428] width 755 height 502
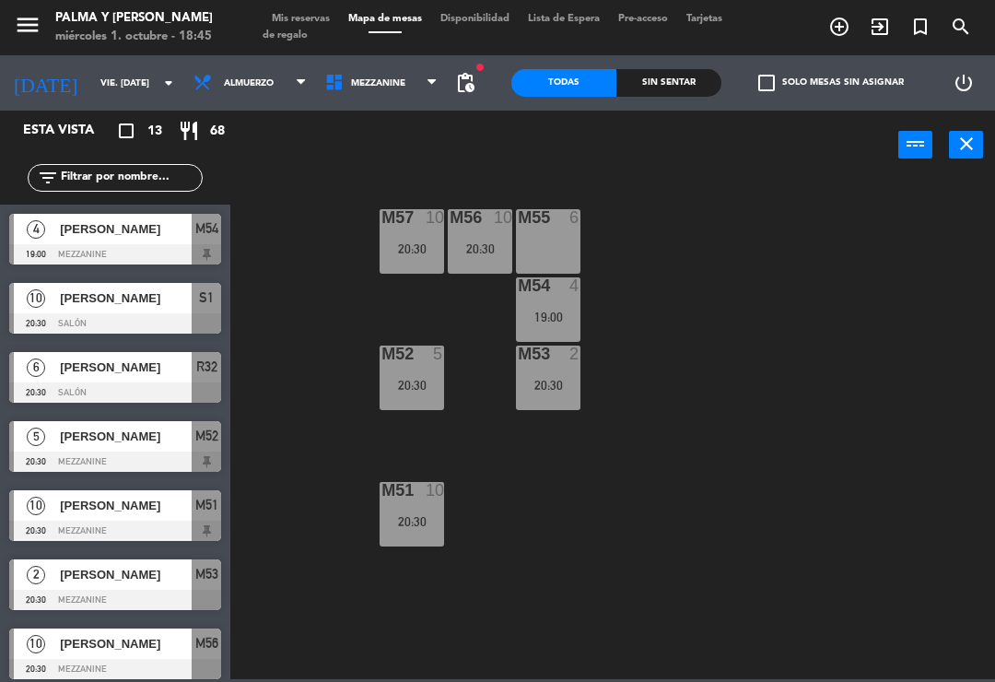
click at [403, 87] on span "Mezzanine" at bounding box center [382, 83] width 132 height 41
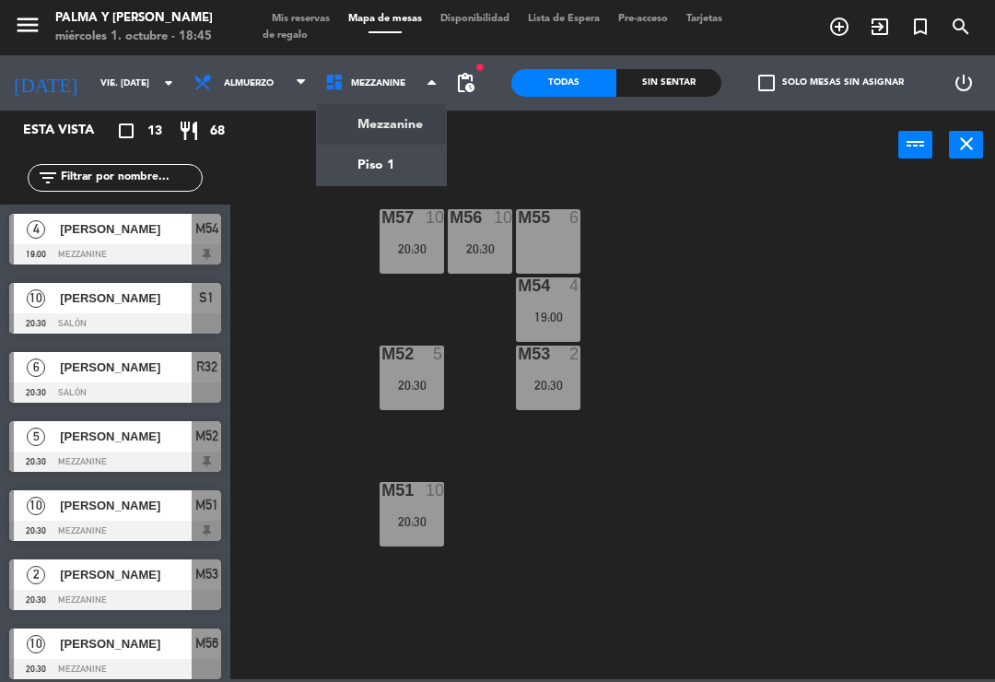
click at [434, 158] on ng-component "menu Palma y Celia miércoles 1. octubre - 18:45 Mis reservas Mapa de mesas Disp…" at bounding box center [497, 339] width 995 height 679
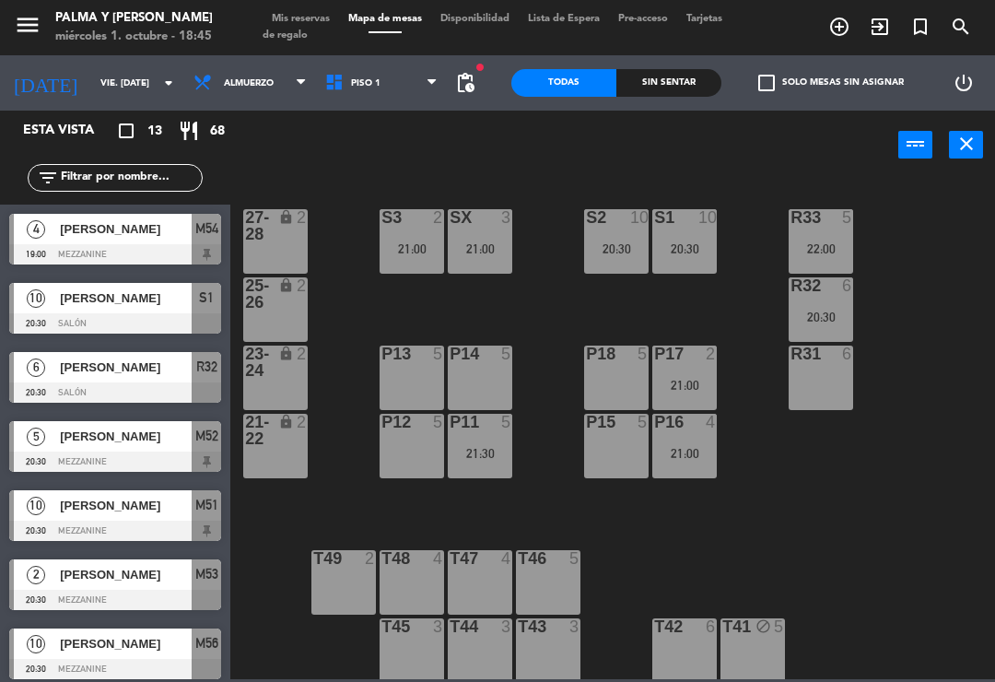
click at [422, 80] on span "Piso 1" at bounding box center [382, 83] width 132 height 41
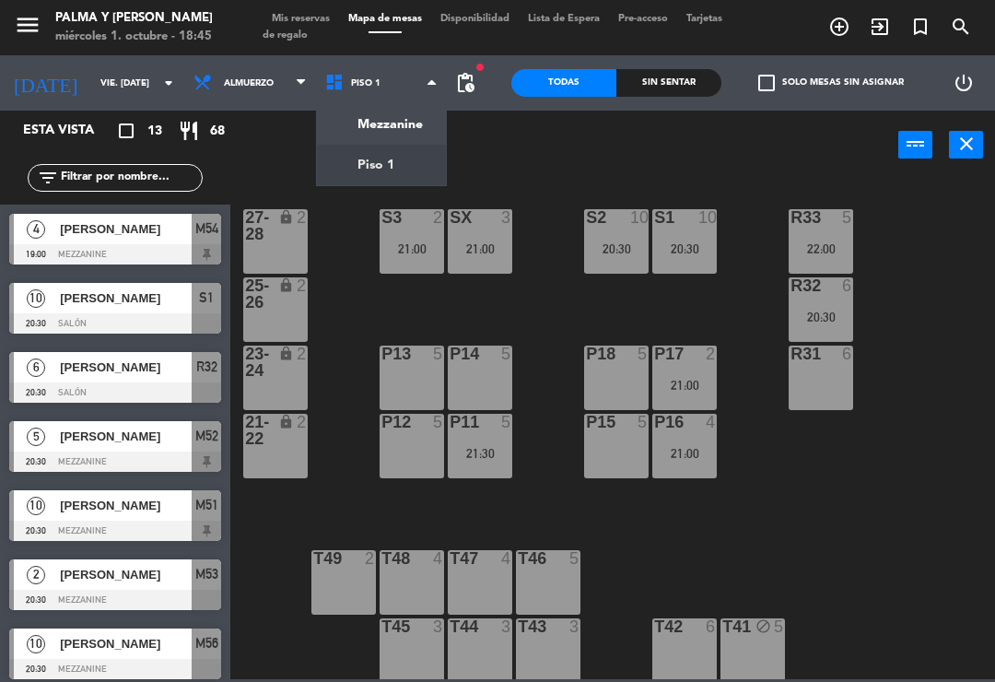
click at [434, 130] on ng-component "menu Palma y Celia miércoles 1. octubre - 18:45 Mis reservas Mapa de mesas Disp…" at bounding box center [497, 339] width 995 height 679
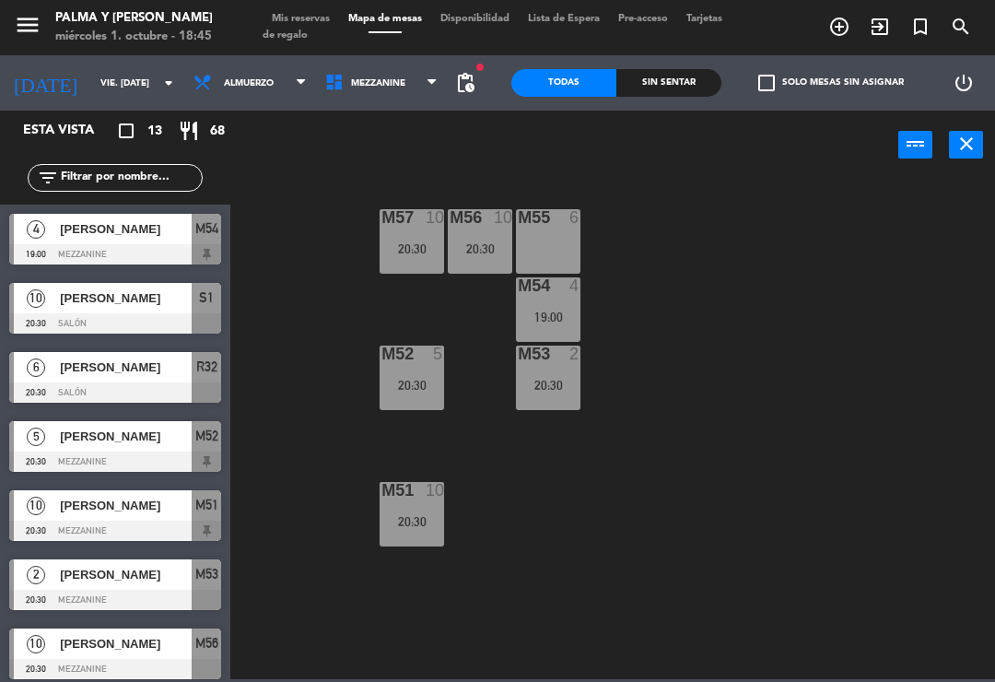
click at [436, 86] on icon at bounding box center [432, 83] width 8 height 15
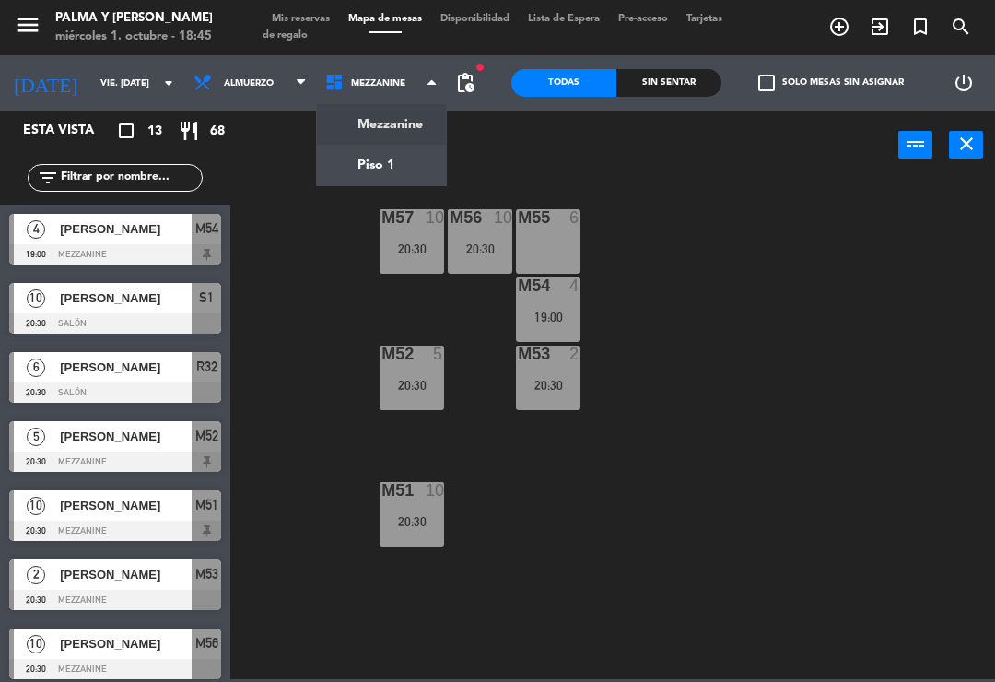
click at [431, 183] on ng-component "menu Palma y Celia miércoles 1. octubre - 18:45 Mis reservas Mapa de mesas Disp…" at bounding box center [497, 339] width 995 height 679
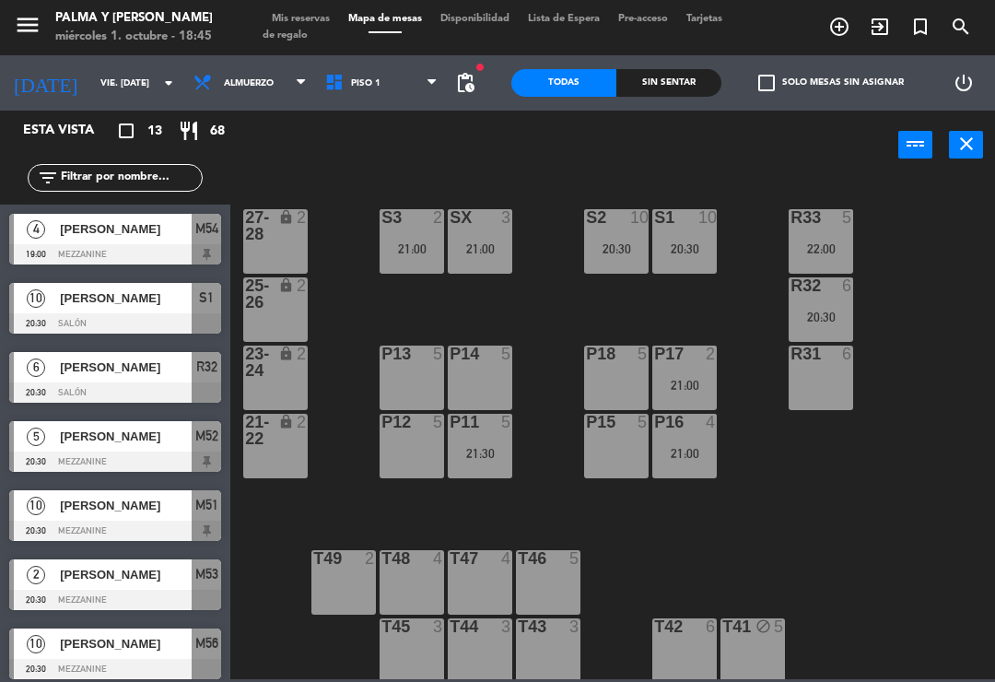
click at [419, 88] on span "Piso 1" at bounding box center [382, 83] width 132 height 41
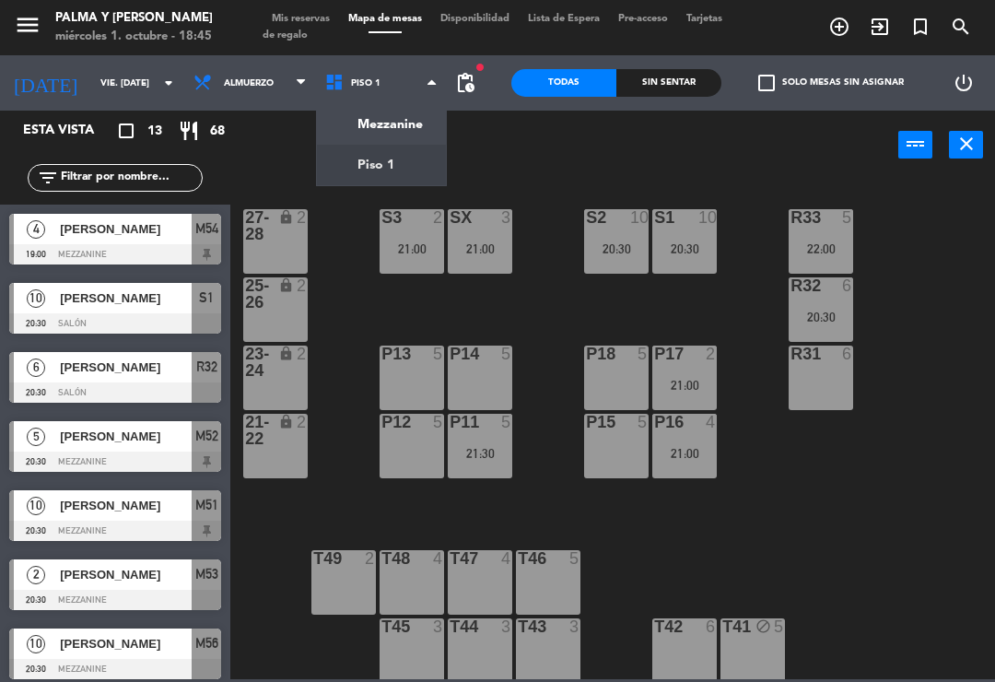
click at [427, 126] on ng-component "menu Palma y Celia miércoles 1. octubre - 18:45 Mis reservas Mapa de mesas Disp…" at bounding box center [497, 339] width 995 height 679
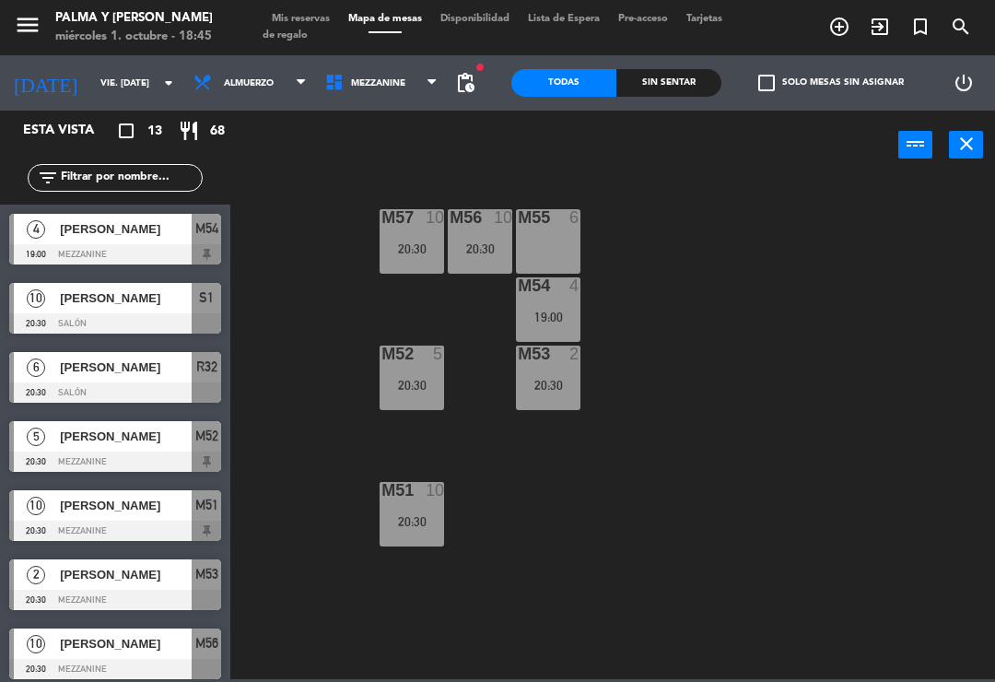
click at [415, 78] on span "Mezzanine" at bounding box center [382, 83] width 132 height 41
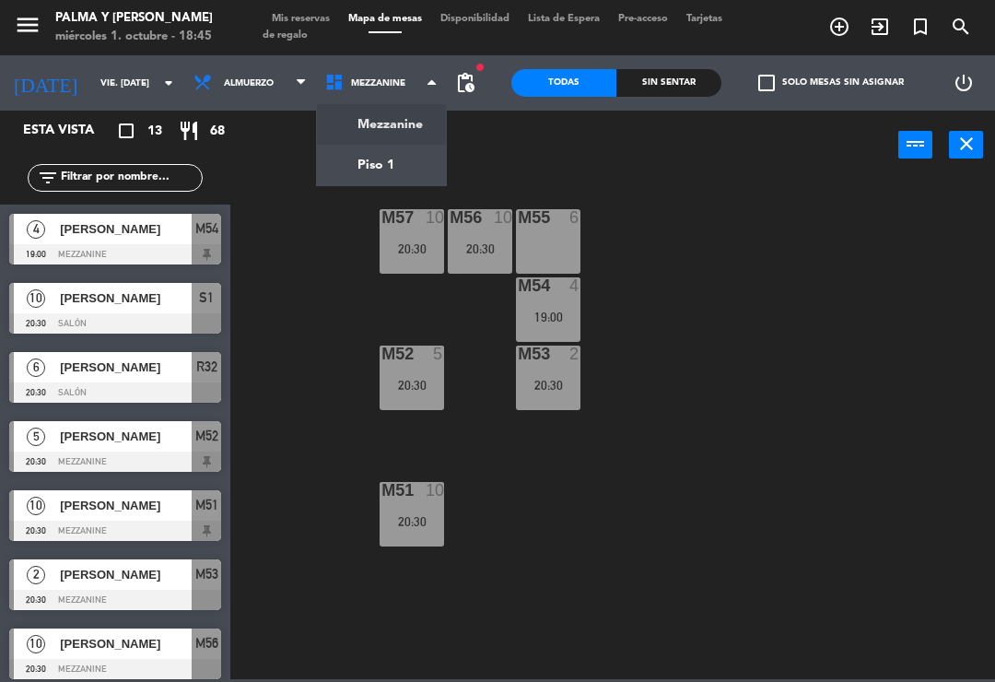
click at [445, 161] on ng-component "menu Palma y Celia miércoles 1. octubre - 18:45 Mis reservas Mapa de mesas Disp…" at bounding box center [497, 339] width 995 height 679
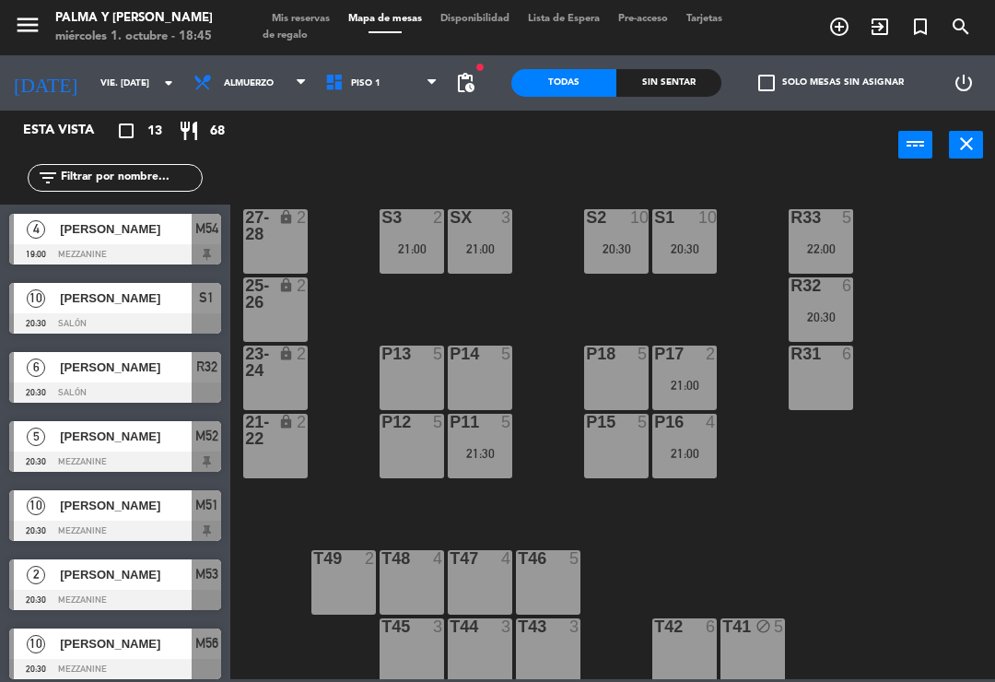
click at [424, 88] on span "Piso 1" at bounding box center [382, 83] width 132 height 41
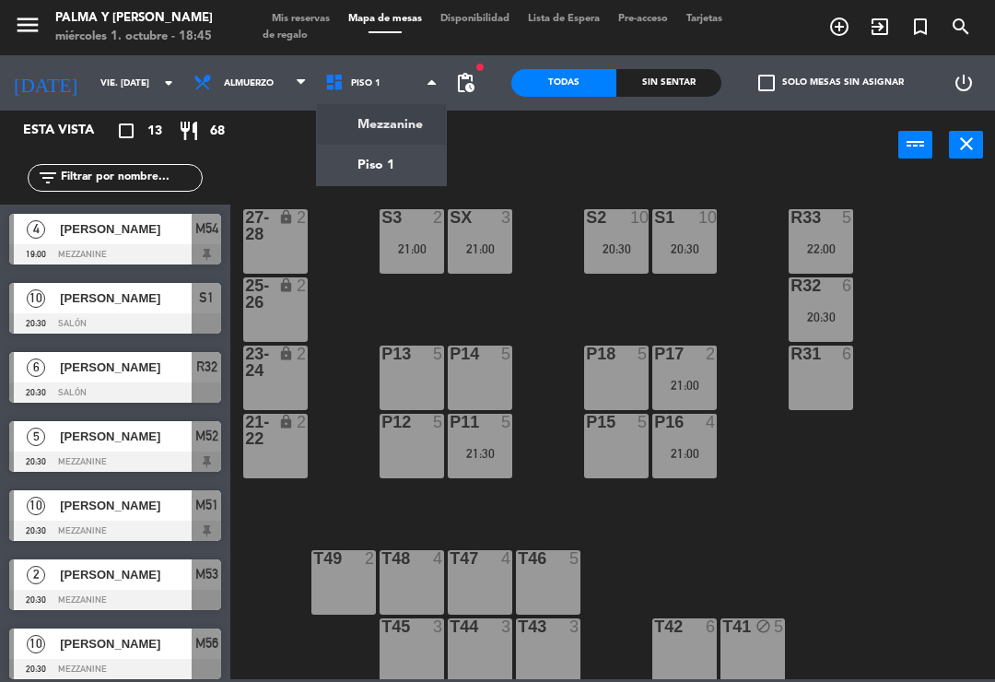
click at [425, 120] on ng-component "menu Palma y Celia miércoles 1. octubre - 18:45 Mis reservas Mapa de mesas Disp…" at bounding box center [497, 339] width 995 height 679
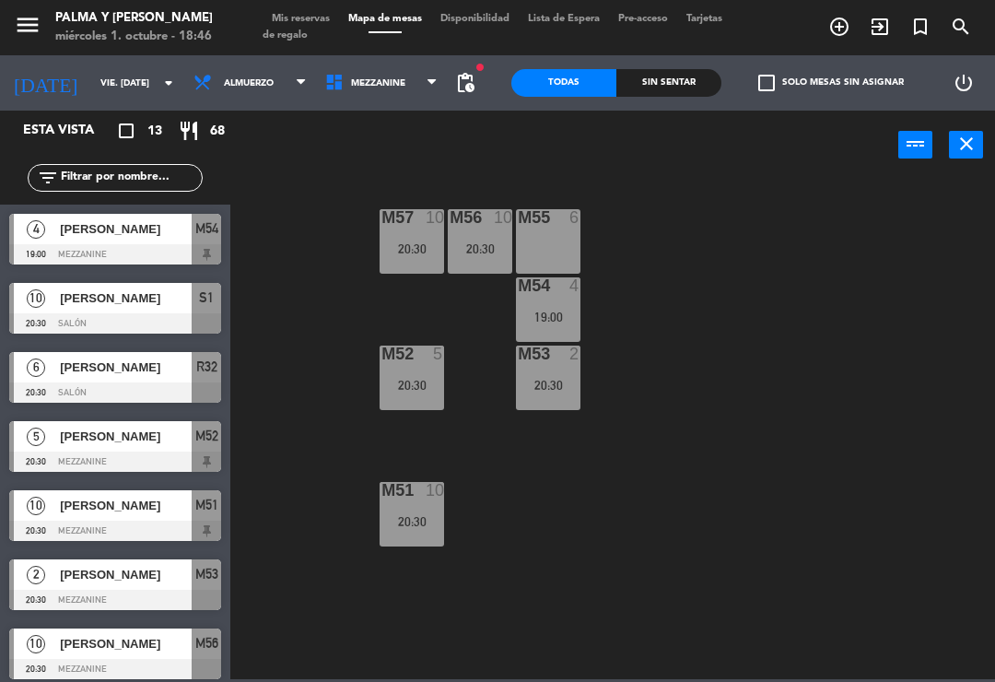
click at [399, 89] on span "Mezzanine" at bounding box center [382, 83] width 132 height 41
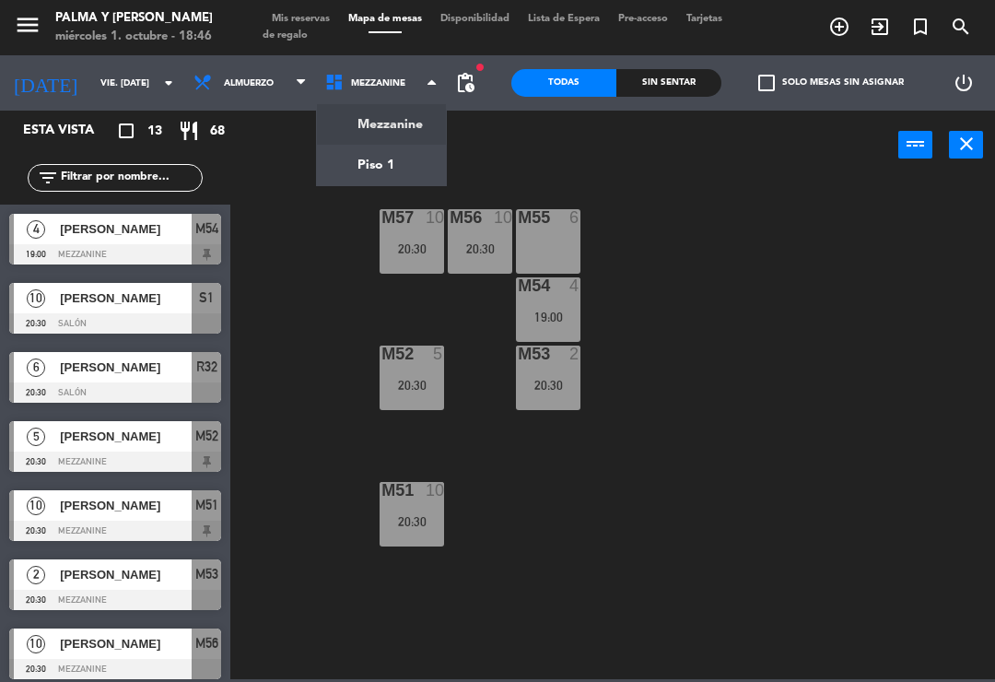
click at [404, 164] on ng-component "menu Palma y Celia miércoles 1. octubre - 18:46 Mis reservas Mapa de mesas Disp…" at bounding box center [497, 339] width 995 height 679
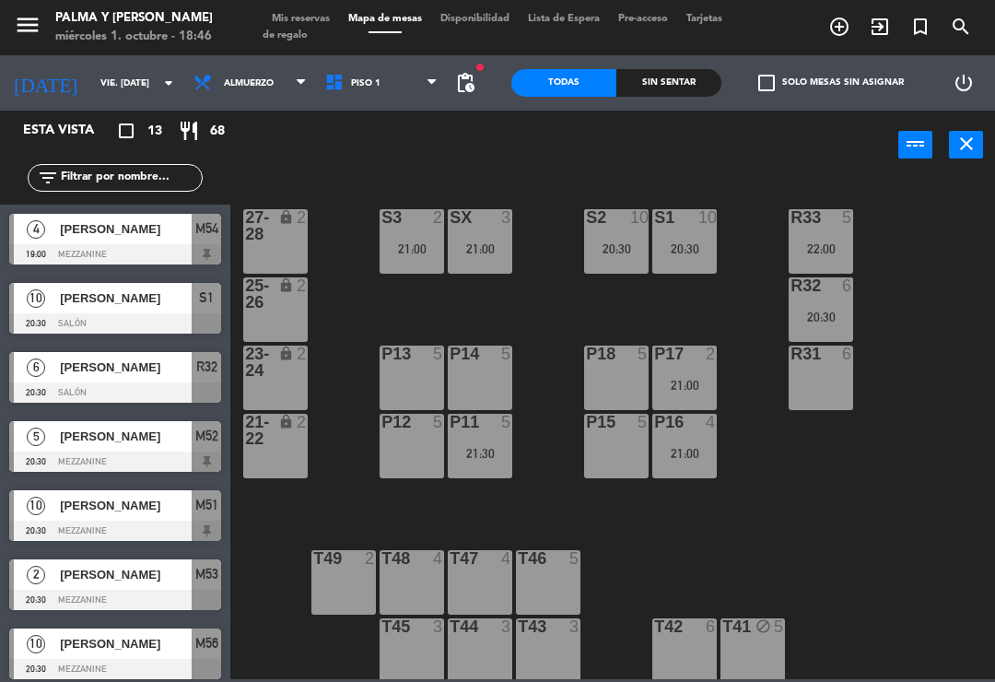
click at [928, 286] on div "R33 5 22:00 S1 10 20:30 S2 10 20:30 S3 2 21:00 SX 3 21:00 27-28 lock 2 R32 6 20…" at bounding box center [618, 428] width 755 height 502
click at [830, 386] on div "R31 6" at bounding box center [821, 378] width 65 height 65
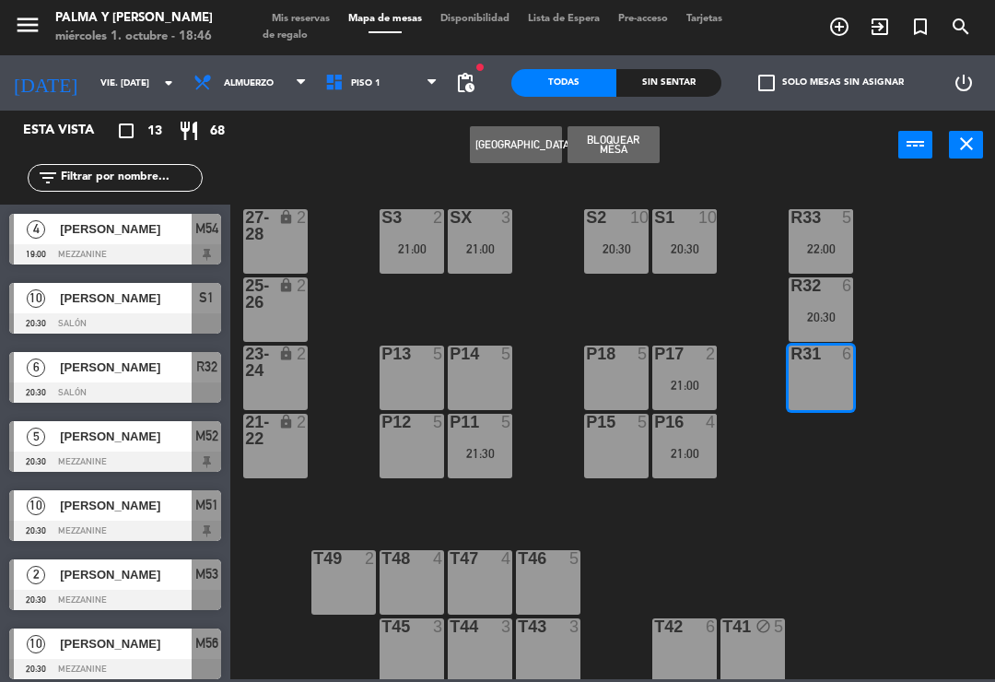
click at [823, 226] on div at bounding box center [822, 217] width 30 height 17
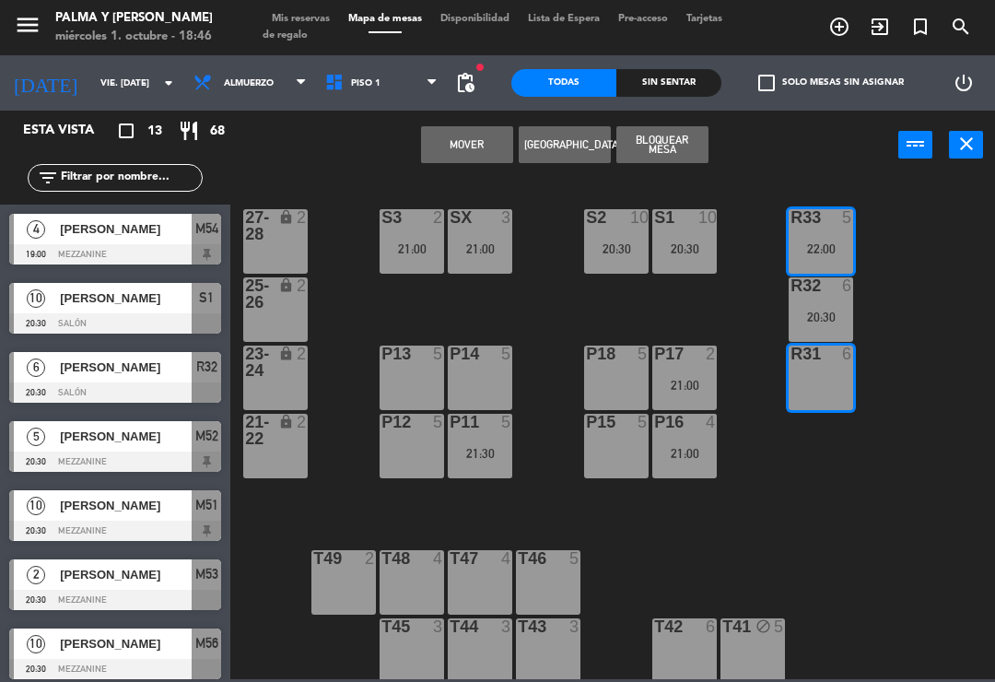
click at [670, 153] on button "Bloquear Mesa" at bounding box center [663, 144] width 92 height 37
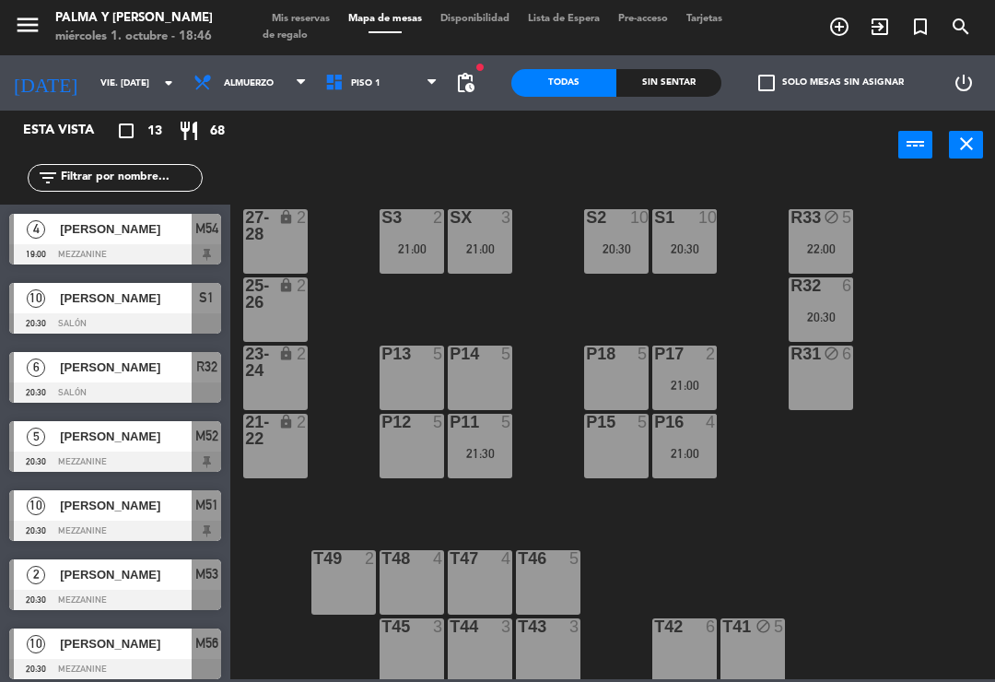
click at [810, 299] on div "R32 6 20:30" at bounding box center [821, 309] width 65 height 65
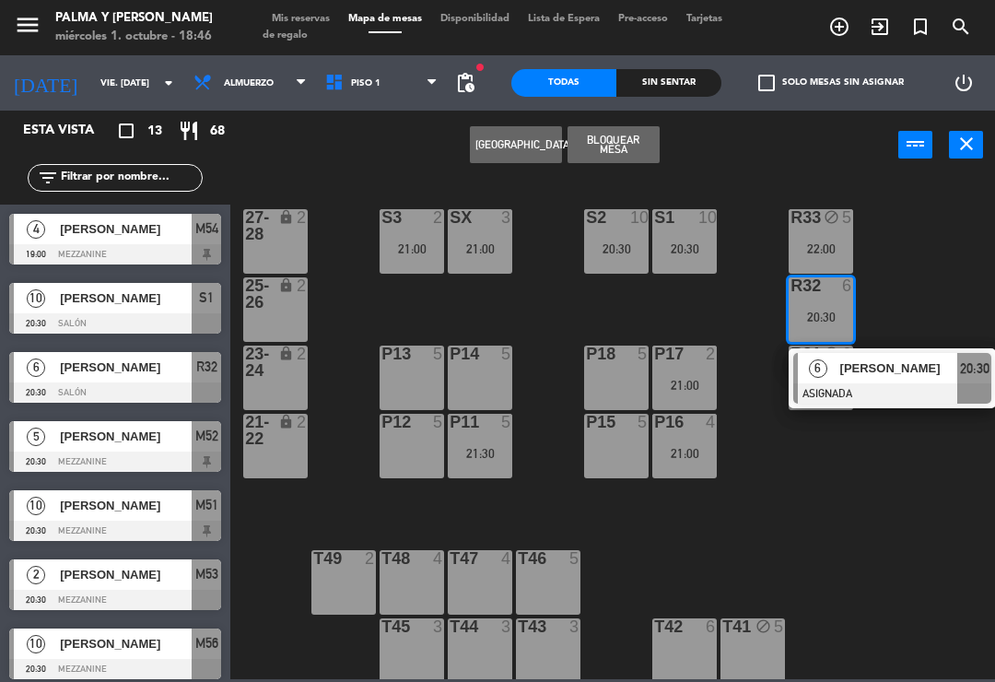
click at [633, 144] on button "Bloquear Mesa" at bounding box center [614, 144] width 92 height 37
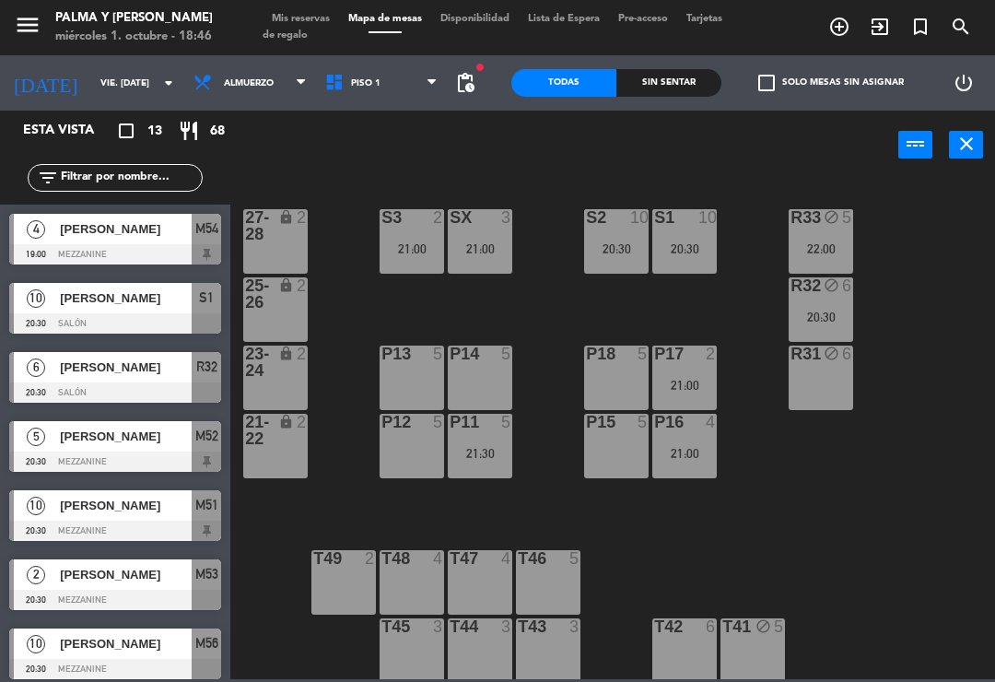
click at [856, 495] on div "R33 block 5 22:00 S1 10 20:30 S2 10 20:30 S3 2 21:00 SX 3 21:00 27-28 lock 2 R3…" at bounding box center [618, 428] width 755 height 502
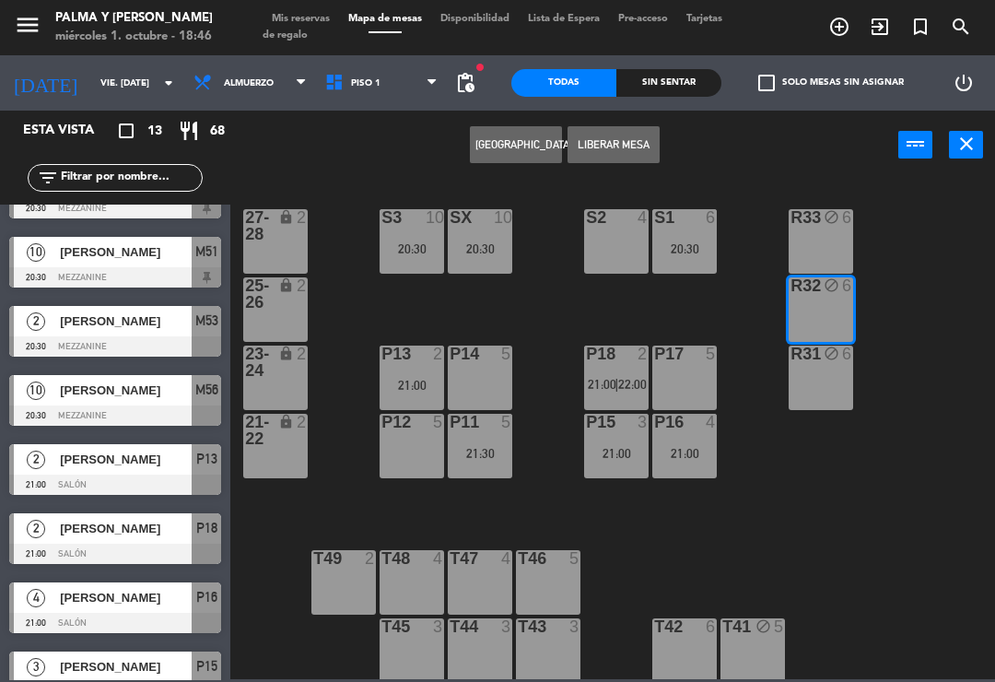
click at [608, 380] on span "21:00" at bounding box center [602, 384] width 29 height 15
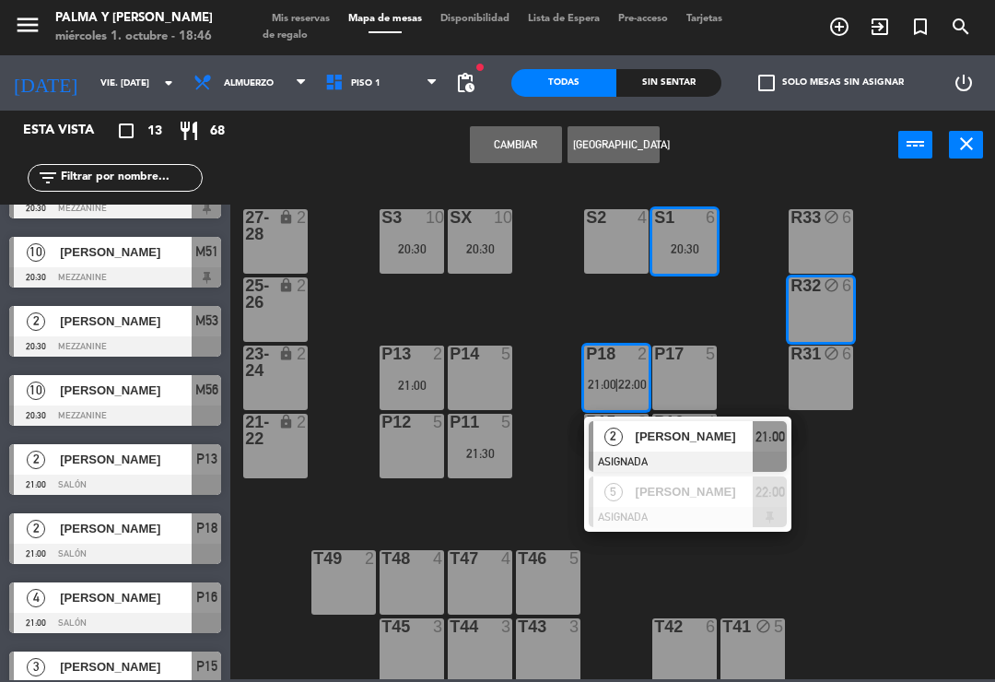
click at [707, 503] on div "Sofía Díaz" at bounding box center [694, 492] width 120 height 30
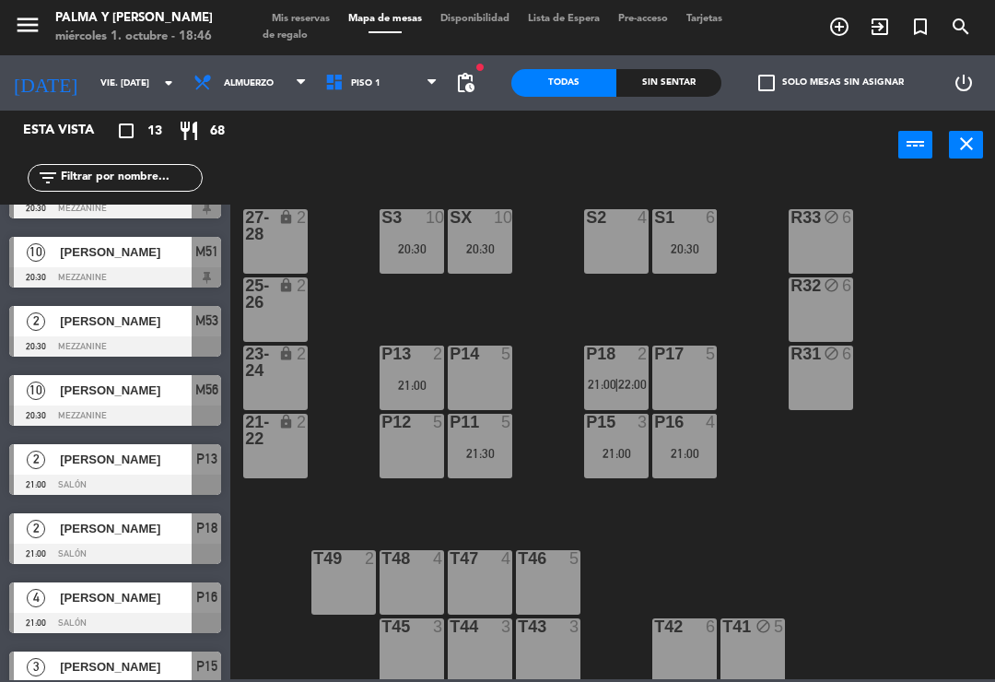
click at [621, 374] on div "P18 2 21:00 | 22:00" at bounding box center [616, 378] width 65 height 65
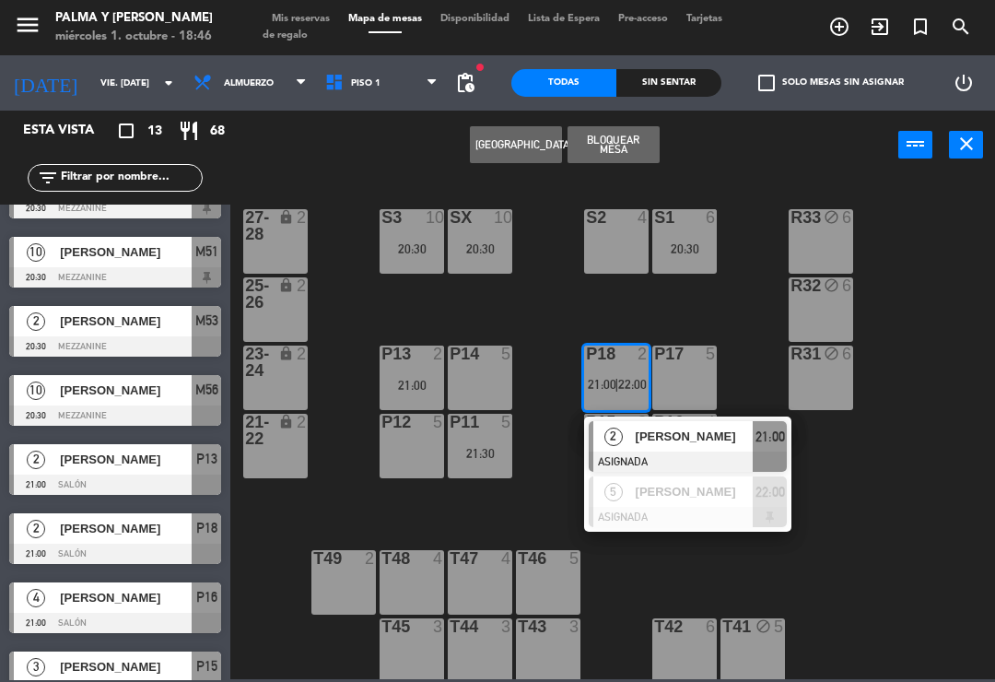
click at [959, 286] on div "R33 block 6 S1 6 20:30 S2 4 S3 10 20:30 SX 10 20:30 27-28 lock 2 R32 block 6 25…" at bounding box center [618, 428] width 755 height 502
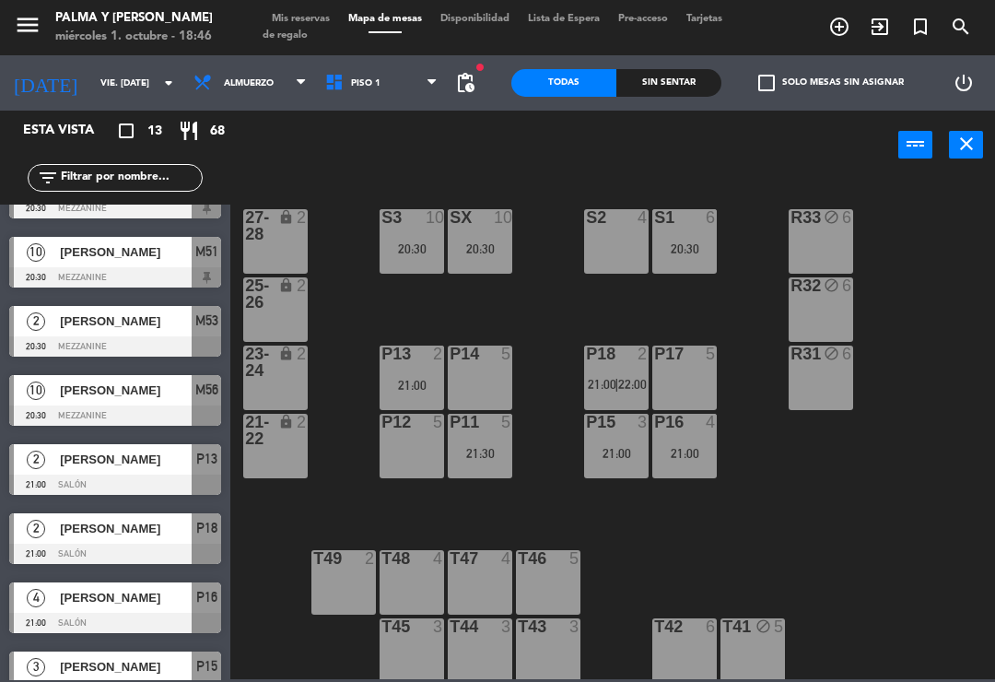
click at [619, 397] on div "P18 2 21:00 | 22:00" at bounding box center [616, 378] width 65 height 65
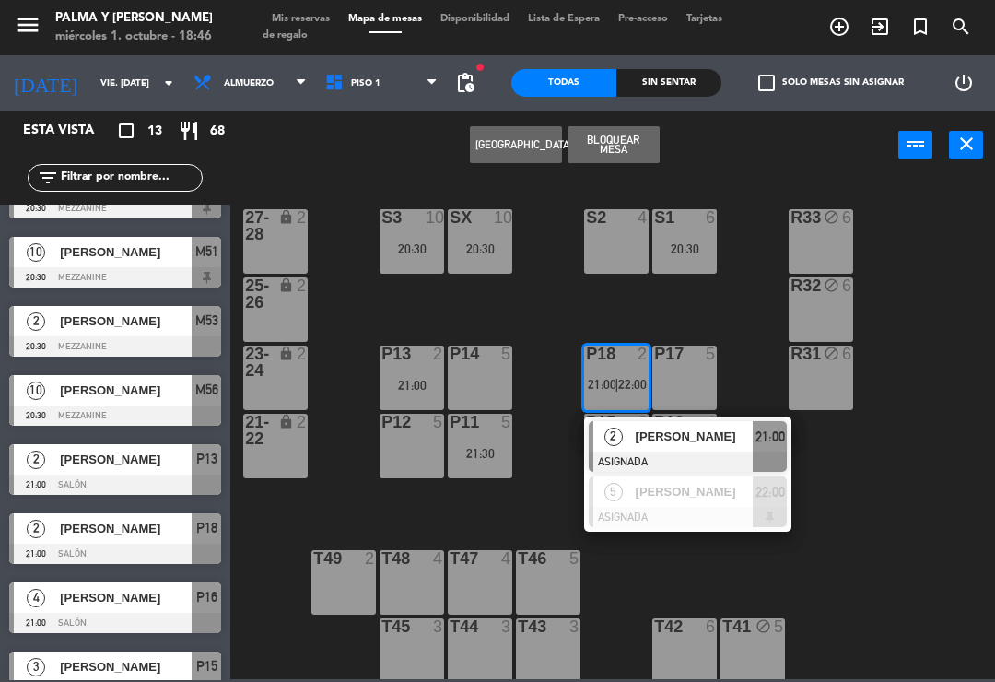
click at [685, 510] on div at bounding box center [688, 517] width 198 height 20
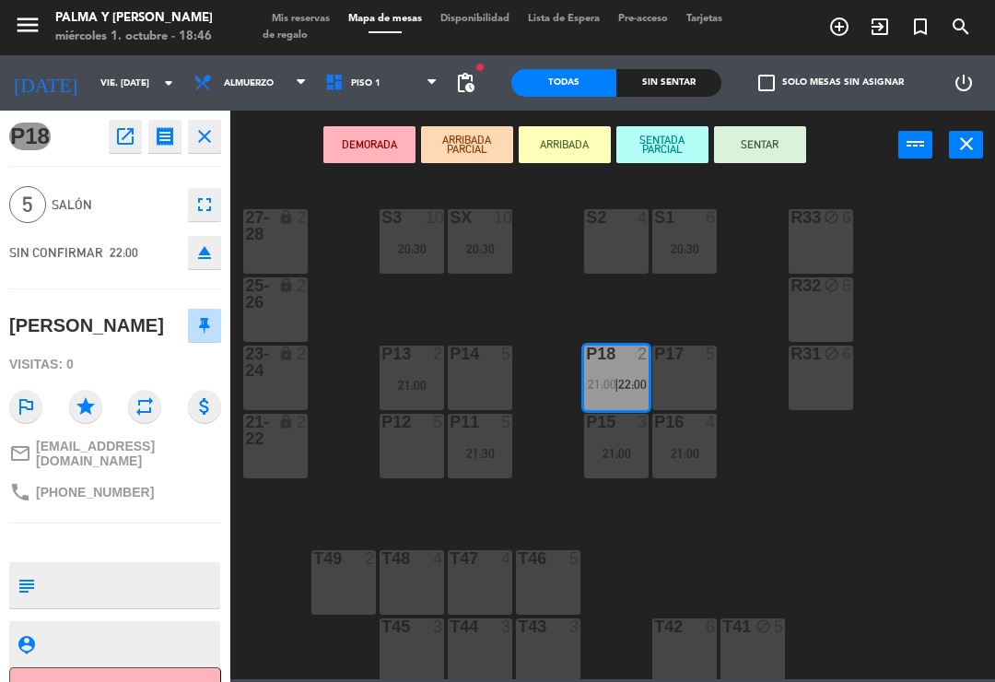
click at [703, 373] on div "P17 5" at bounding box center [685, 378] width 65 height 65
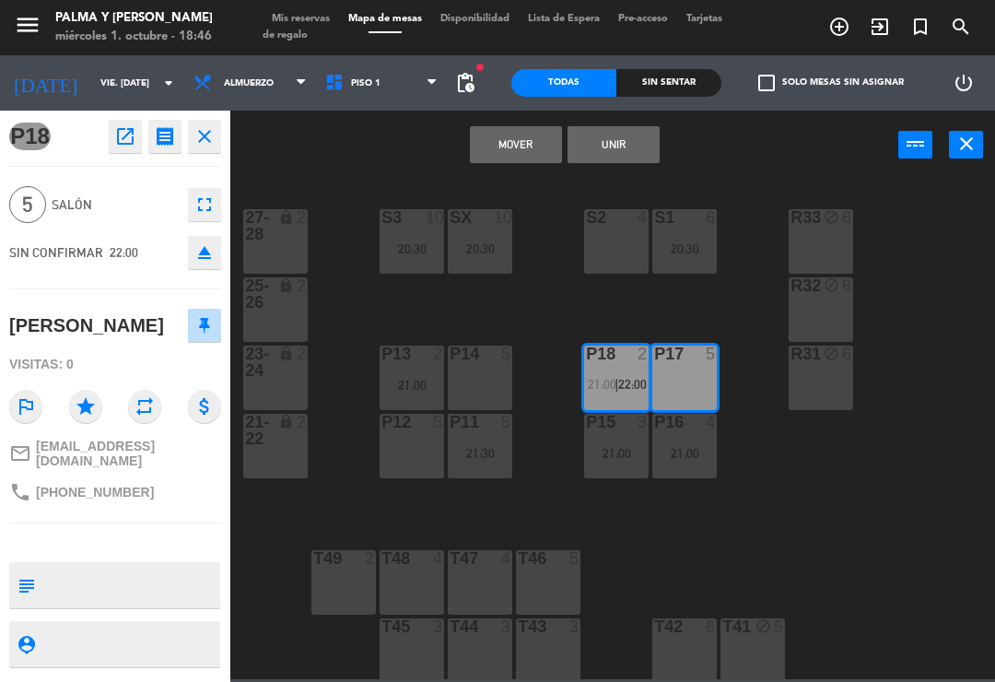
click at [534, 157] on button "Mover" at bounding box center [516, 144] width 92 height 37
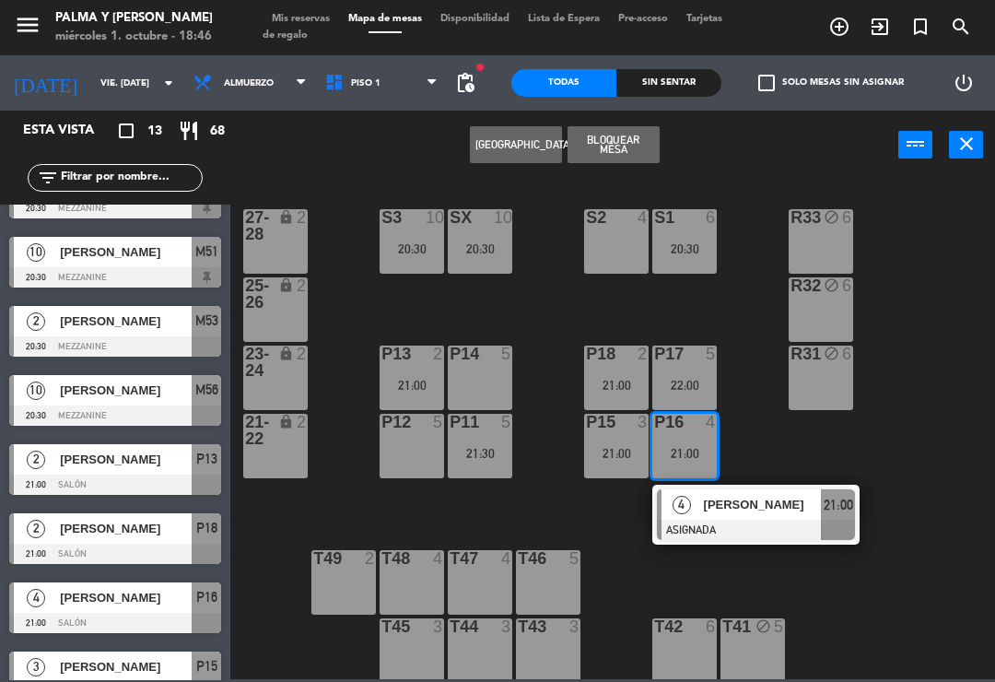
click at [697, 367] on div "P17 5 22:00" at bounding box center [685, 378] width 65 height 65
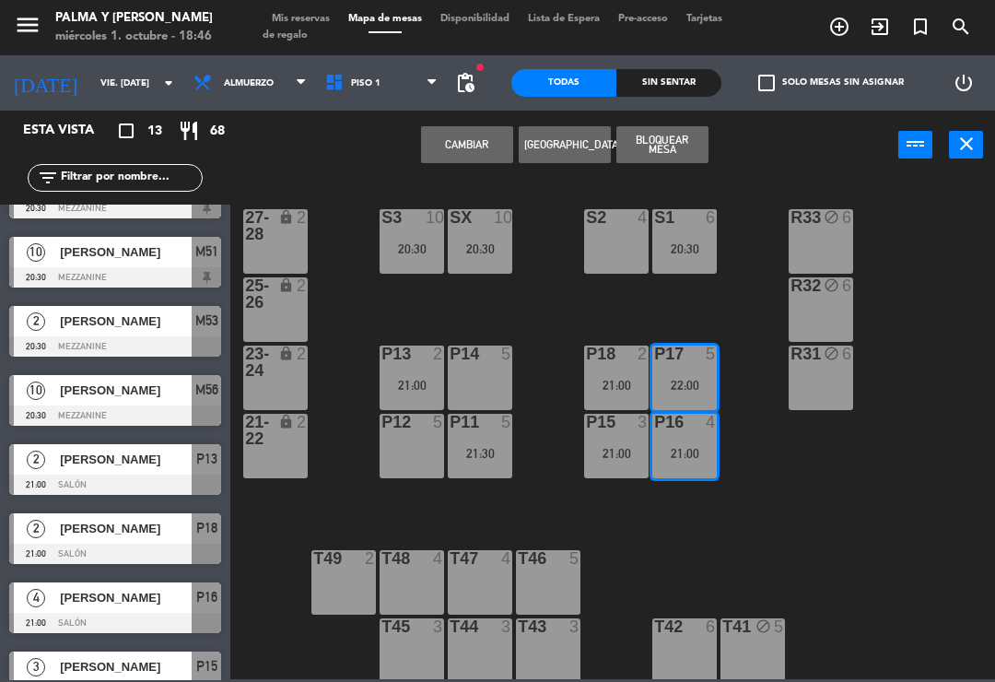
click at [497, 144] on button "Cambiar" at bounding box center [467, 144] width 92 height 37
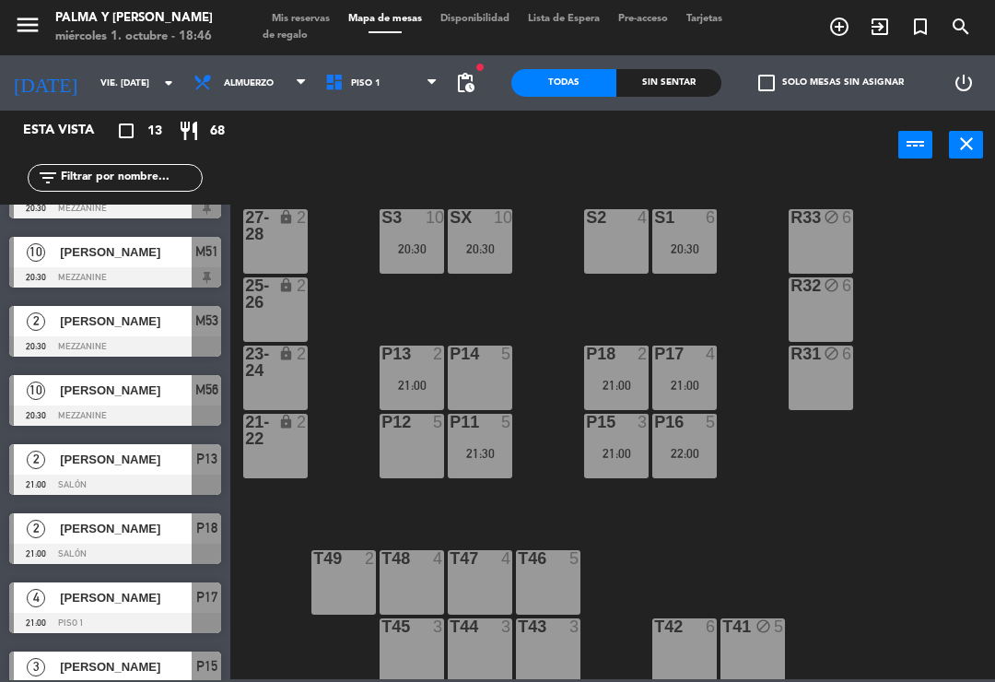
click at [851, 501] on div "R33 block 6 S1 6 20:30 S2 4 S3 10 20:30 SX 10 20:30 27-28 lock 2 R32 block 6 25…" at bounding box center [618, 428] width 755 height 502
click at [995, 411] on html "close × Palma y Celia × chrome_reader_mode Listado de Reservas account_box Clie…" at bounding box center [497, 341] width 995 height 682
click at [871, 525] on div "R33 block 6 S1 6 20:30 S2 4 S3 10 20:30 SX 10 20:30 27-28 lock 2 R32 block 6 25…" at bounding box center [618, 428] width 755 height 502
click at [835, 255] on div "R33 block 6" at bounding box center [821, 241] width 65 height 65
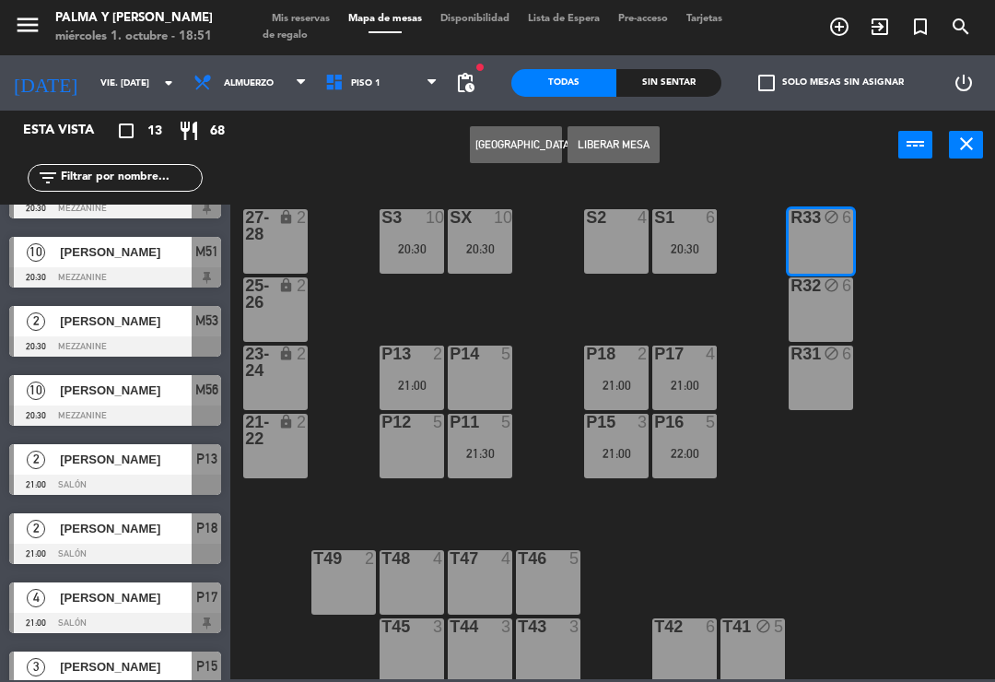
click at [817, 313] on div "R32 block 6" at bounding box center [821, 309] width 65 height 65
click at [514, 150] on button "[GEOGRAPHIC_DATA]" at bounding box center [516, 144] width 92 height 37
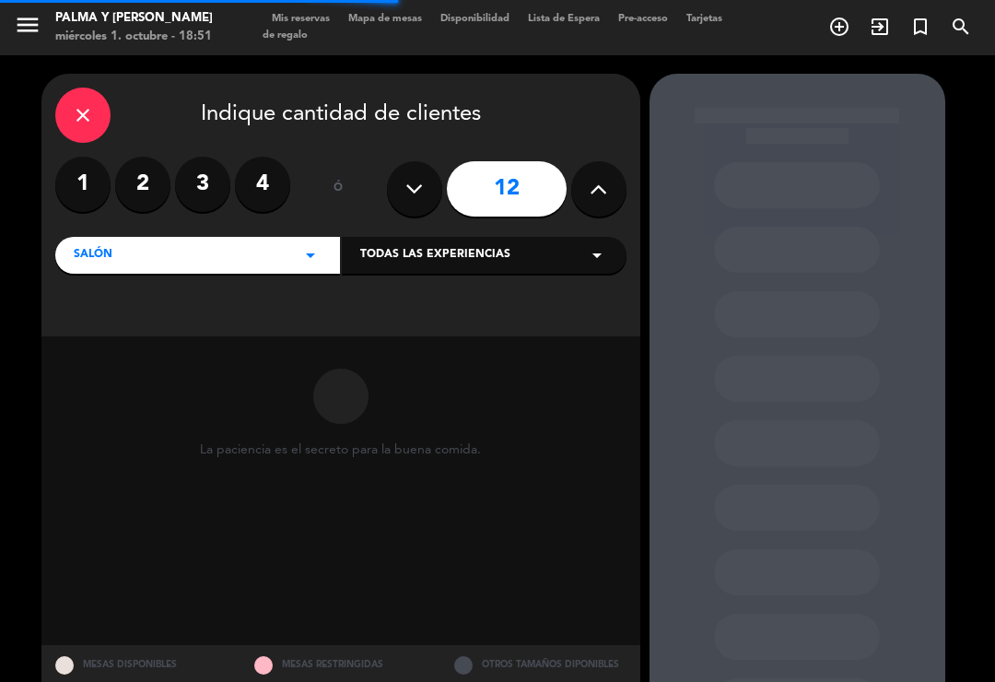
click at [606, 175] on icon at bounding box center [599, 189] width 18 height 28
click at [593, 175] on icon at bounding box center [599, 189] width 18 height 28
click at [587, 170] on button at bounding box center [598, 188] width 55 height 55
click at [597, 175] on icon at bounding box center [599, 189] width 18 height 28
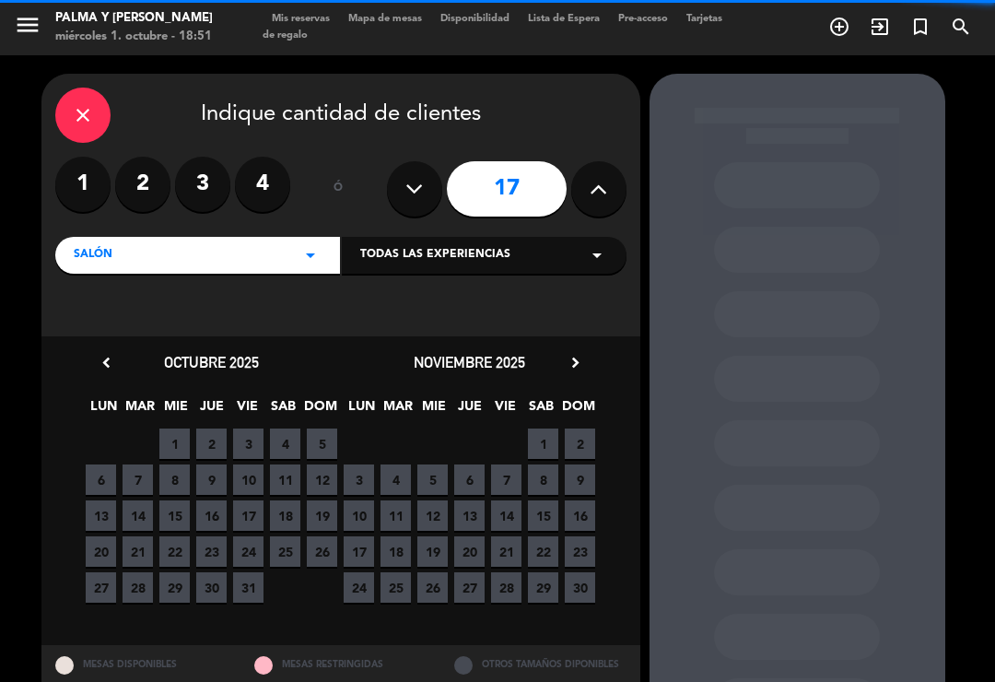
click at [422, 175] on icon at bounding box center [415, 189] width 18 height 28
type input "16"
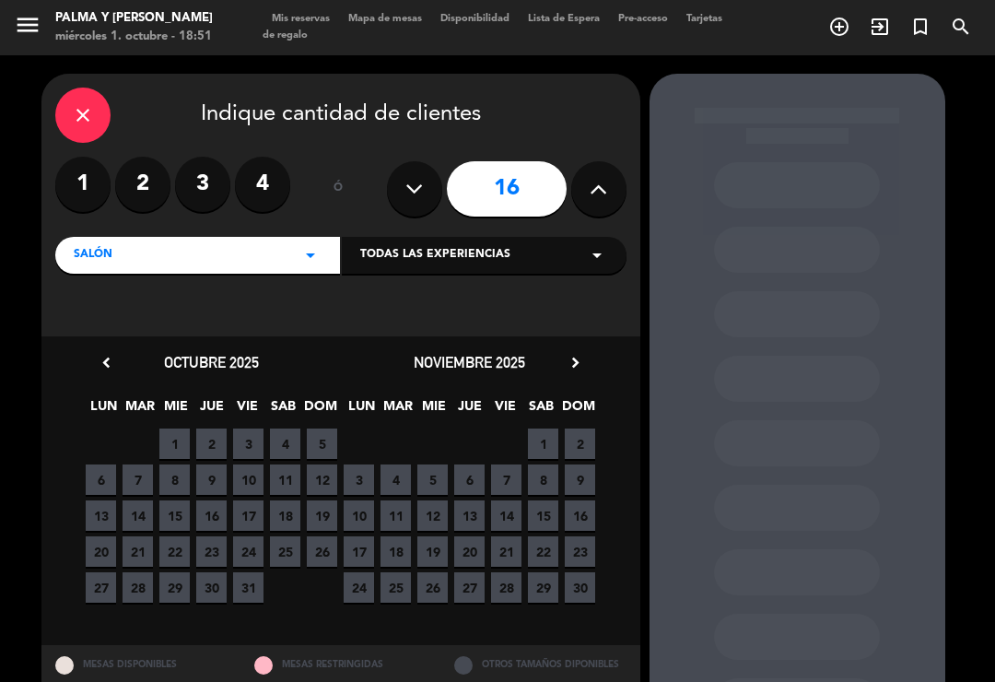
click at [250, 429] on span "3" at bounding box center [248, 444] width 30 height 30
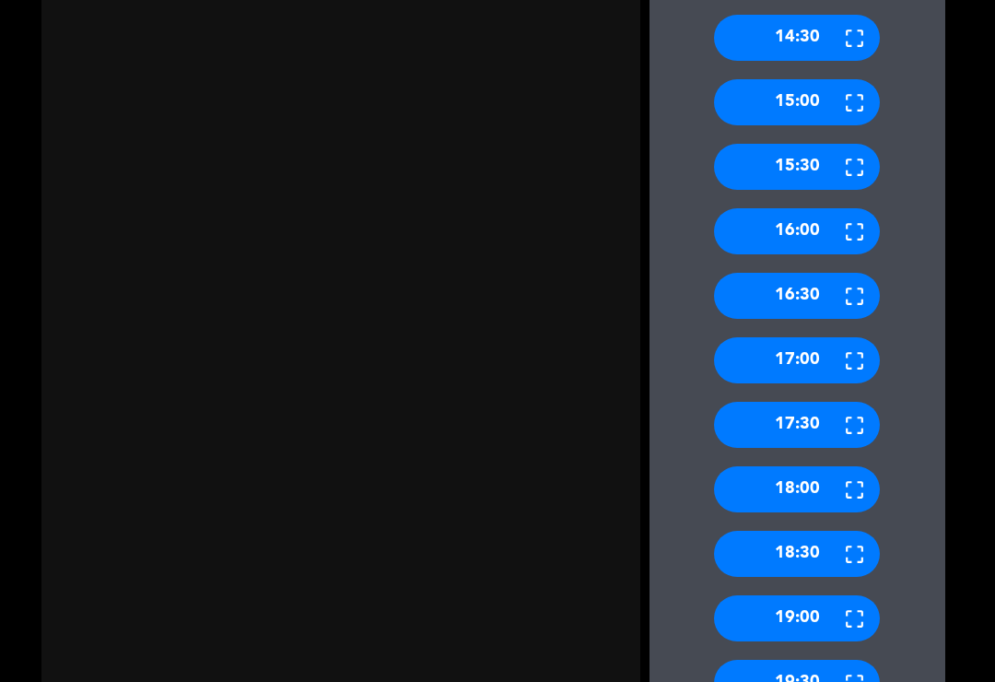
scroll to position [1232, 0]
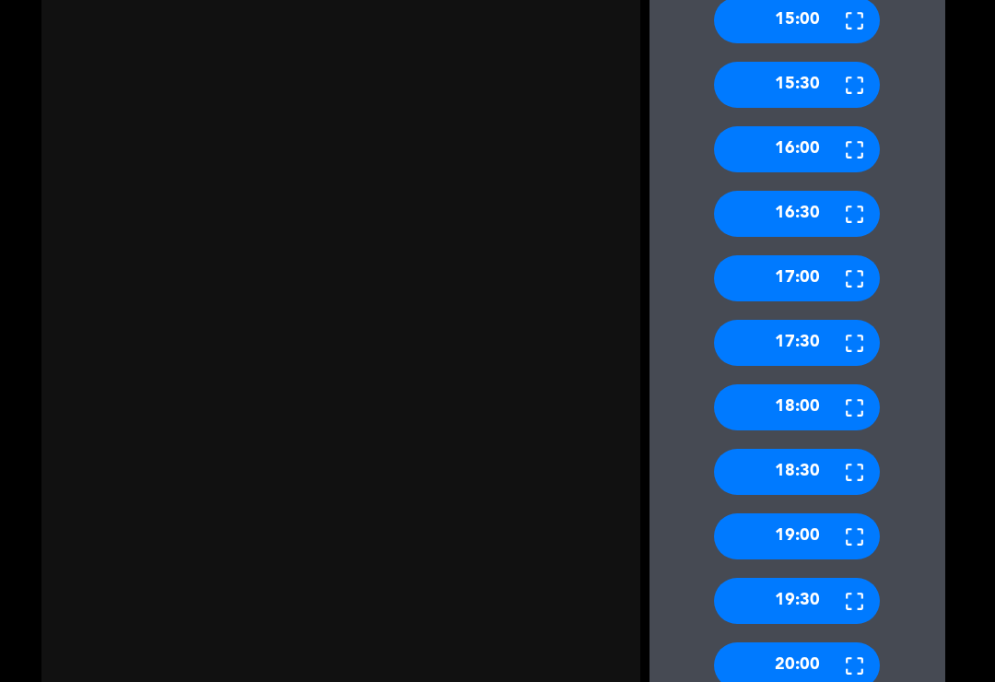
click at [807, 513] on div "19:00" at bounding box center [797, 536] width 166 height 46
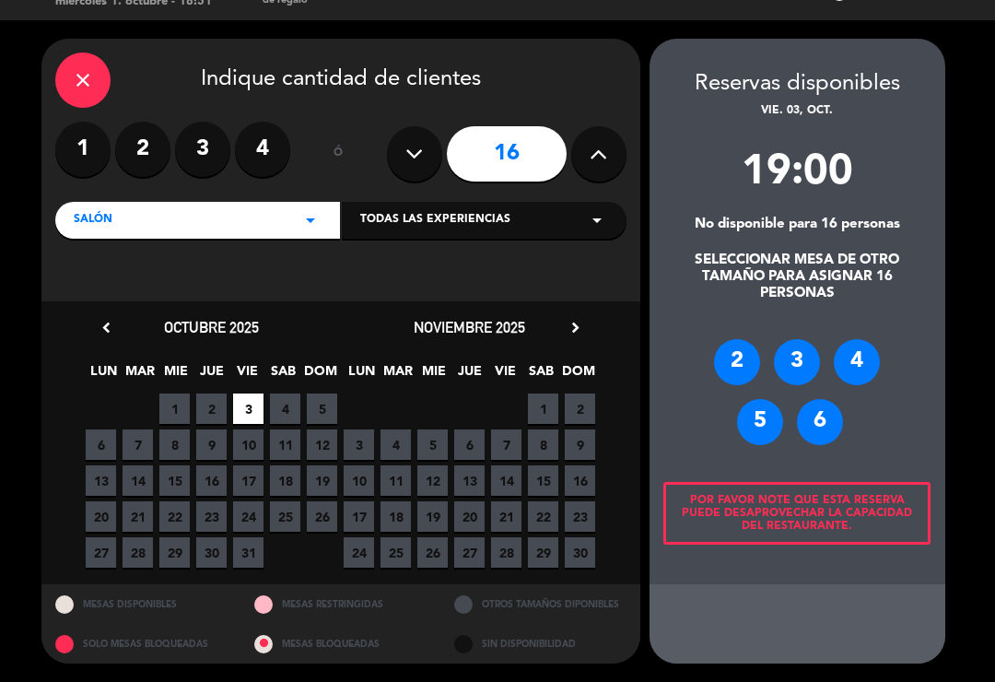
scroll to position [11, 0]
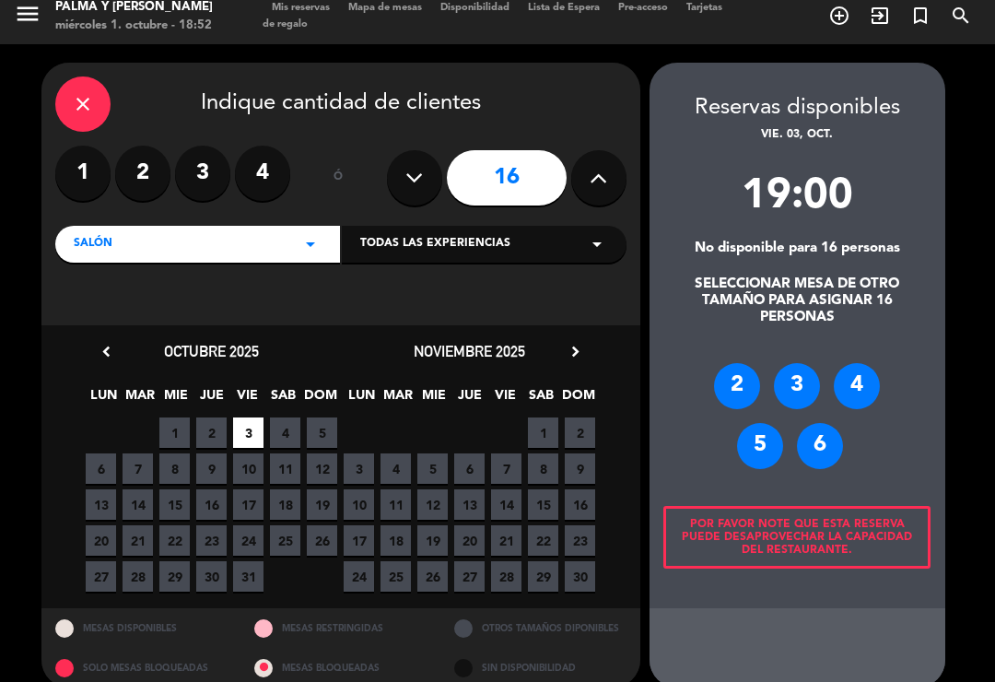
click at [815, 451] on div "6" at bounding box center [820, 446] width 46 height 46
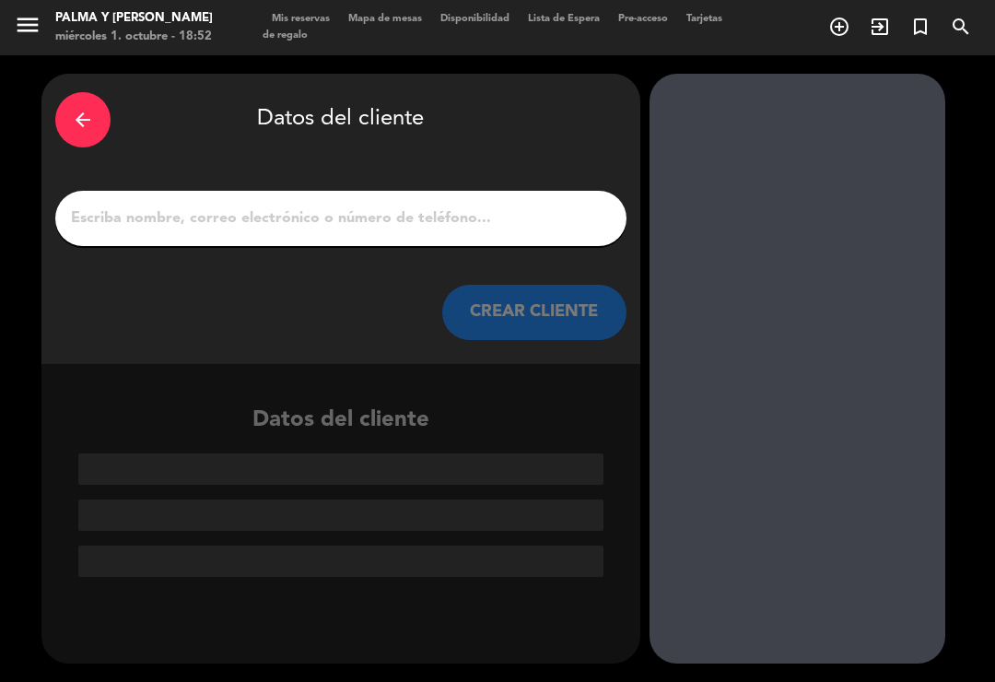
click at [510, 206] on input "1" at bounding box center [341, 219] width 544 height 26
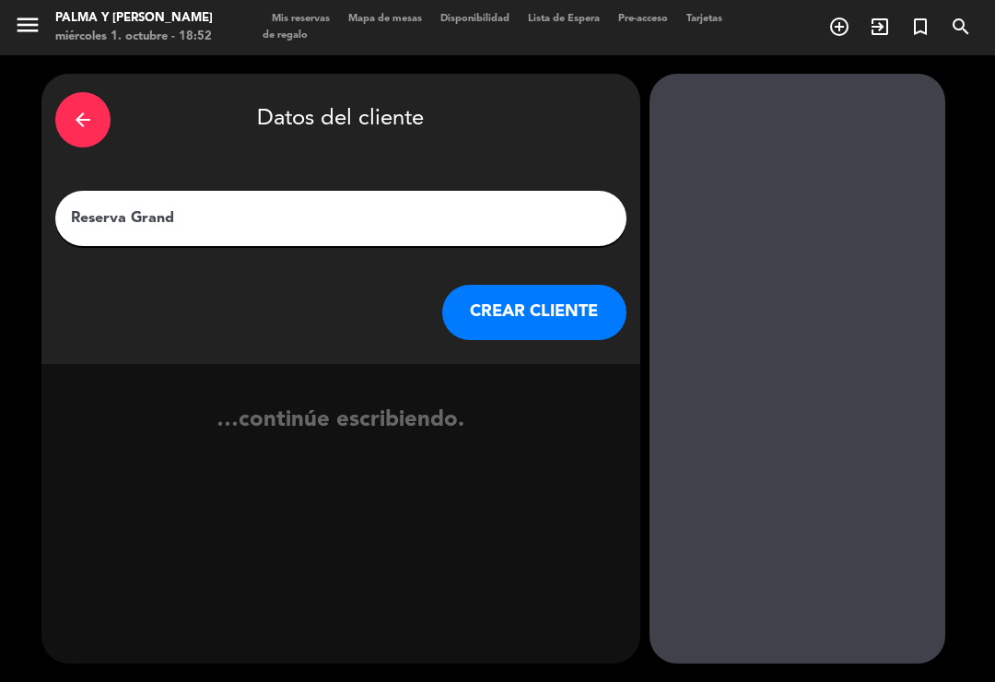
type input "Reserva Grande"
click at [541, 285] on button "CREAR CLIENTE" at bounding box center [534, 312] width 184 height 55
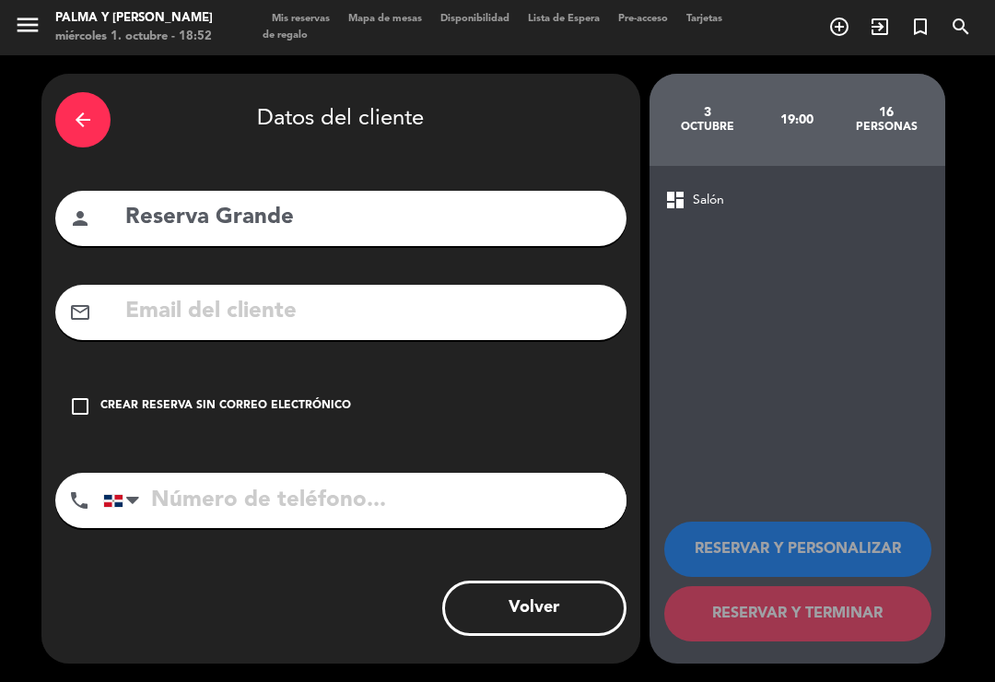
click at [331, 397] on div "Crear reserva sin correo electrónico" at bounding box center [225, 406] width 251 height 18
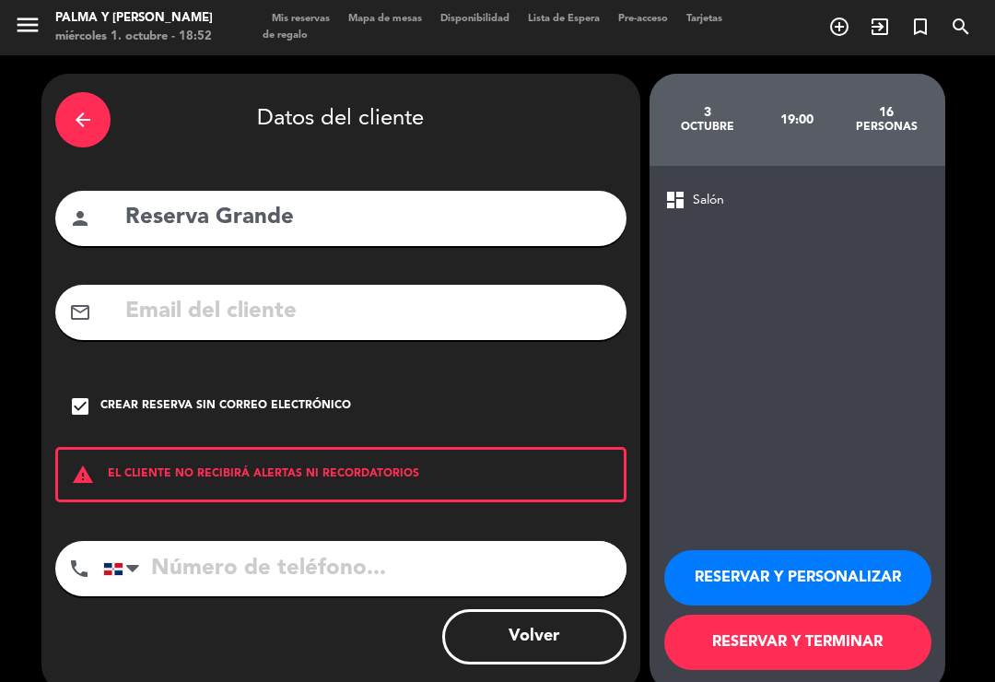
click at [859, 617] on button "RESERVAR Y TERMINAR" at bounding box center [798, 642] width 267 height 55
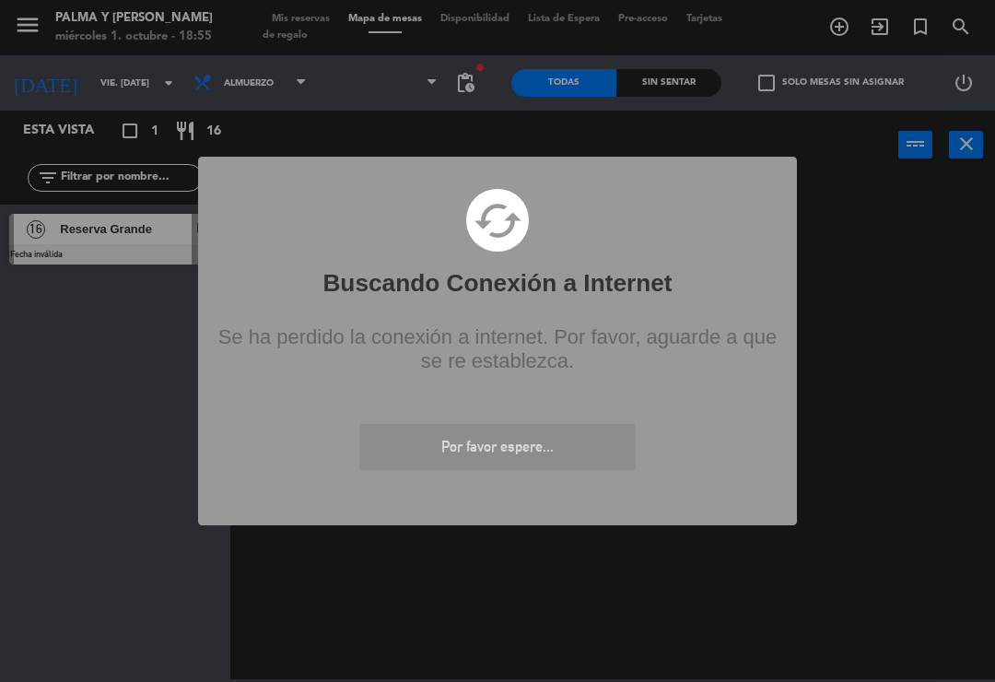
click at [912, 383] on div "? ! i Buscando Conexión a Internet × cached Se ha perdido la conexión a interne…" at bounding box center [497, 341] width 995 height 682
